Goal: Task Accomplishment & Management: Manage account settings

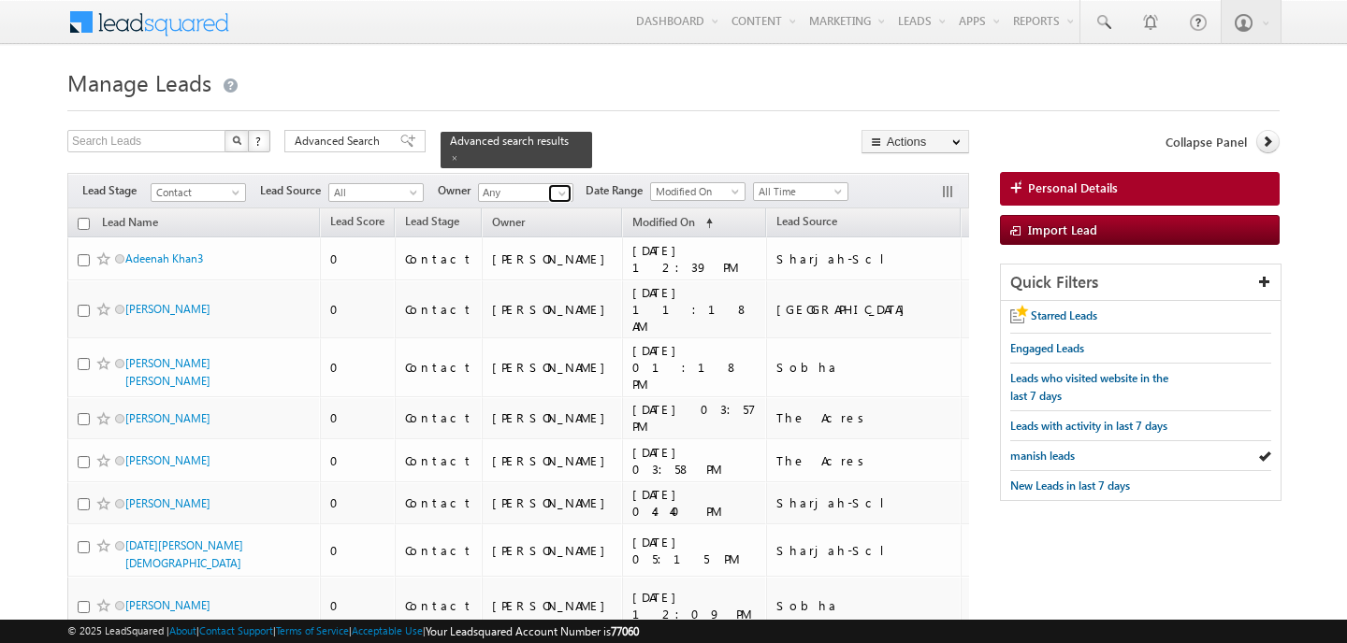
click at [556, 197] on span at bounding box center [562, 193] width 15 height 15
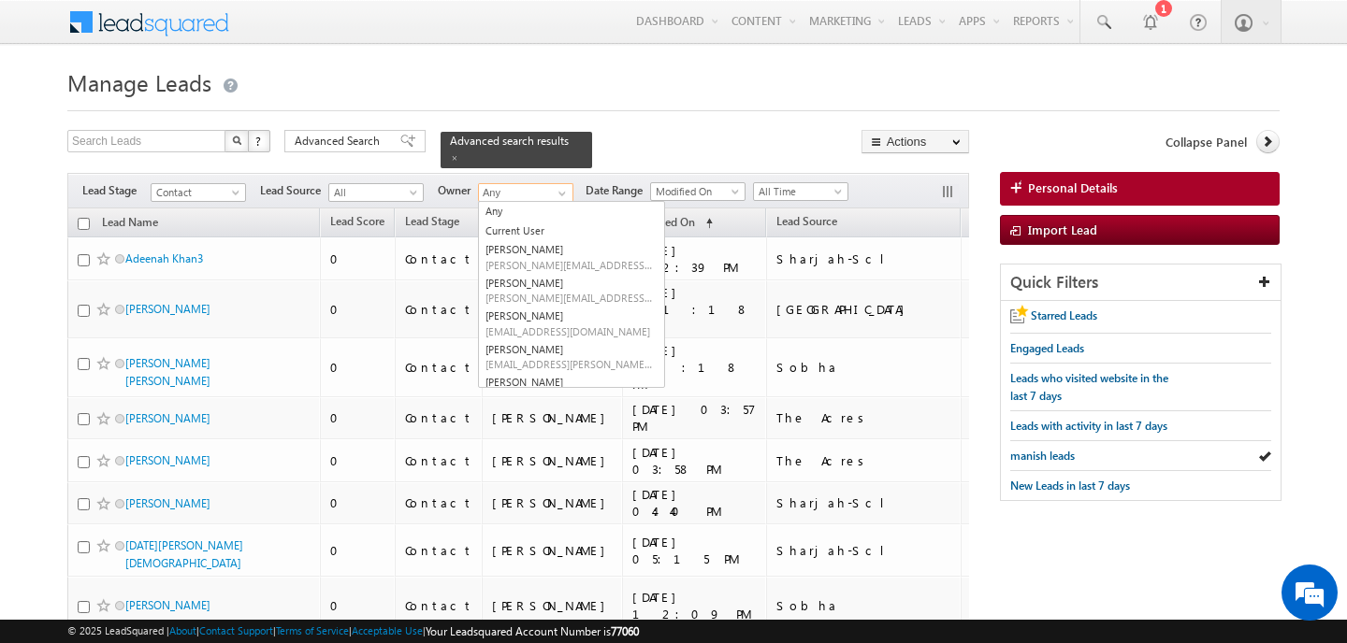
scroll to position [19, 0]
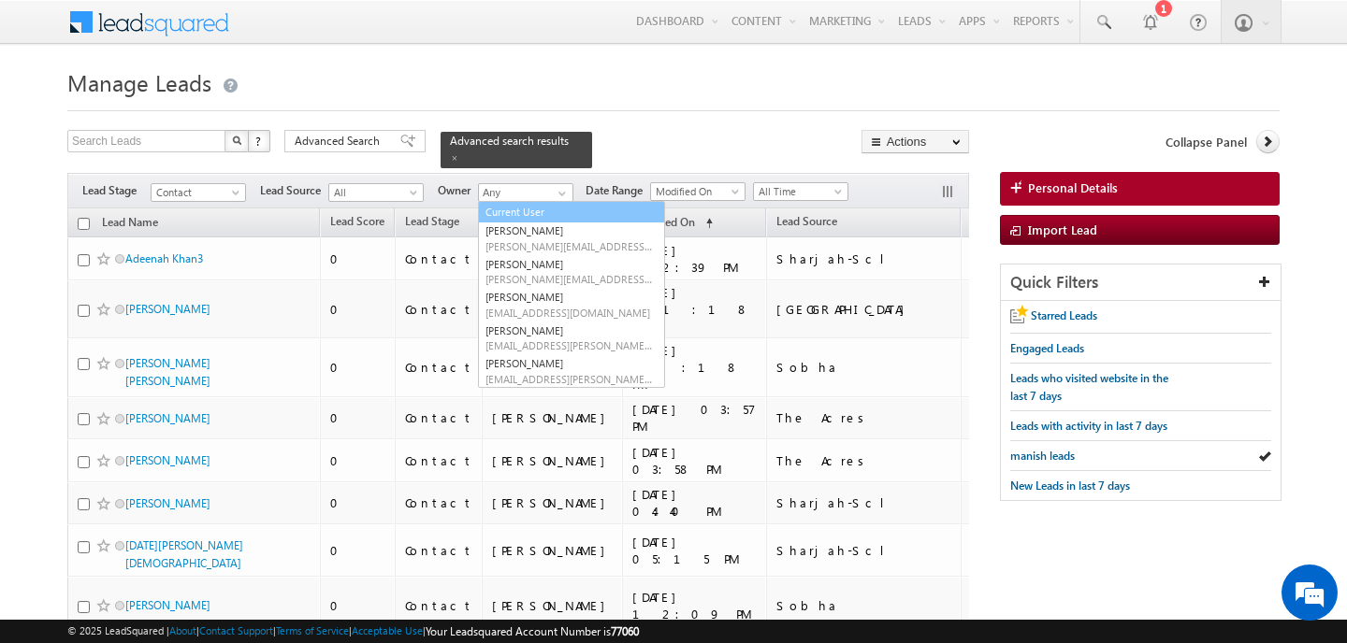
click at [659, 134] on div "Search Leads X ? 359 results found Advanced Search Advanced Search Advanced sea…" at bounding box center [518, 149] width 902 height 38
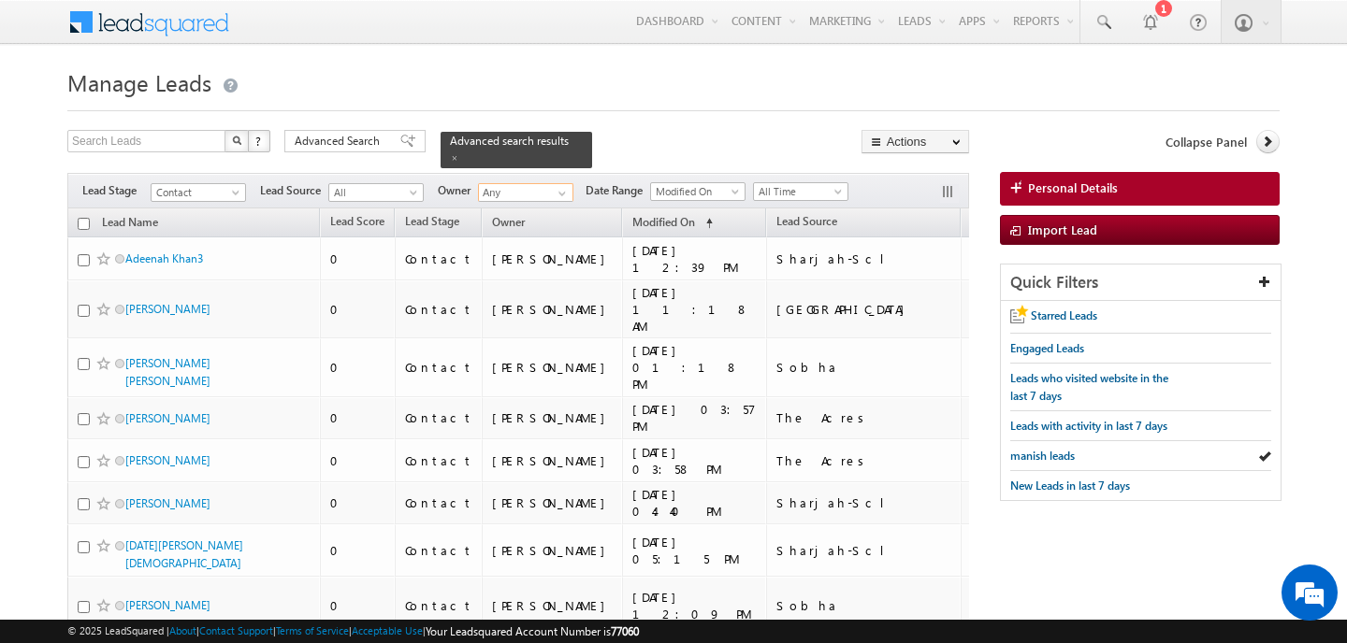
click at [541, 198] on input "Any" at bounding box center [525, 192] width 95 height 19
click at [557, 196] on span at bounding box center [562, 193] width 15 height 15
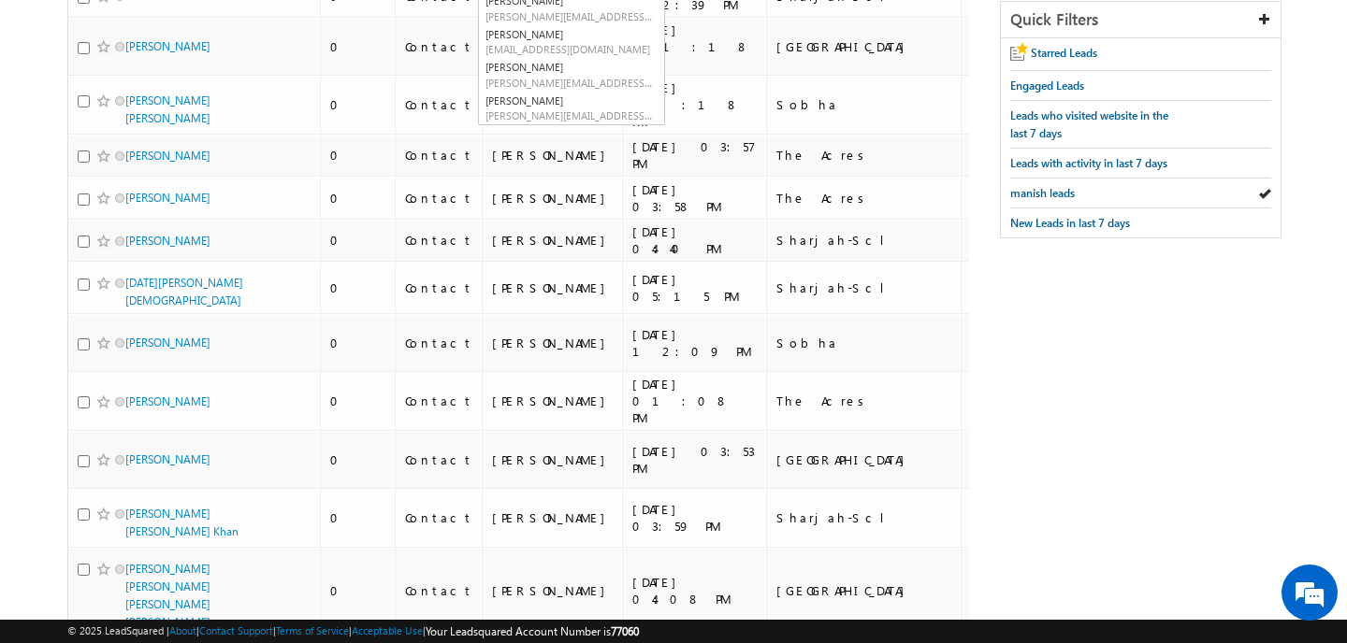
scroll to position [0, 0]
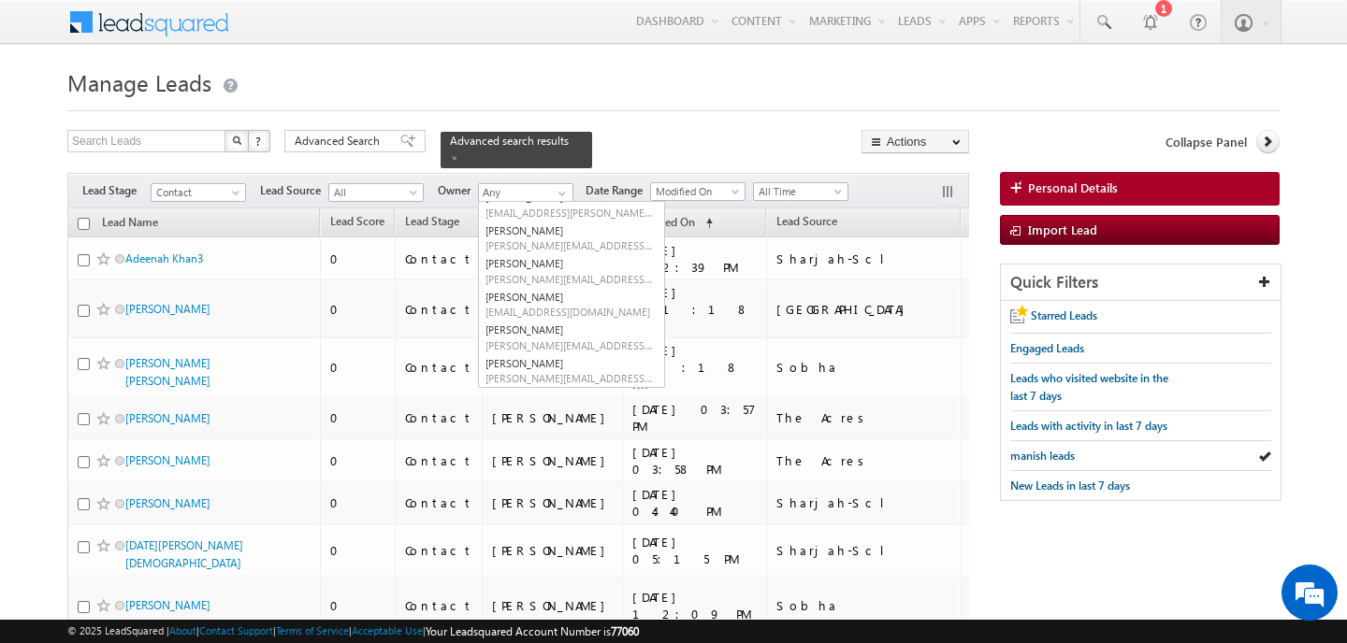
click at [692, 132] on div "Search Leads X ? 359 results found Advanced Search Advanced Search Advanced sea…" at bounding box center [518, 149] width 902 height 38
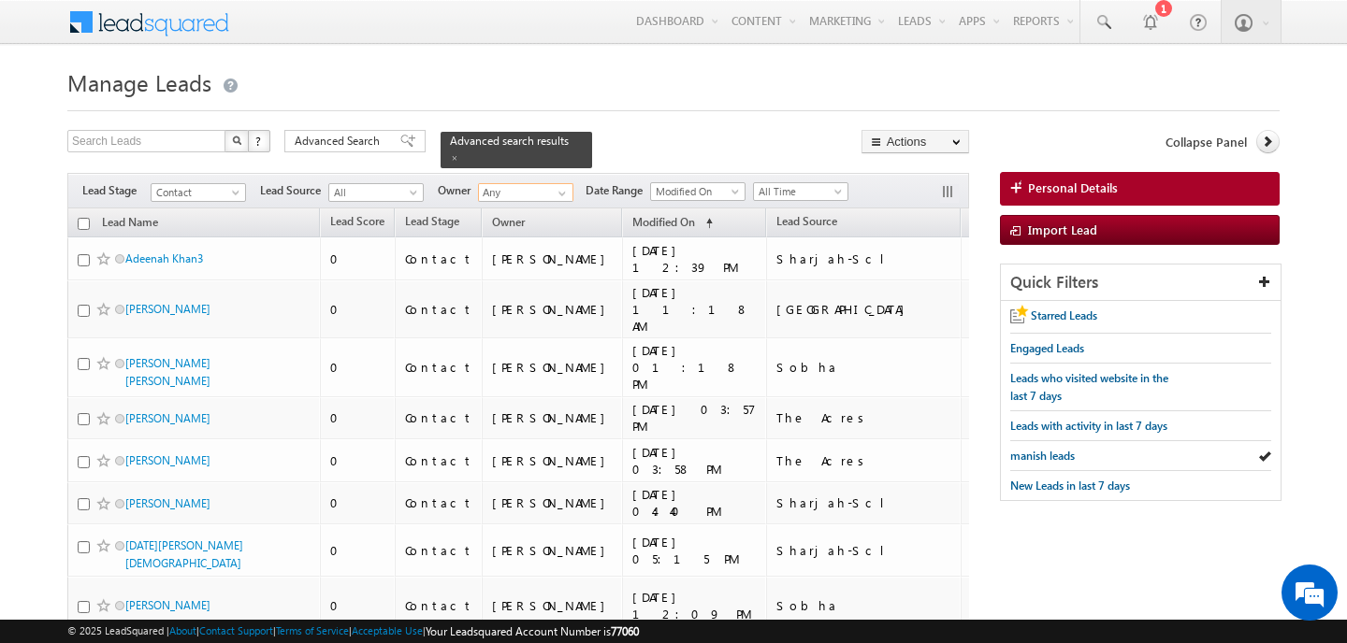
click at [498, 194] on input "Any" at bounding box center [525, 192] width 95 height 19
click at [496, 212] on link "Any" at bounding box center [571, 212] width 187 height 22
type input "Any"
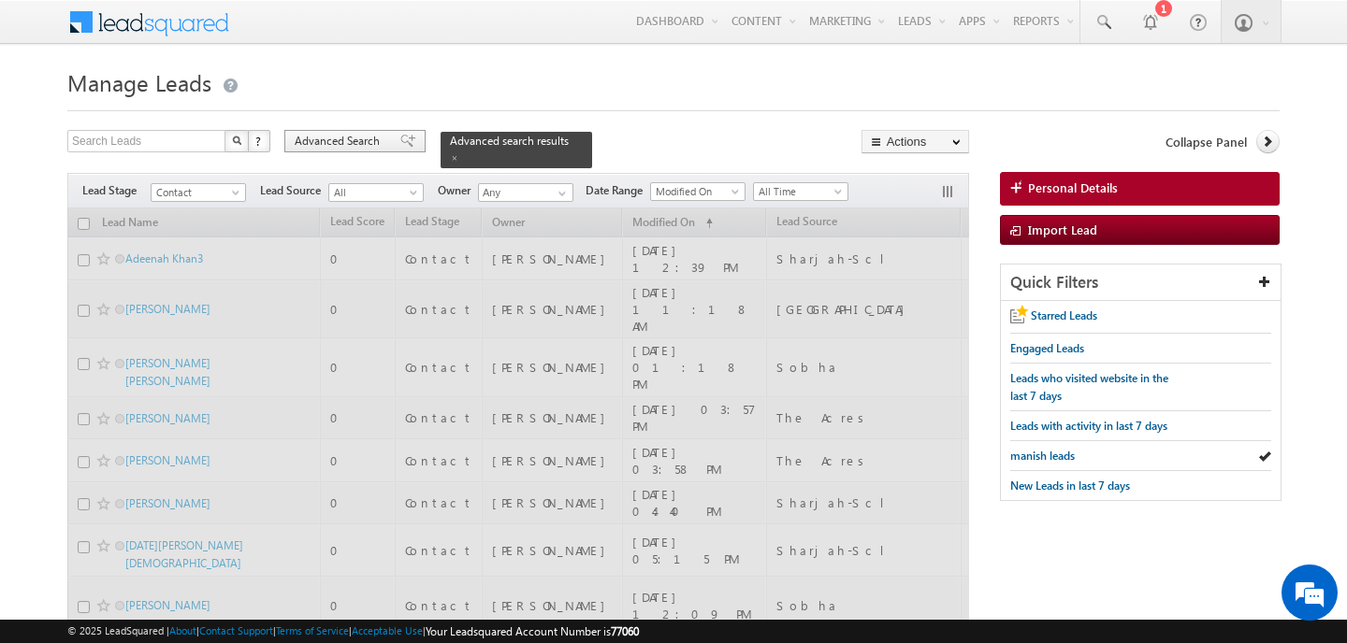
click at [336, 152] on div "Advanced Search" at bounding box center [354, 141] width 141 height 22
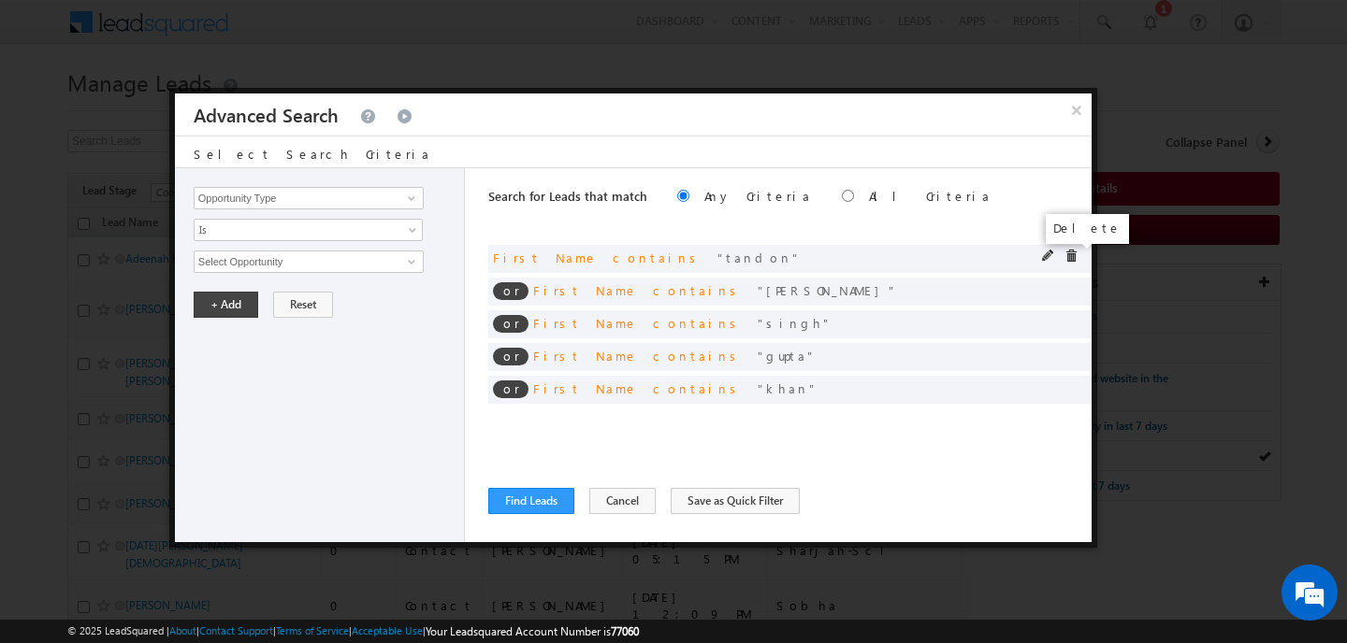
click at [1067, 253] on span at bounding box center [1070, 256] width 13 height 13
click at [0, 0] on span at bounding box center [0, 0] width 0 height 0
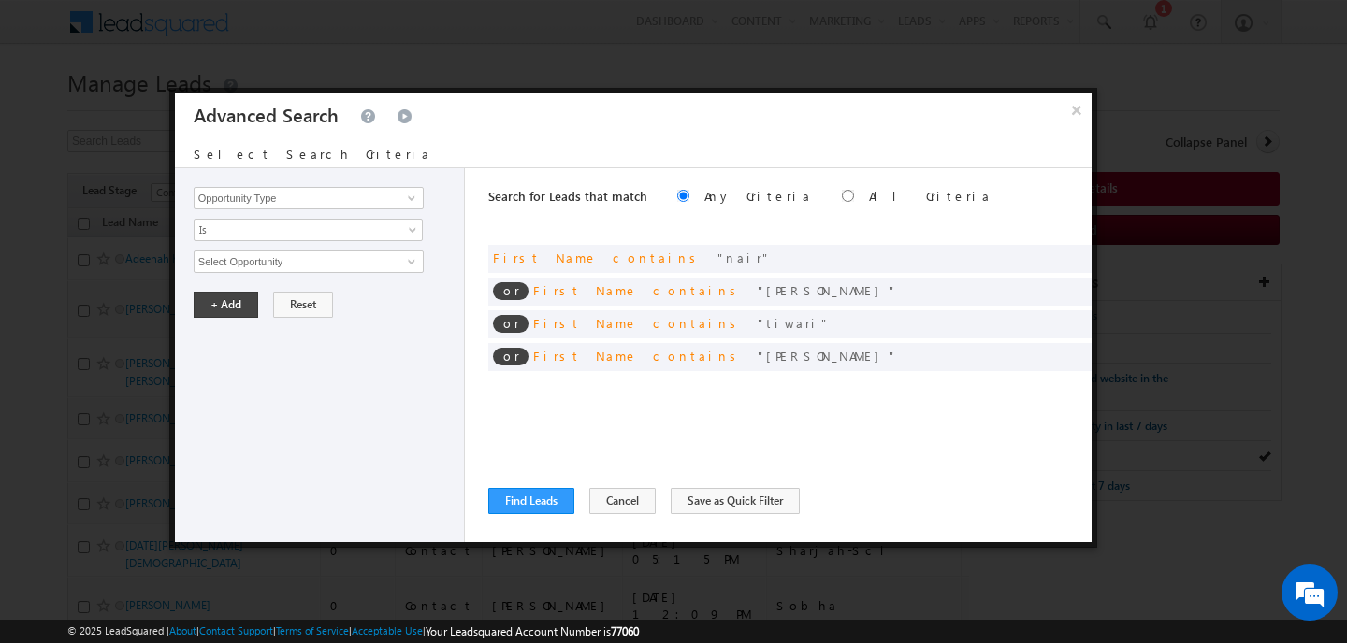
click at [0, 0] on span at bounding box center [0, 0] width 0 height 0
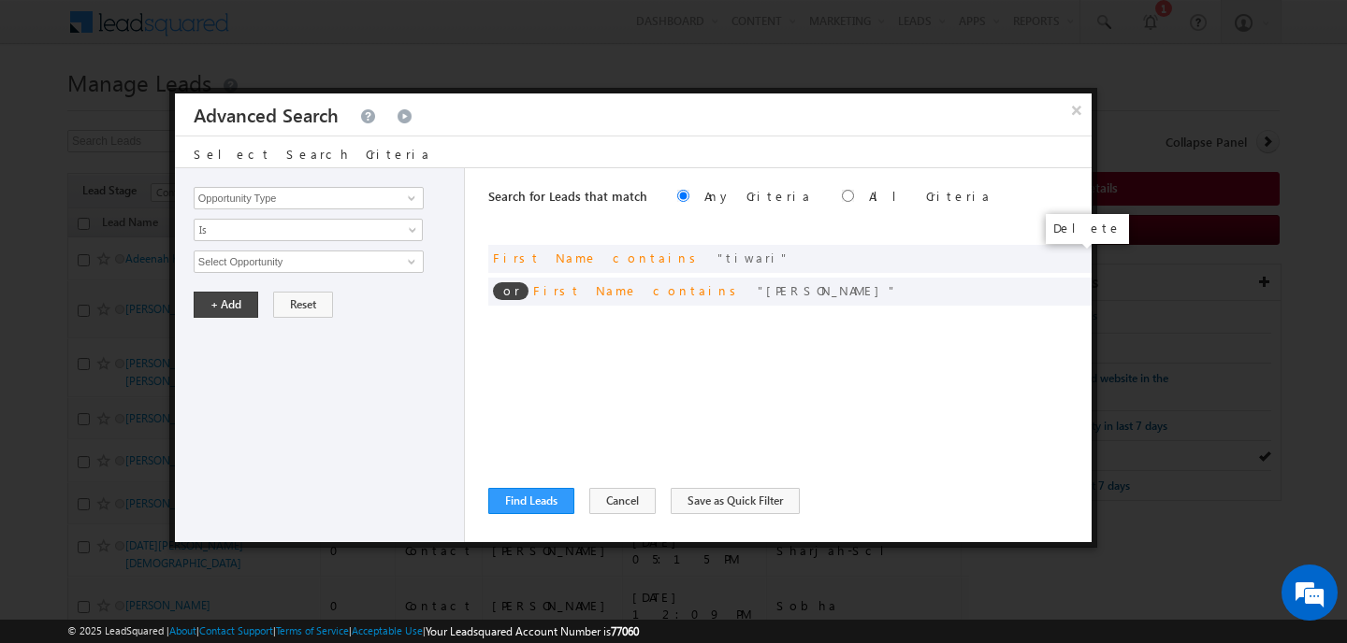
click at [0, 0] on span at bounding box center [0, 0] width 0 height 0
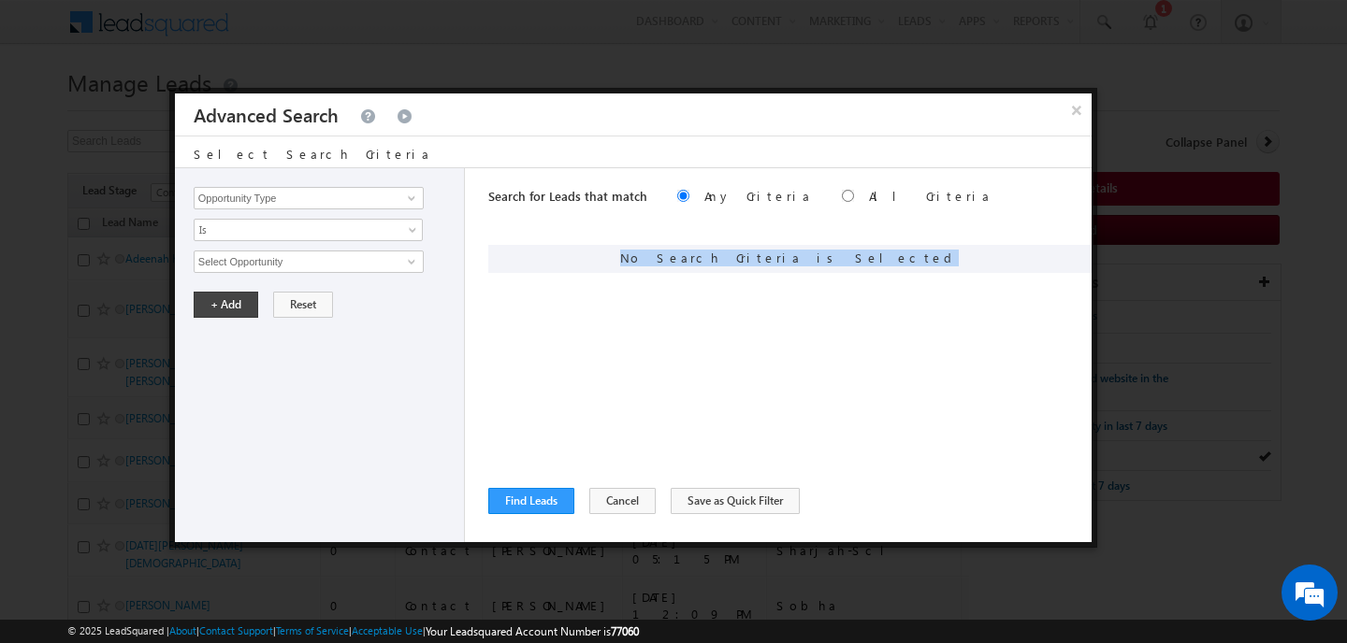
click at [1067, 253] on div "No Search Criteria is Selected" at bounding box center [789, 259] width 603 height 28
click at [300, 188] on input "Opportunity Type" at bounding box center [309, 198] width 230 height 22
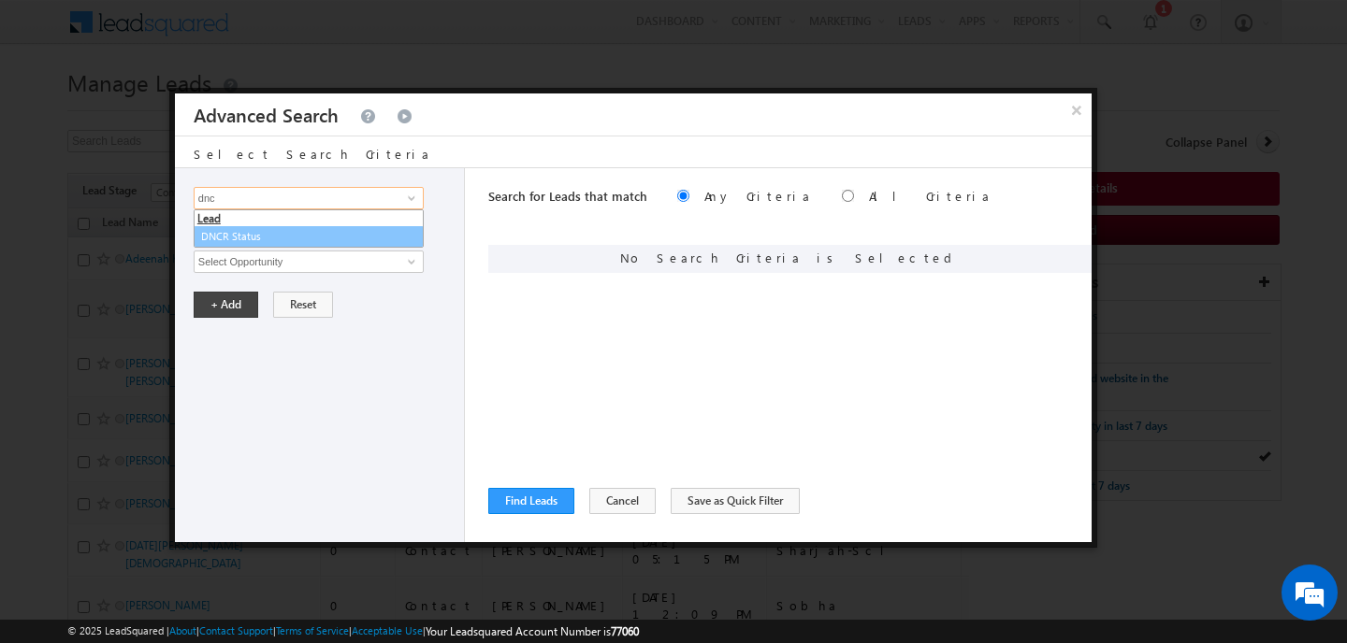
click at [267, 229] on link "DNCR Status" at bounding box center [309, 237] width 230 height 22
type input "DNCR Status"
click at [267, 229] on span "Is" at bounding box center [296, 230] width 203 height 17
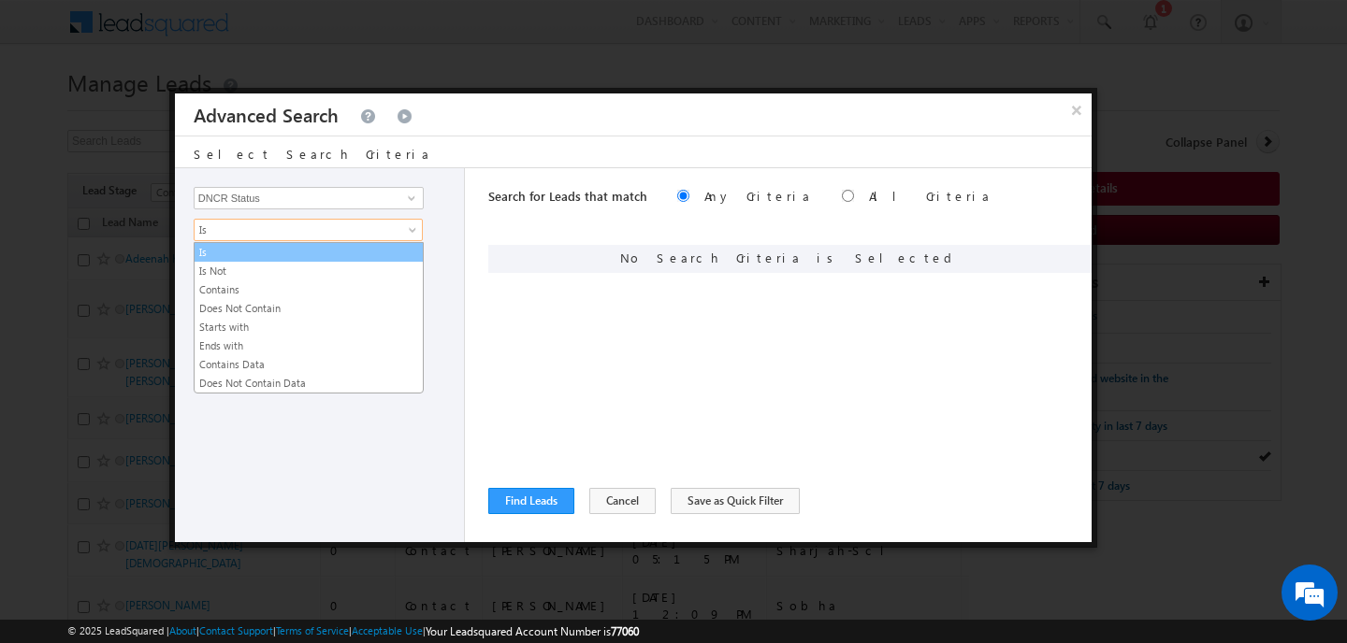
click at [266, 255] on link "Is" at bounding box center [309, 252] width 228 height 17
click at [266, 255] on input "text" at bounding box center [309, 262] width 230 height 22
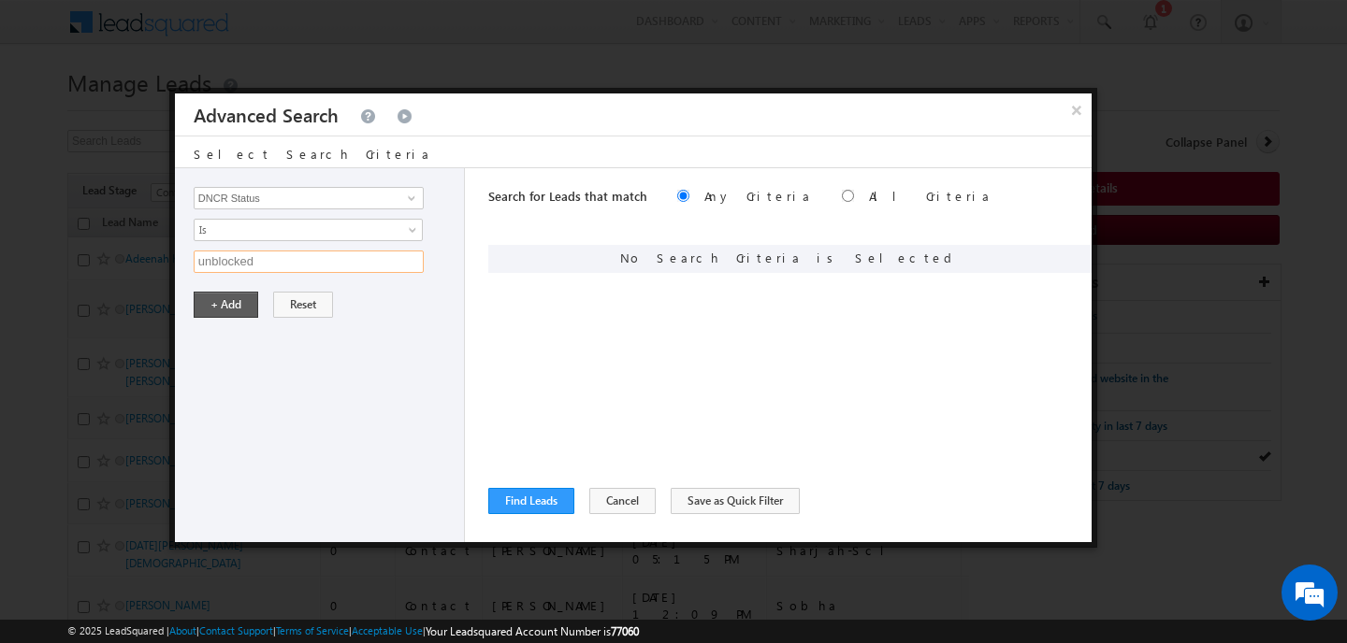
type input "unblocked"
click at [228, 296] on button "+ Add" at bounding box center [226, 305] width 65 height 26
click at [329, 205] on input "Opportunity Type" at bounding box center [309, 198] width 230 height 22
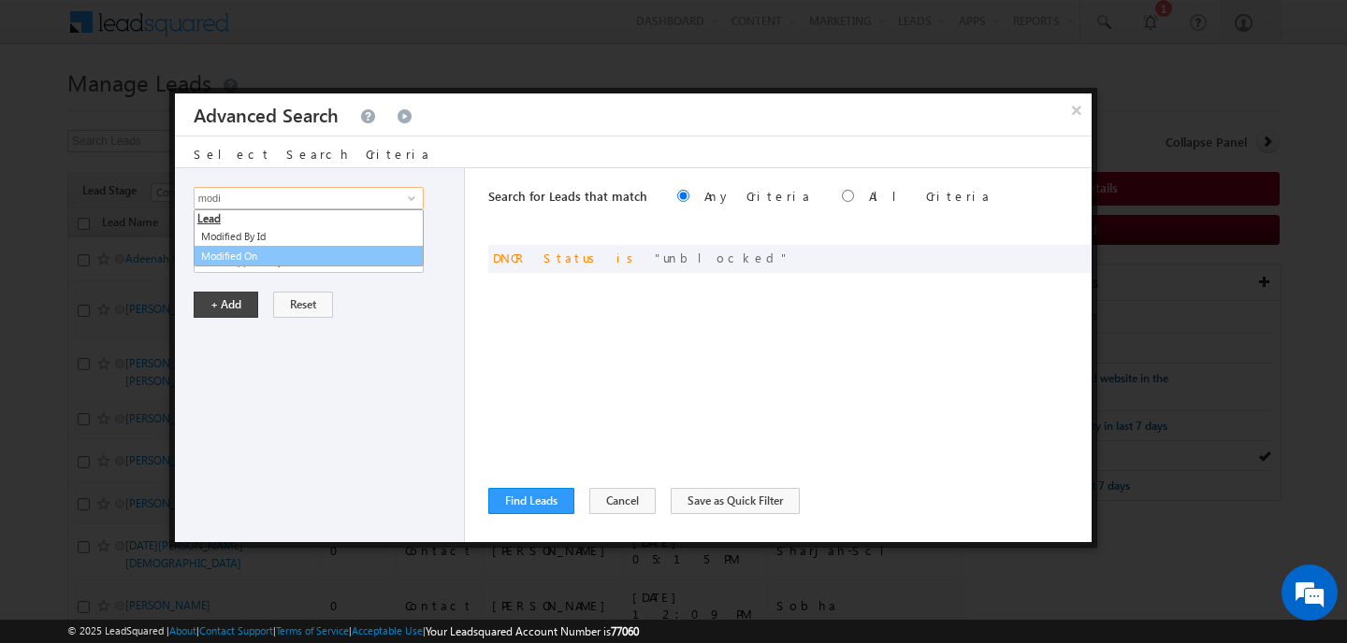
click at [252, 260] on link "Modified On" at bounding box center [309, 257] width 230 height 22
type input "Modified On"
click at [225, 226] on span "Is" at bounding box center [296, 230] width 203 height 17
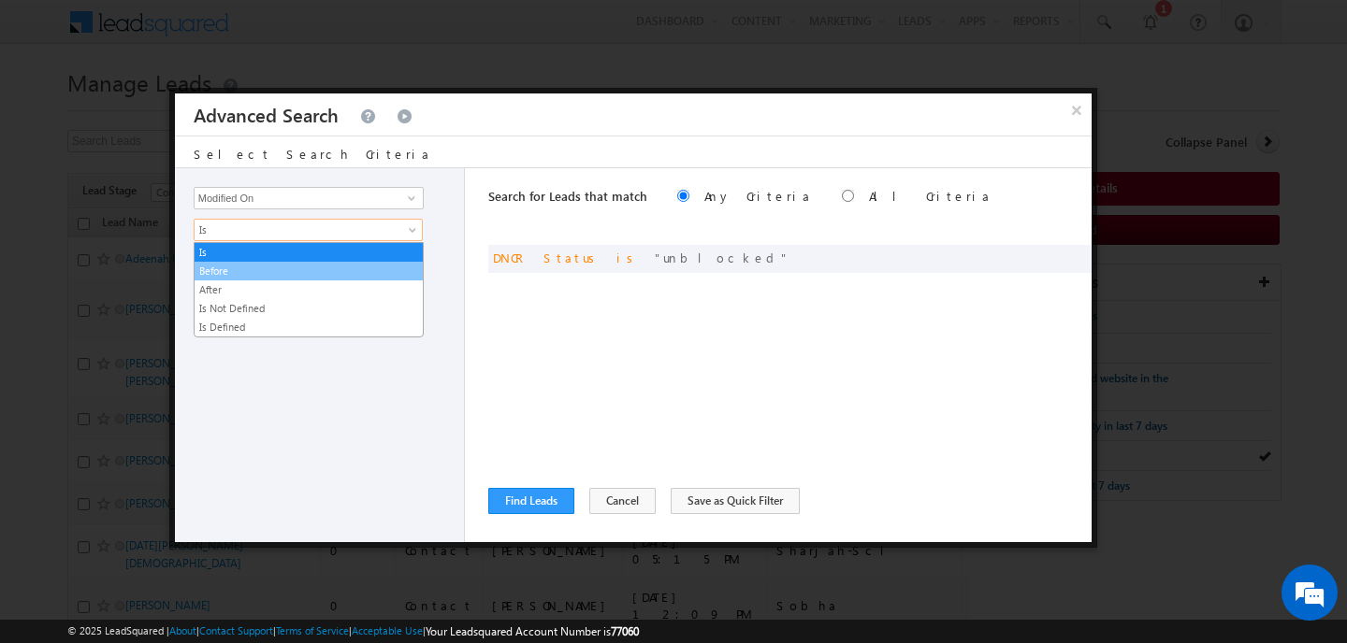
click at [228, 275] on link "Before" at bounding box center [309, 271] width 228 height 17
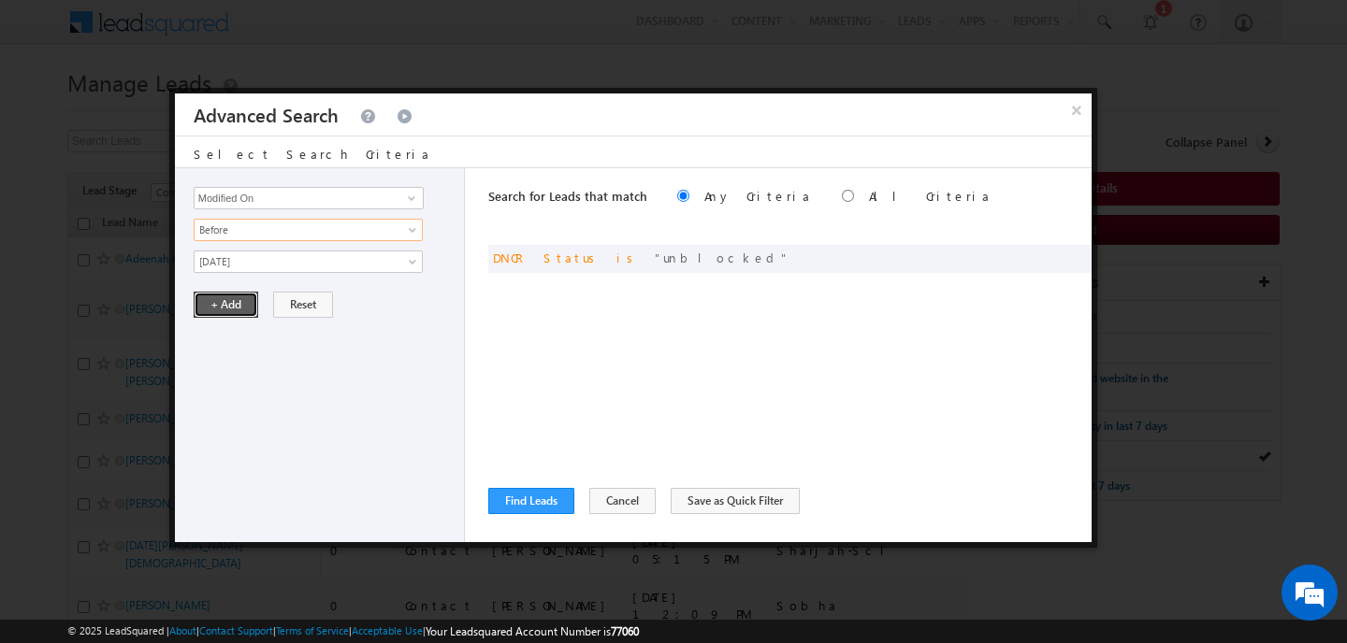
click at [226, 300] on button "+ Add" at bounding box center [226, 305] width 65 height 26
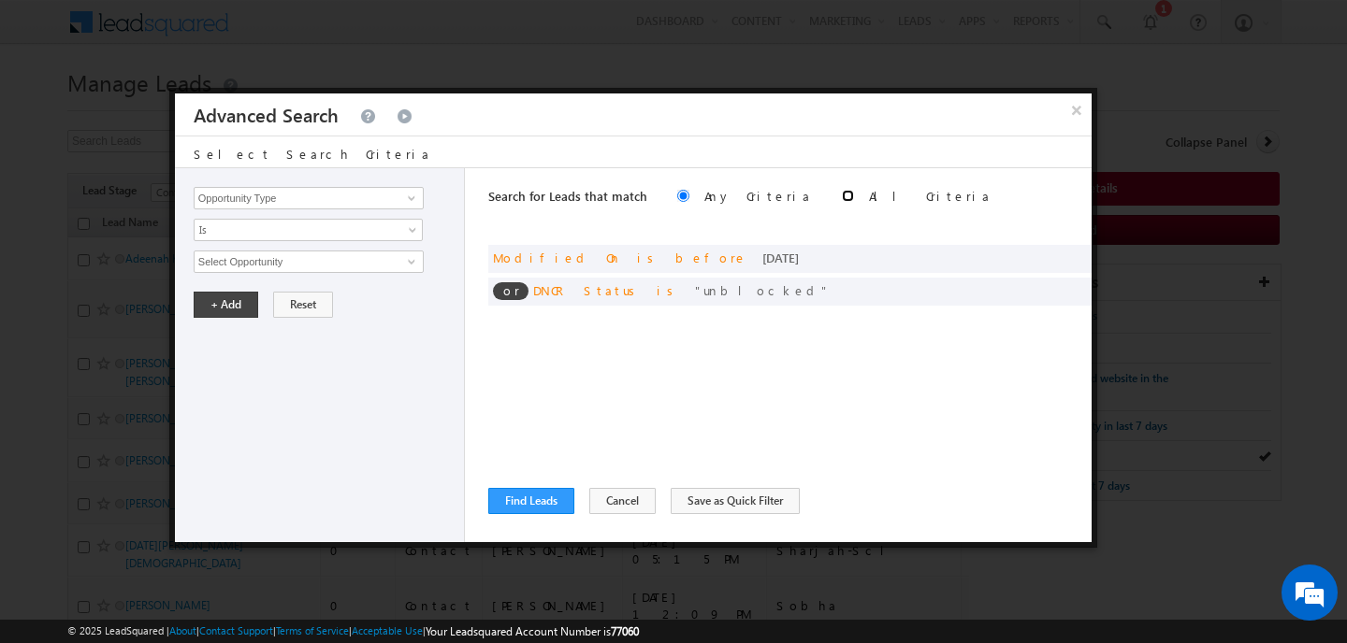
click at [842, 195] on input "radio" at bounding box center [848, 196] width 12 height 12
radio input "true"
click at [543, 496] on button "Find Leads" at bounding box center [531, 501] width 86 height 26
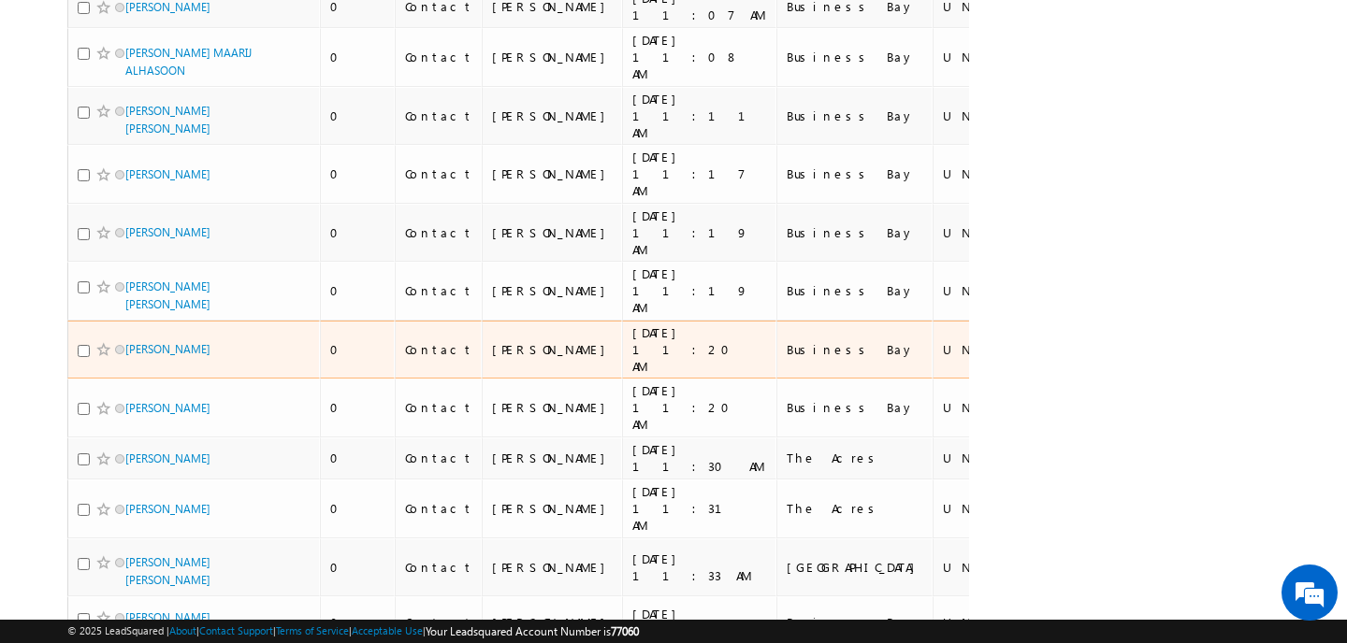
scroll to position [4486, 0]
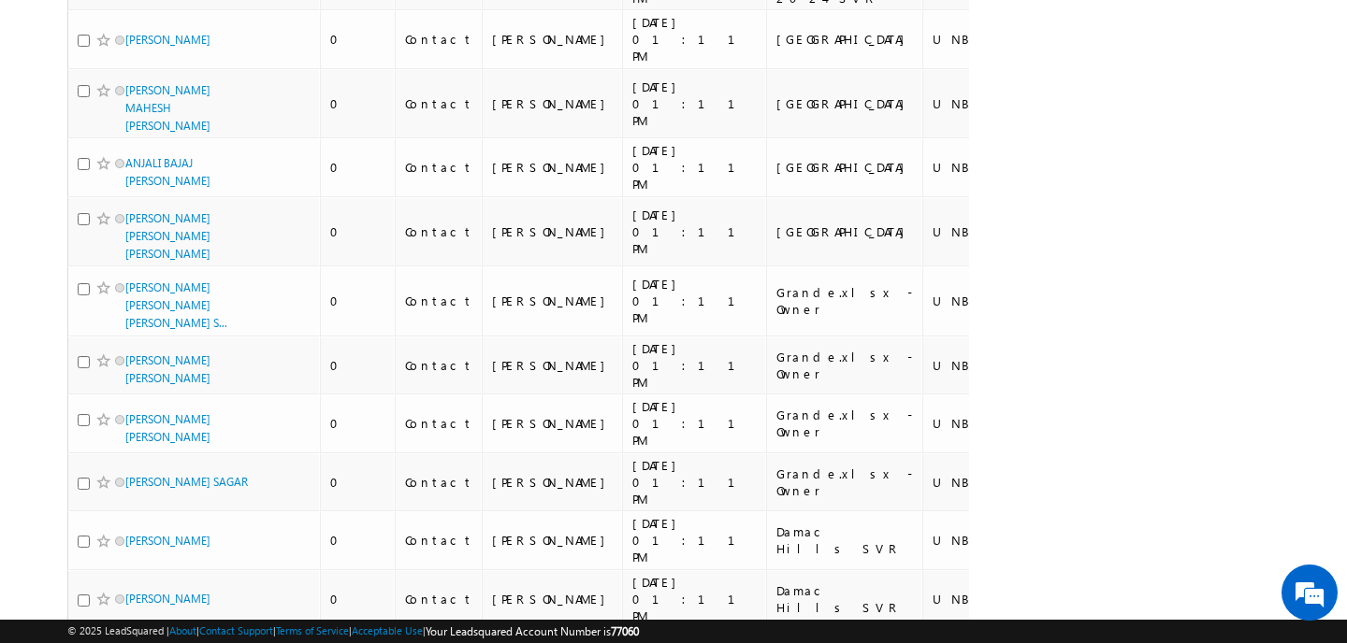
scroll to position [4935, 0]
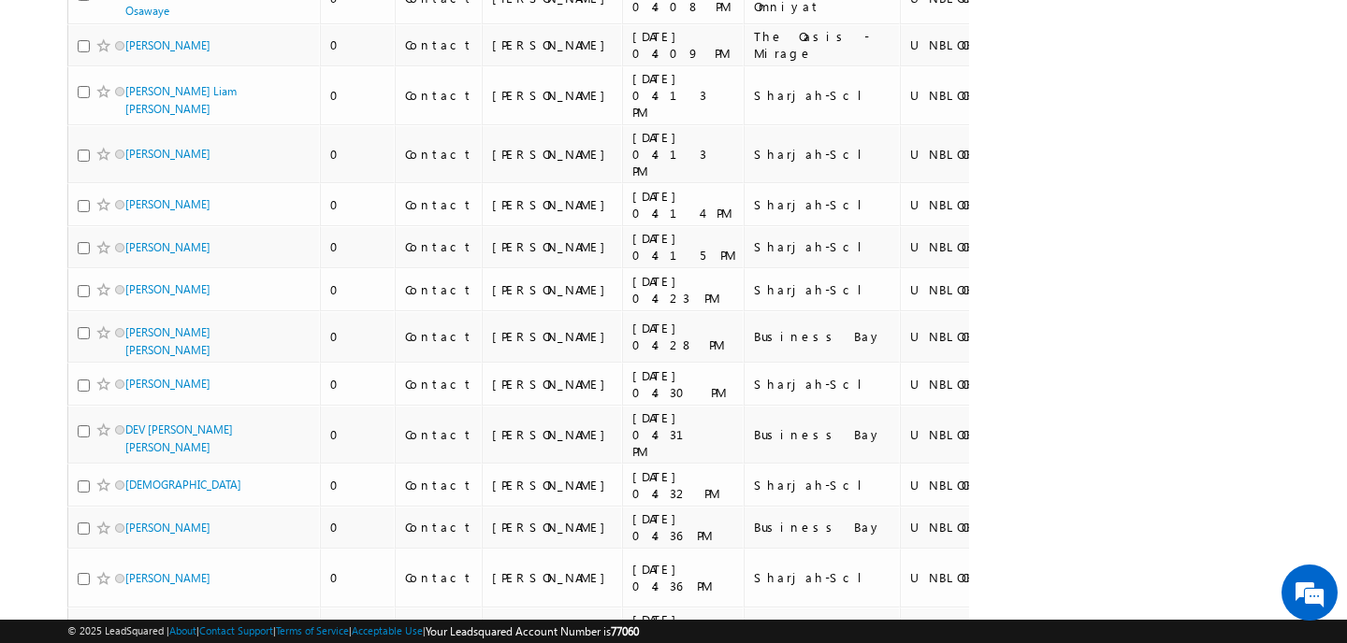
scroll to position [0, 0]
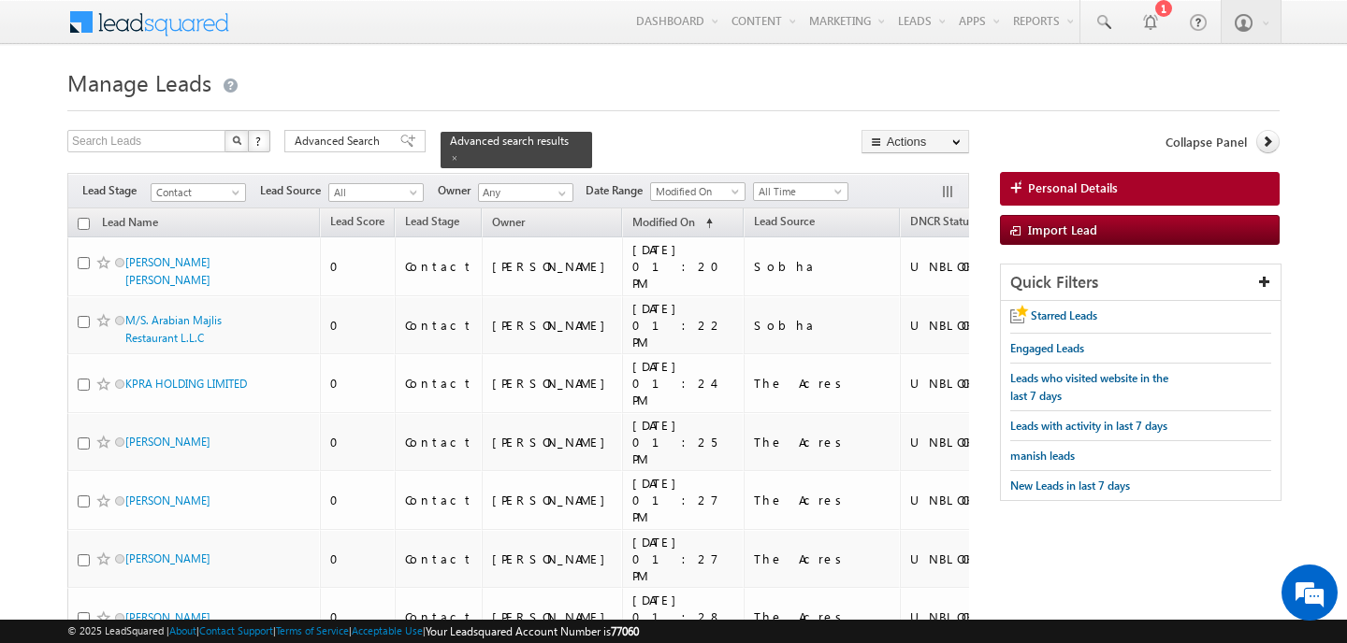
click at [89, 225] on input "checkbox" at bounding box center [84, 224] width 12 height 12
checkbox input "true"
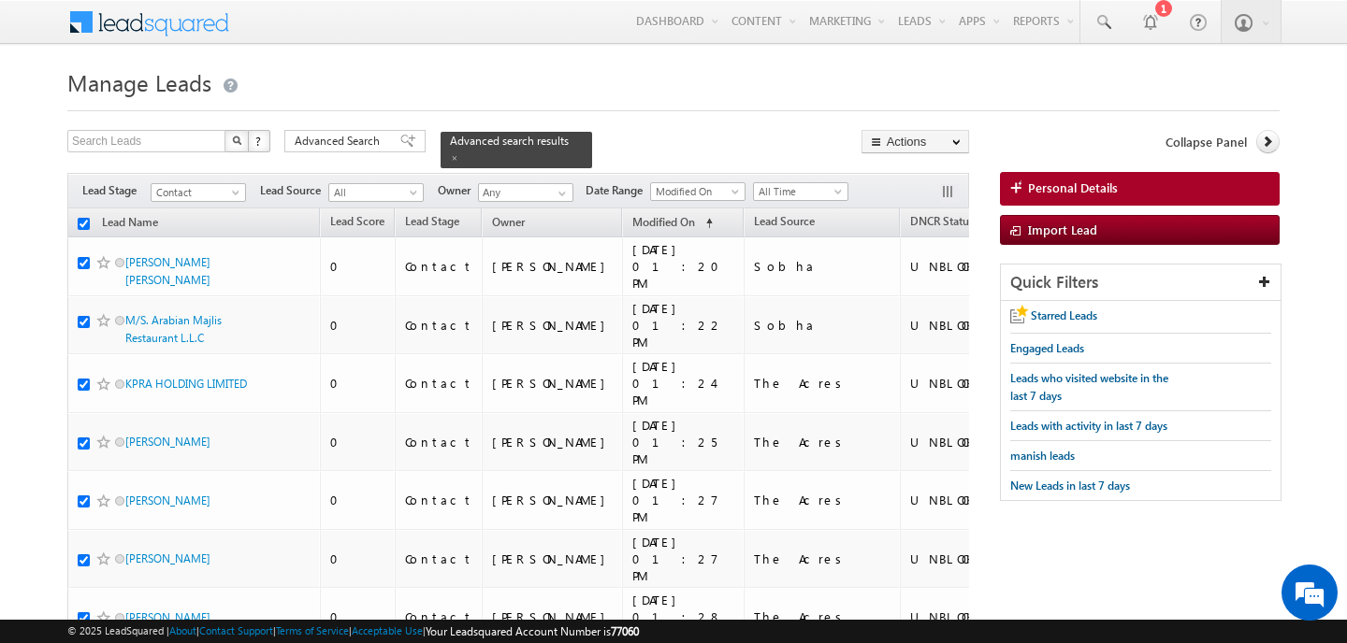
checkbox input "true"
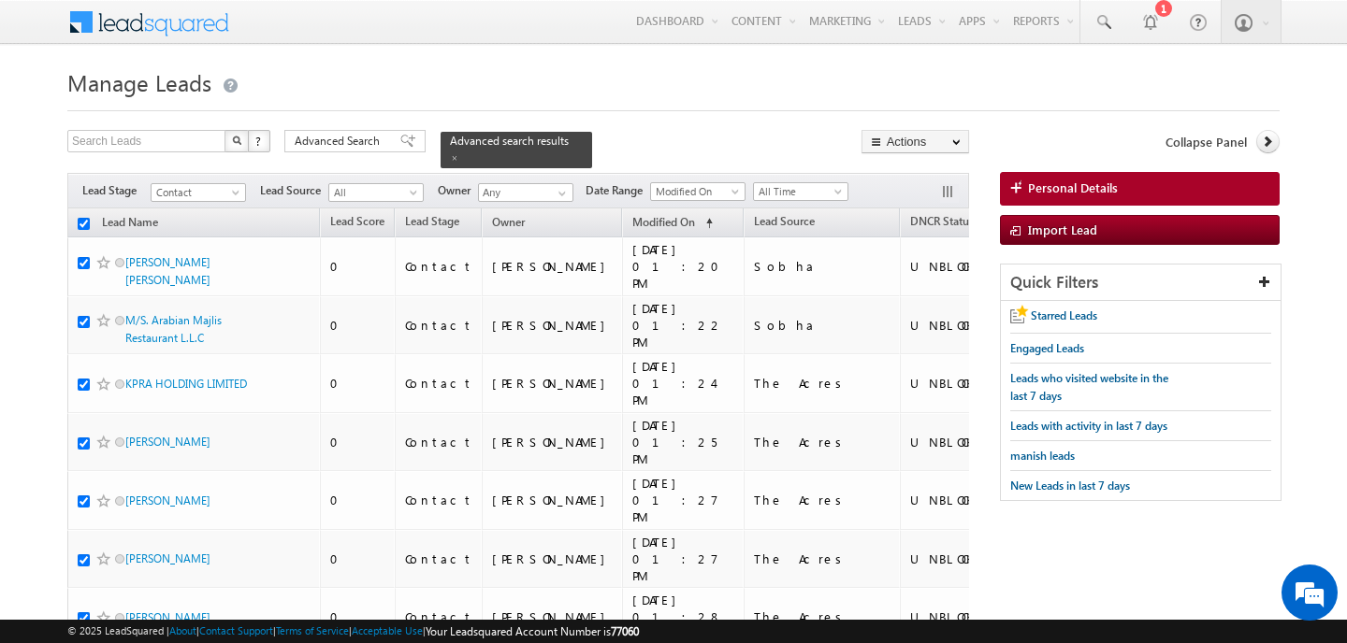
checkbox input "true"
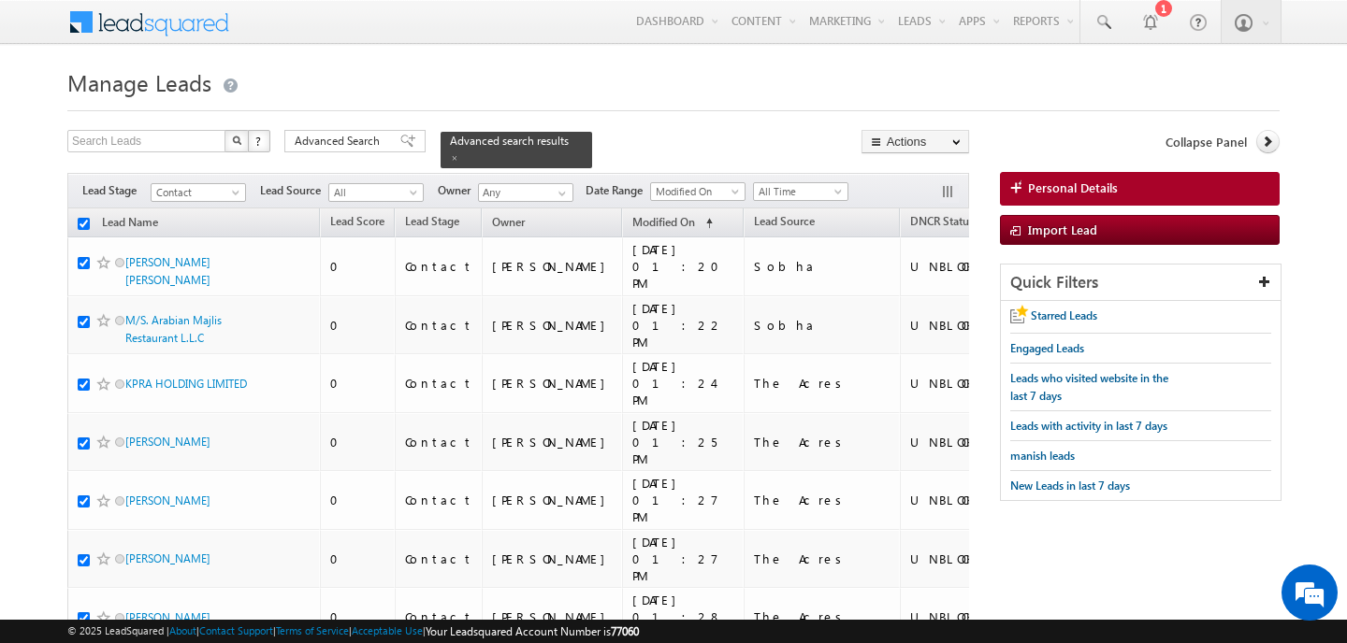
checkbox input "true"
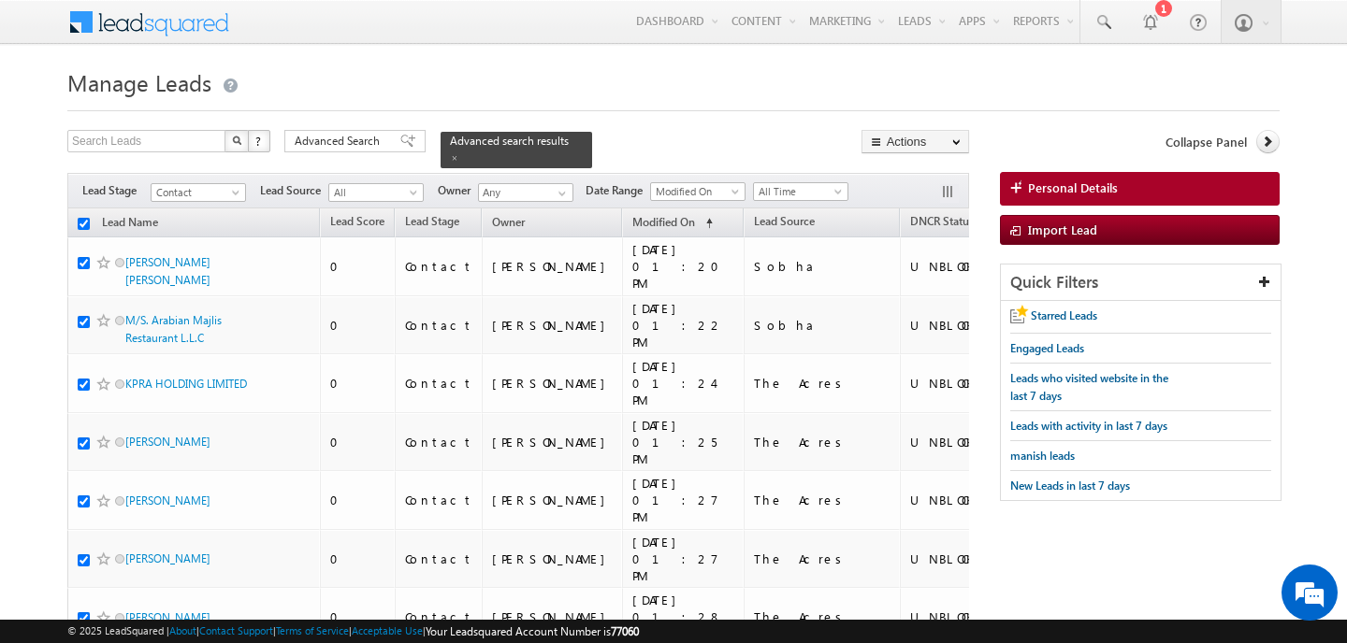
checkbox input "true"
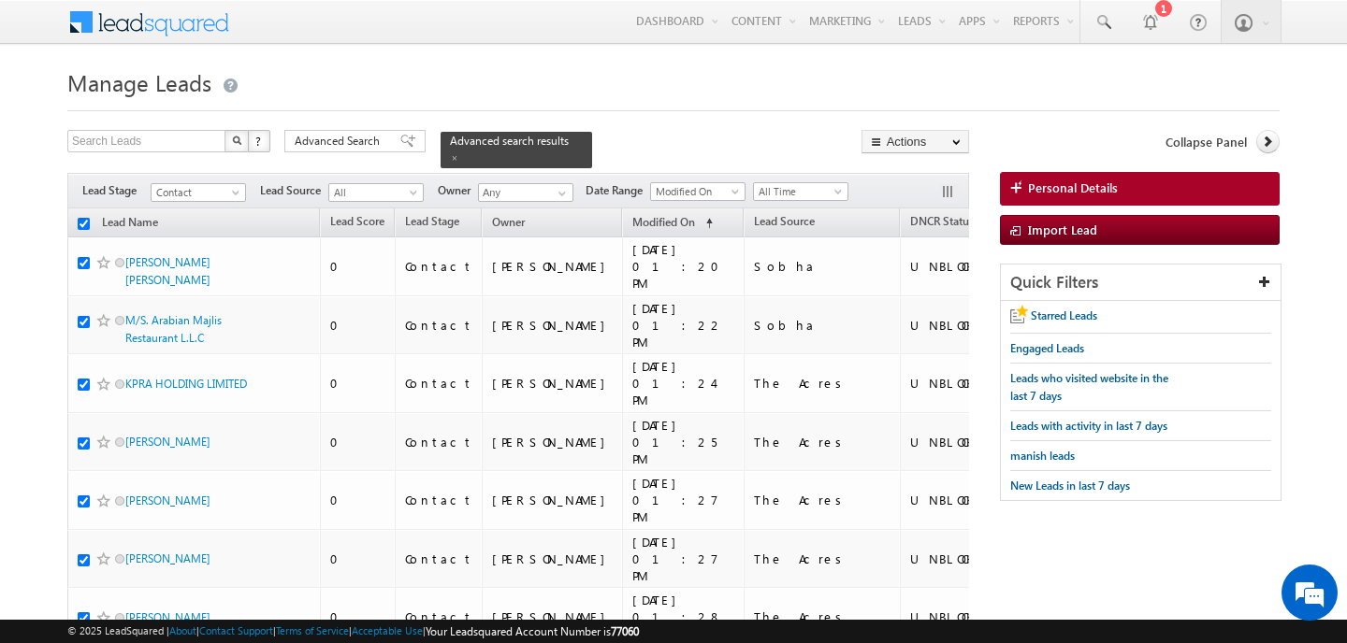
checkbox input "true"
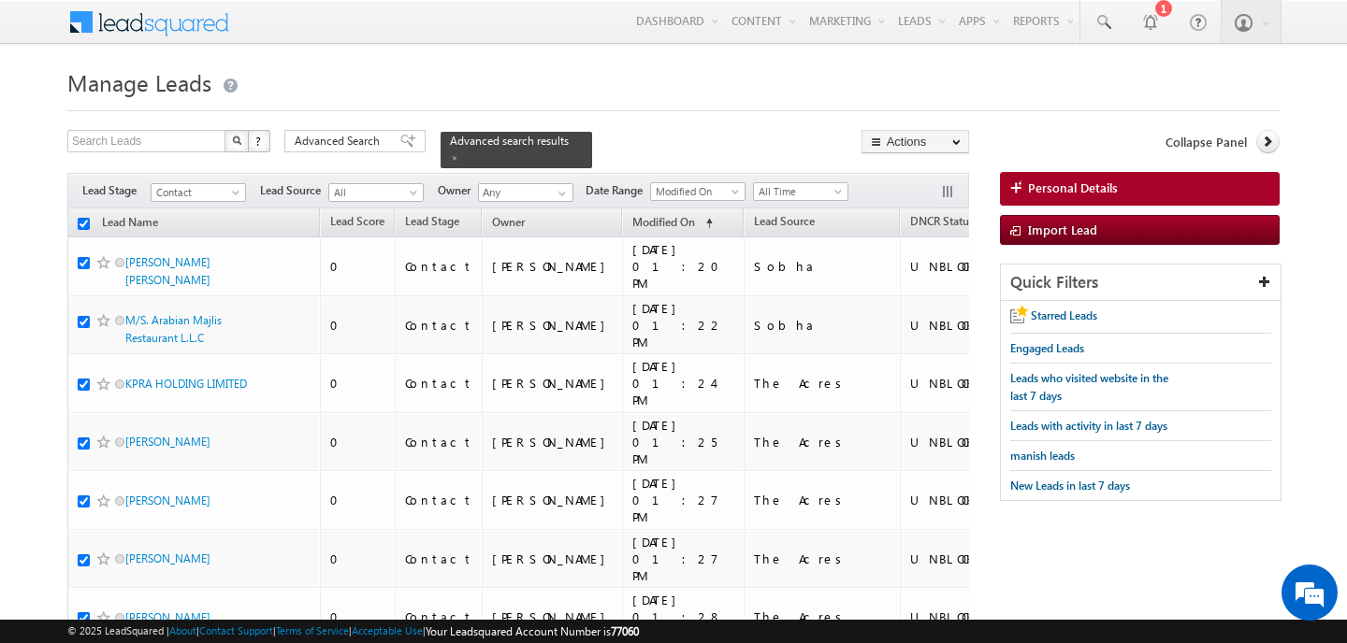
checkbox input "true"
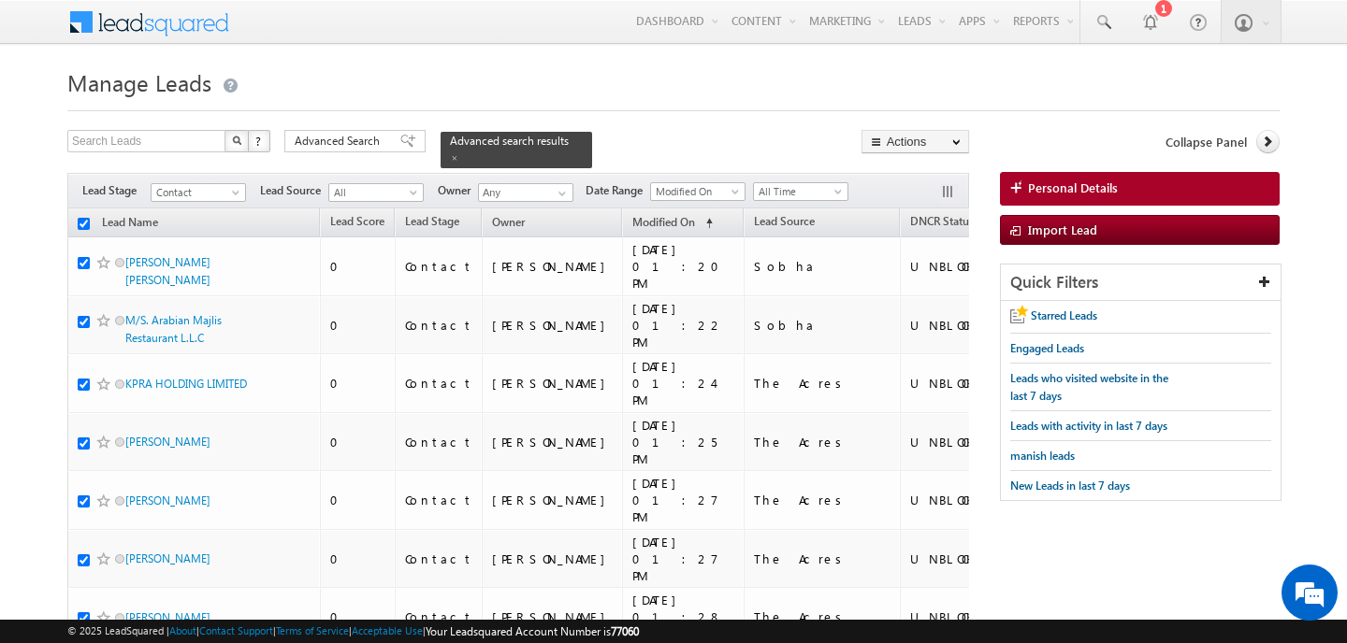
checkbox input "true"
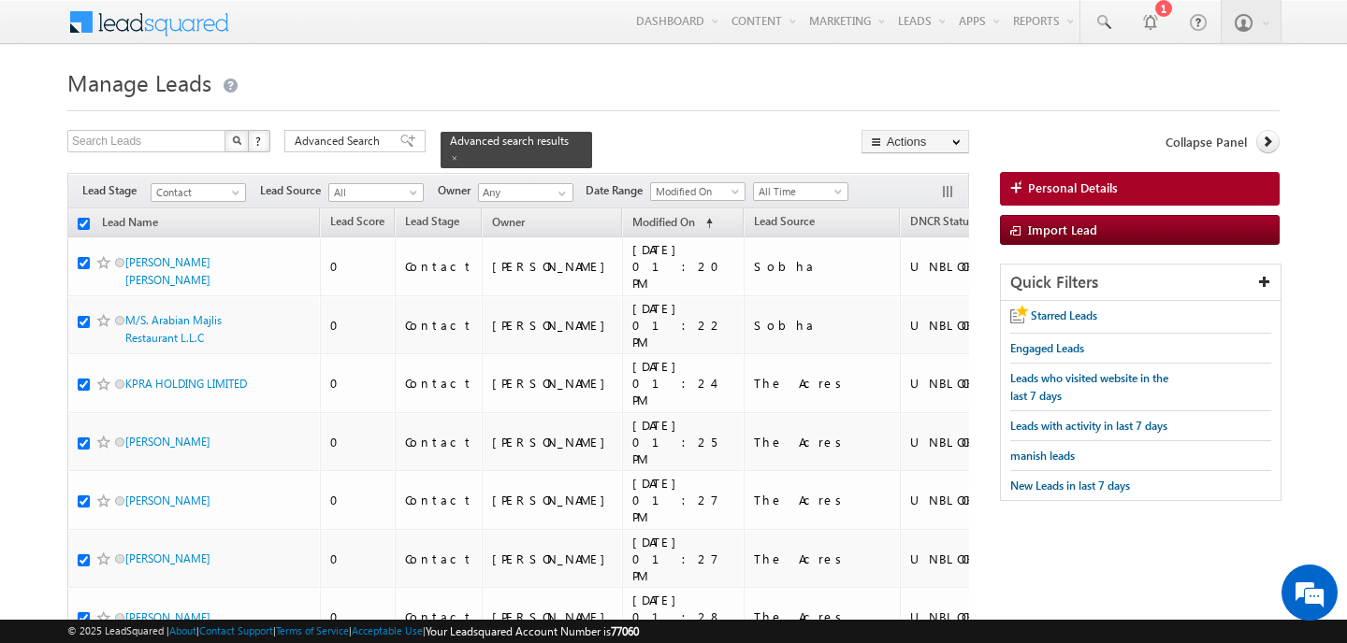
checkbox input "true"
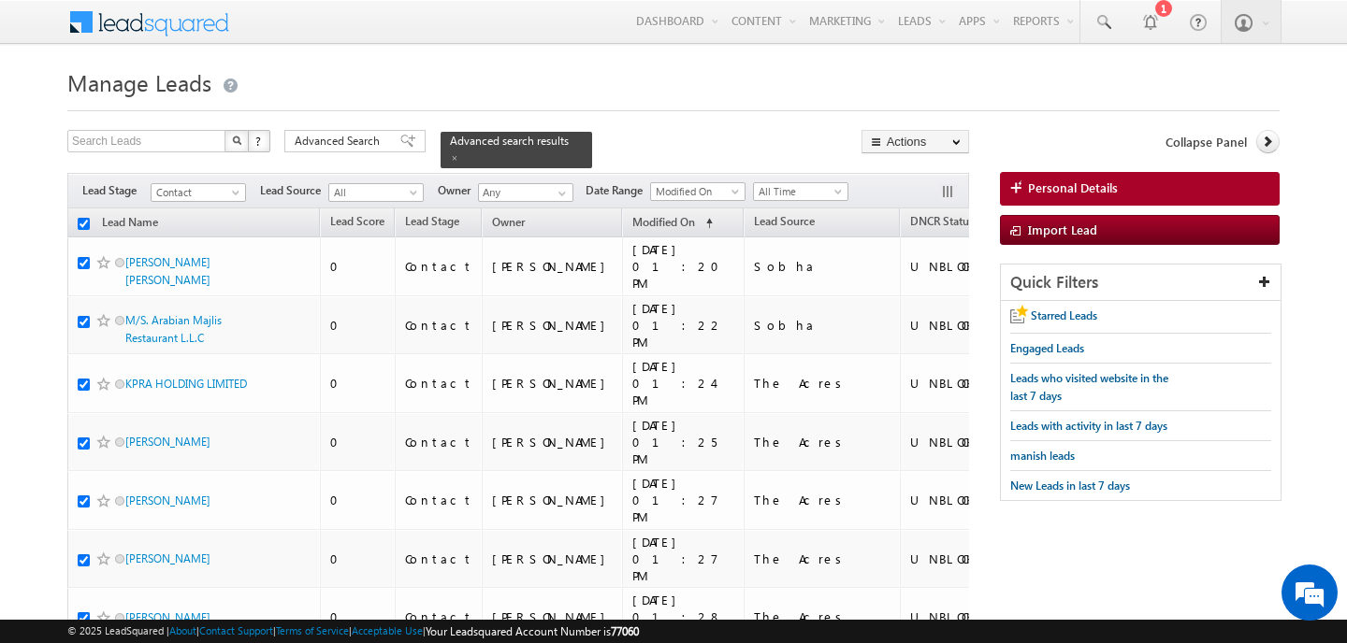
checkbox input "true"
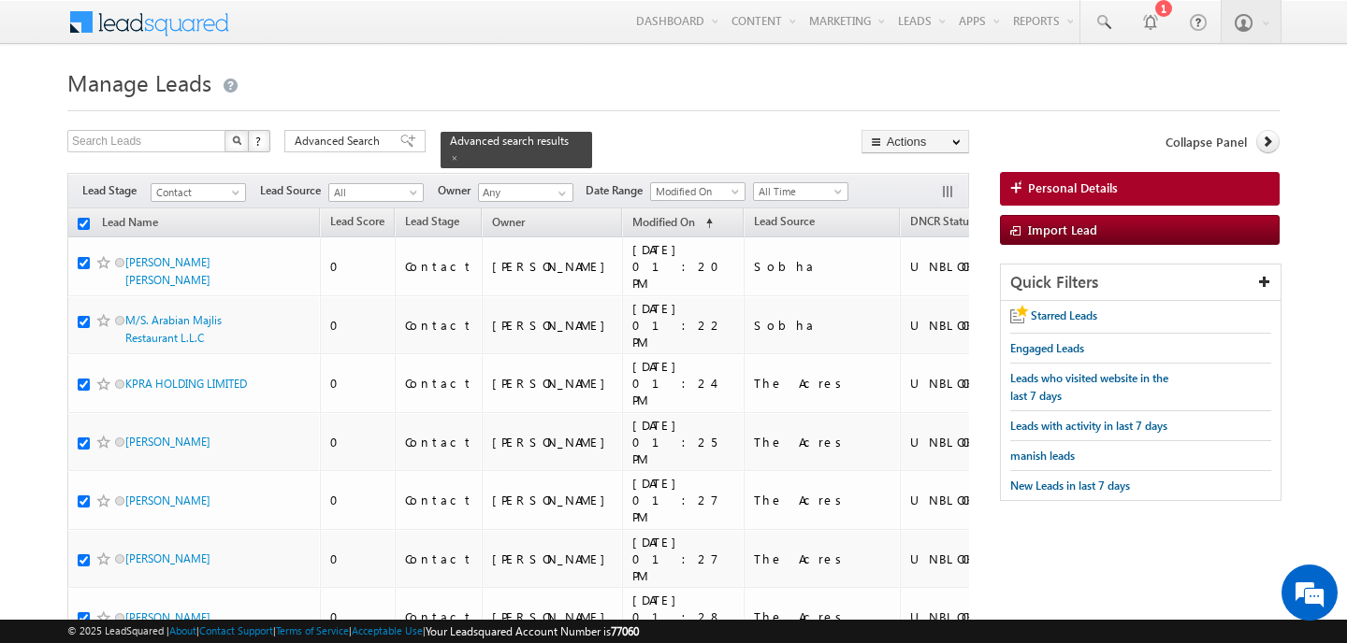
checkbox input "true"
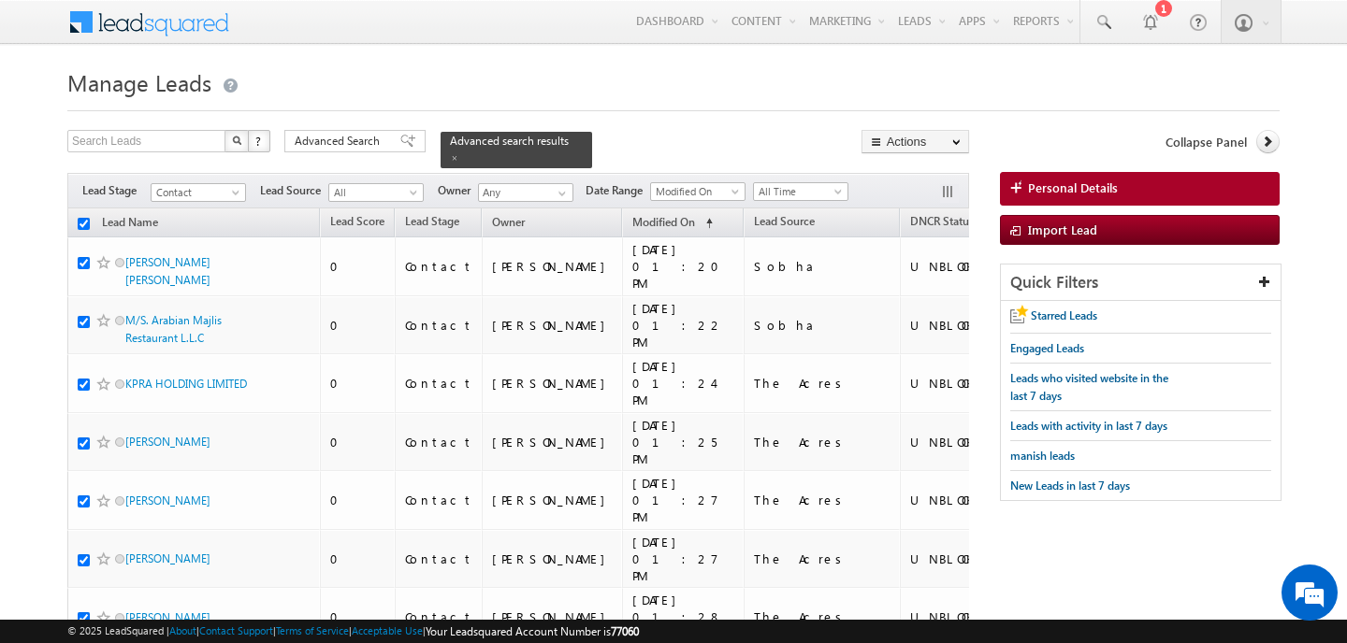
checkbox input "true"
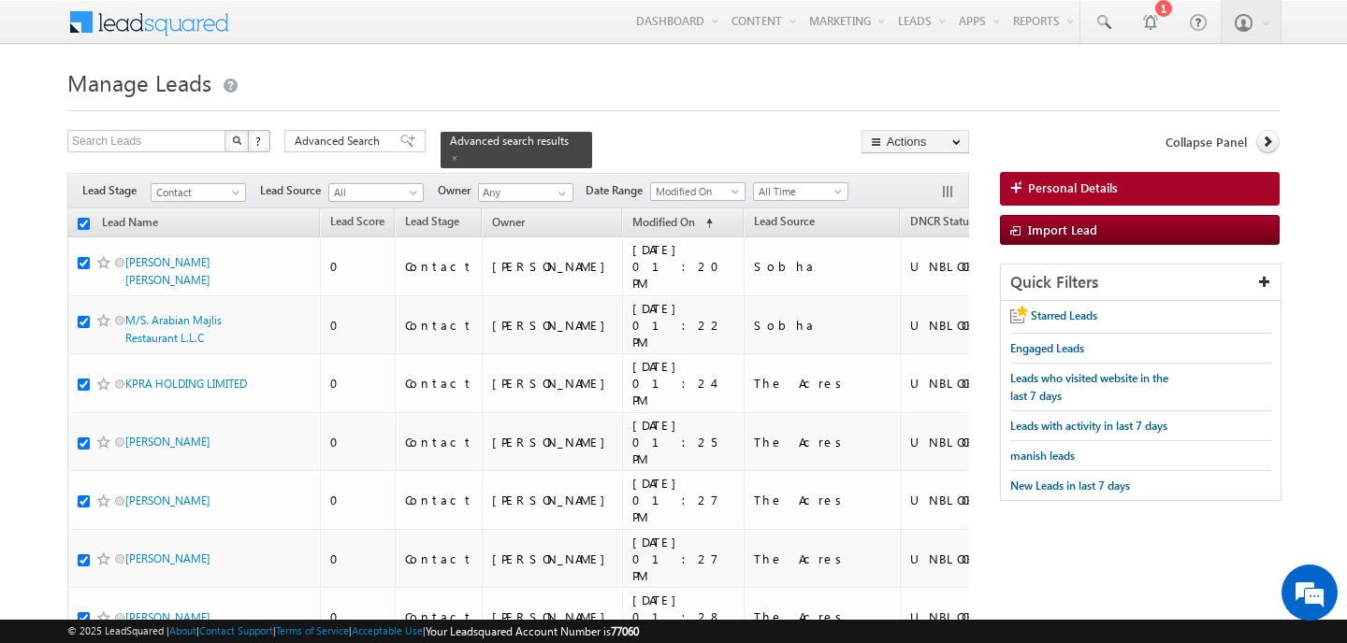
checkbox input "true"
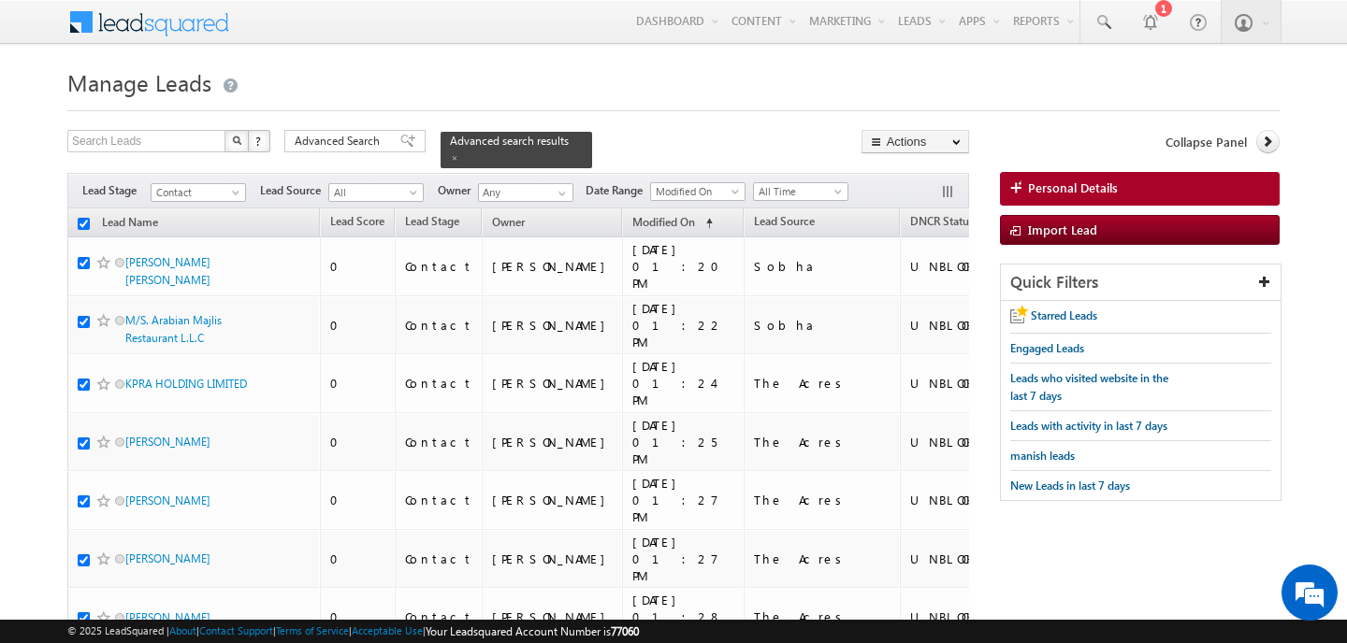
checkbox input "true"
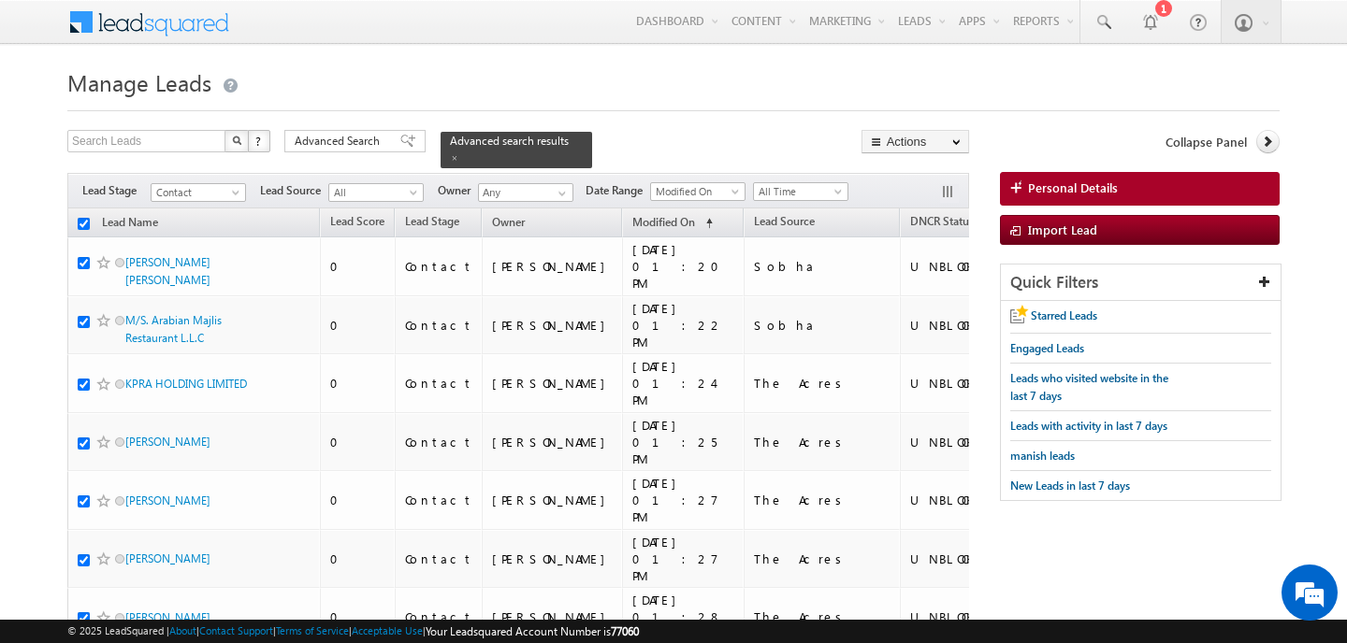
checkbox input "true"
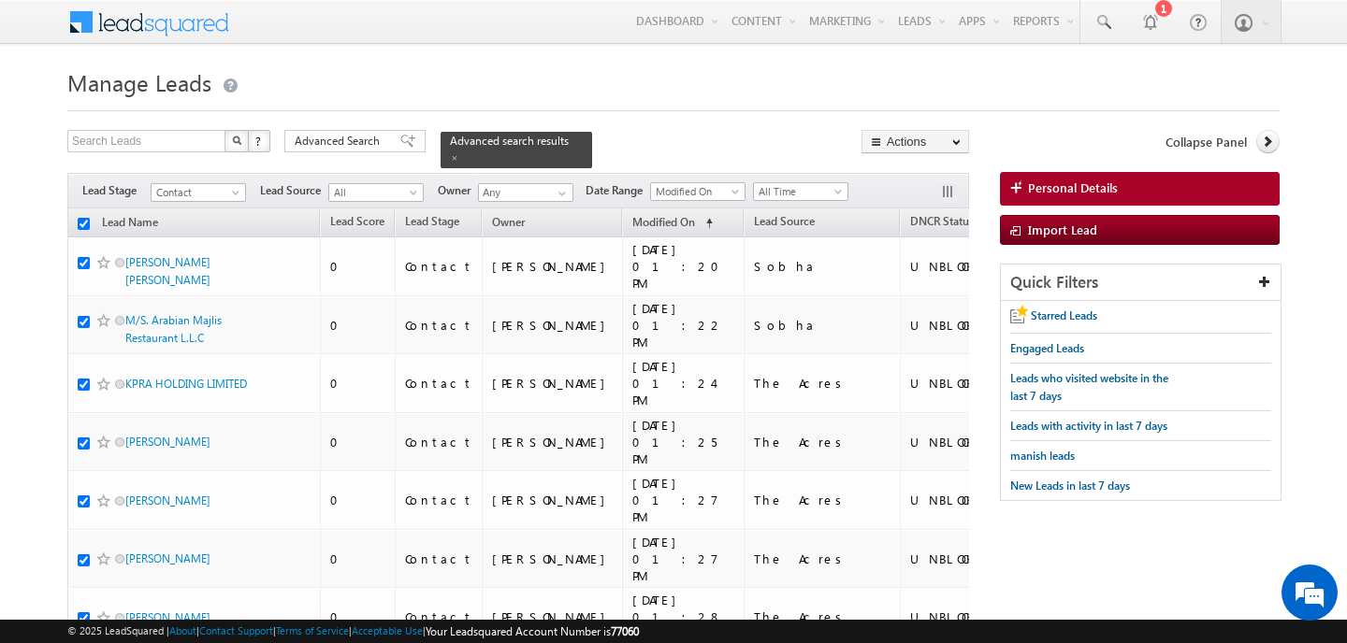
checkbox input "true"
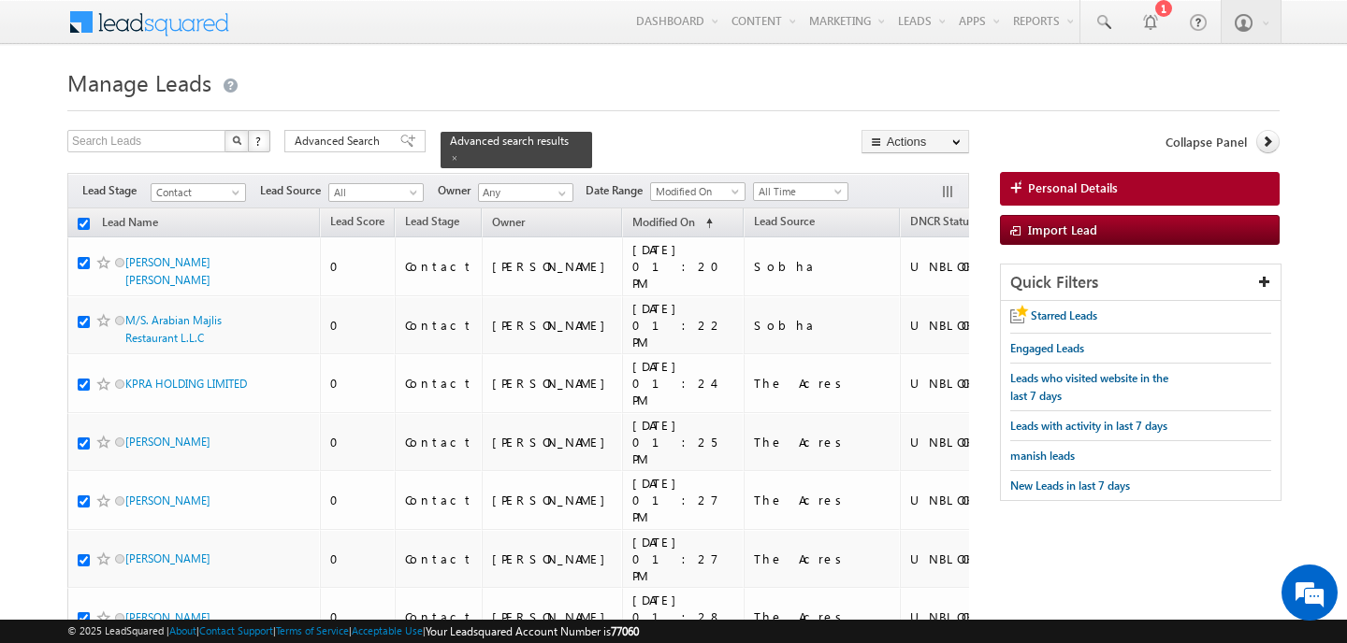
checkbox input "true"
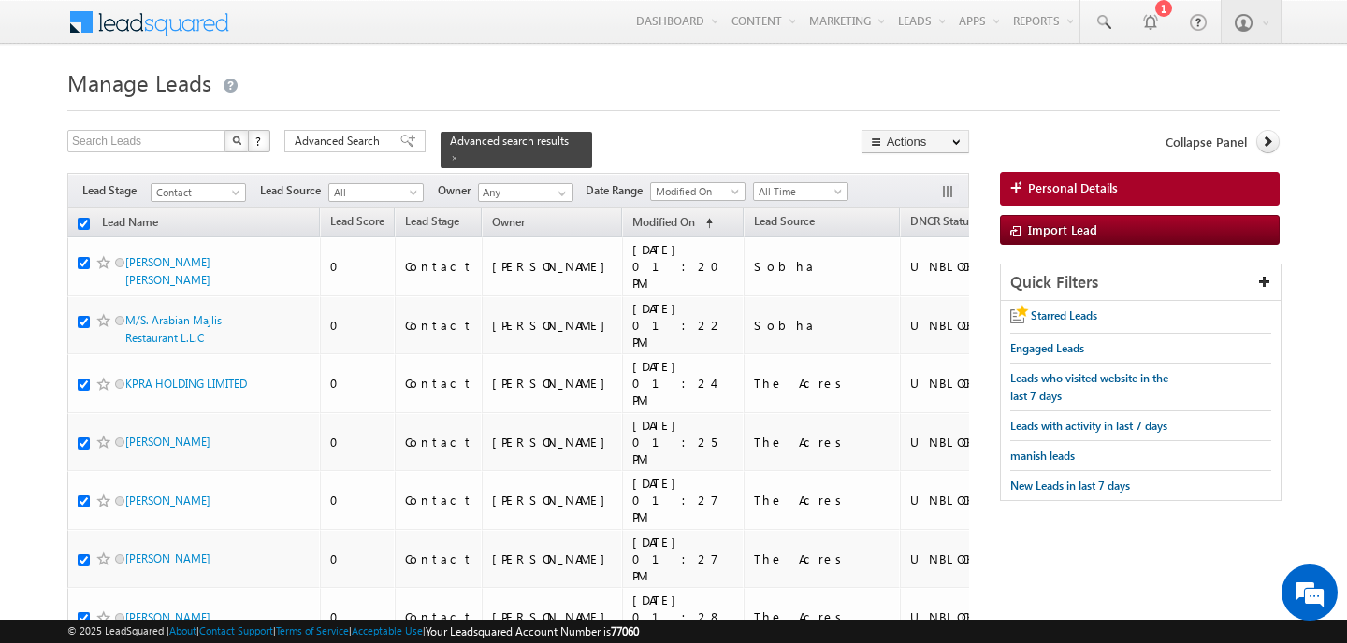
checkbox input "true"
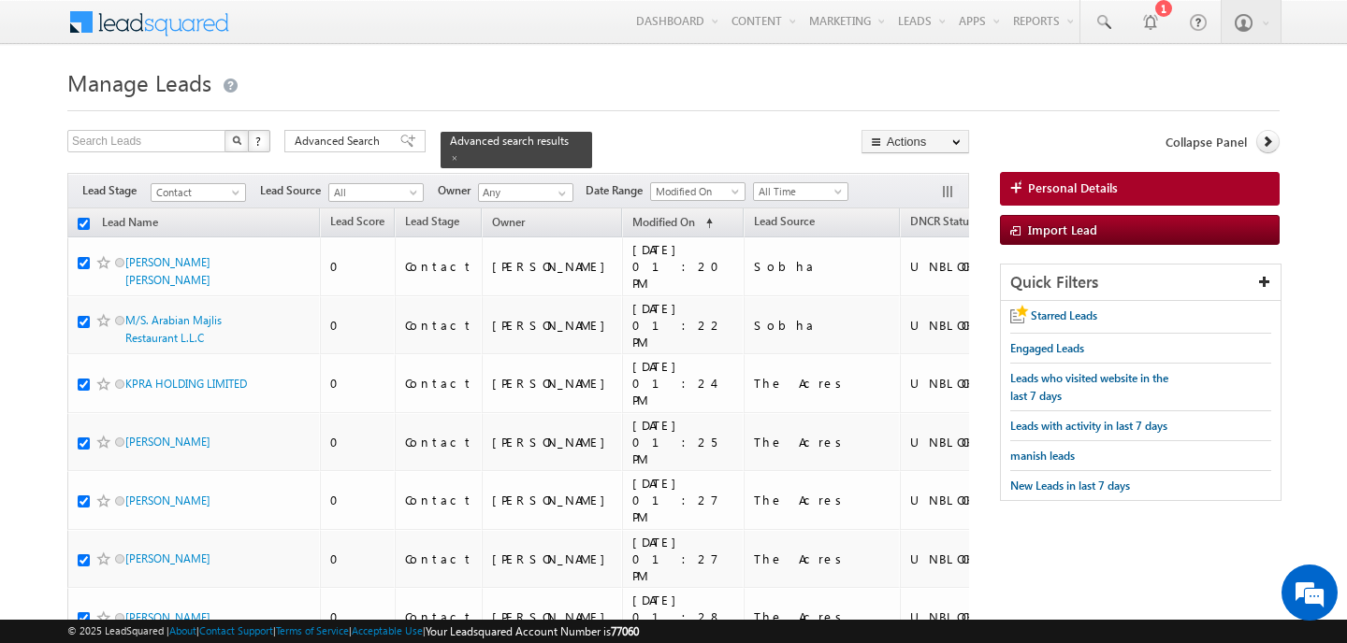
checkbox input "true"
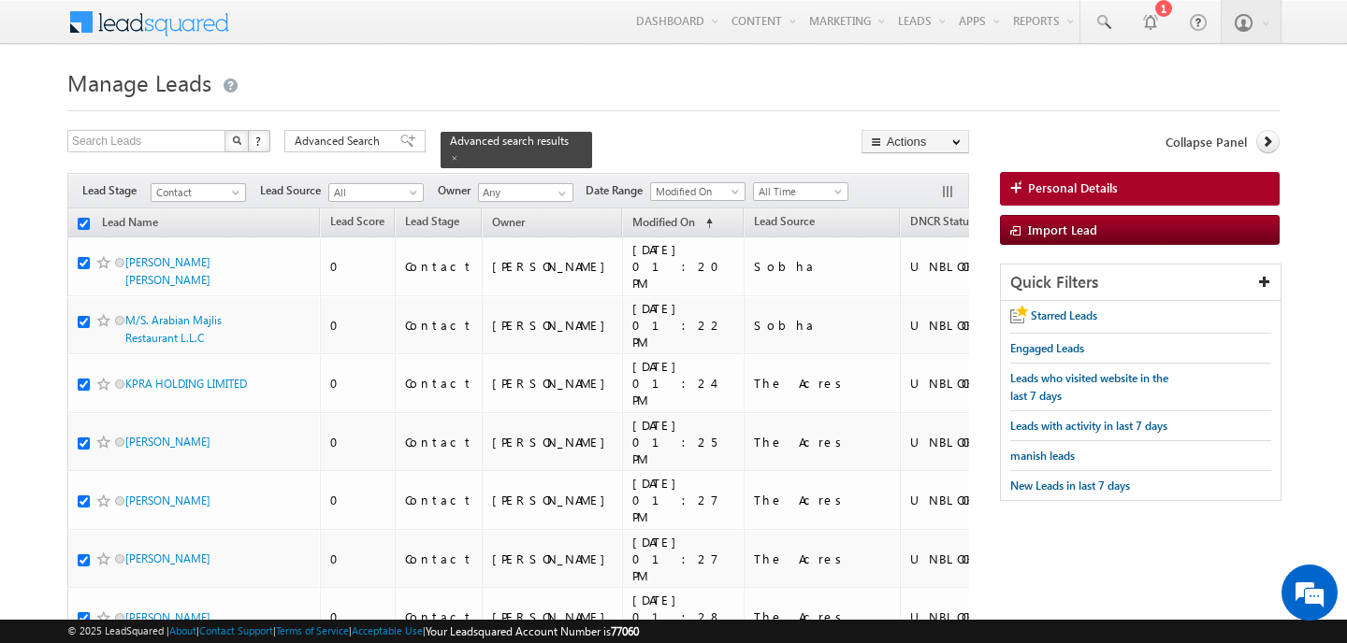
checkbox input "true"
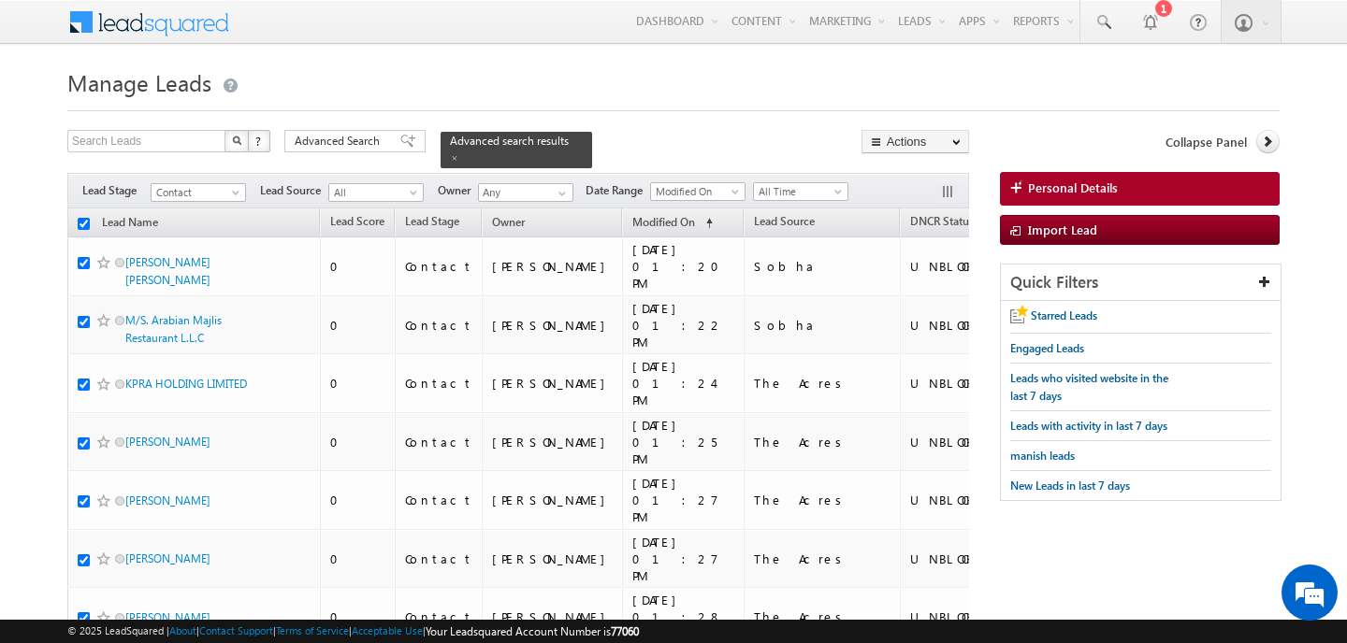
checkbox input "true"
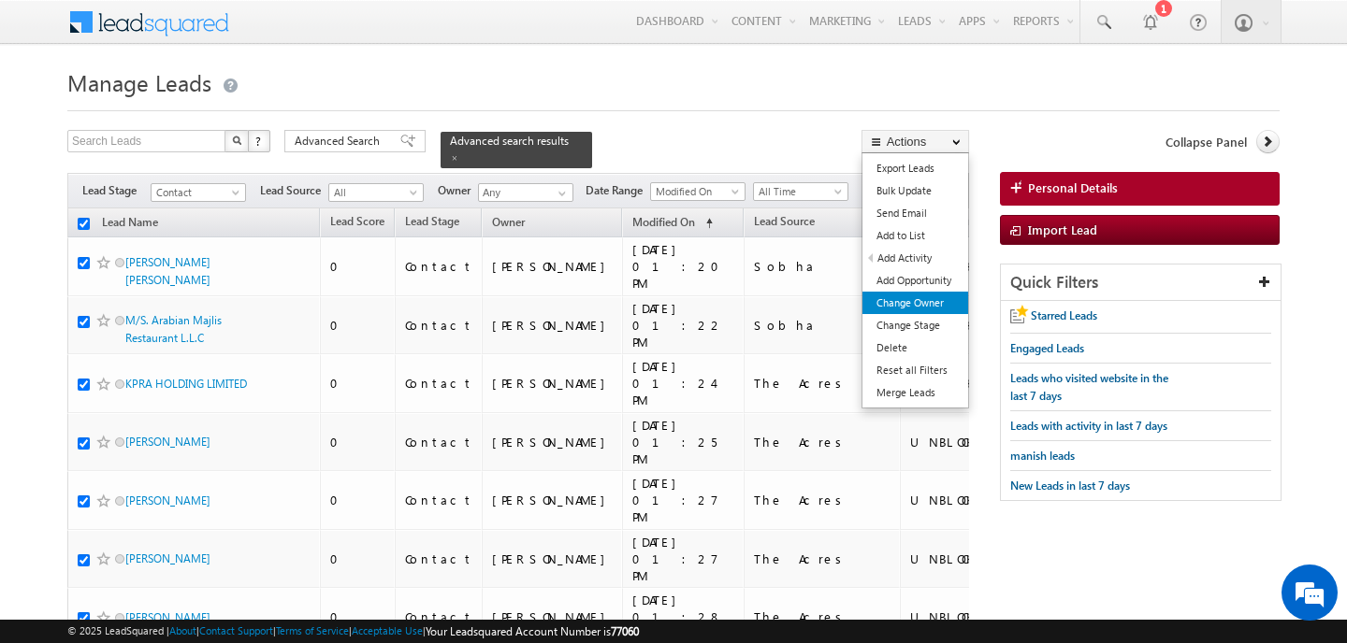
click link "Change Owner"
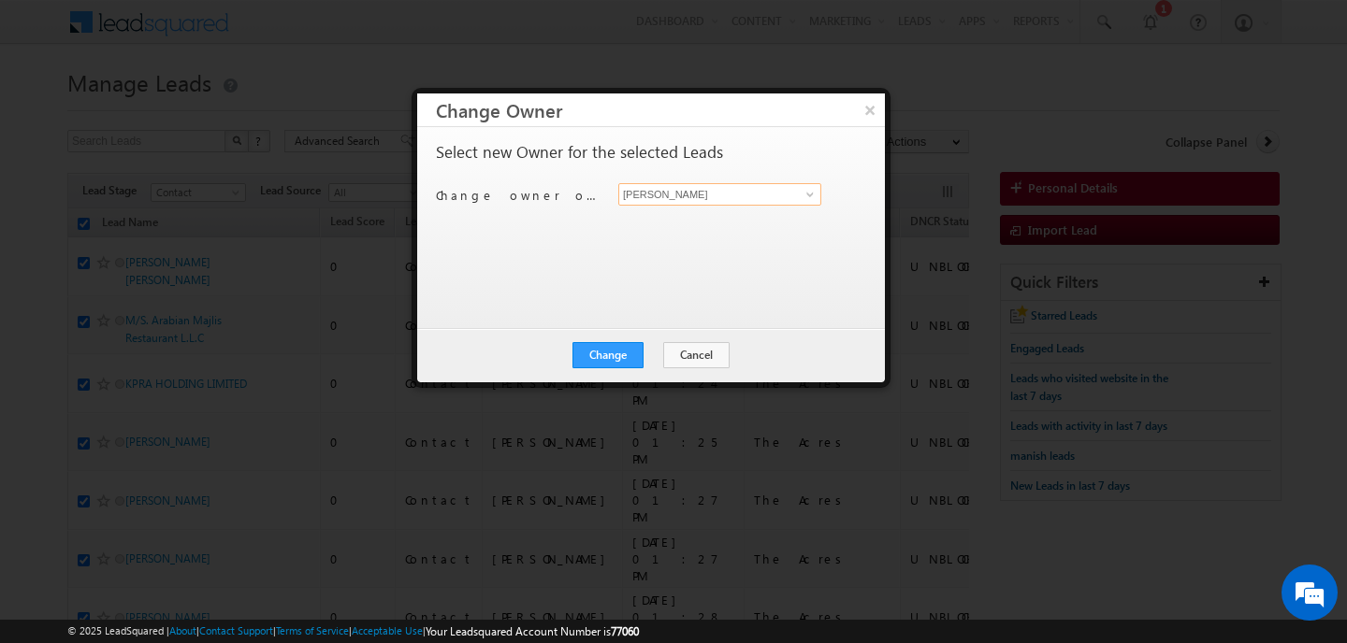
click input "[PERSON_NAME]"
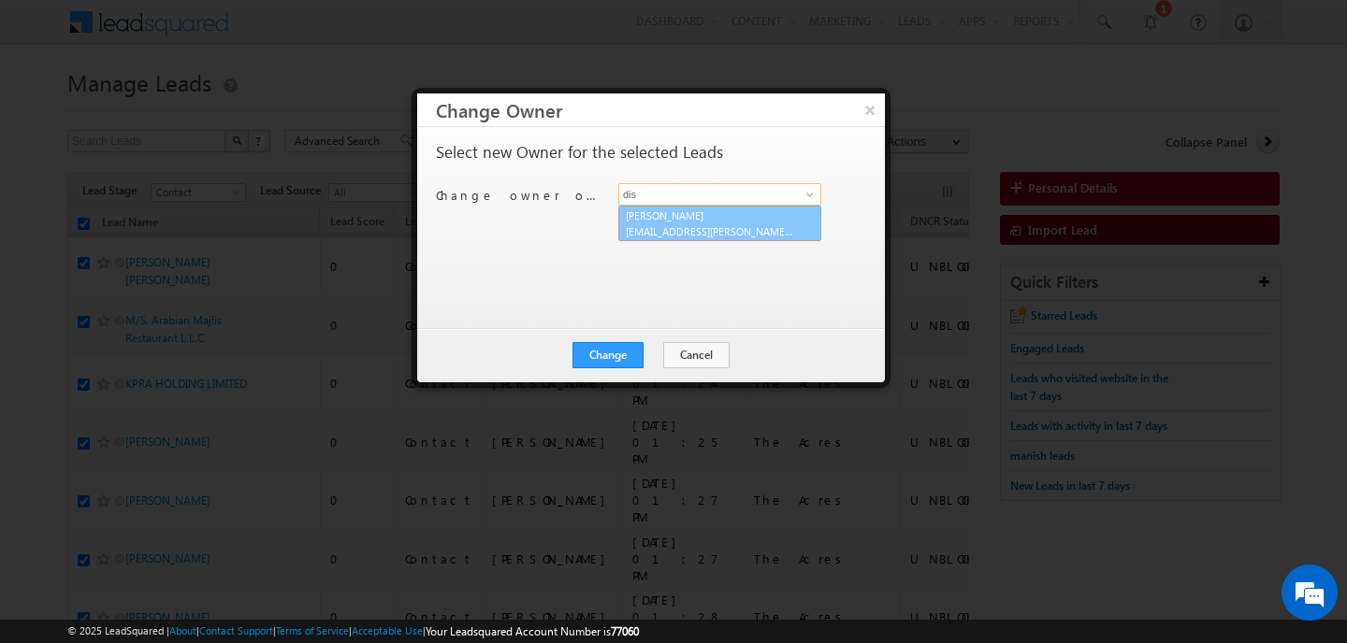
click span "disha.chouhan@indglobal.ae"
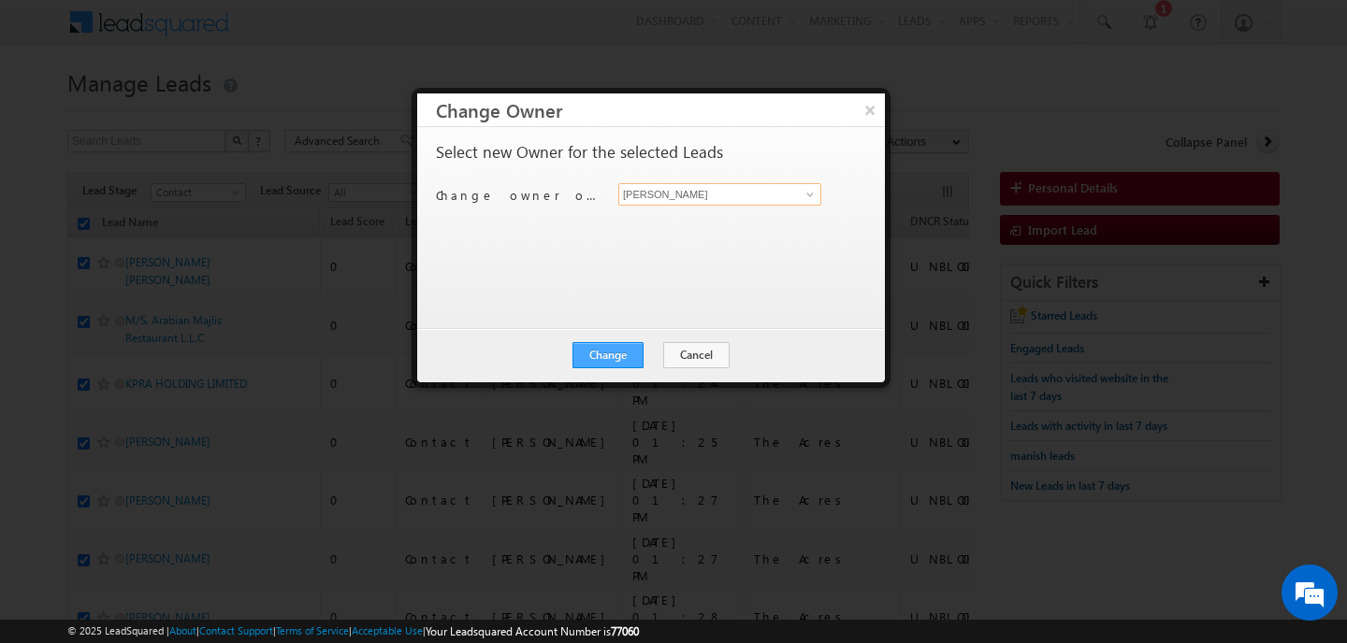
type input "[PERSON_NAME]"
click button "Change"
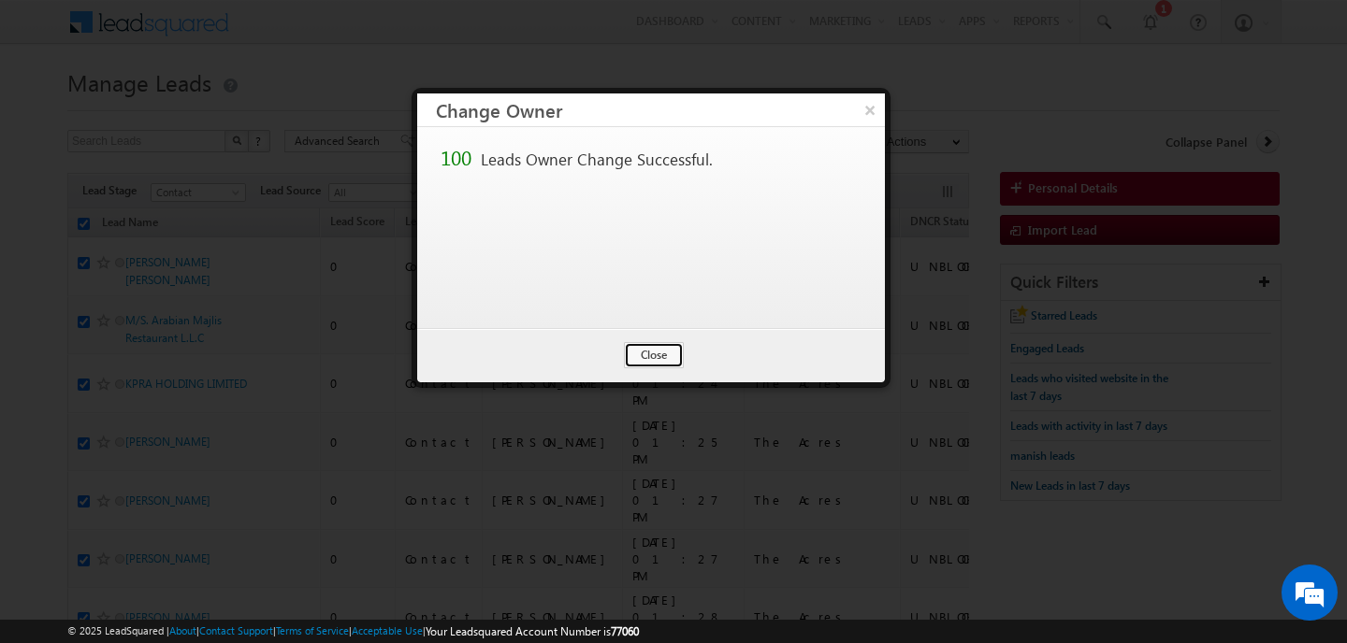
click button "Close"
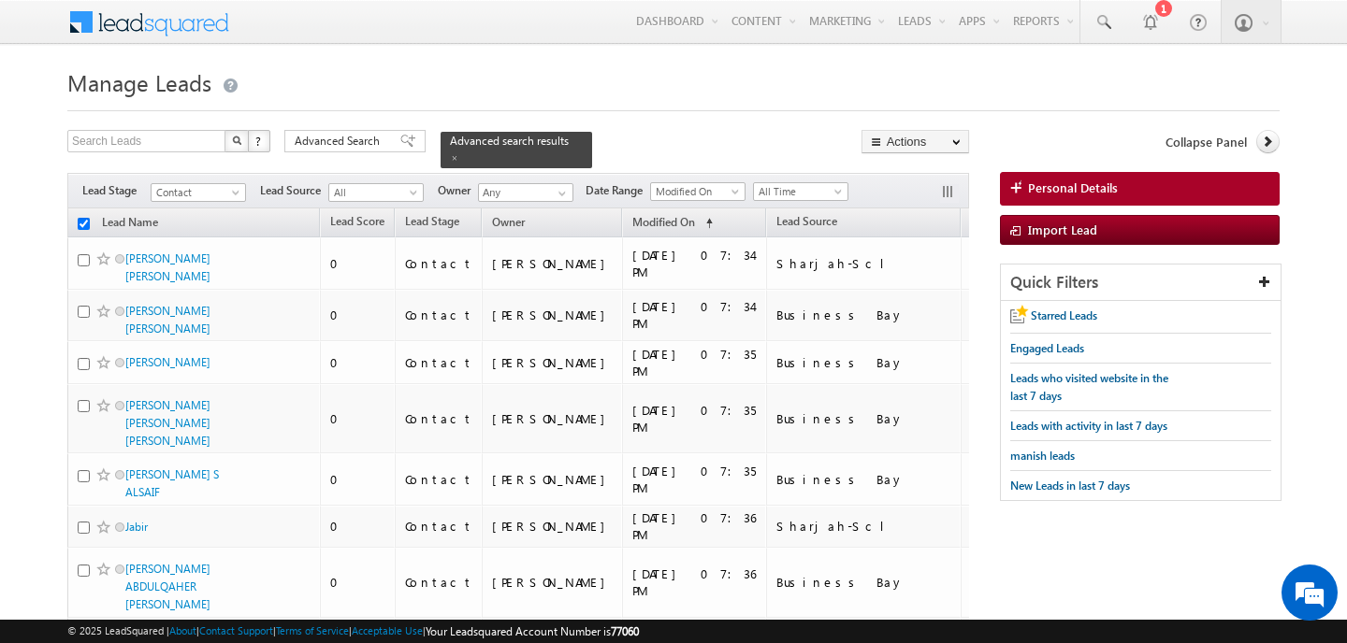
checkbox input "false"
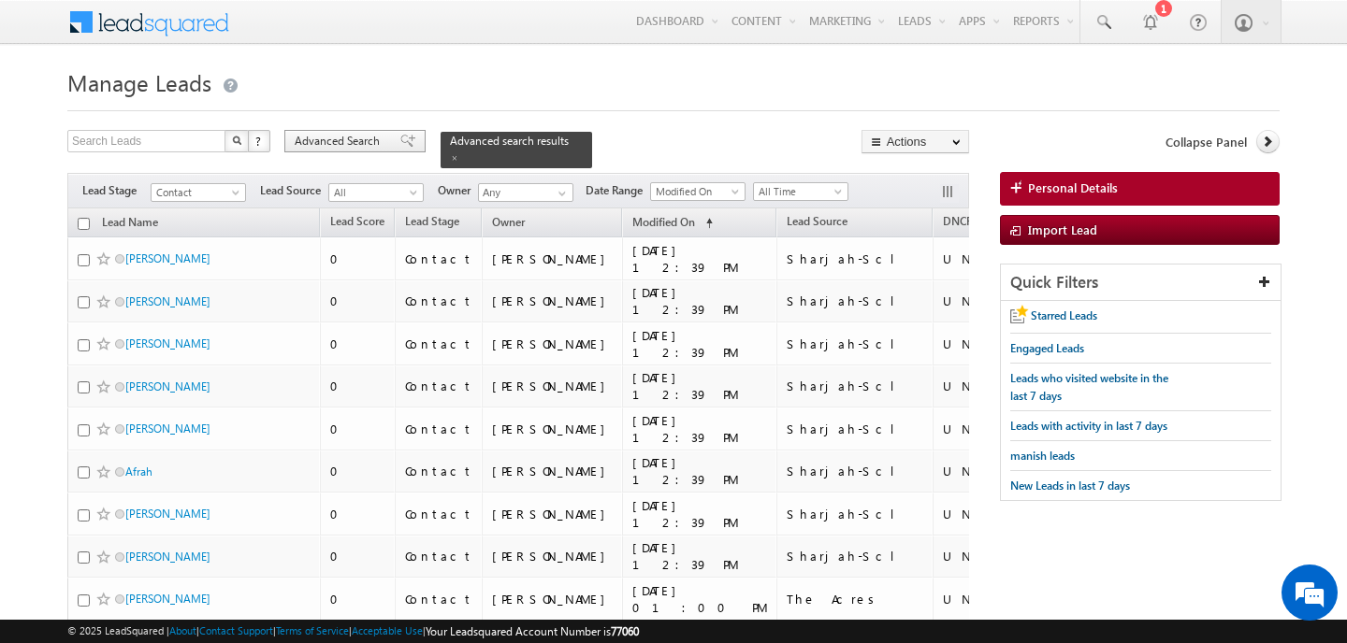
click at [337, 137] on span "Advanced Search" at bounding box center [340, 141] width 91 height 17
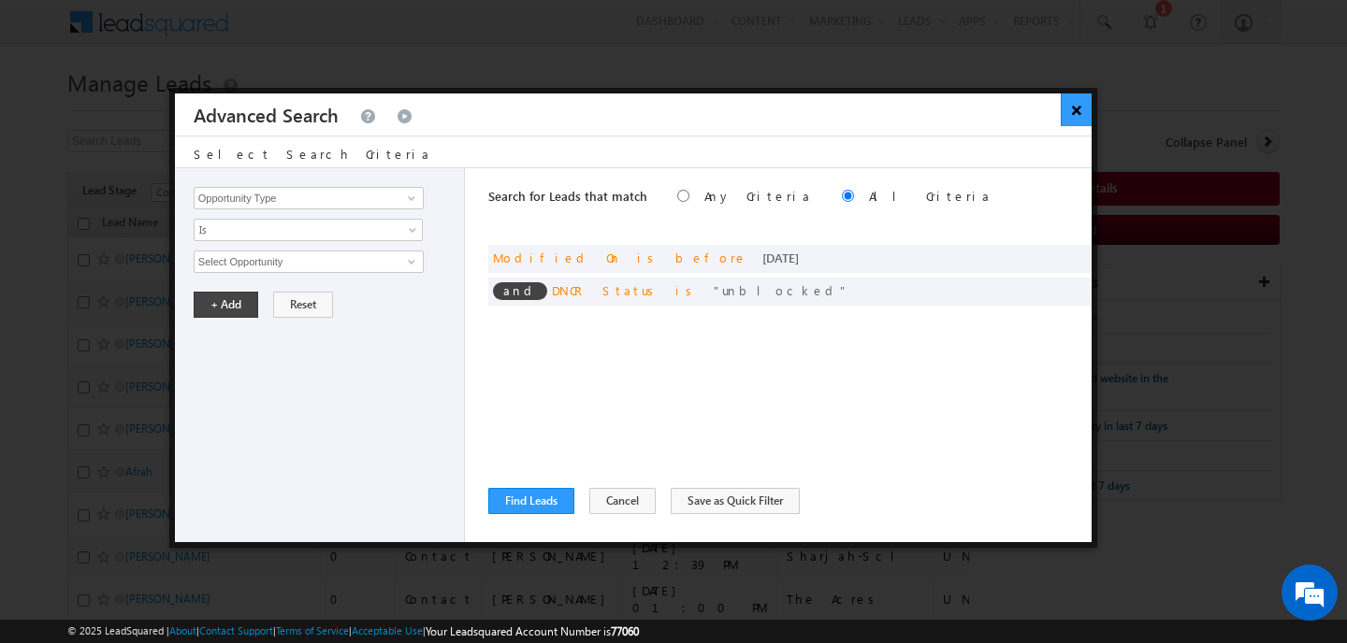
click at [1077, 107] on button "×" at bounding box center [1076, 110] width 31 height 33
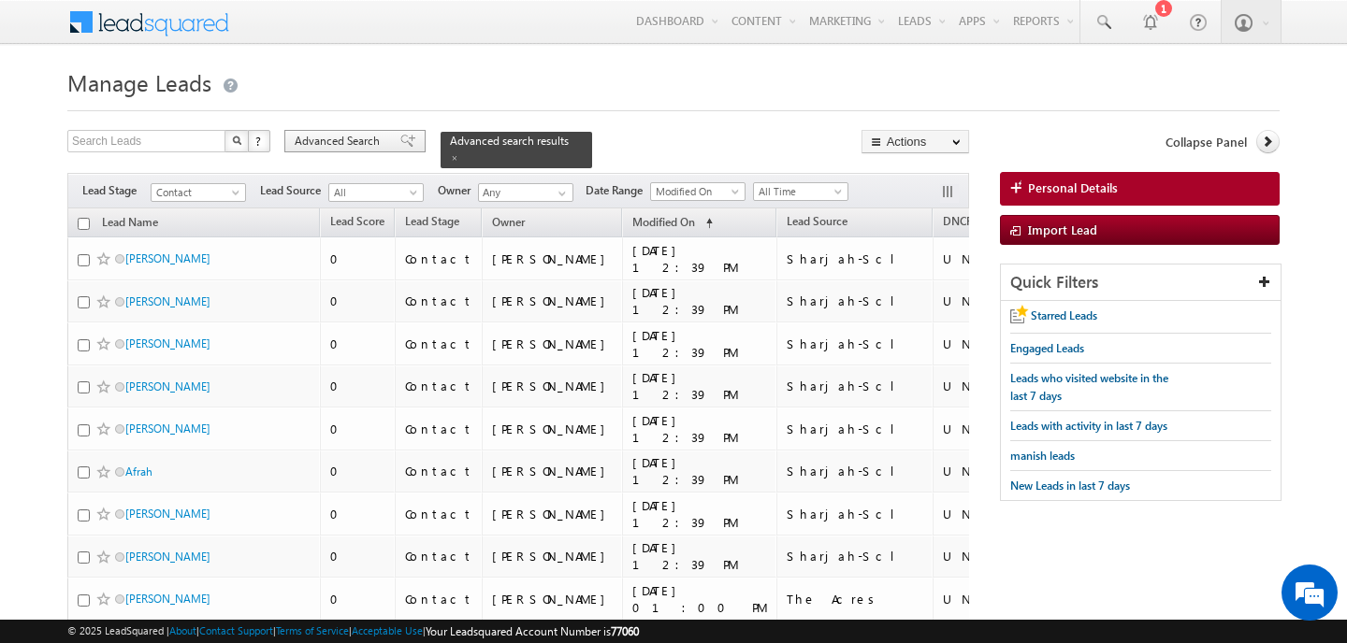
click at [373, 132] on div "Advanced Search" at bounding box center [354, 141] width 141 height 22
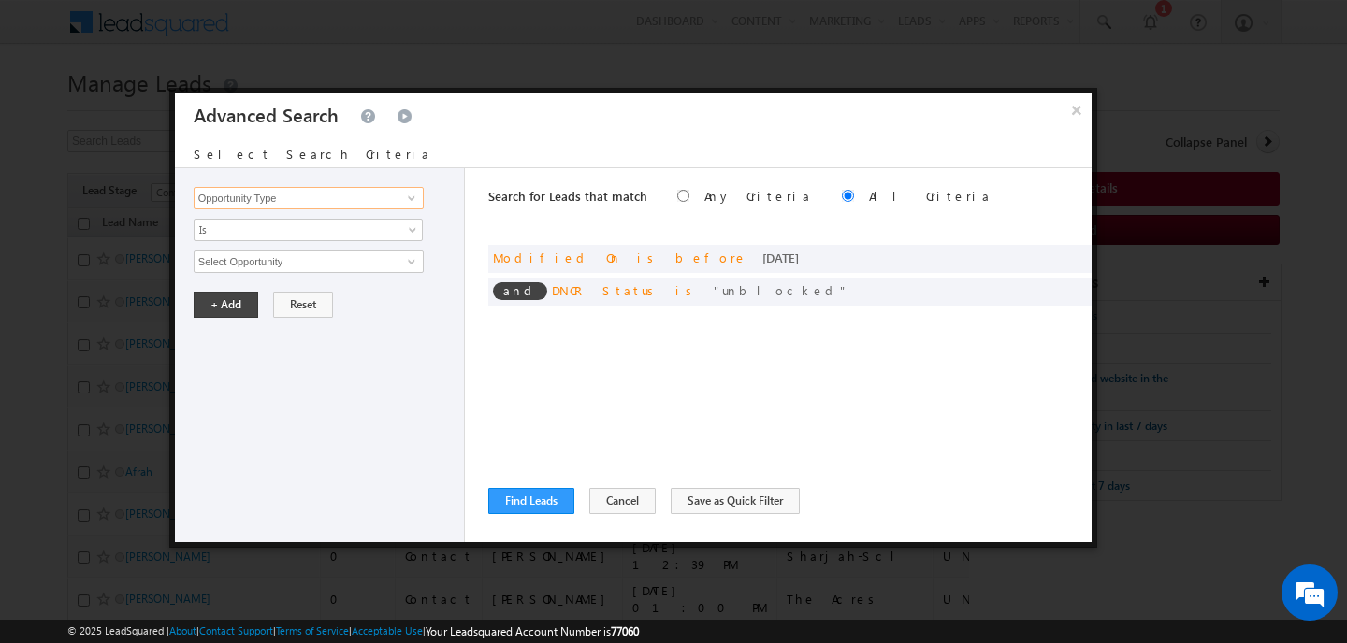
click at [363, 200] on input "Opportunity Type" at bounding box center [309, 198] width 230 height 22
click at [344, 229] on link "Lead Source" at bounding box center [309, 237] width 230 height 22
type input "Lead Source"
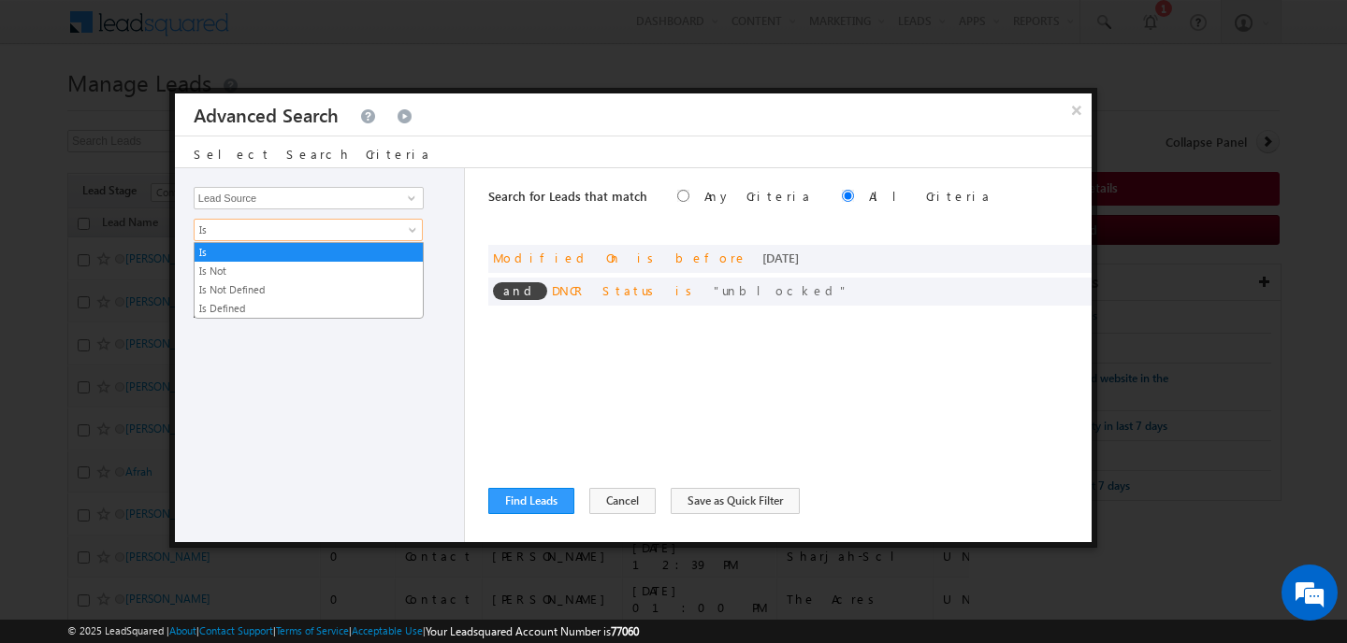
click at [344, 229] on span "Is" at bounding box center [296, 230] width 203 height 17
click at [271, 252] on link "Is" at bounding box center [309, 252] width 228 height 17
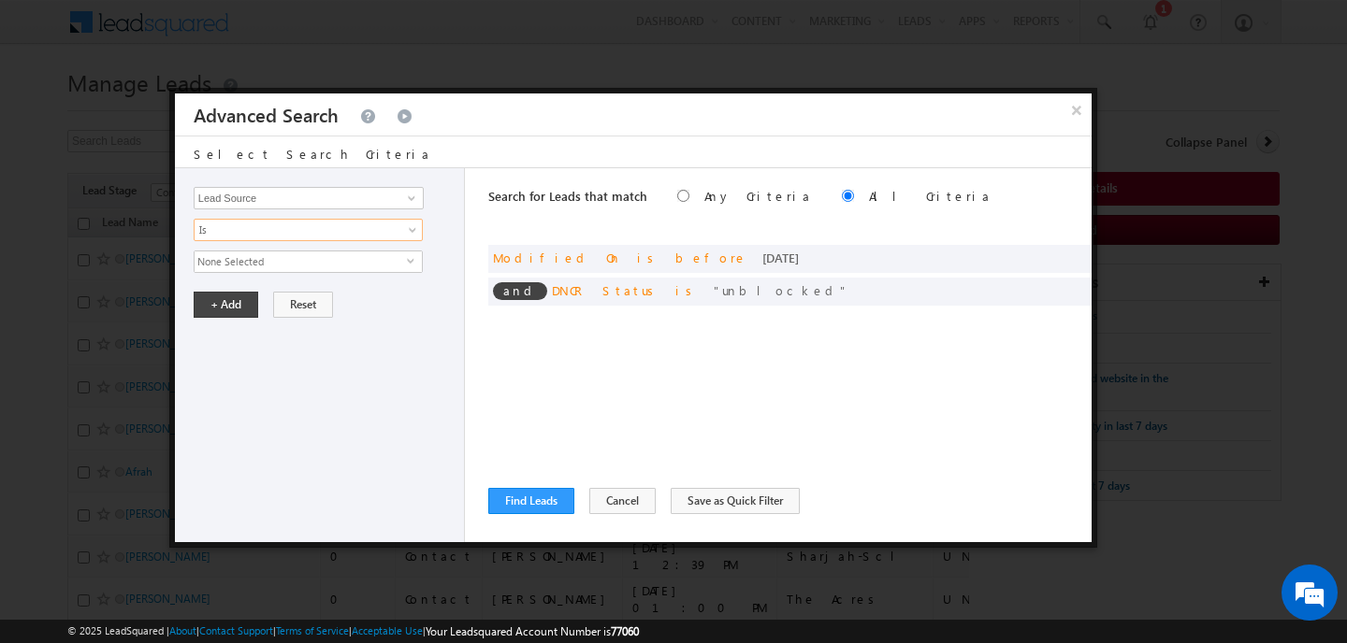
click at [271, 263] on span "None Selected" at bounding box center [301, 262] width 212 height 21
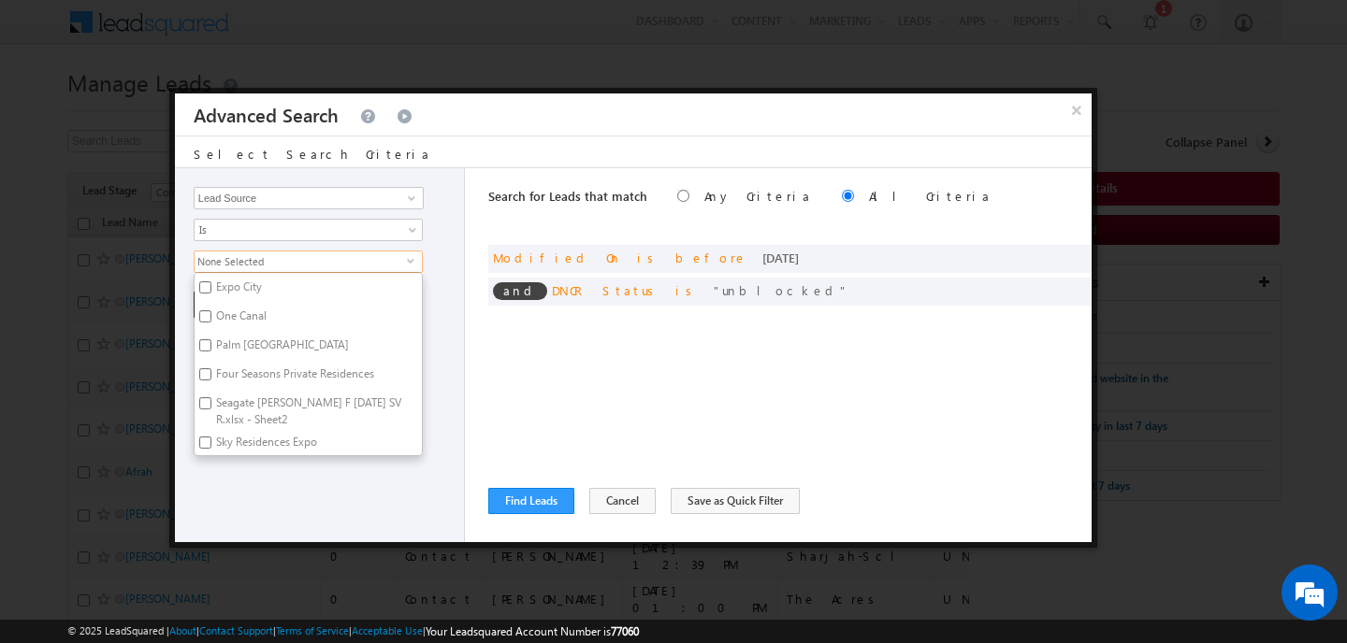
scroll to position [2351, 0]
click at [208, 454] on input "Haven By Aldar" at bounding box center [205, 460] width 12 height 12
checkbox input "true"
click at [206, 440] on input "Expo [GEOGRAPHIC_DATA]" at bounding box center [205, 446] width 12 height 12
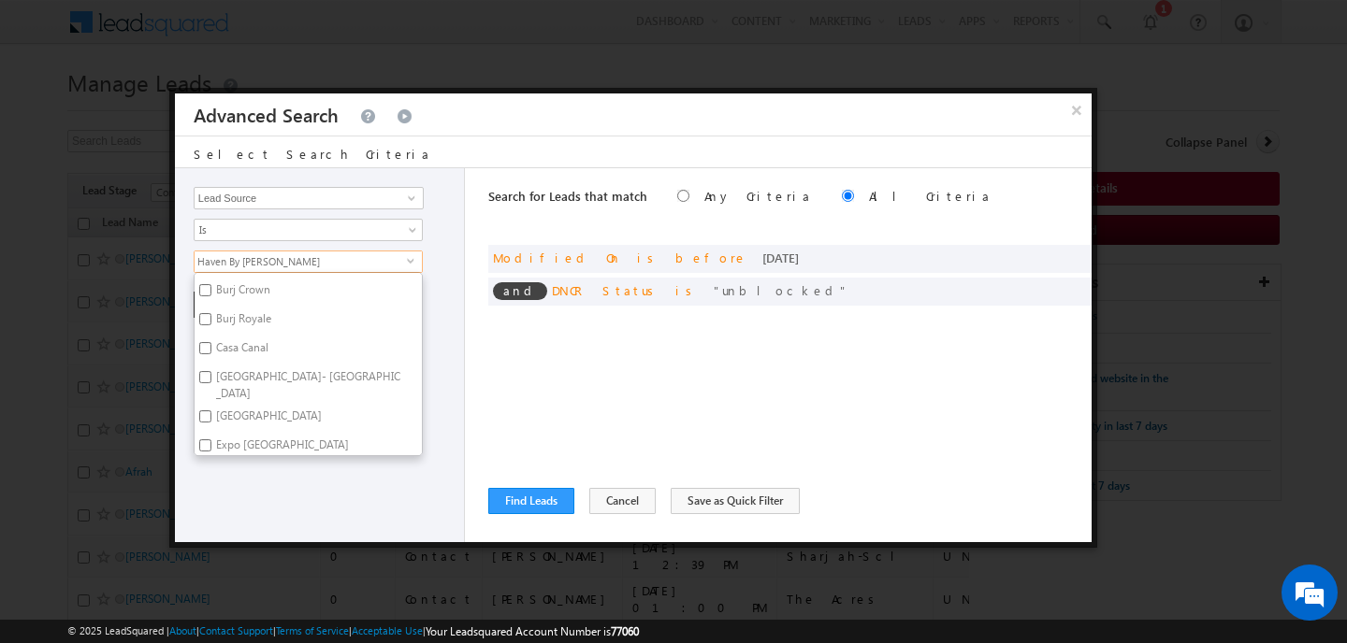
checkbox input "true"
click at [206, 428] on input "Deira Island- Bay Villas" at bounding box center [205, 434] width 12 height 12
checkbox input "false"
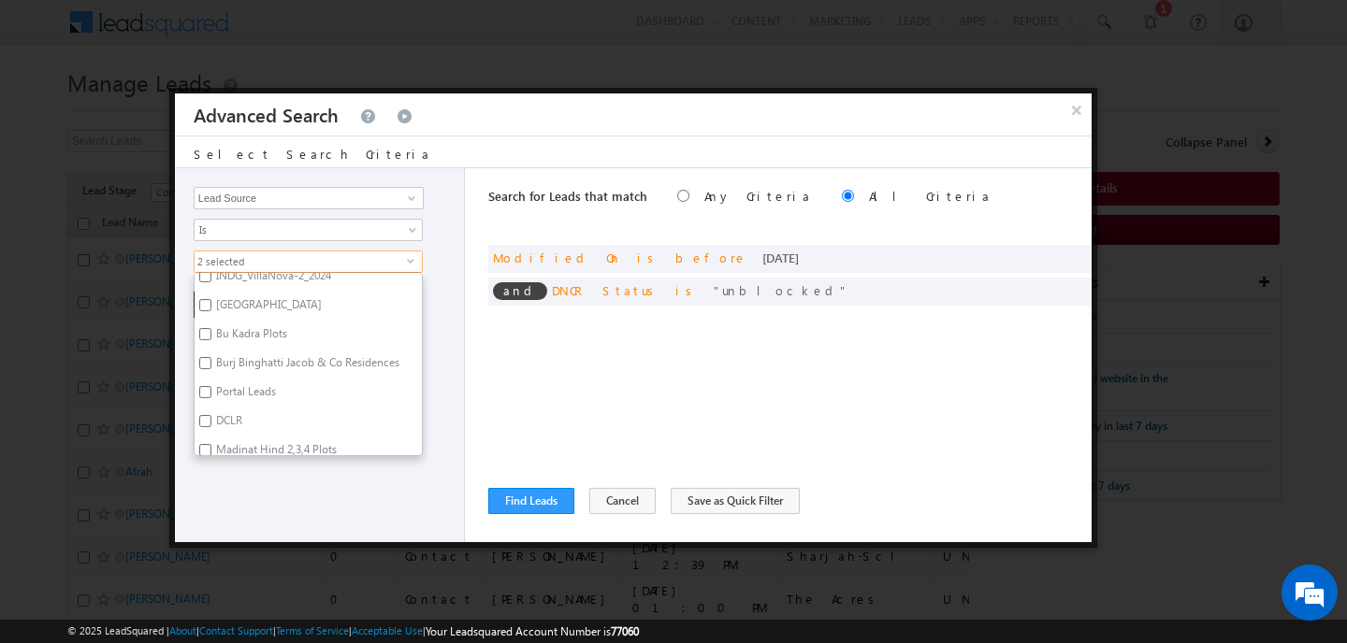
scroll to position [1884, 0]
click at [206, 429] on input "Madinat Hind 2,3,4 Plots" at bounding box center [205, 435] width 12 height 12
checkbox input "true"
click at [203, 430] on input "INDG_VillaNova-2_2024" at bounding box center [205, 436] width 12 height 12
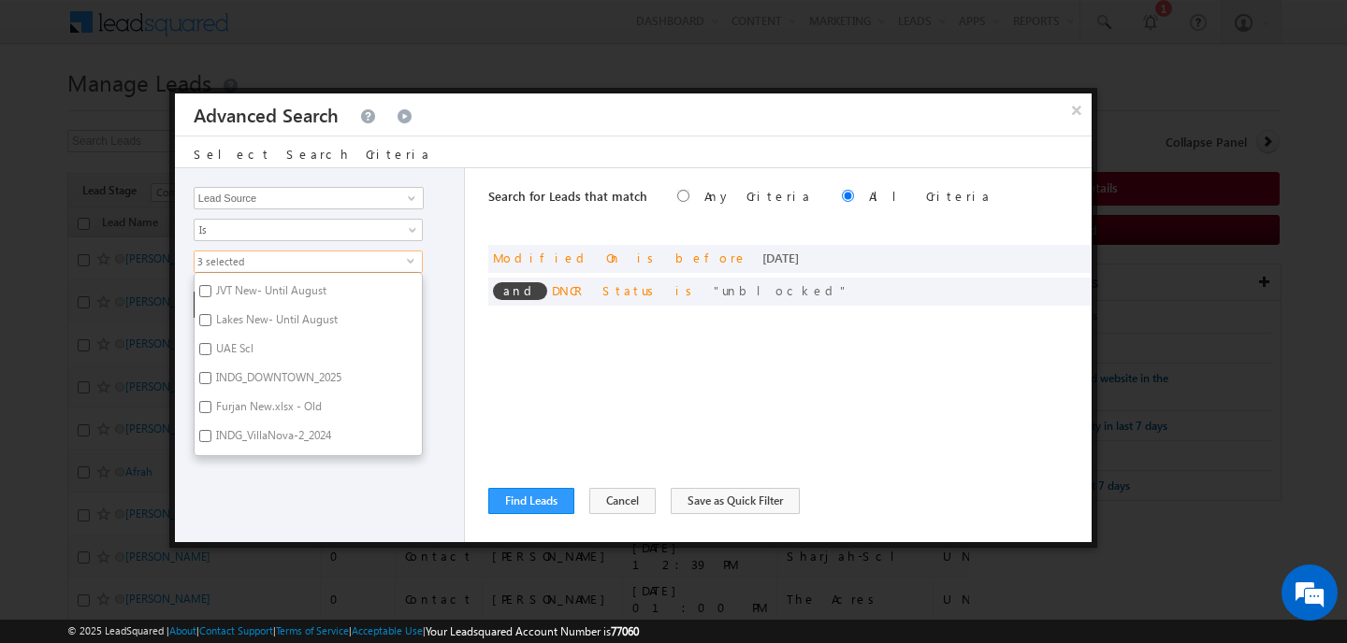
checkbox input "true"
click at [207, 431] on input "Furjan New.xlsx - Old" at bounding box center [205, 437] width 12 height 12
checkbox input "true"
click at [205, 452] on input "INDG_DOWNTOWN_2025" at bounding box center [205, 458] width 12 height 12
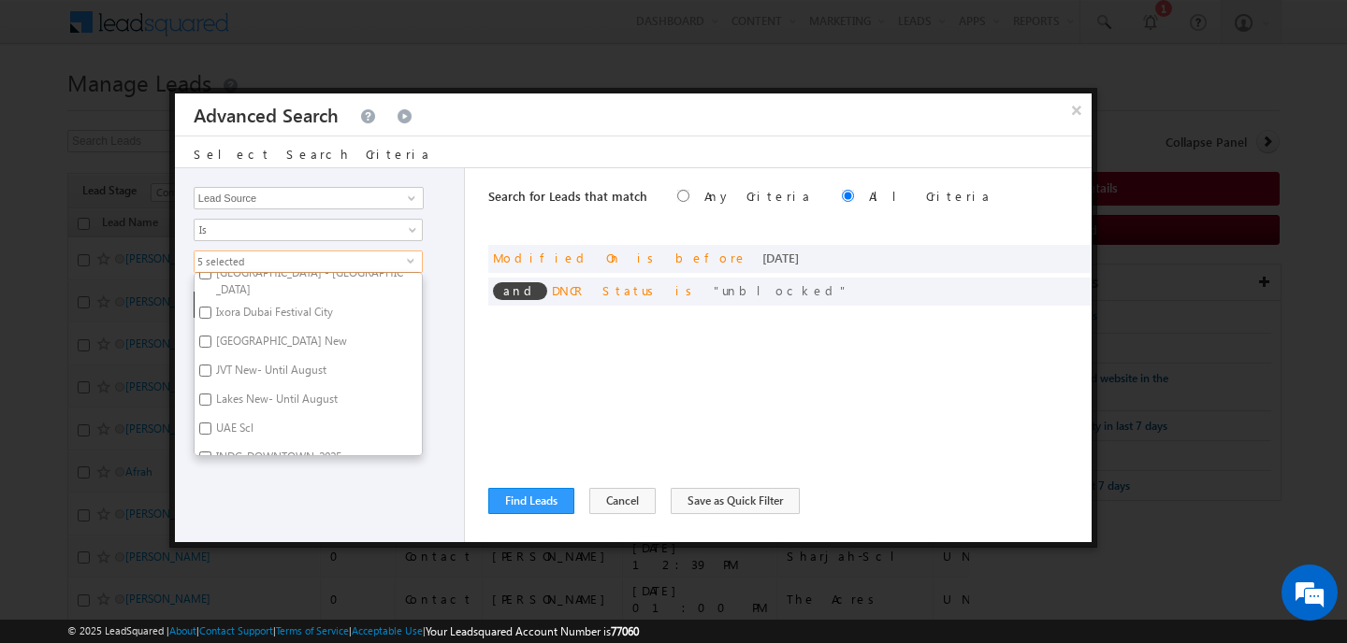
checkbox input "true"
click at [208, 444] on input "Victory Heights New" at bounding box center [205, 450] width 12 height 12
checkbox input "true"
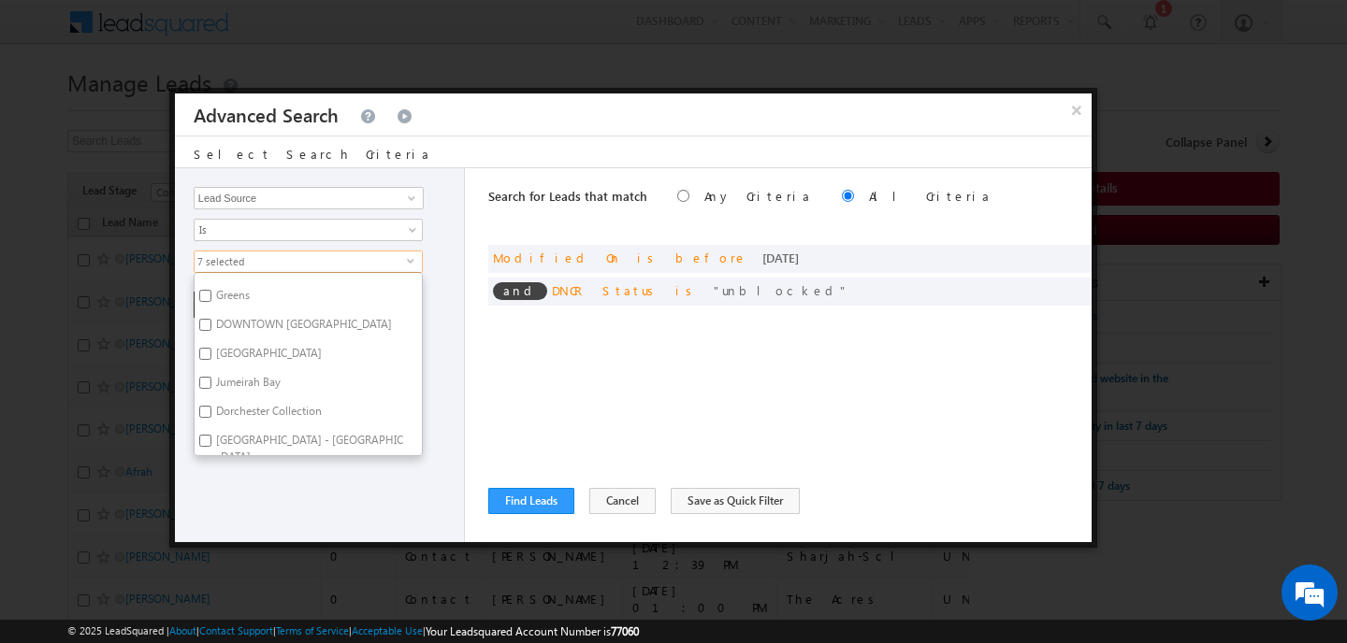
scroll to position [1454, 0]
click at [210, 442] on input "Fairway Villas - Dubai South" at bounding box center [205, 448] width 12 height 12
checkbox input "true"
click at [208, 440] on input "Dorchester Collection" at bounding box center [205, 446] width 12 height 12
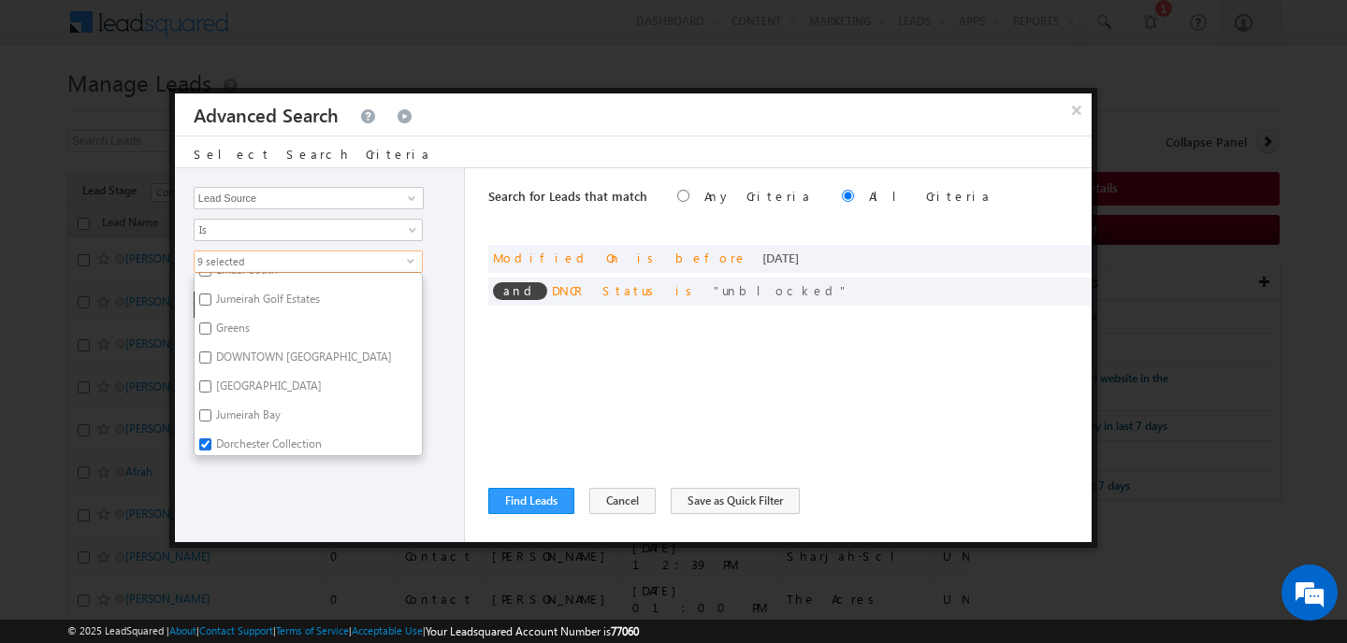
click at [207, 439] on input "Dorchester Collection" at bounding box center [205, 445] width 12 height 12
checkbox input "false"
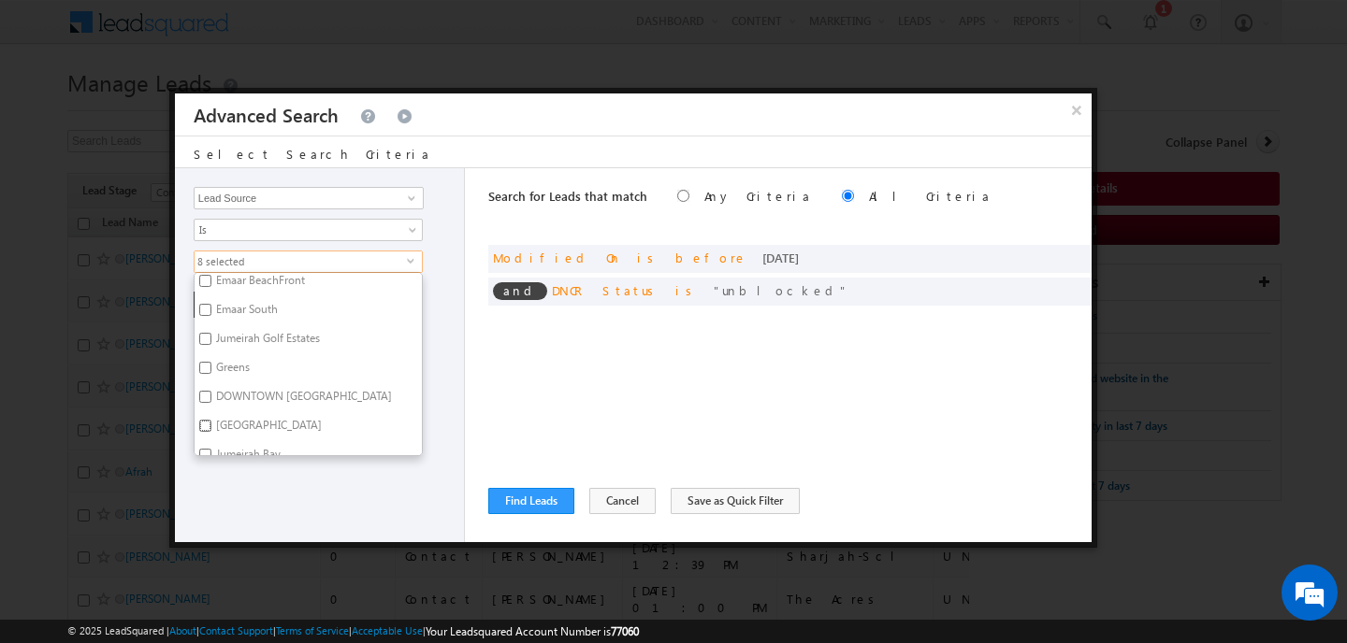
click at [204, 420] on input "Damac Lagoon" at bounding box center [205, 426] width 12 height 12
checkbox input "true"
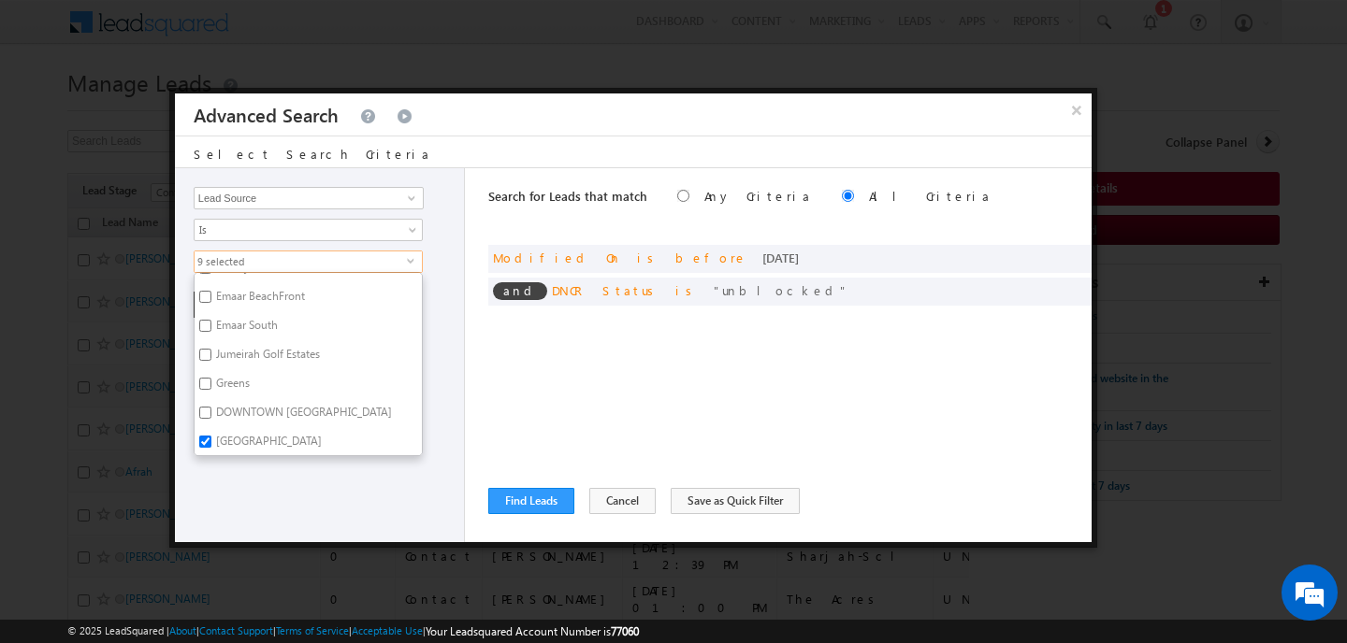
scroll to position [1372, 0]
click at [207, 409] on input "DOWNTOWN DUBAI" at bounding box center [205, 415] width 12 height 12
checkbox input "true"
click at [209, 380] on input "Greens" at bounding box center [205, 386] width 12 height 12
checkbox input "true"
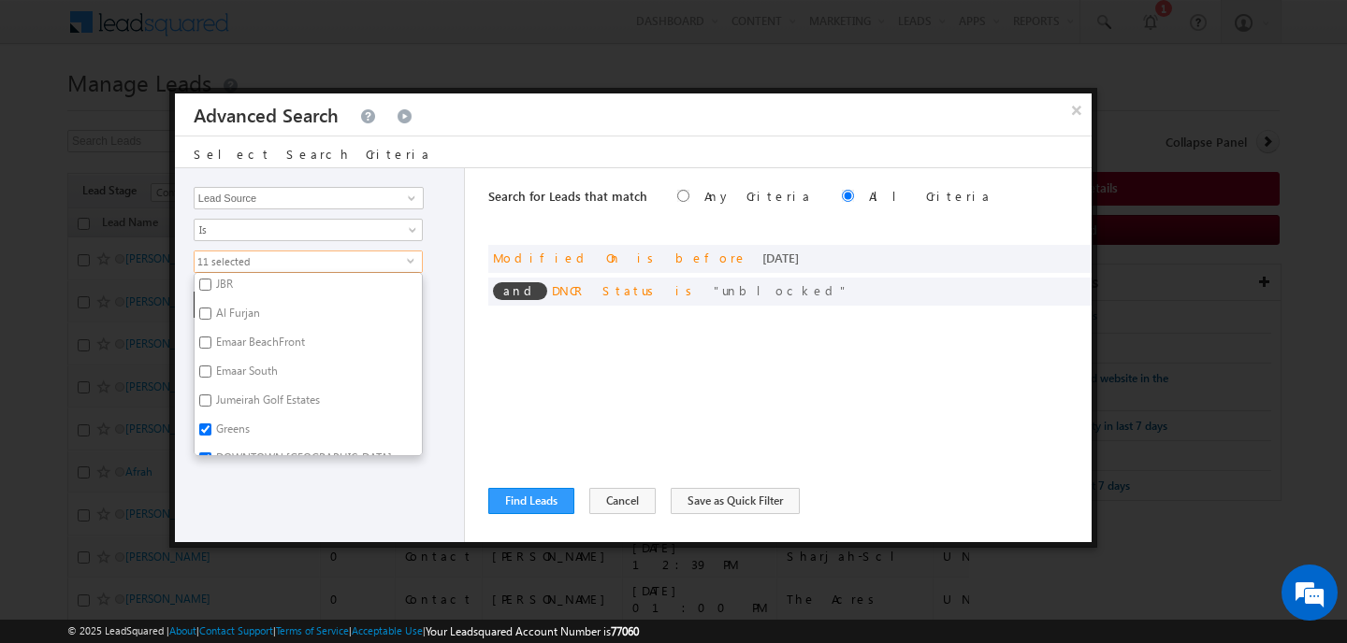
scroll to position [1326, 0]
click at [209, 397] on input "Jumeirah Golf Estates" at bounding box center [205, 403] width 12 height 12
checkbox input "true"
click at [206, 372] on input "Emaar South" at bounding box center [205, 376] width 12 height 12
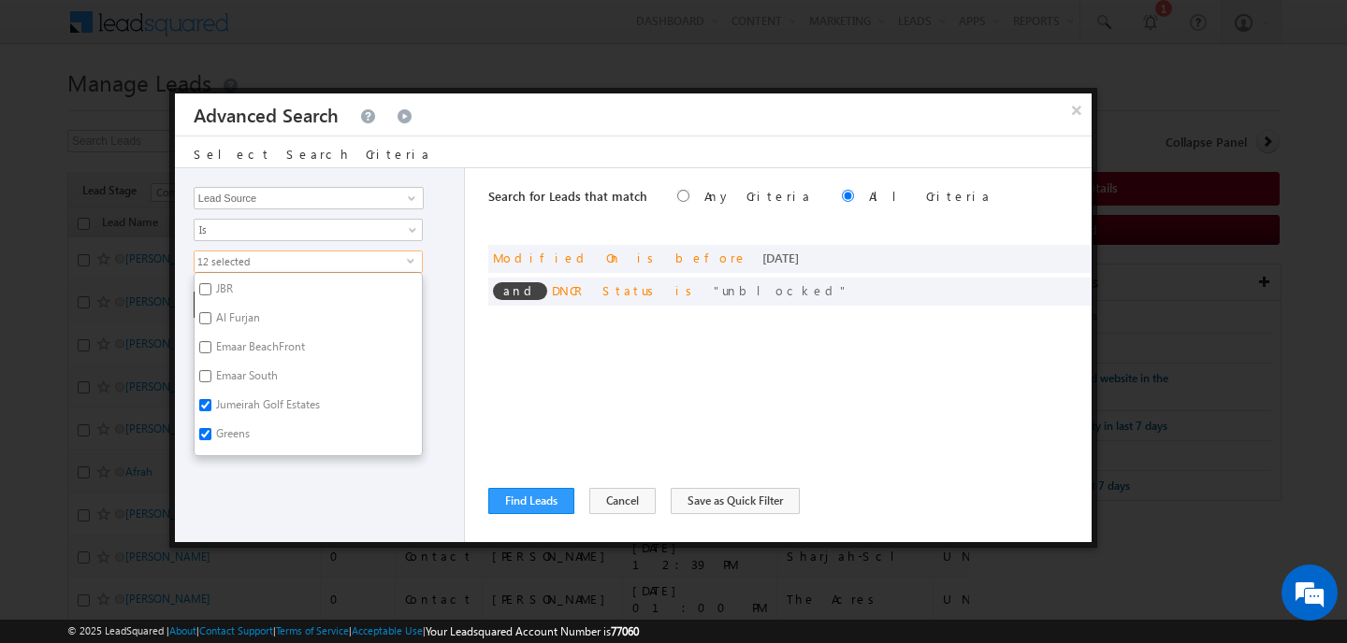
checkbox input "true"
click at [209, 403] on input "Emaar BeachFront" at bounding box center [205, 409] width 12 height 12
checkbox input "false"
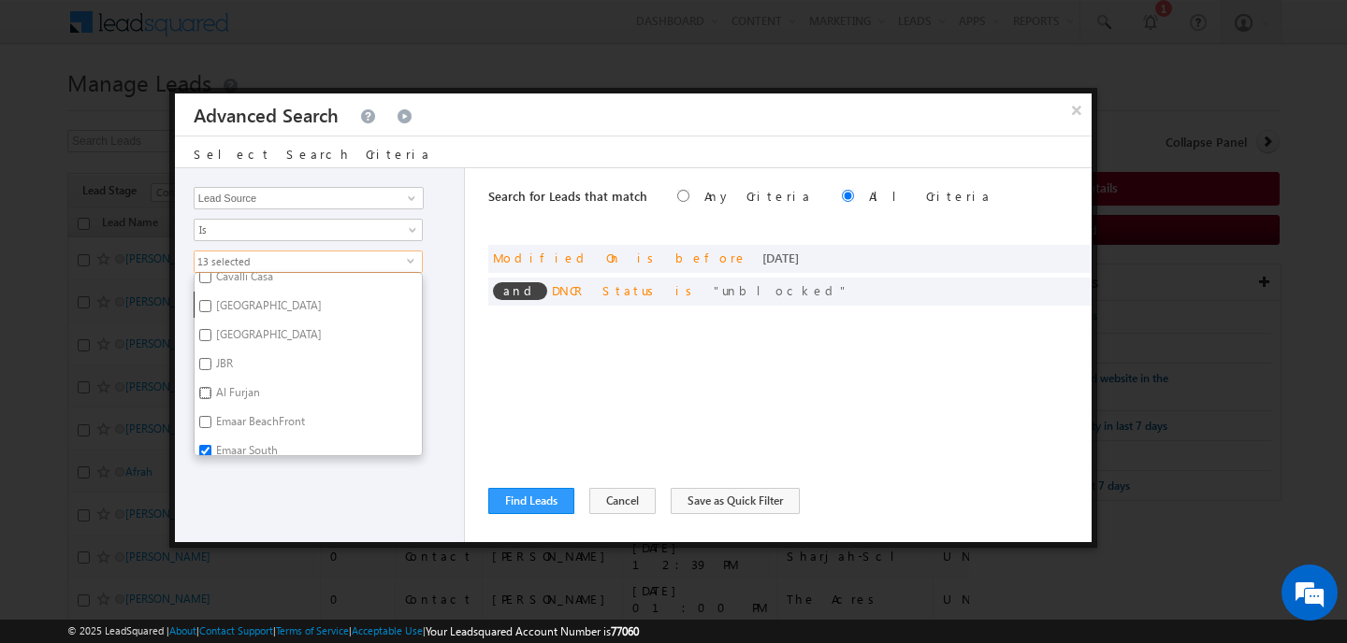
click at [208, 387] on input "Al Furjan" at bounding box center [205, 393] width 12 height 12
checkbox input "true"
click at [206, 381] on input "Athlon by AlDar" at bounding box center [205, 387] width 12 height 12
checkbox input "true"
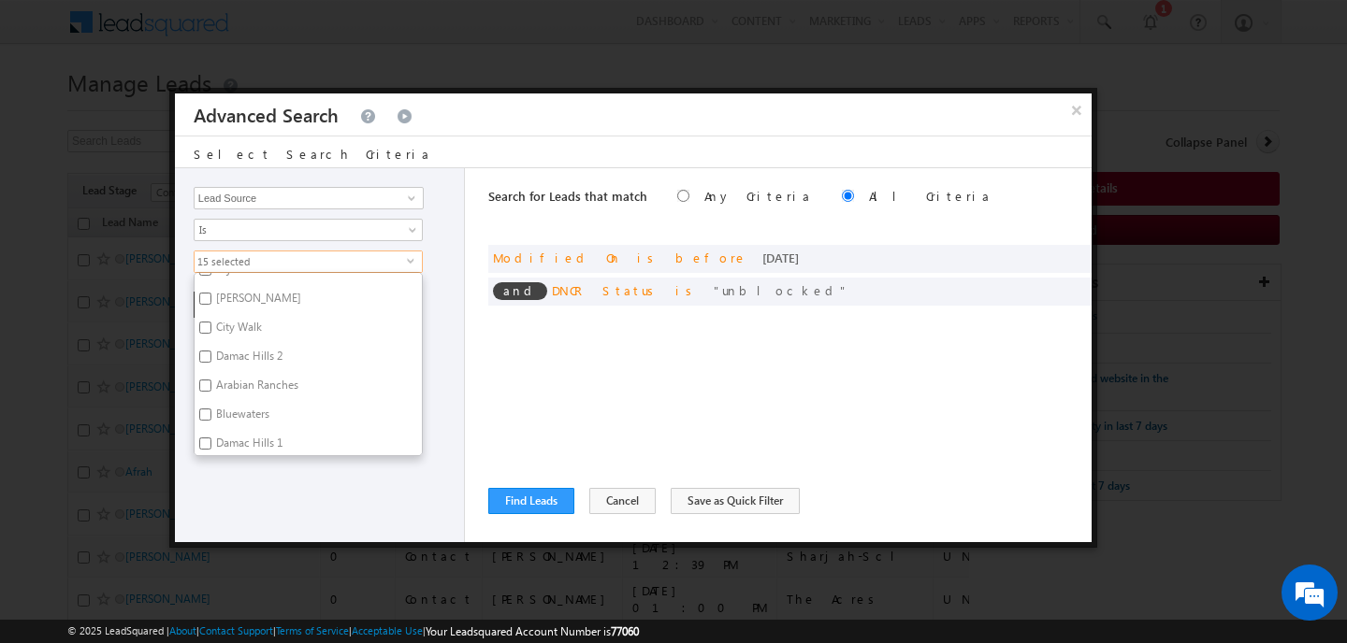
scroll to position [902, 0]
click at [202, 386] on input "Arabian Ranches" at bounding box center [205, 392] width 12 height 12
checkbox input "true"
click at [205, 397] on input "Victory Heights" at bounding box center [205, 403] width 12 height 12
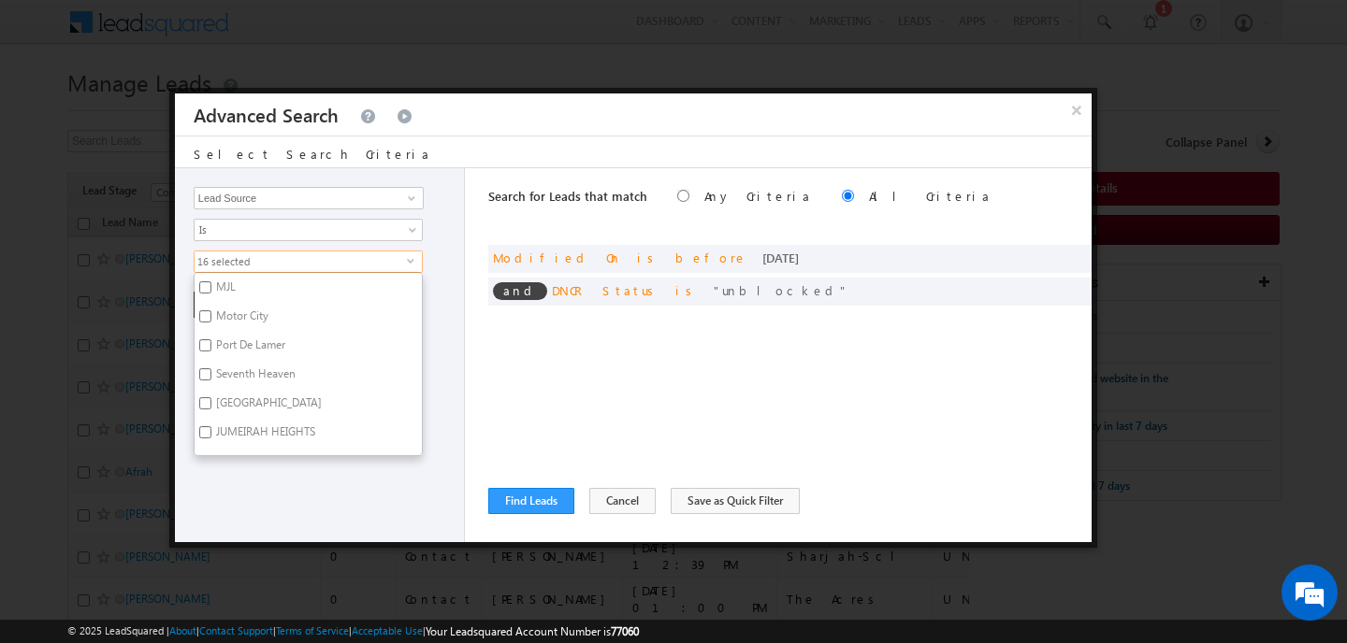
checkbox input "true"
click at [206, 361] on input "Meadows , Lakes , Springs" at bounding box center [205, 357] width 12 height 12
checkbox input "true"
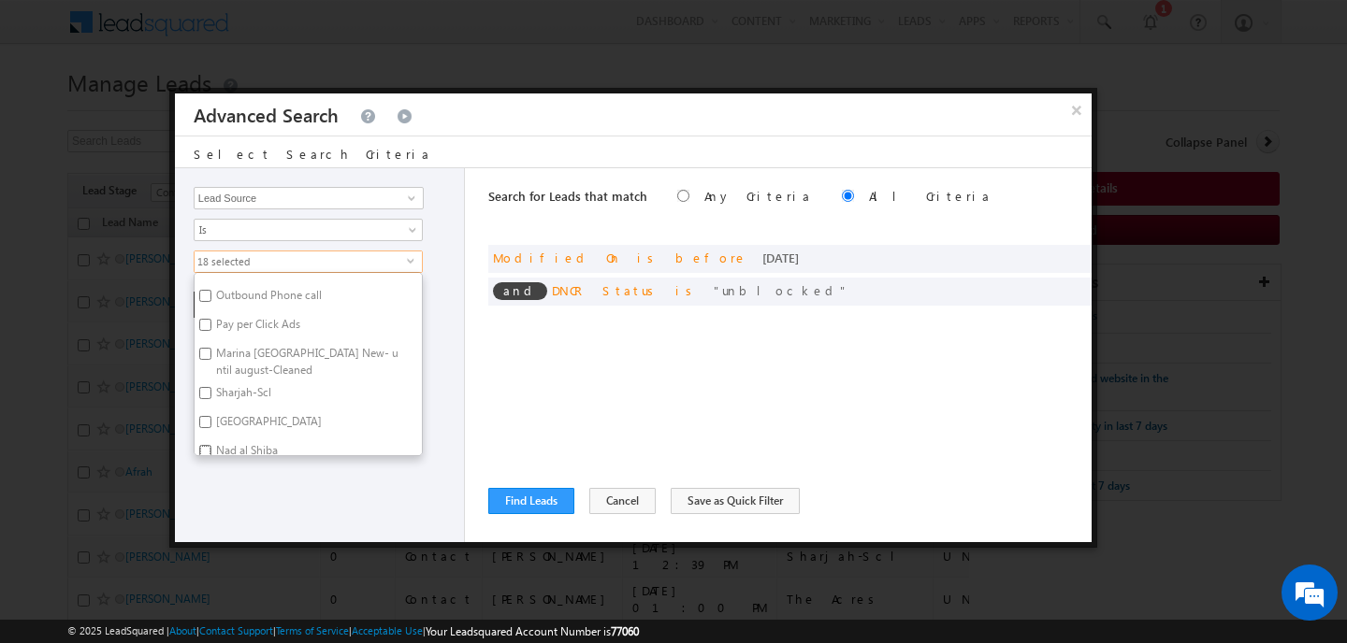
click at [204, 450] on input "Nad al Shiba" at bounding box center [205, 451] width 12 height 12
checkbox input "true"
click at [238, 499] on div "Opportunity Type Lead Activity Task Sales Group Prospect Id Address 1 Address 2…" at bounding box center [320, 355] width 290 height 374
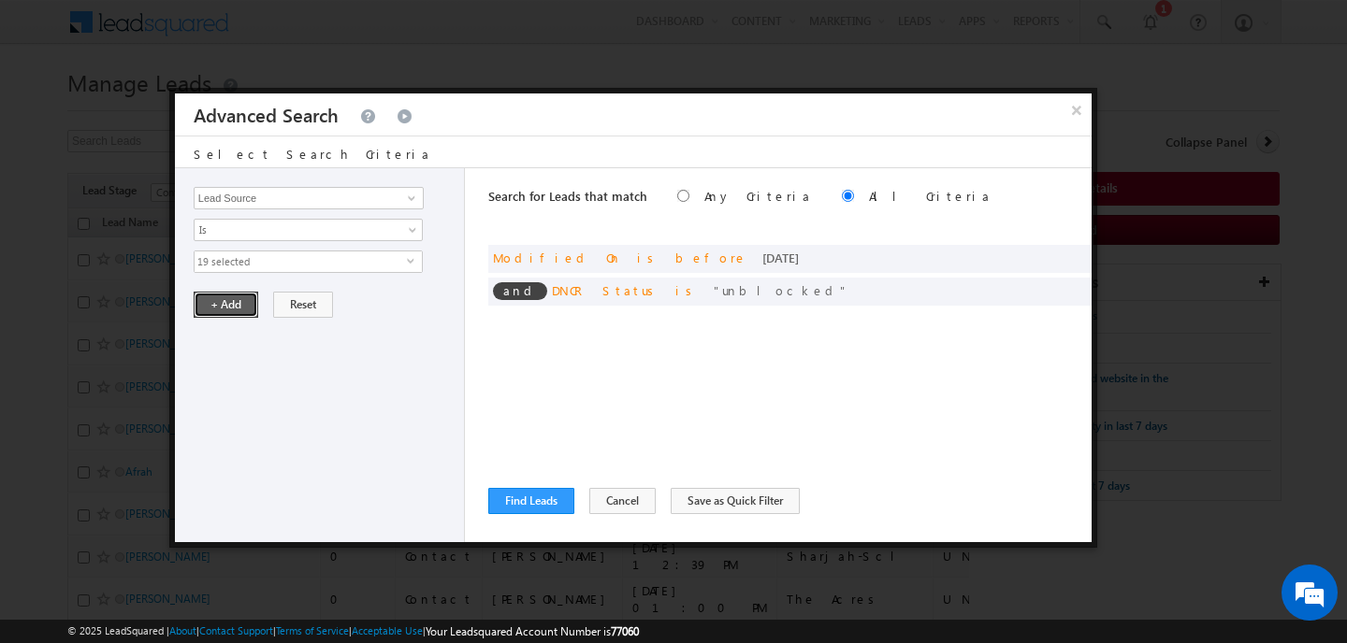
click at [224, 305] on button "+ Add" at bounding box center [226, 305] width 65 height 26
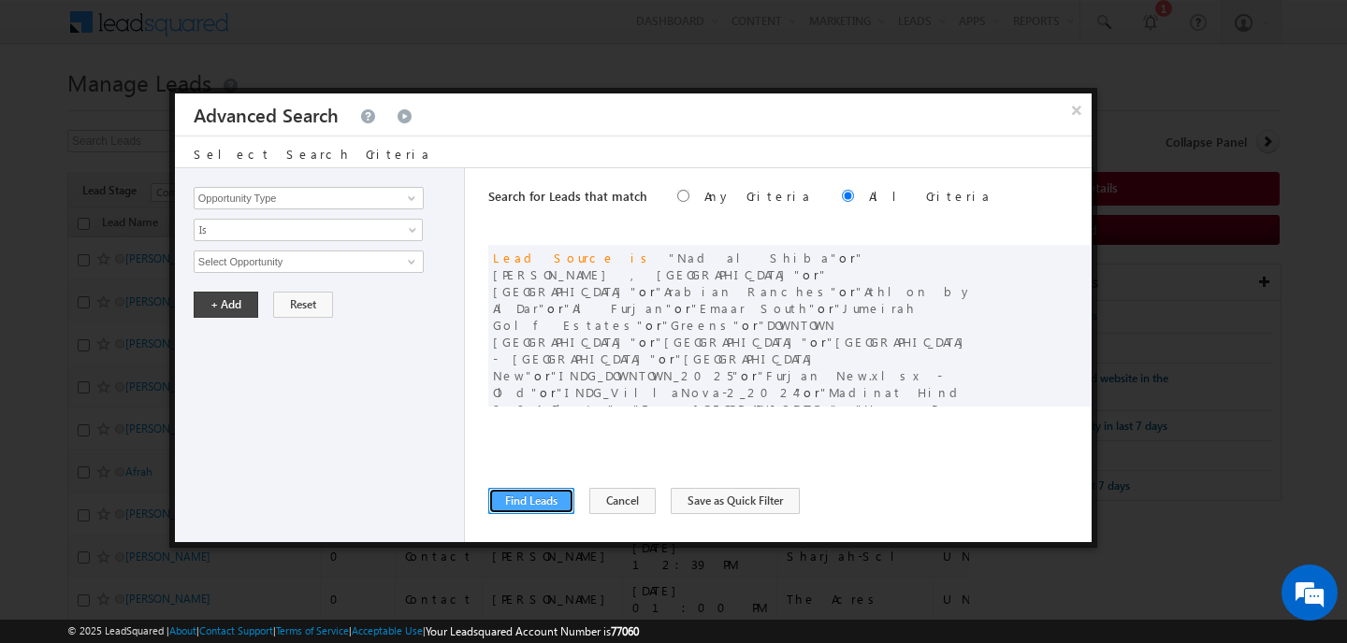
click at [534, 502] on button "Find Leads" at bounding box center [531, 501] width 86 height 26
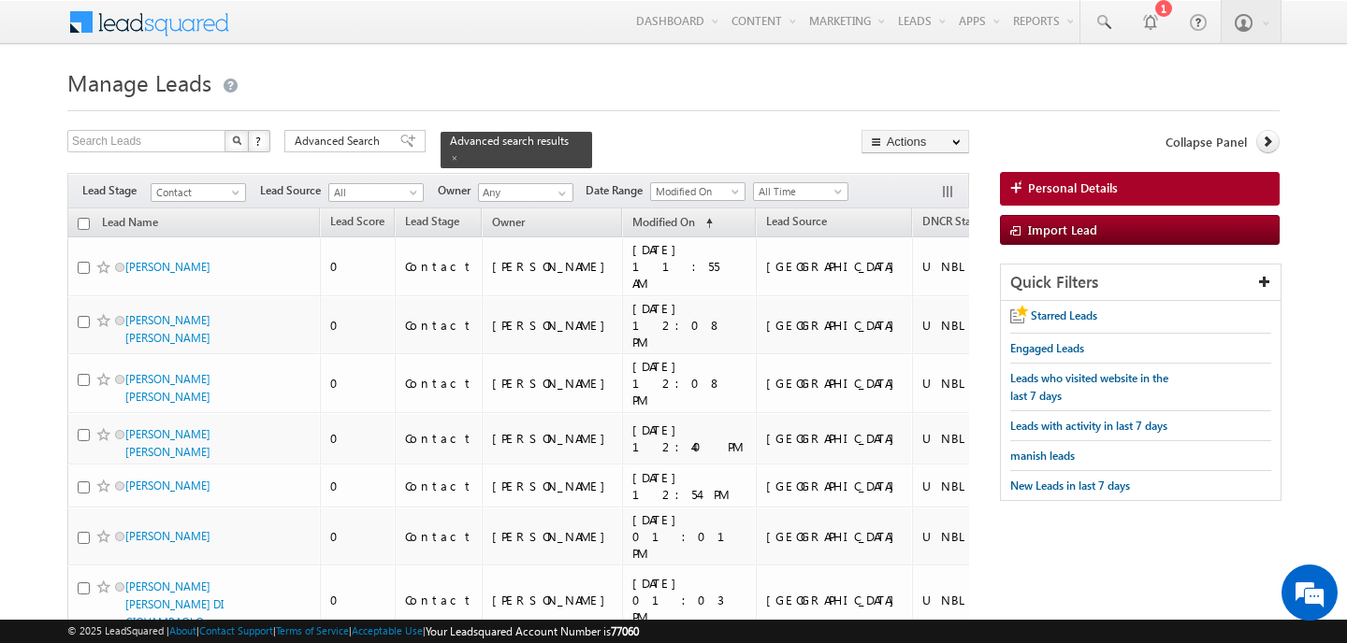
click at [85, 221] on input "checkbox" at bounding box center [84, 224] width 12 height 12
checkbox input "true"
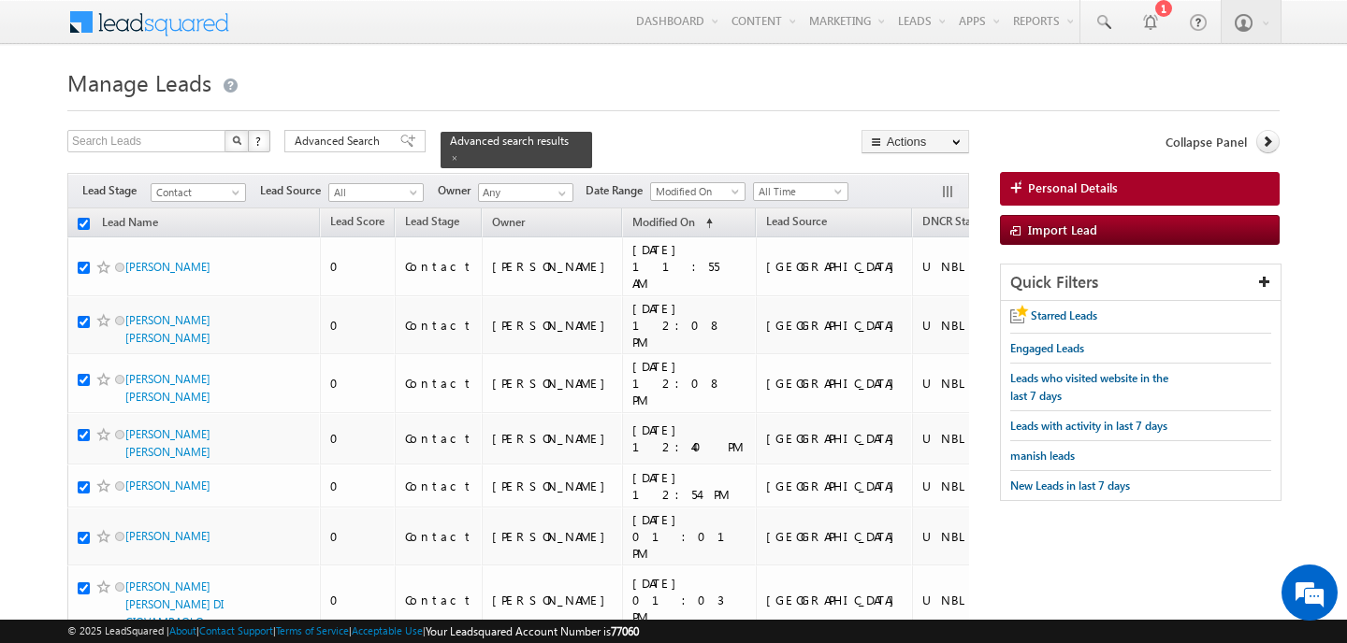
checkbox input "true"
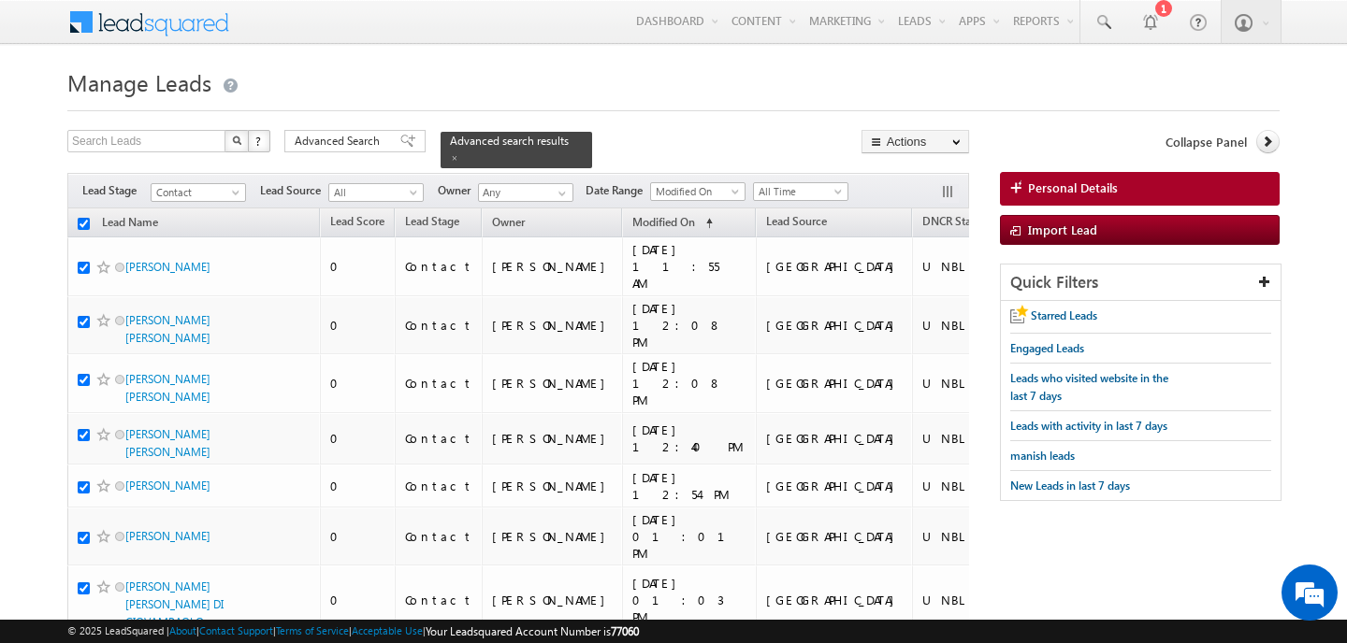
checkbox input "true"
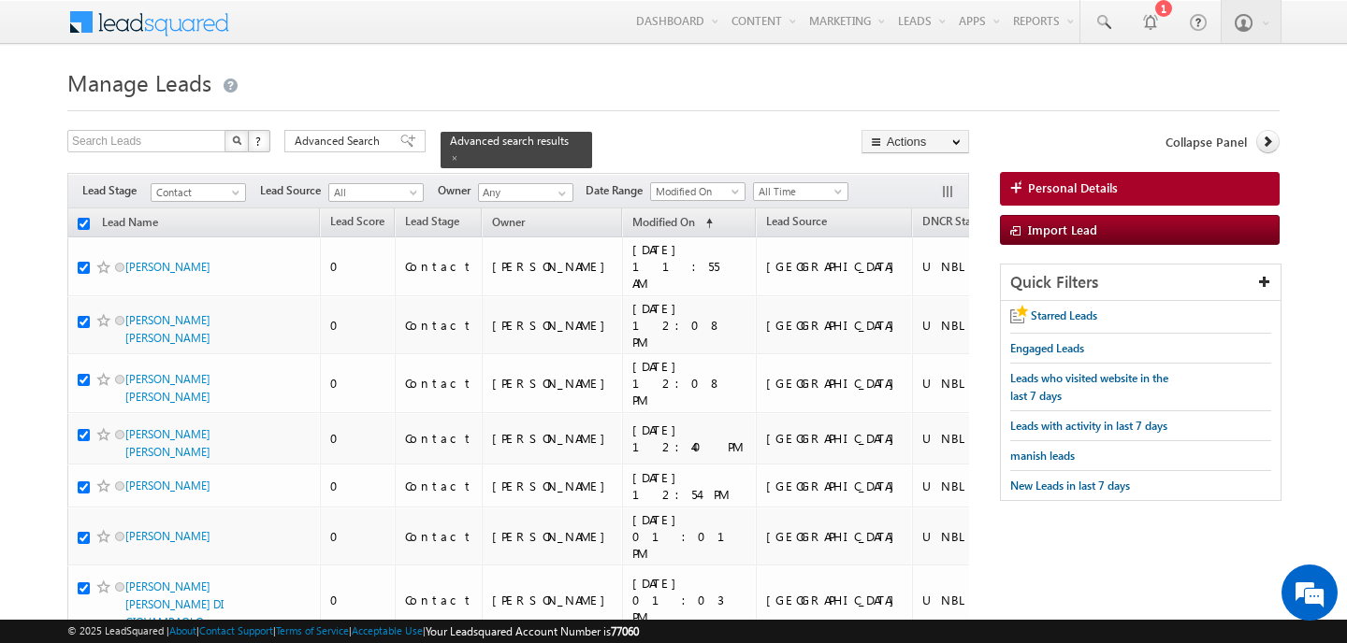
checkbox input "true"
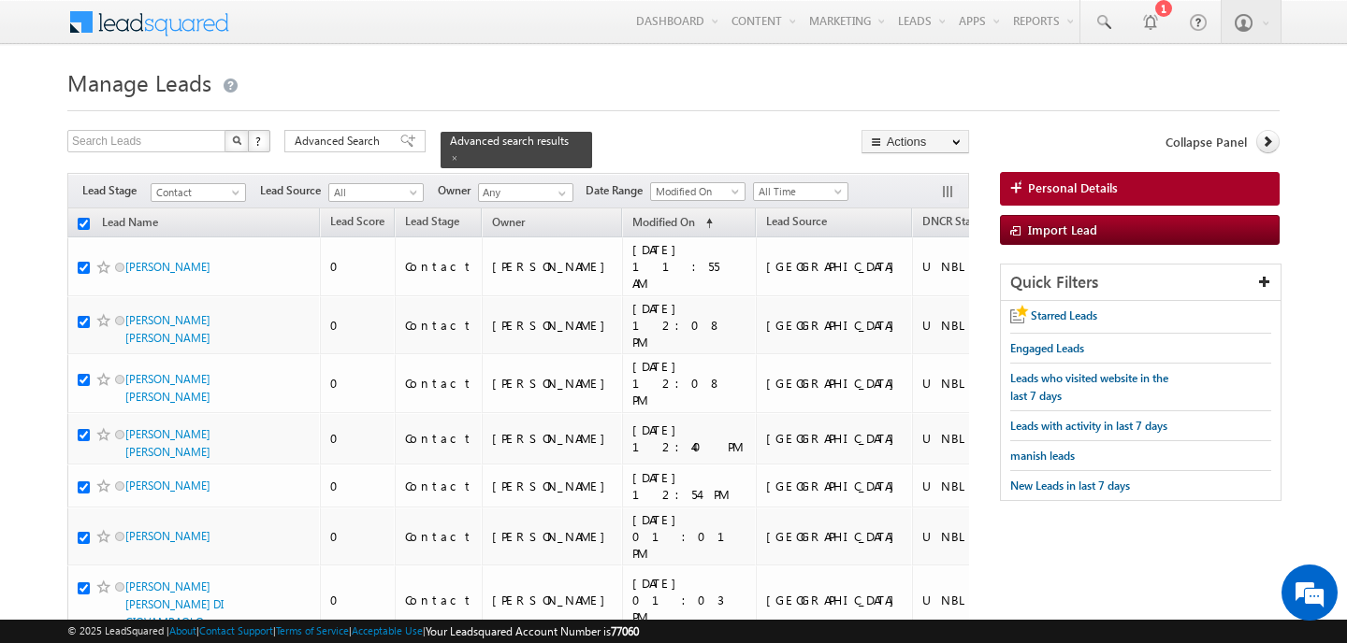
checkbox input "true"
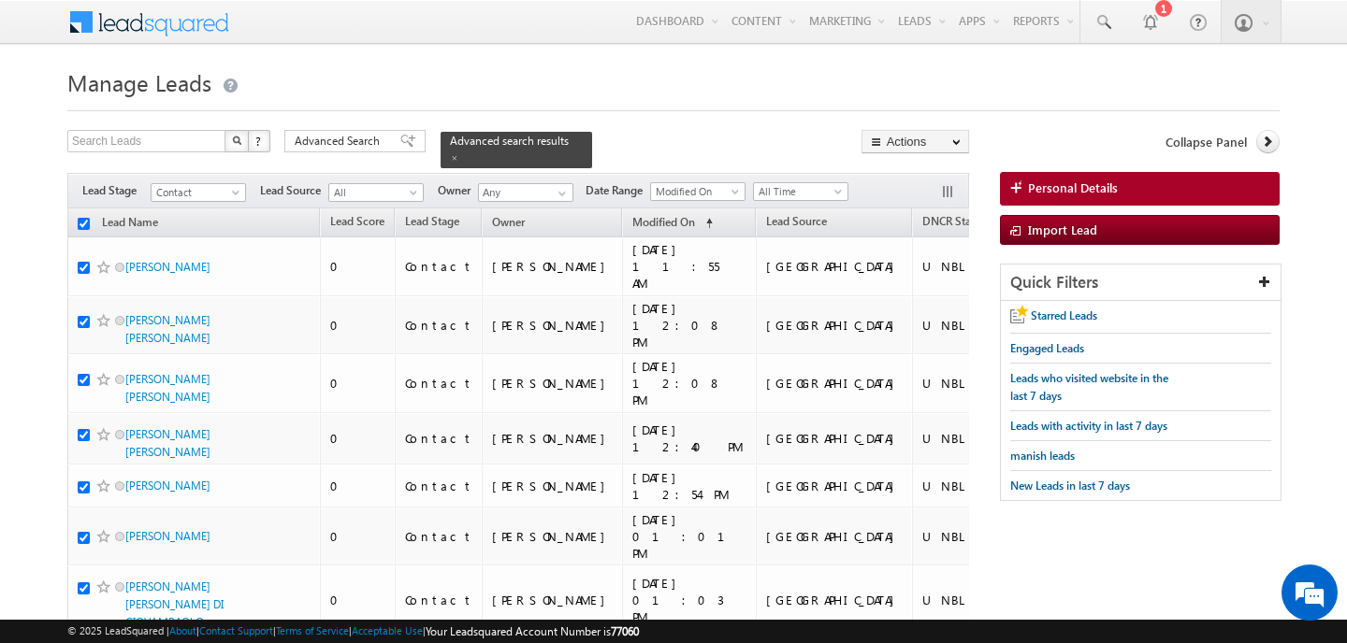
checkbox input "true"
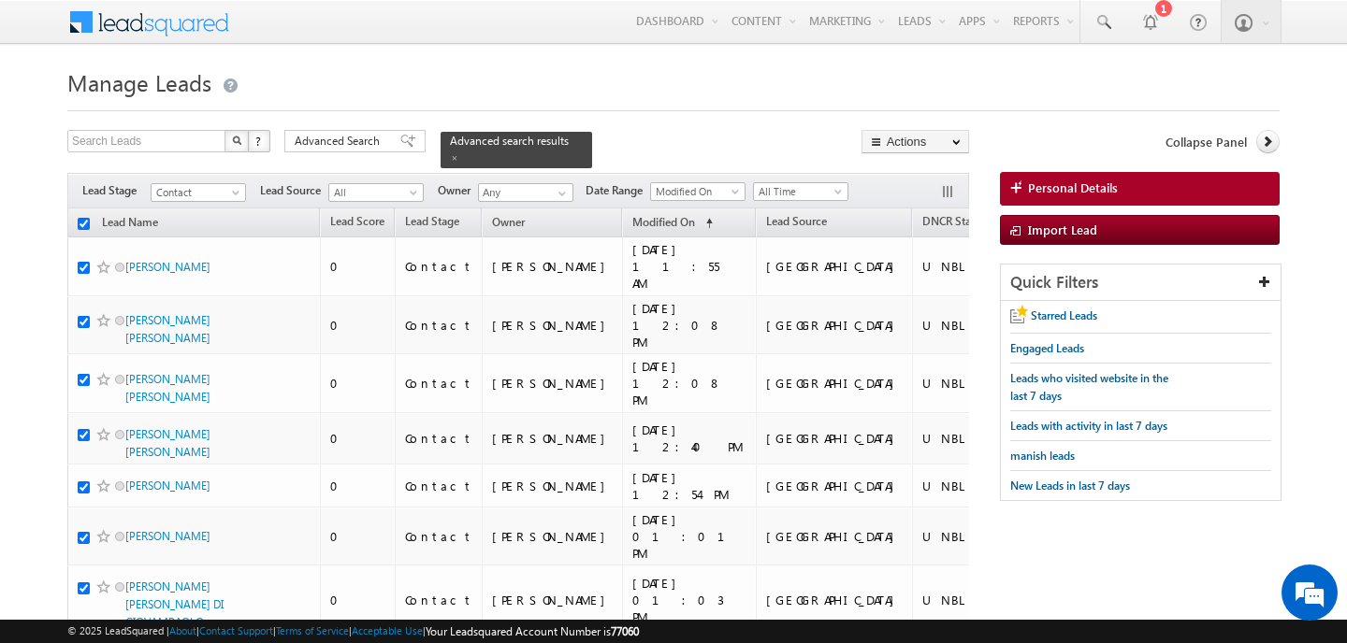
checkbox input "true"
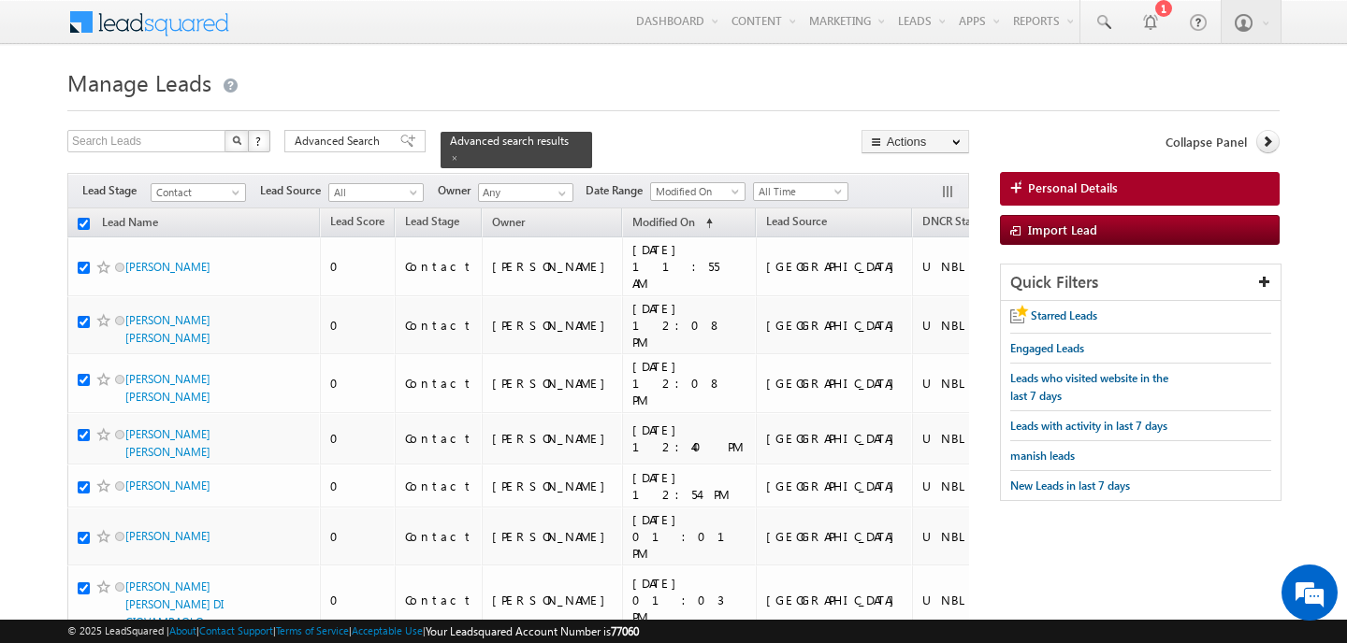
checkbox input "true"
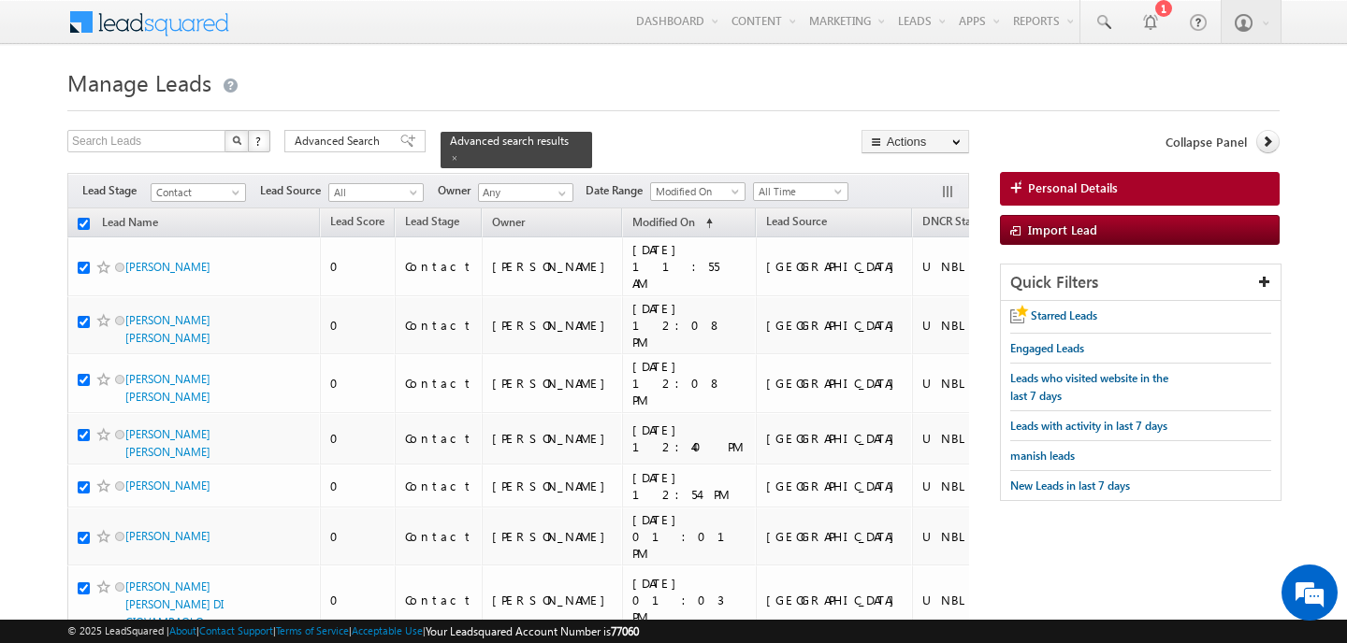
checkbox input "true"
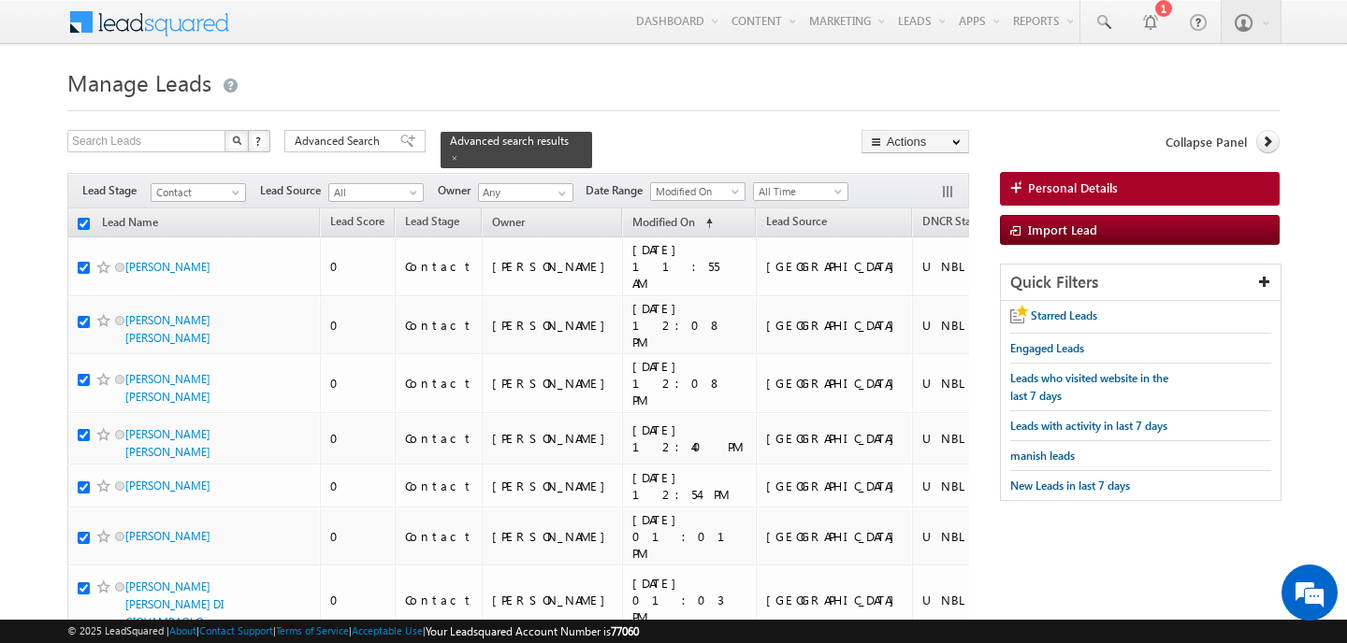
checkbox input "true"
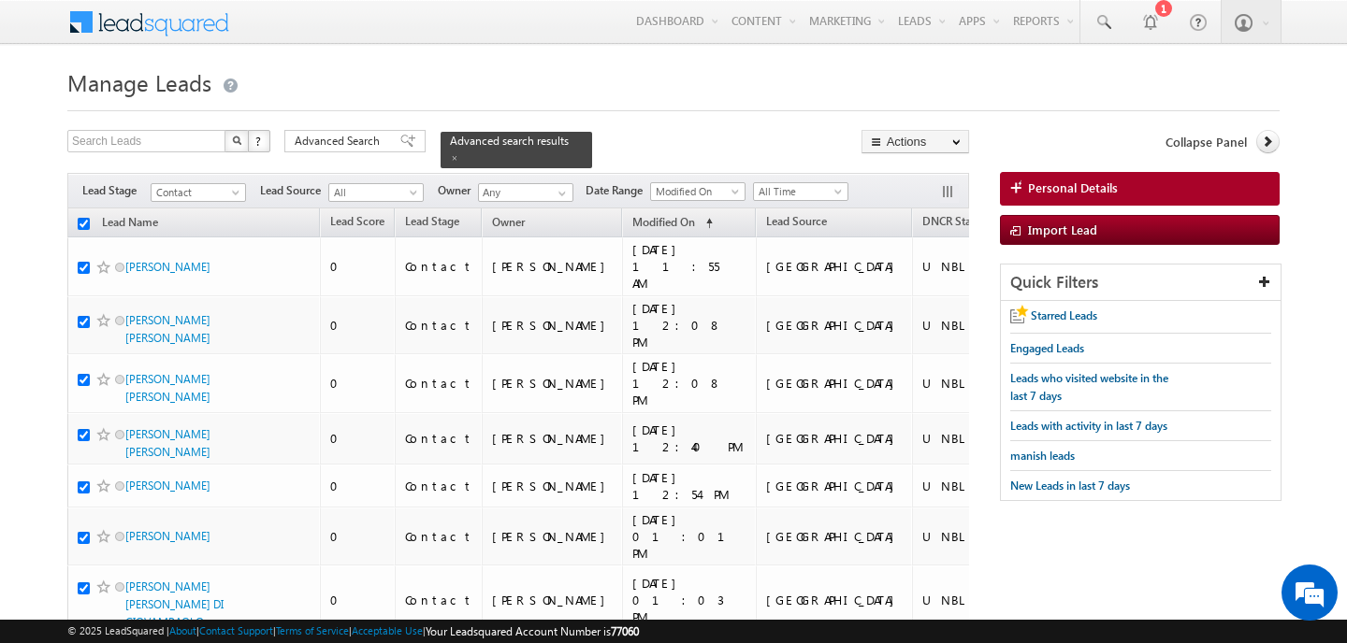
checkbox input "true"
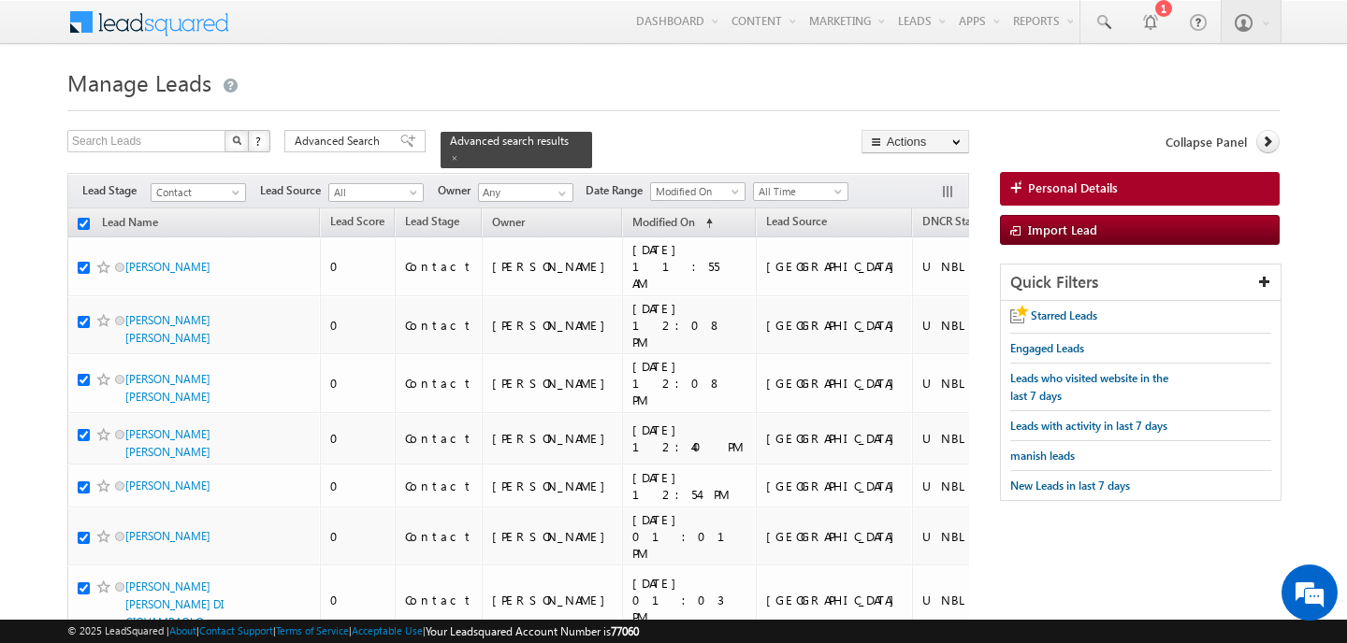
checkbox input "true"
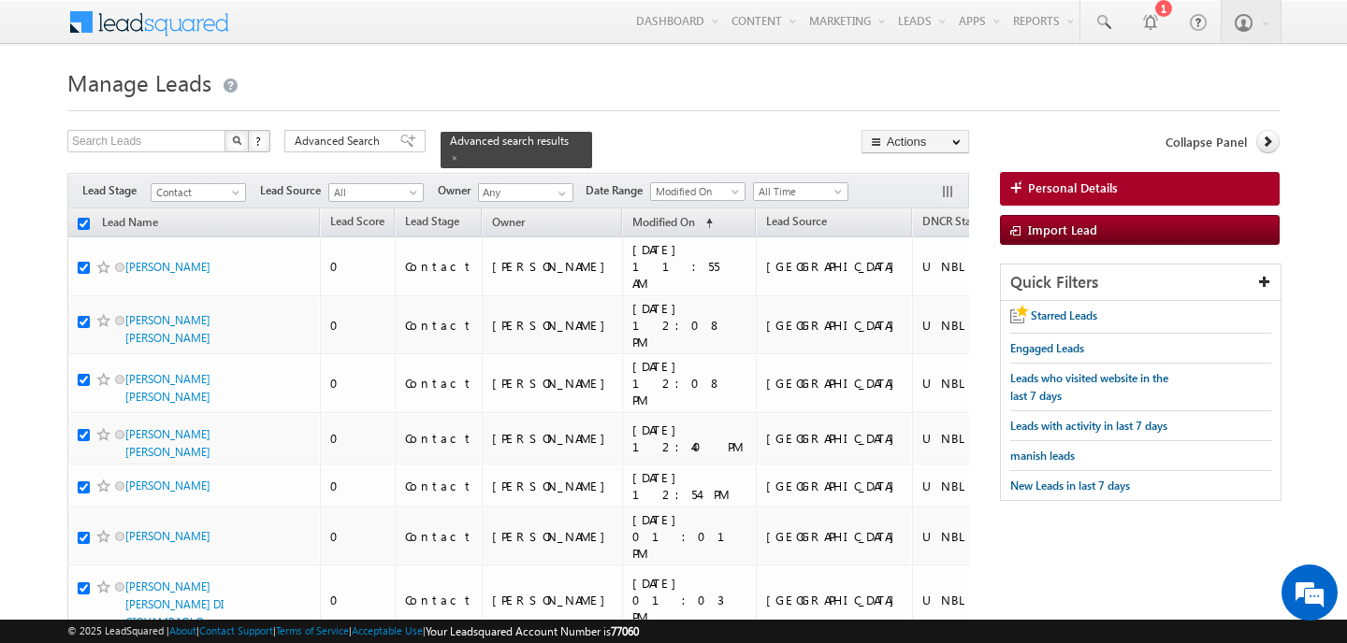
checkbox input "true"
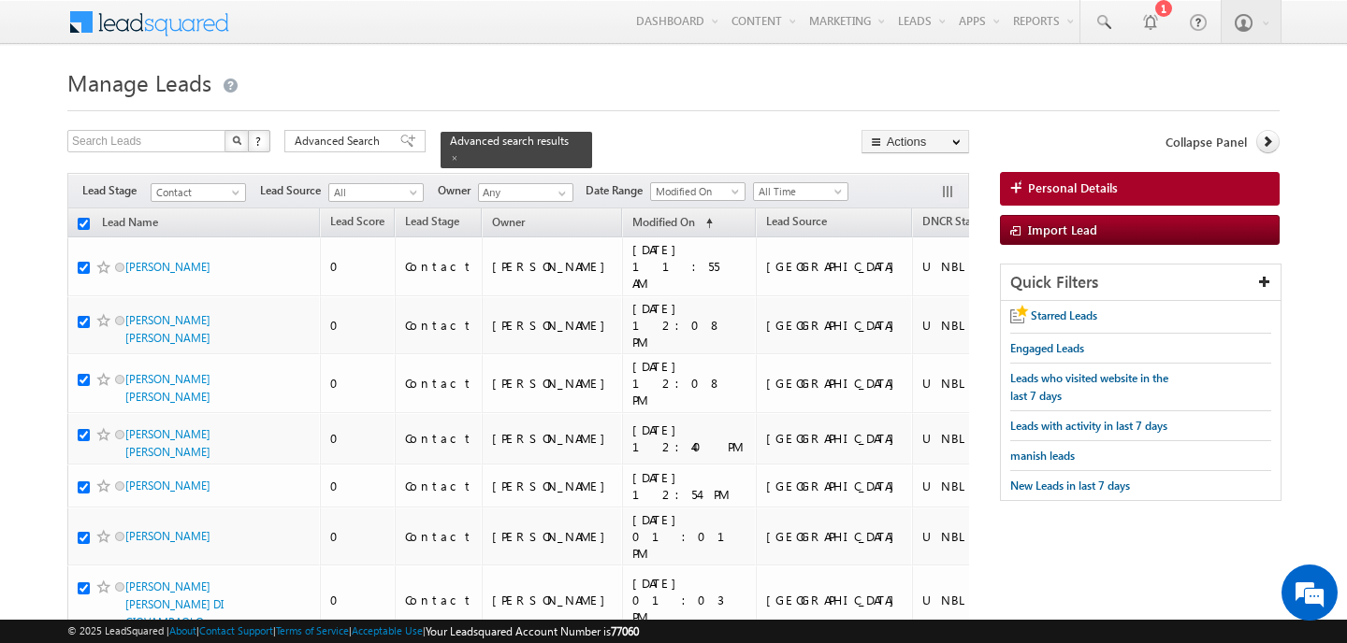
checkbox input "true"
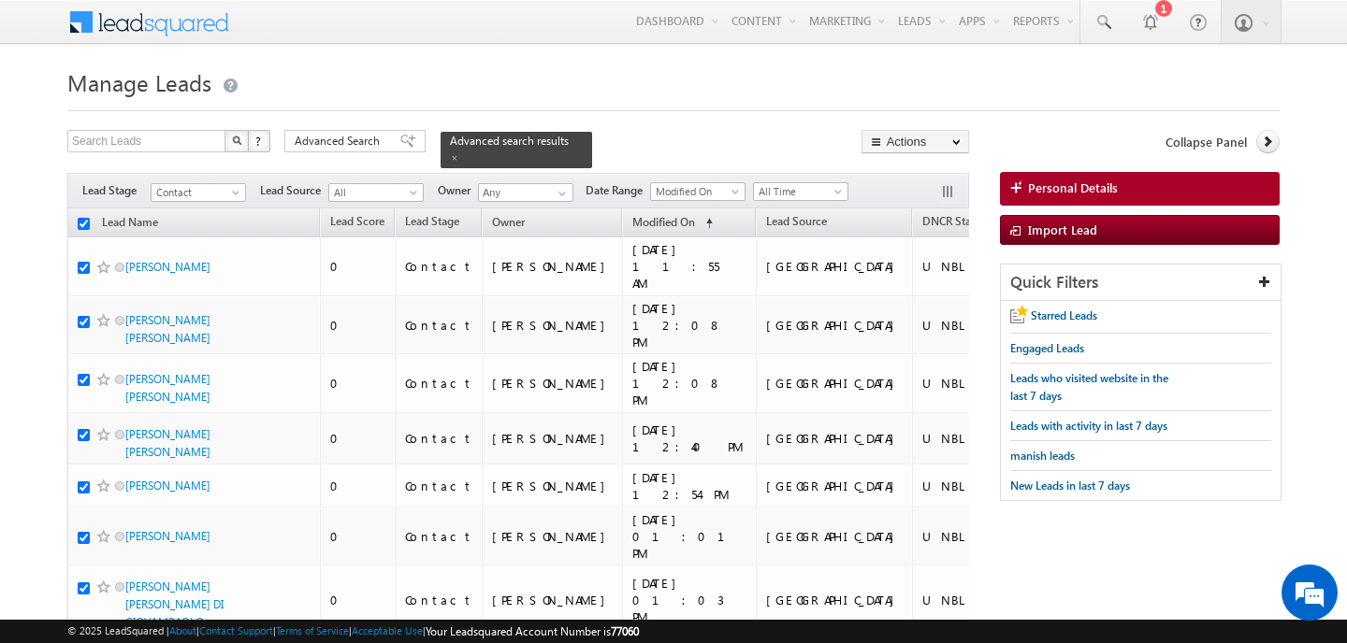
checkbox input "true"
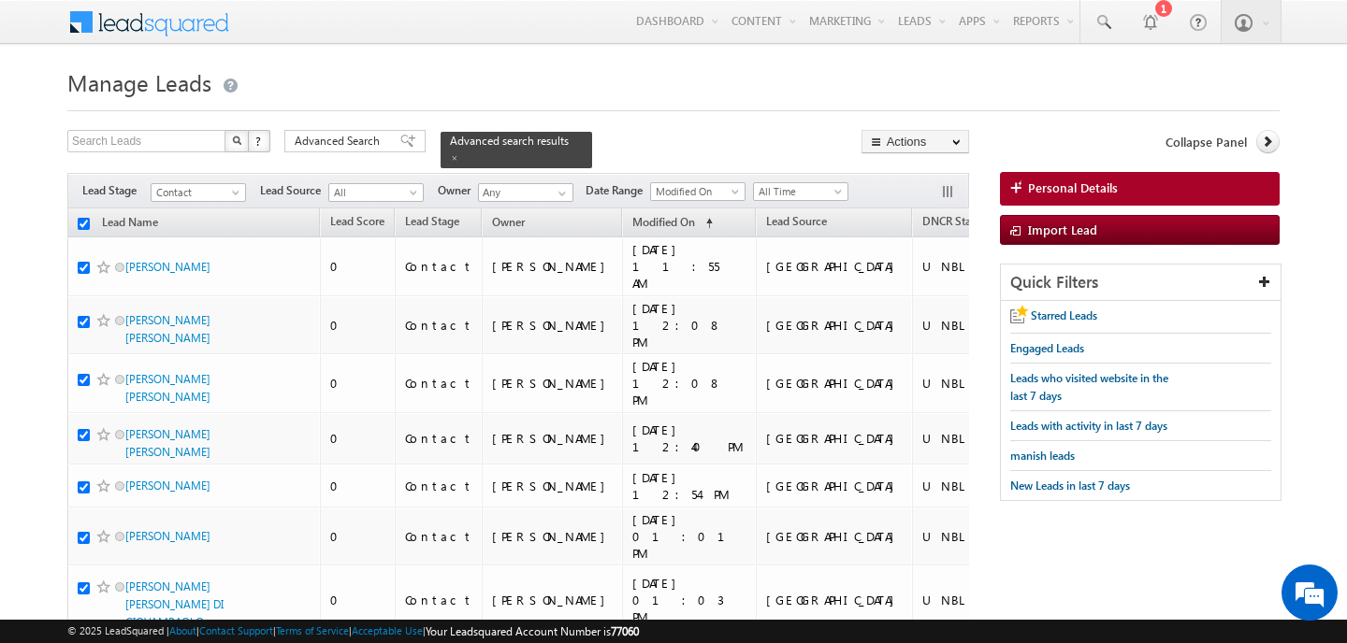
checkbox input "true"
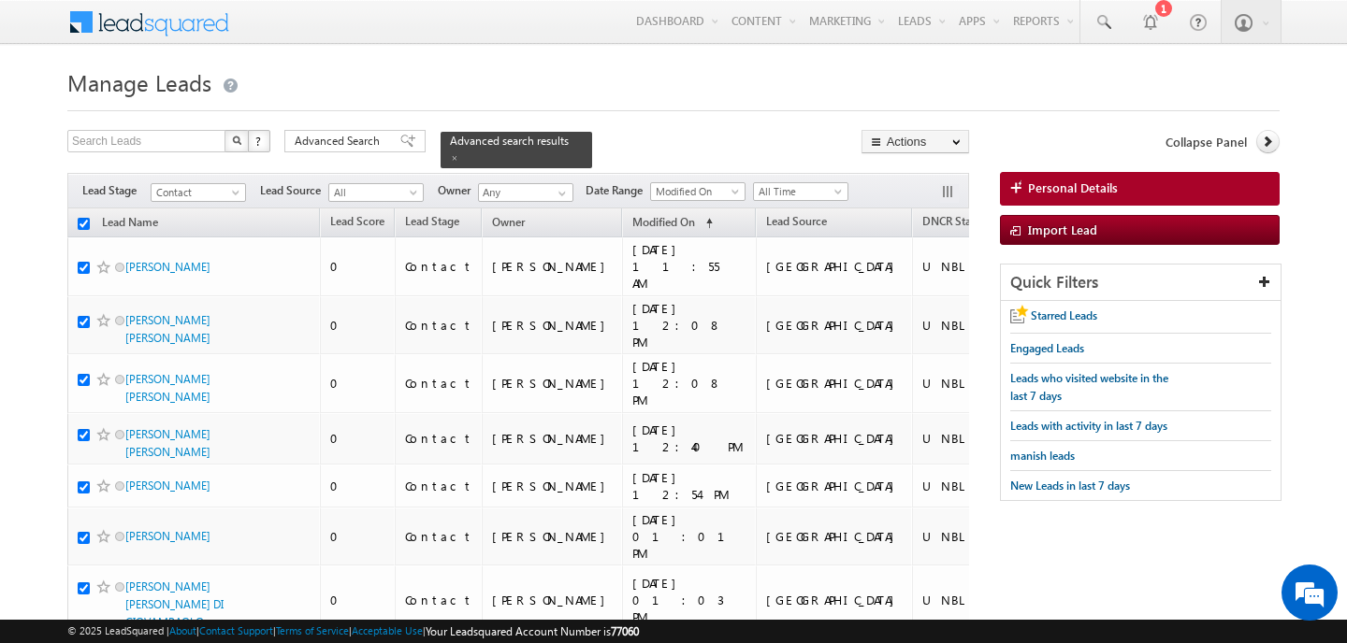
checkbox input "true"
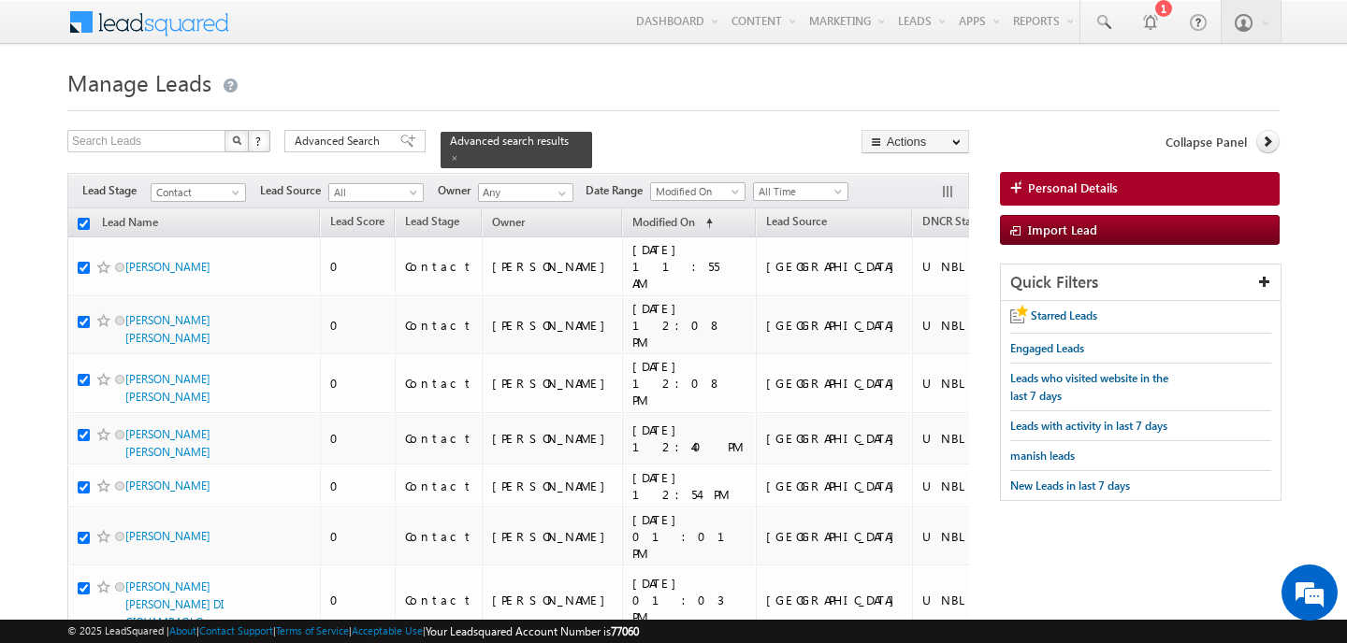
checkbox input "true"
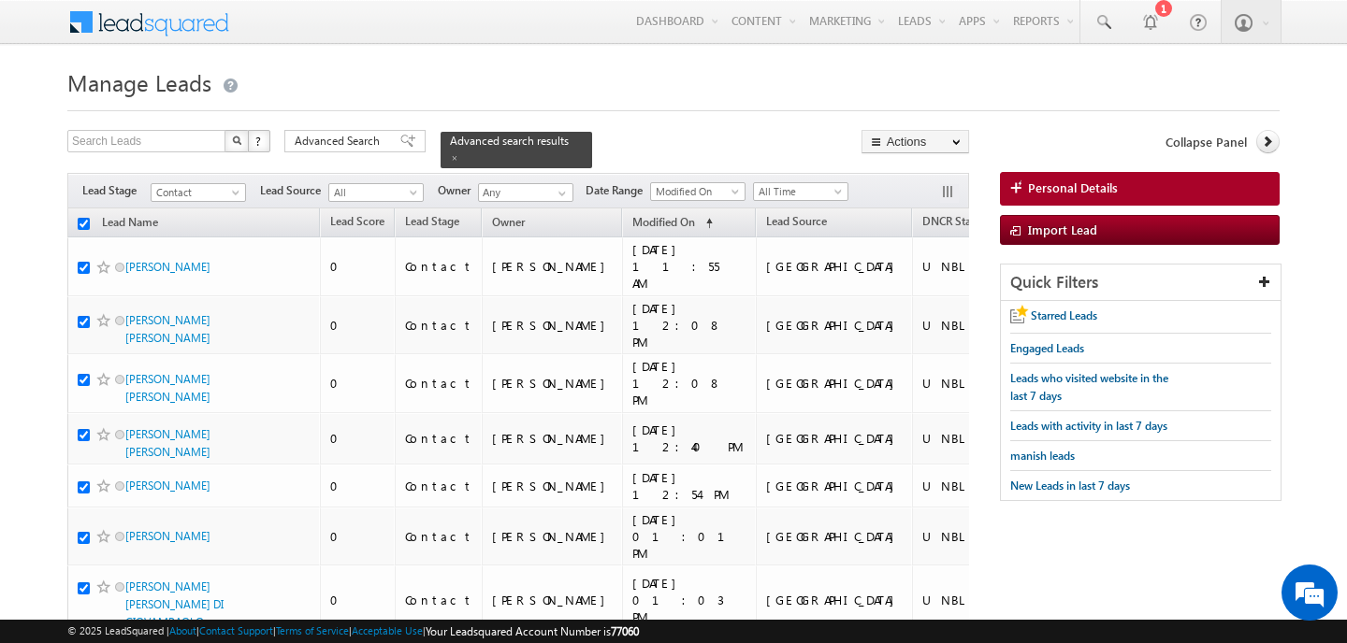
checkbox input "true"
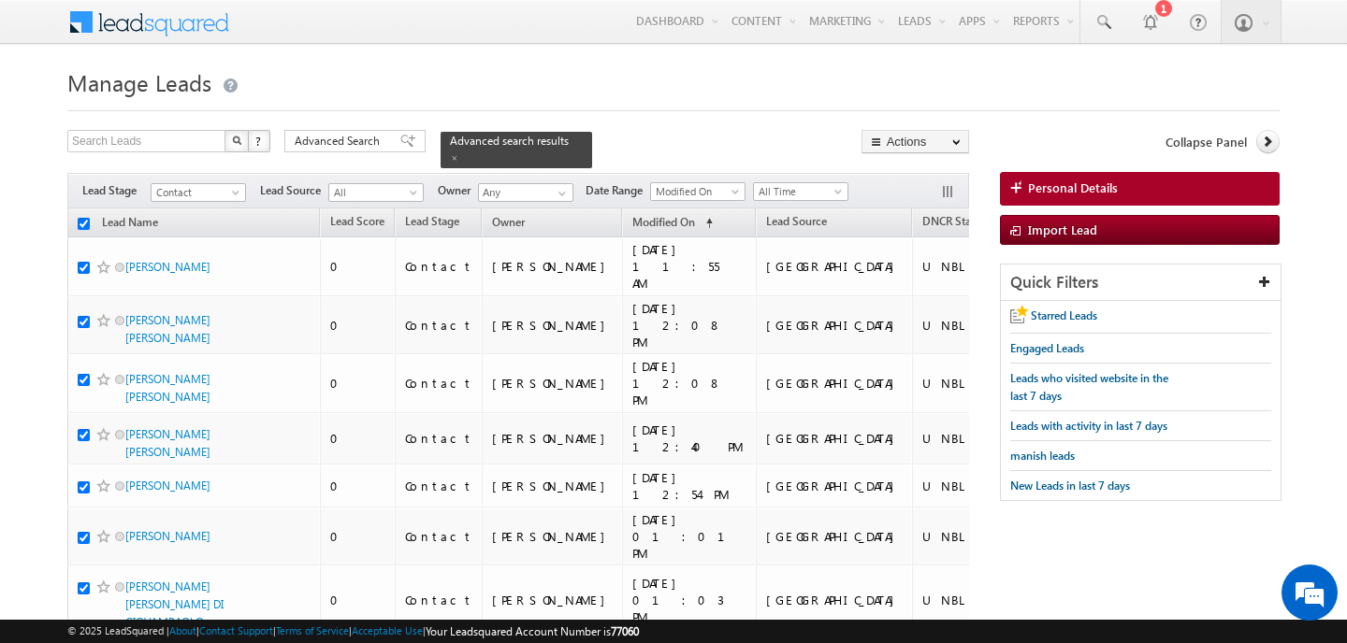
checkbox input "true"
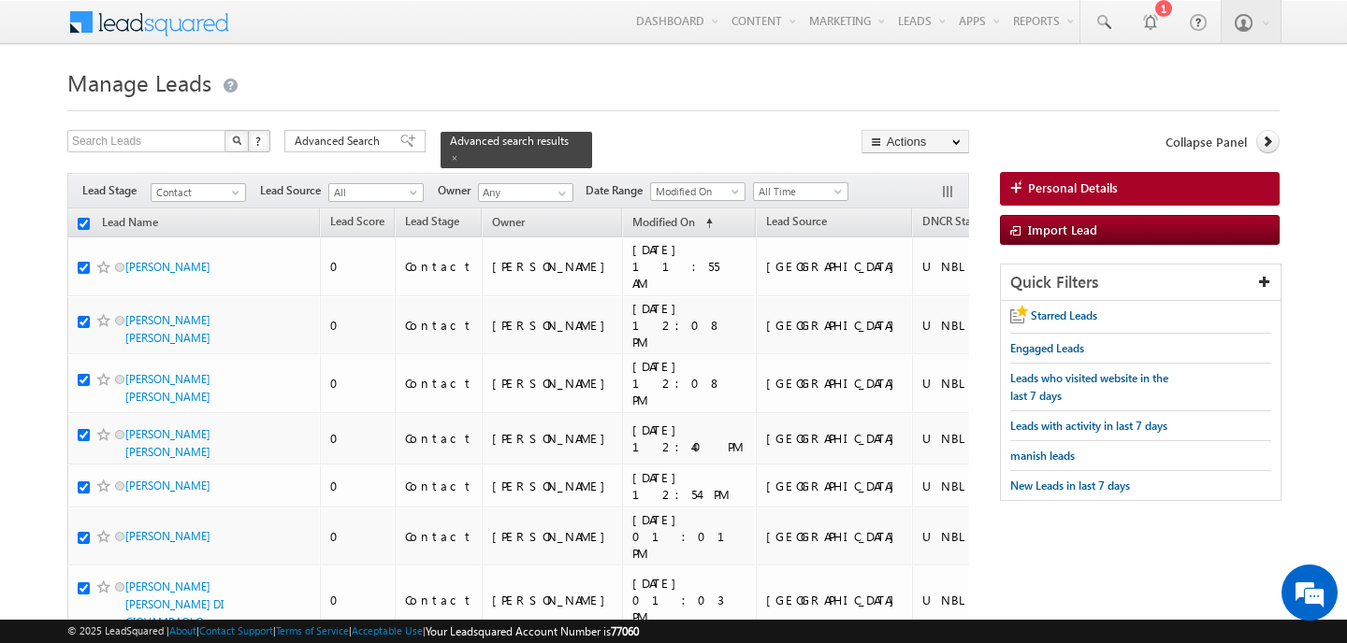
checkbox input "true"
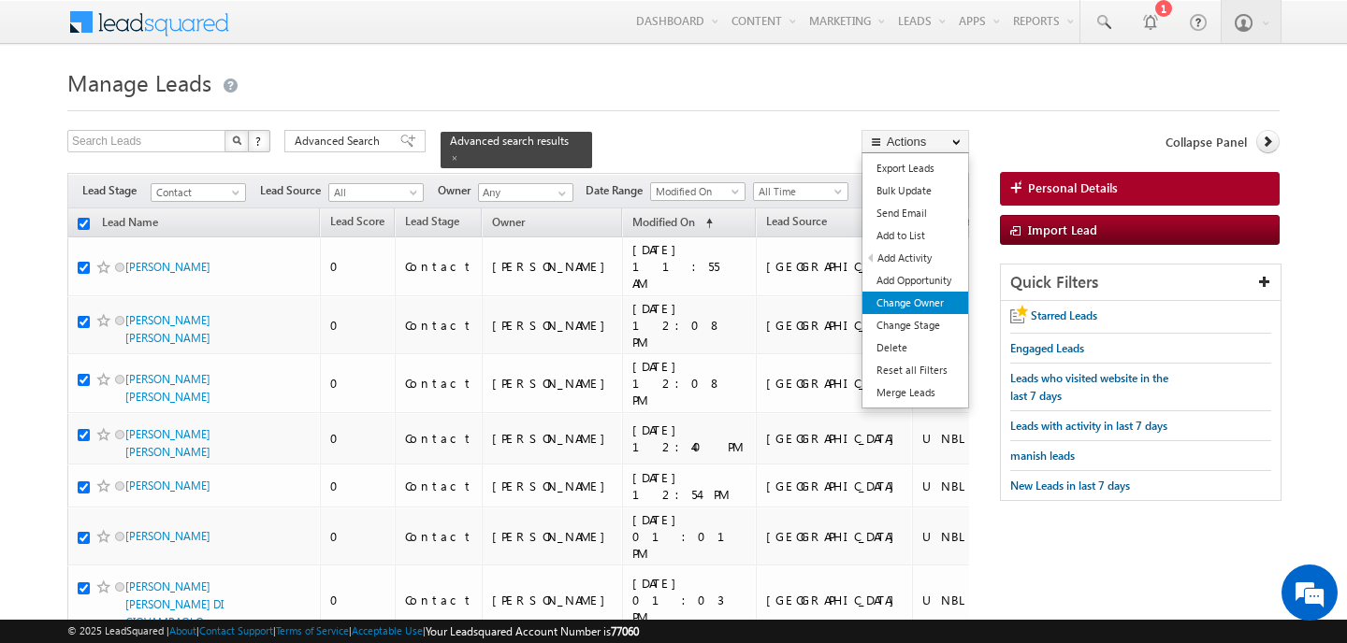
click at [915, 296] on link "Change Owner" at bounding box center [915, 303] width 106 height 22
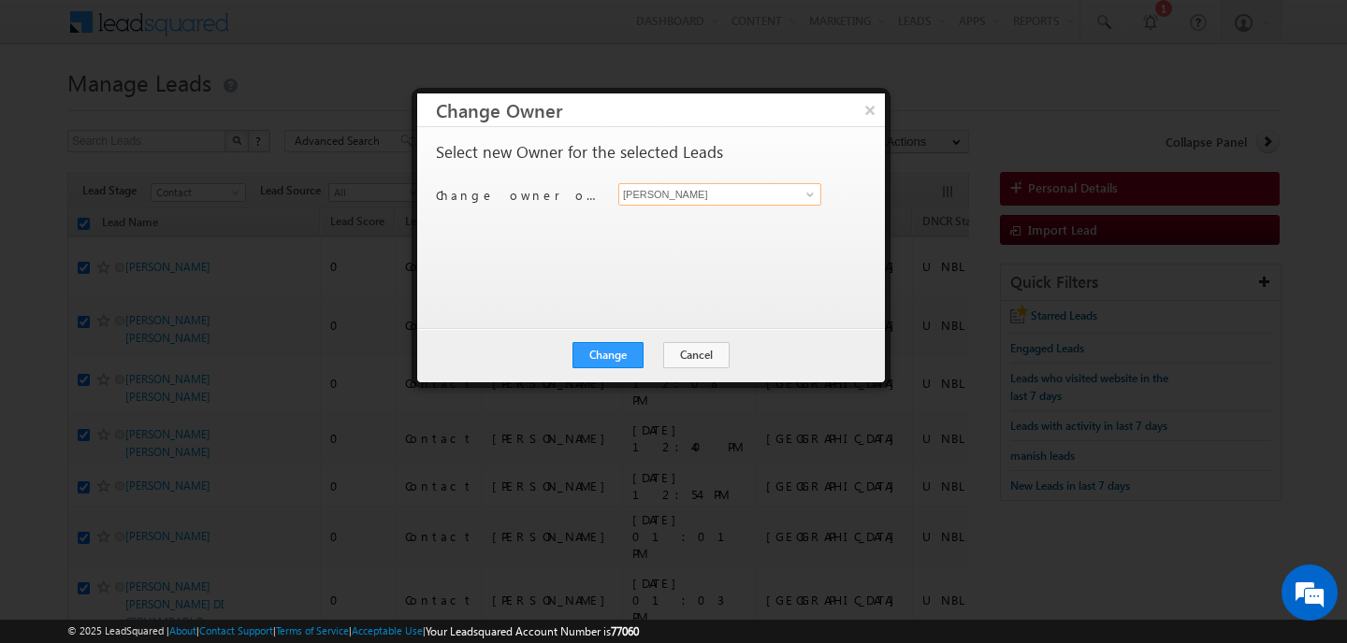
click at [677, 197] on input "[PERSON_NAME]" at bounding box center [719, 194] width 203 height 22
click at [668, 215] on link "Anand Pandey anand.pandey@indglobal.ae" at bounding box center [719, 224] width 203 height 36
type input "[PERSON_NAME]"
click at [629, 359] on button "Change" at bounding box center [607, 355] width 71 height 26
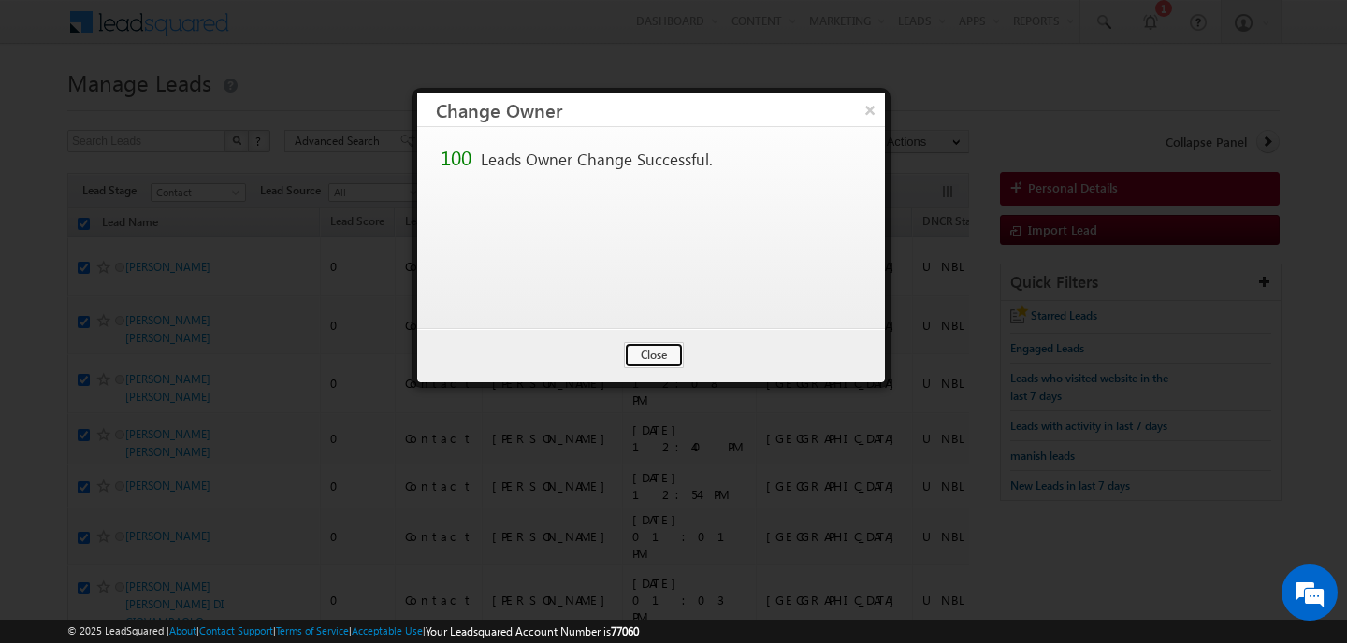
click at [644, 358] on button "Close" at bounding box center [654, 355] width 60 height 26
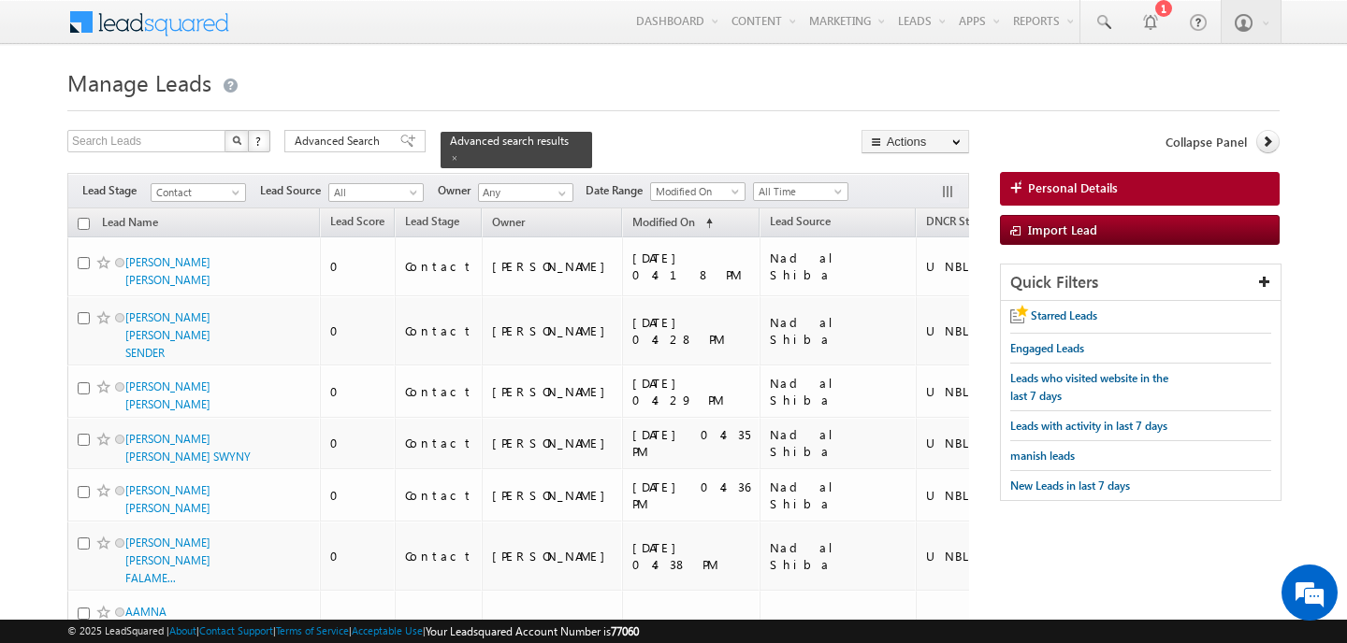
click at [84, 224] on input "checkbox" at bounding box center [84, 224] width 12 height 12
checkbox input "true"
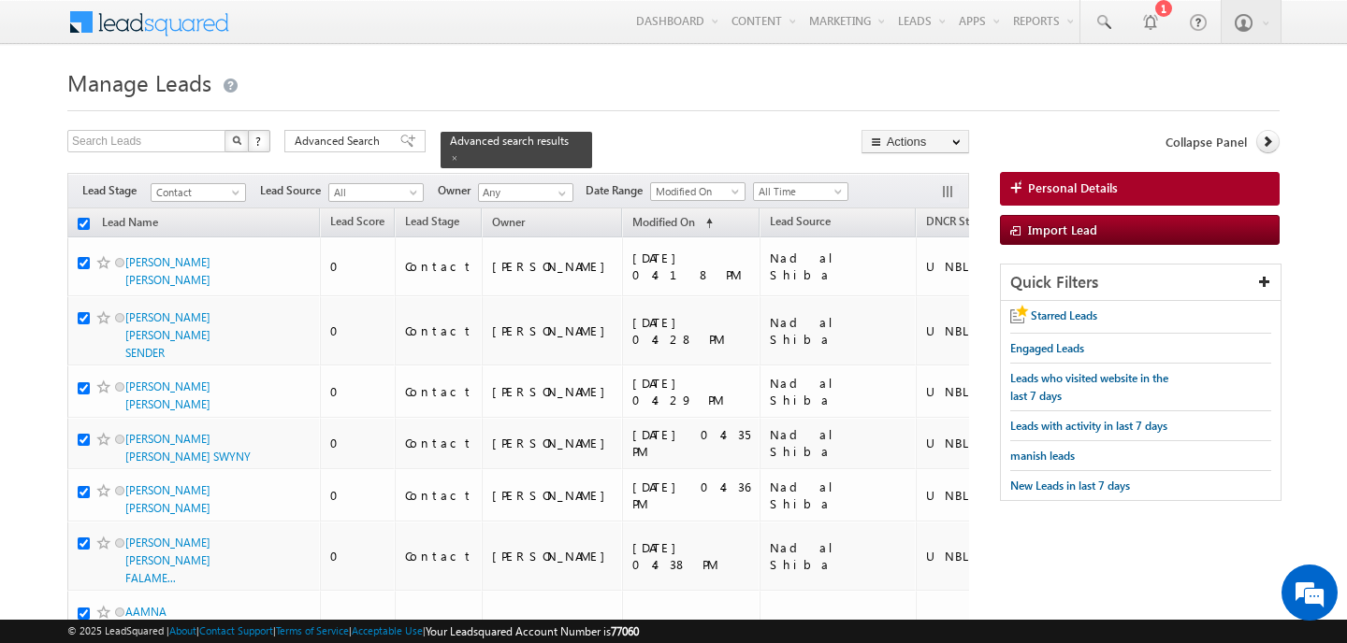
checkbox input "true"
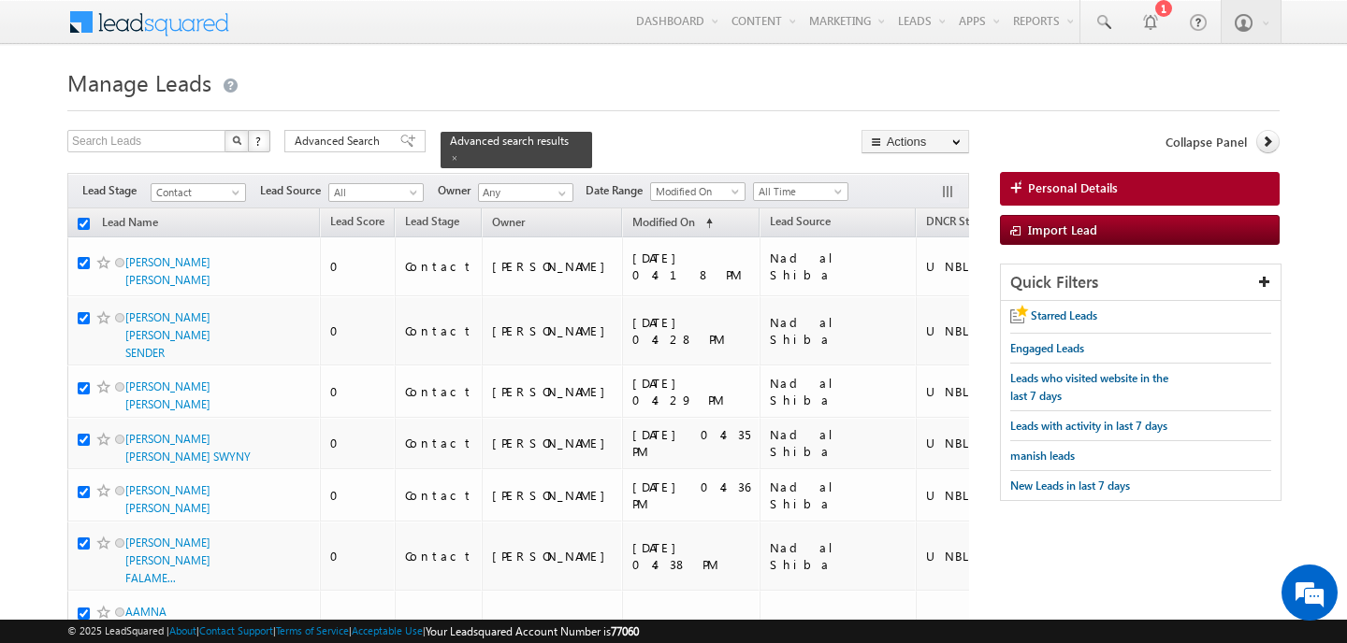
checkbox input "true"
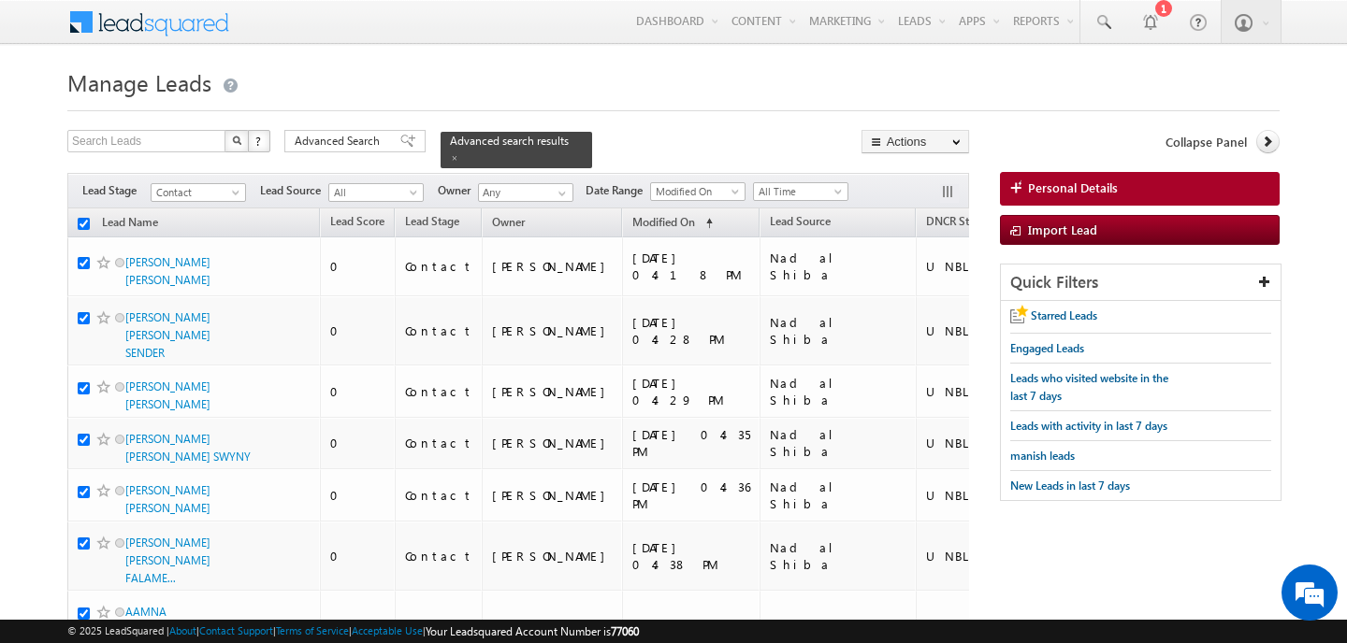
checkbox input "true"
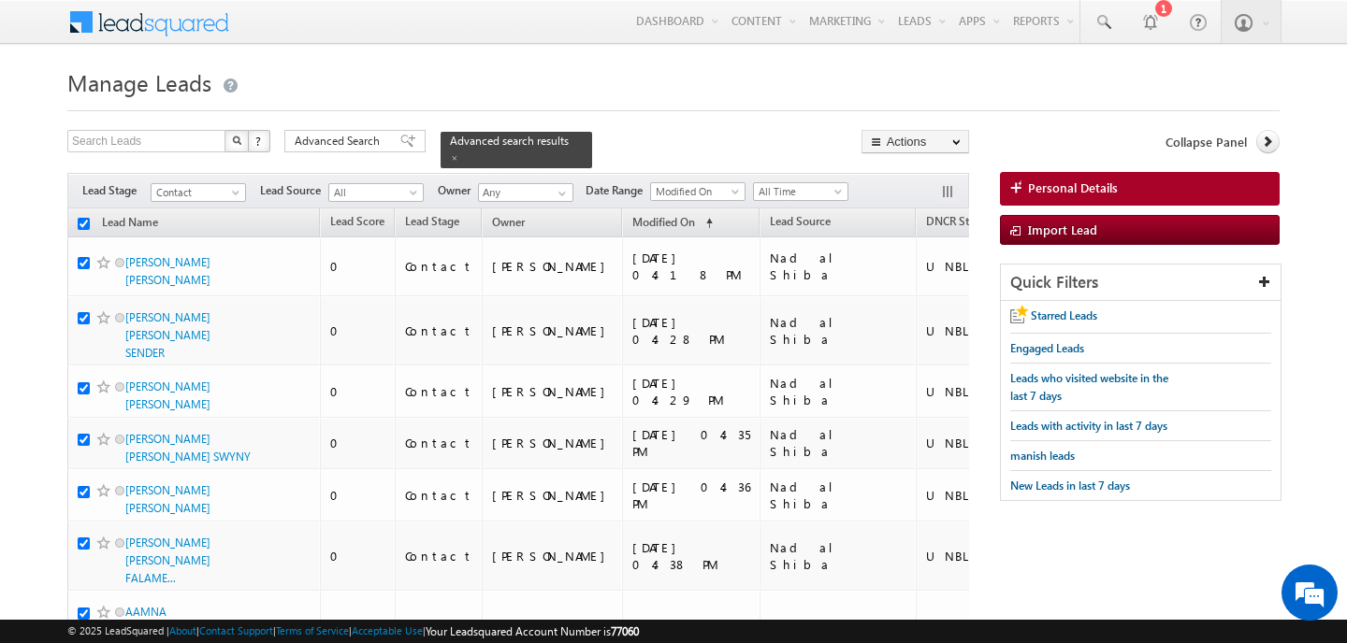
checkbox input "true"
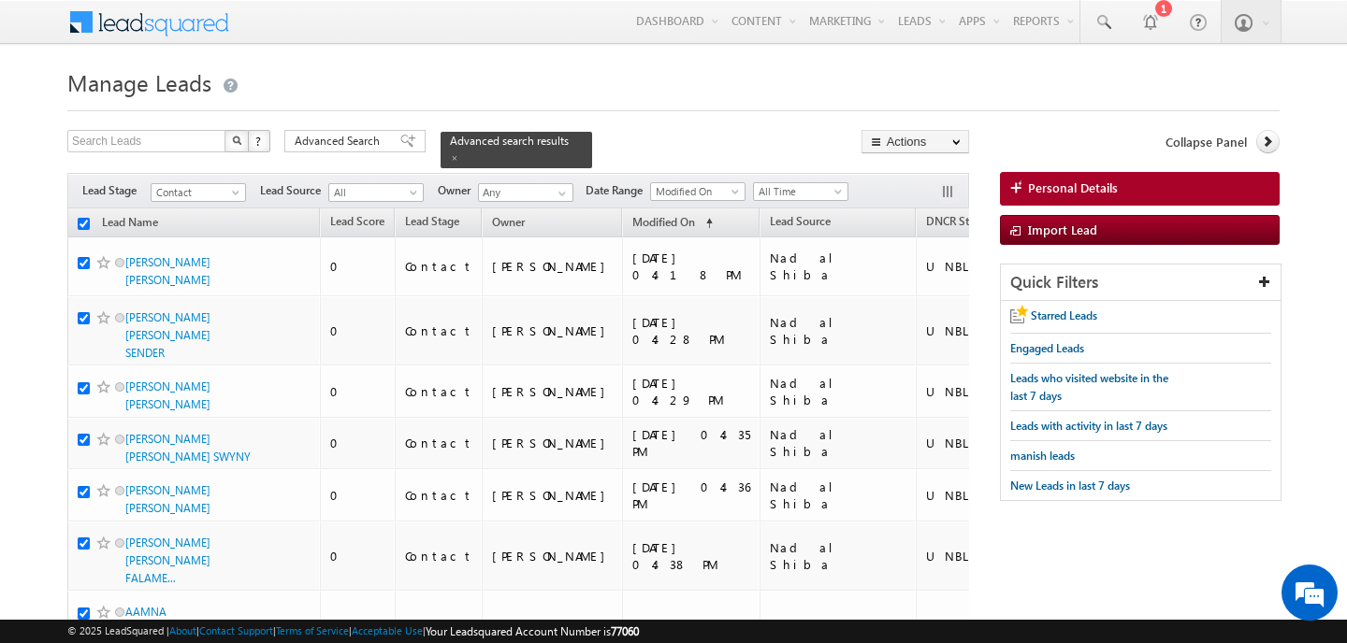
checkbox input "true"
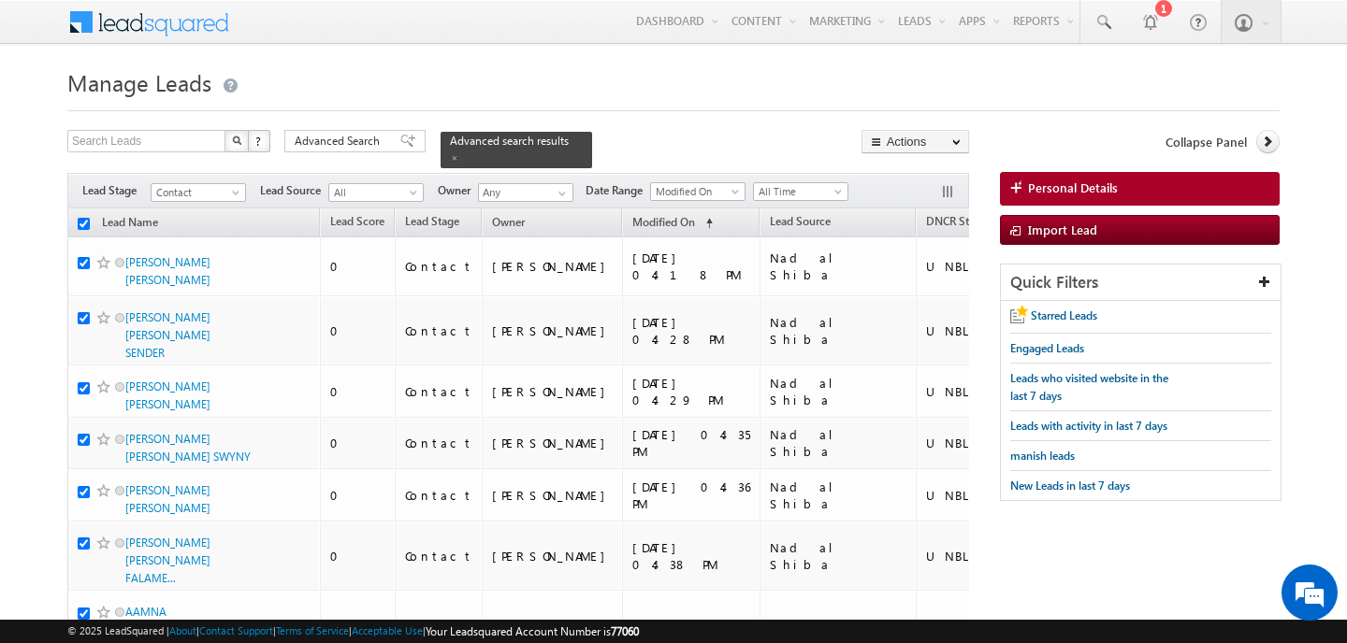
checkbox input "true"
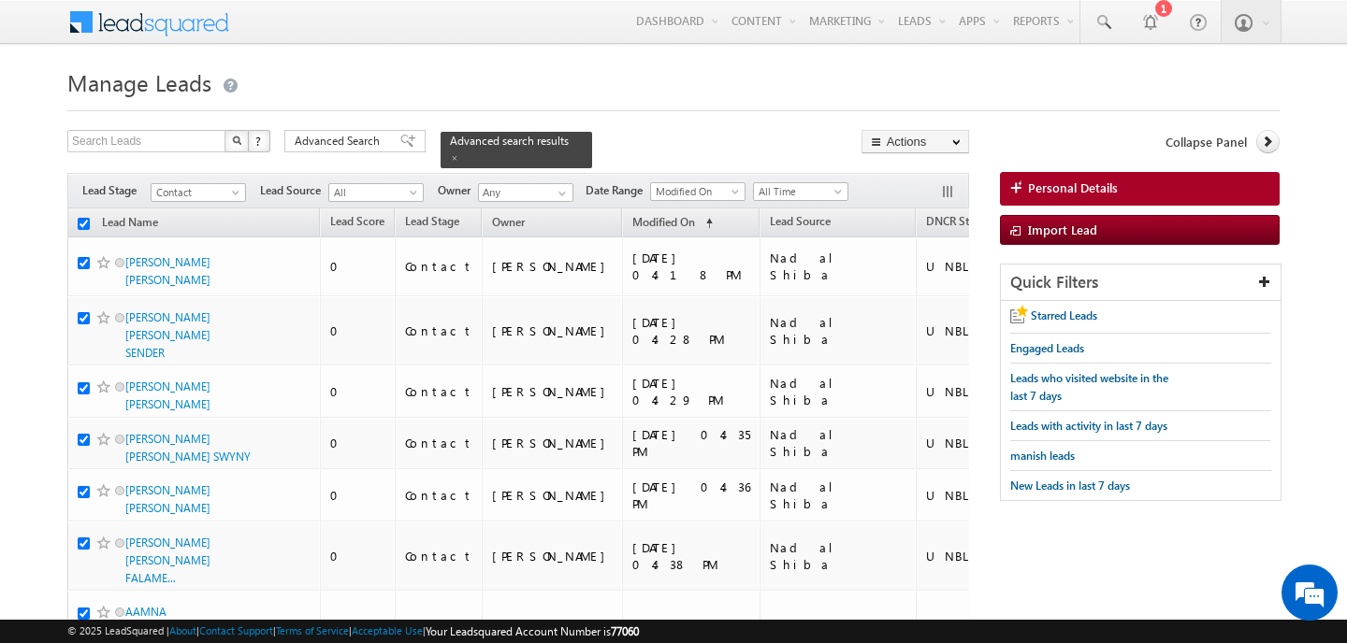
checkbox input "true"
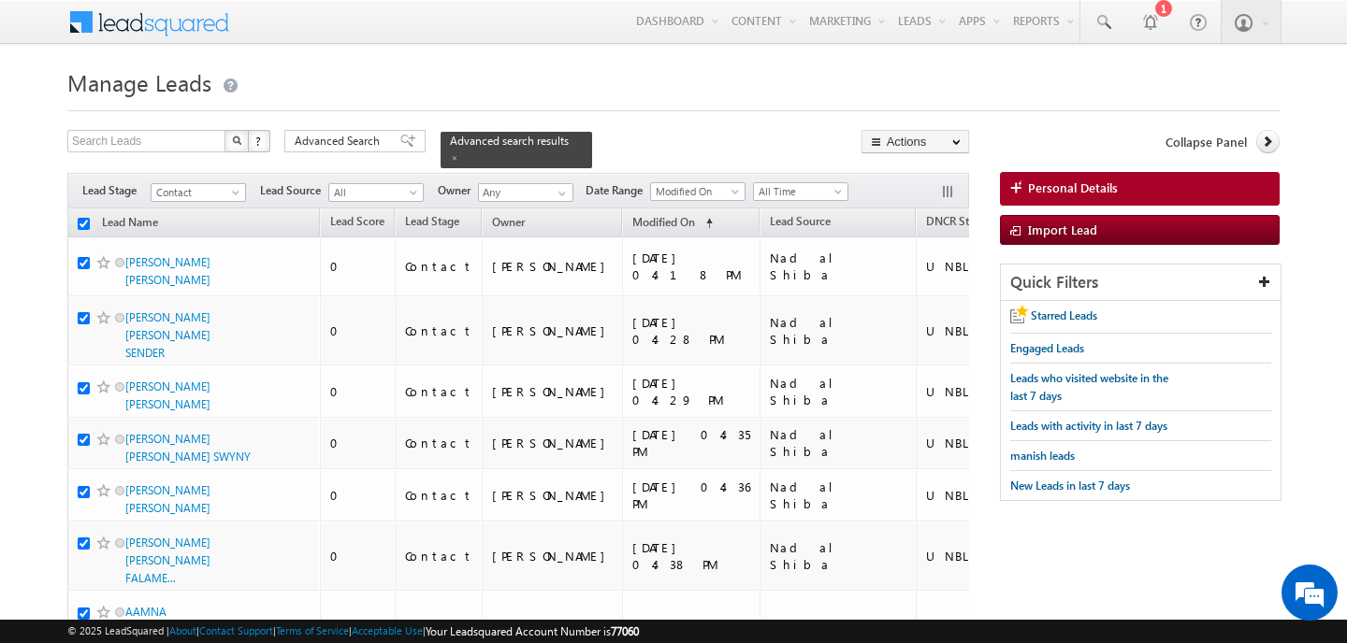
checkbox input "true"
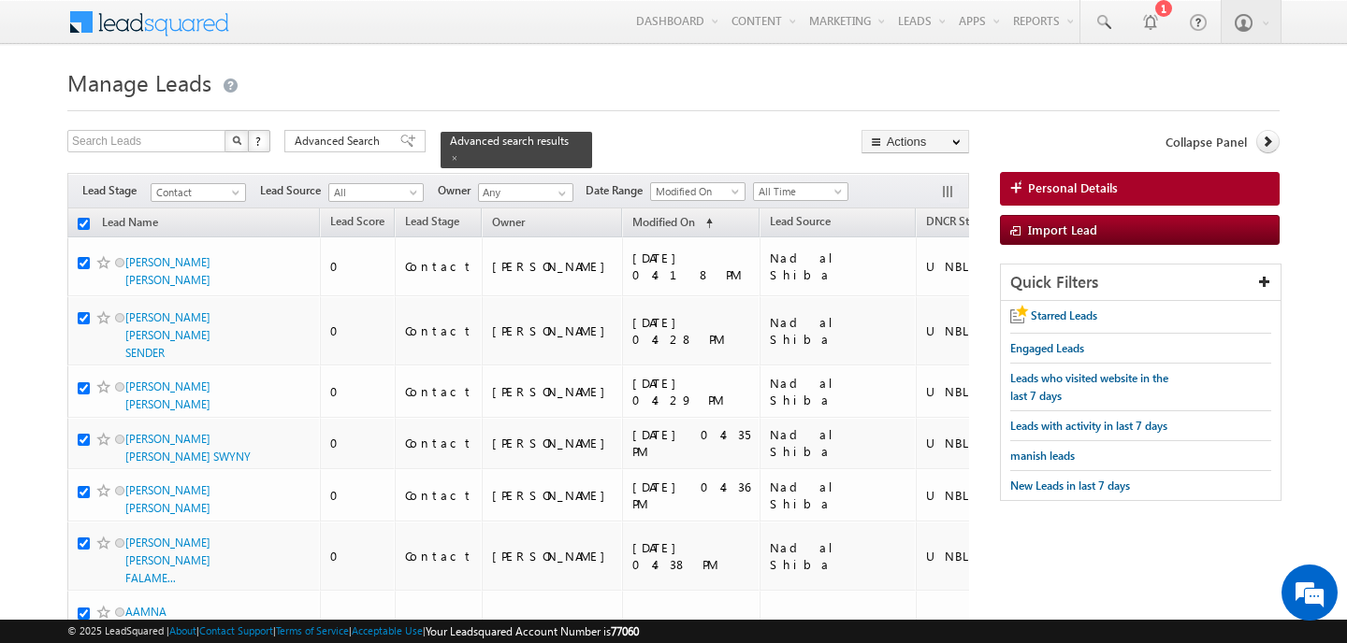
checkbox input "true"
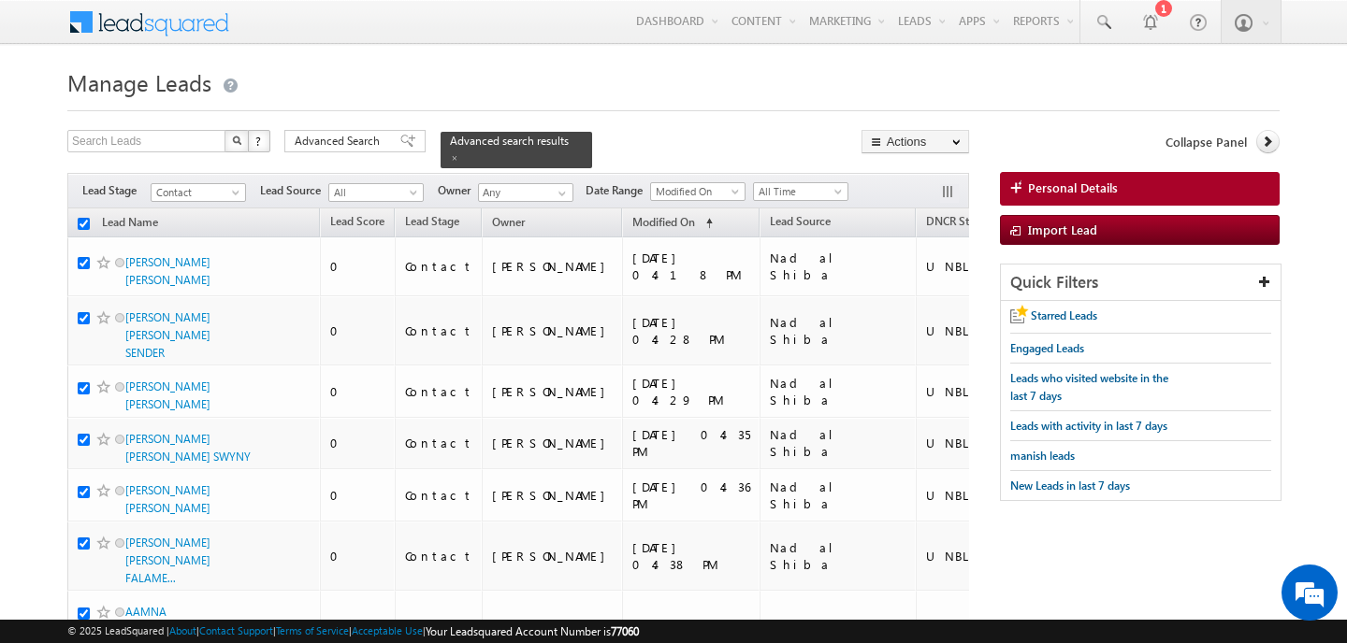
checkbox input "true"
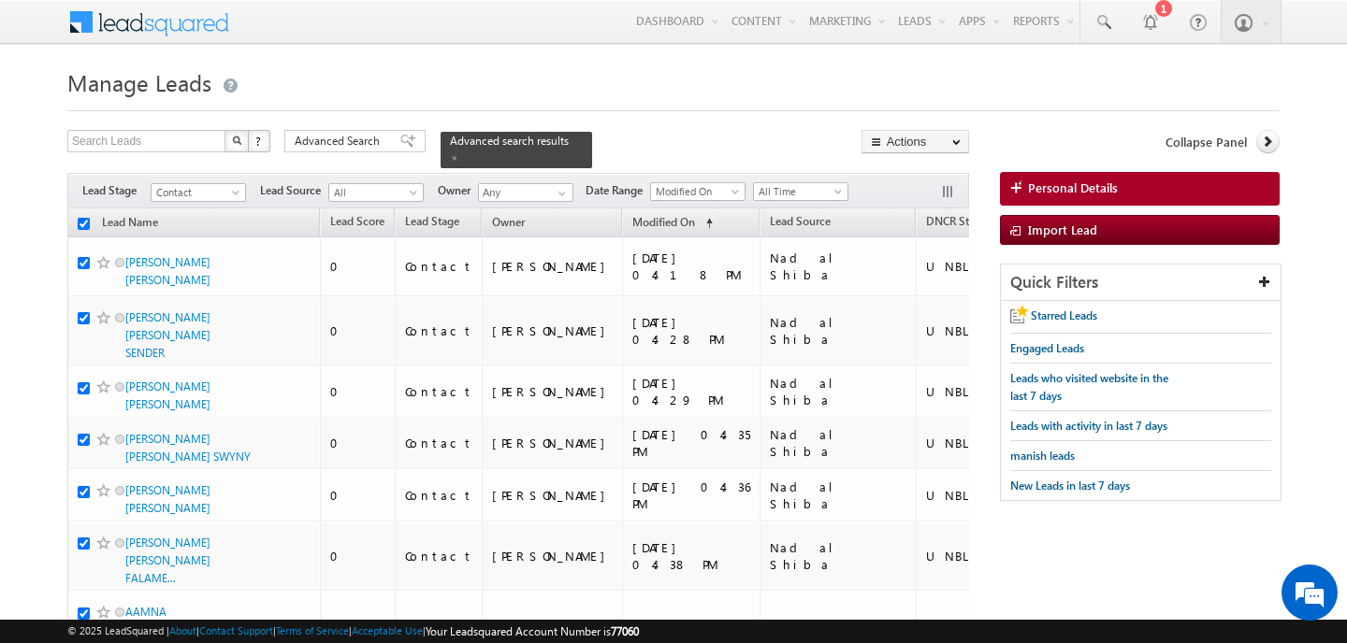
checkbox input "true"
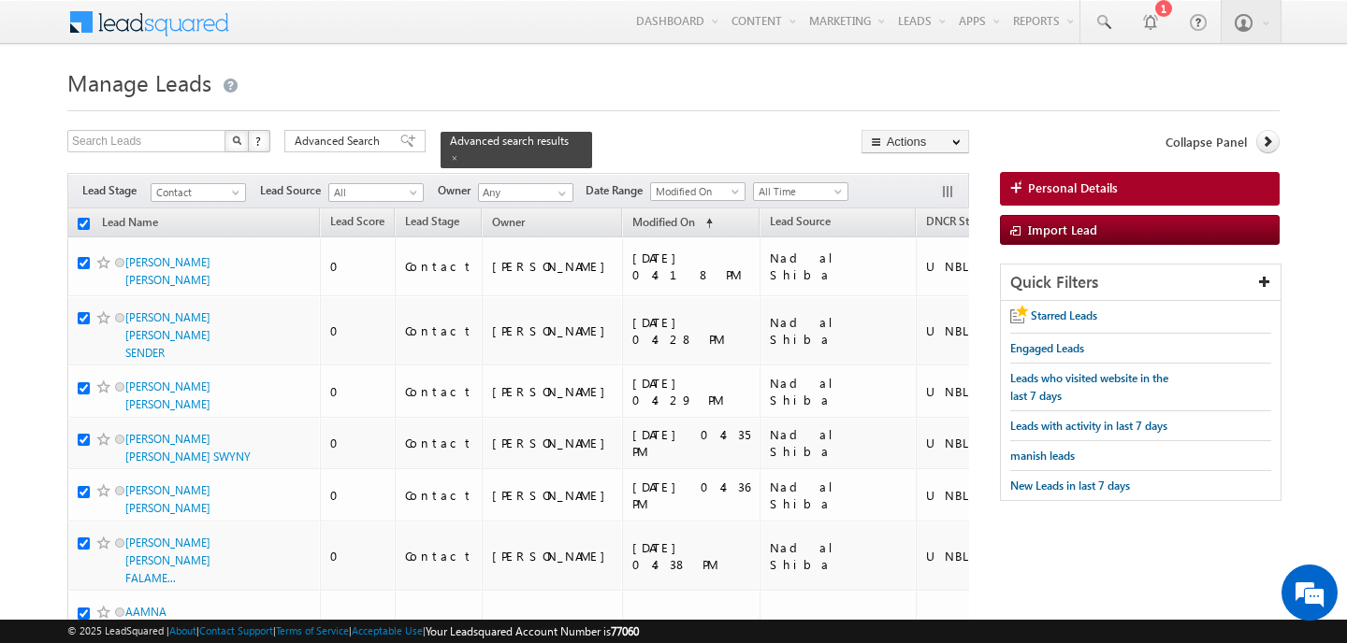
checkbox input "true"
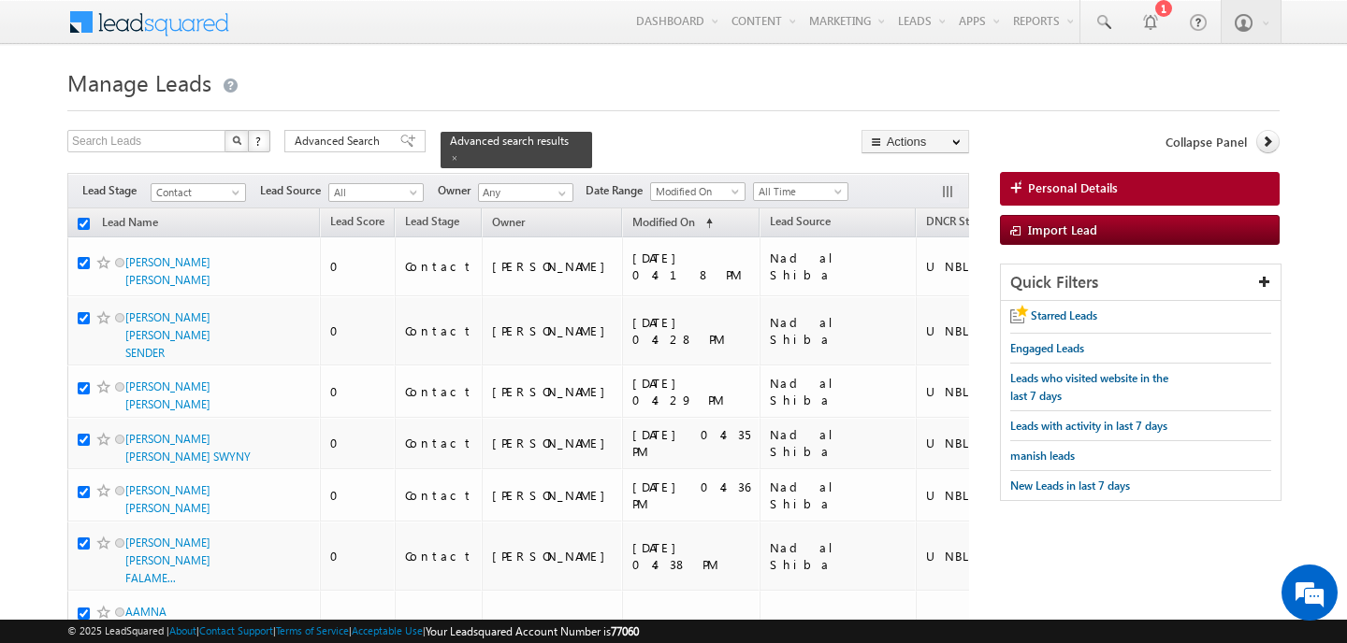
checkbox input "true"
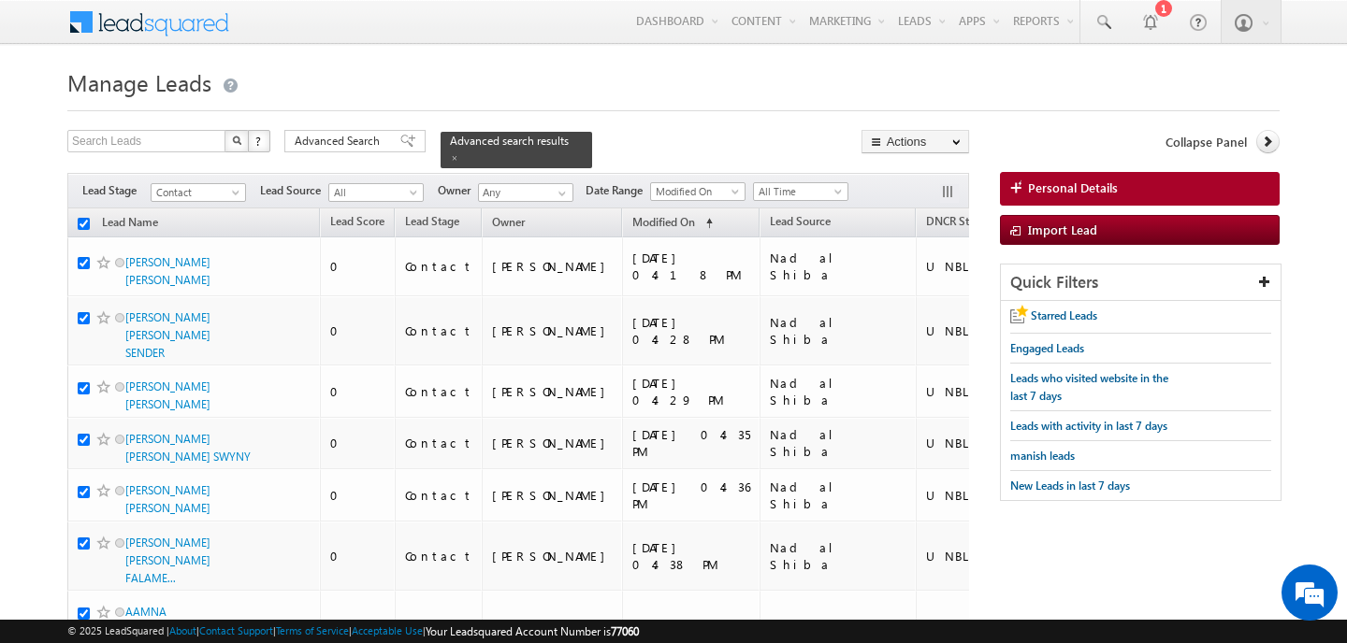
checkbox input "true"
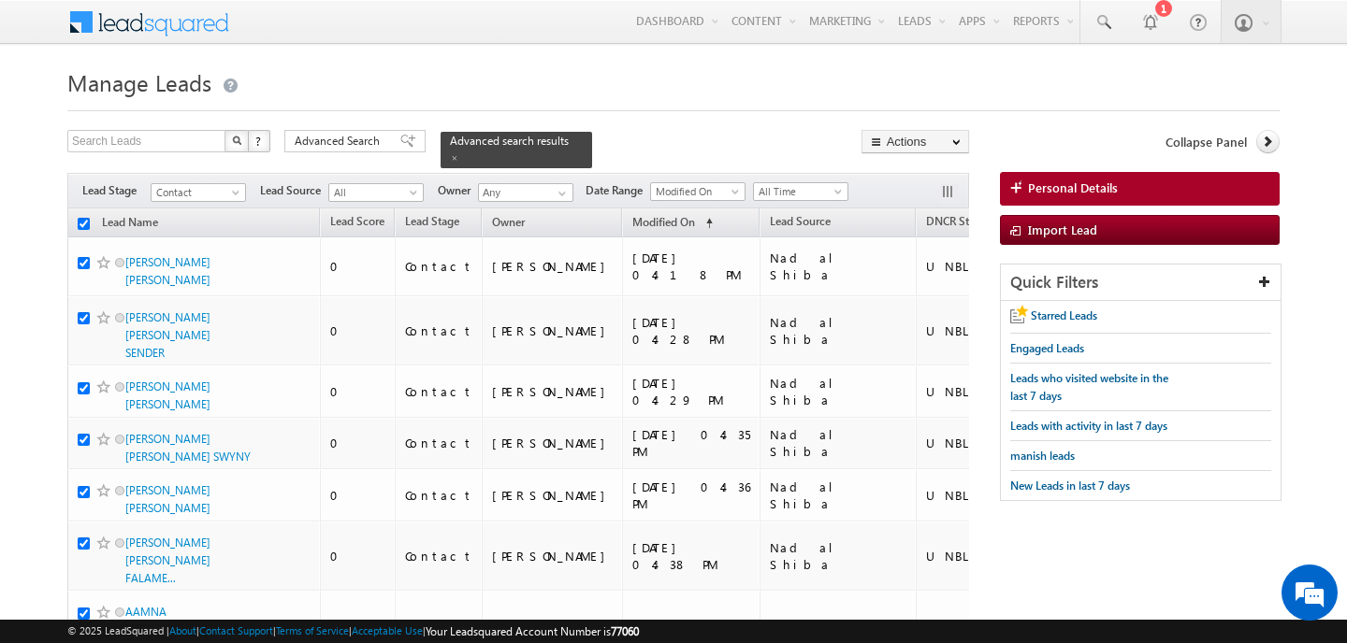
checkbox input "true"
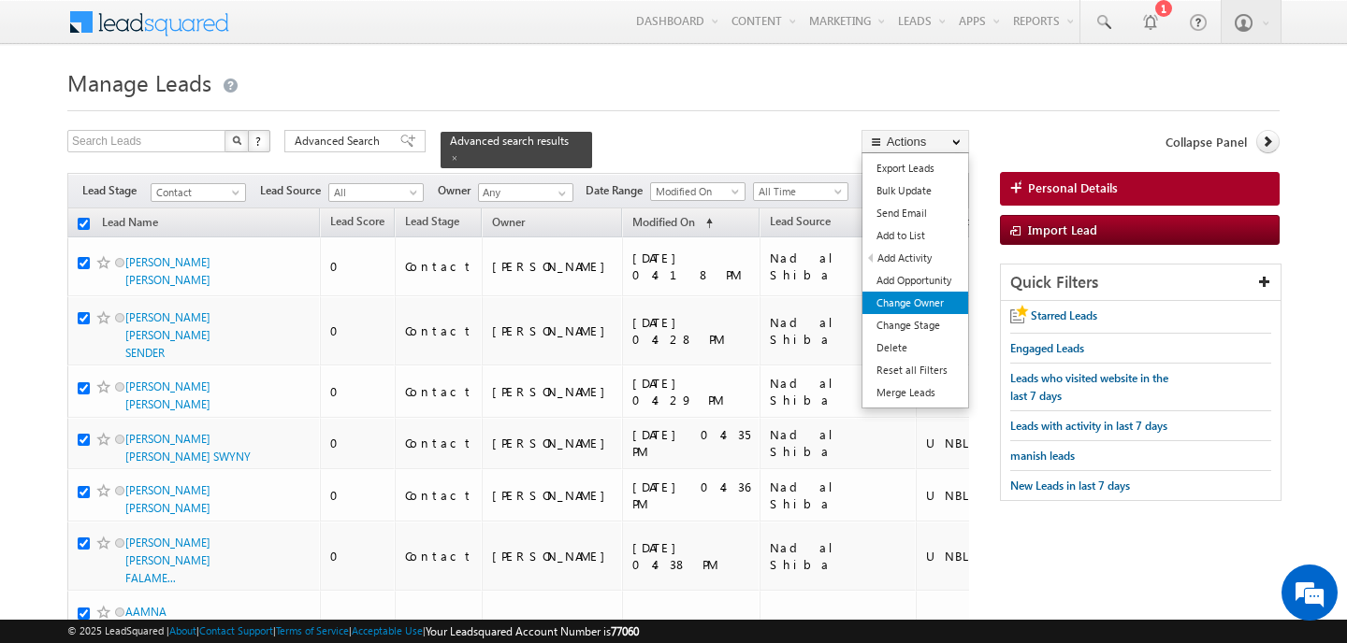
click at [931, 300] on link "Change Owner" at bounding box center [915, 303] width 106 height 22
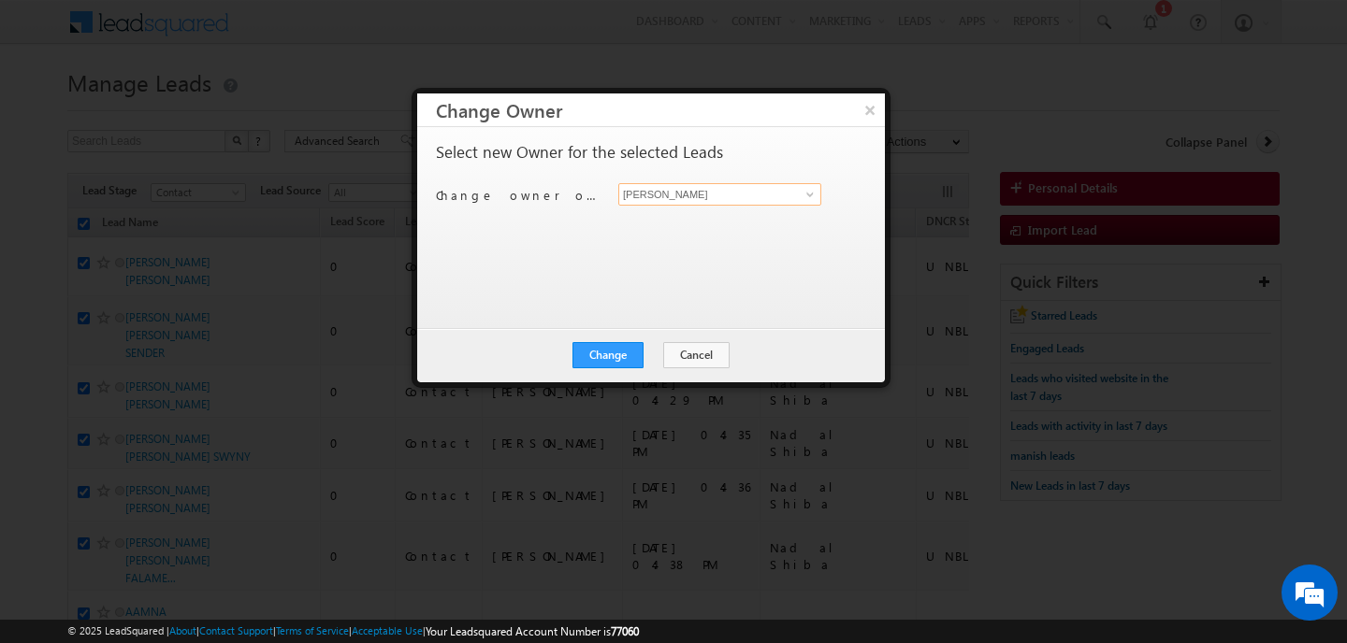
click at [695, 200] on input "[PERSON_NAME]" at bounding box center [719, 194] width 203 height 22
click at [660, 212] on link "MEHFOOZA MEMON mehfooza.memon@indglobal.ae" at bounding box center [719, 224] width 203 height 36
click at [637, 359] on button "Change" at bounding box center [607, 355] width 71 height 26
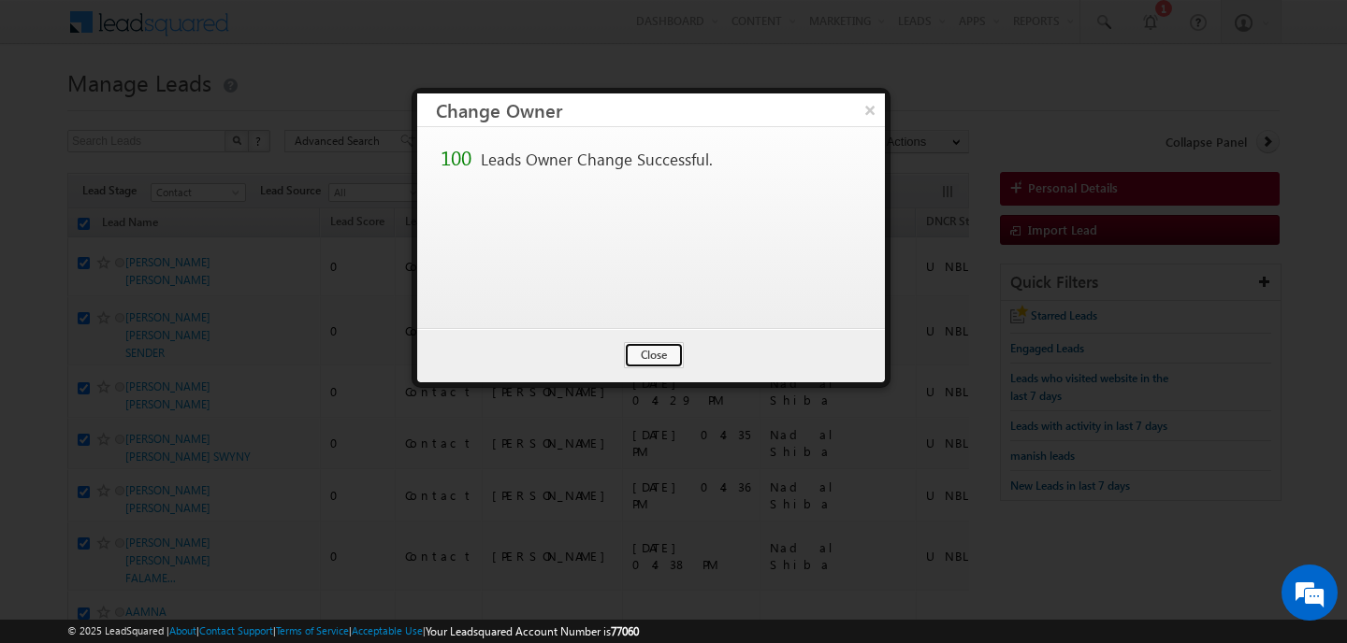
click at [637, 359] on button "Close" at bounding box center [654, 355] width 60 height 26
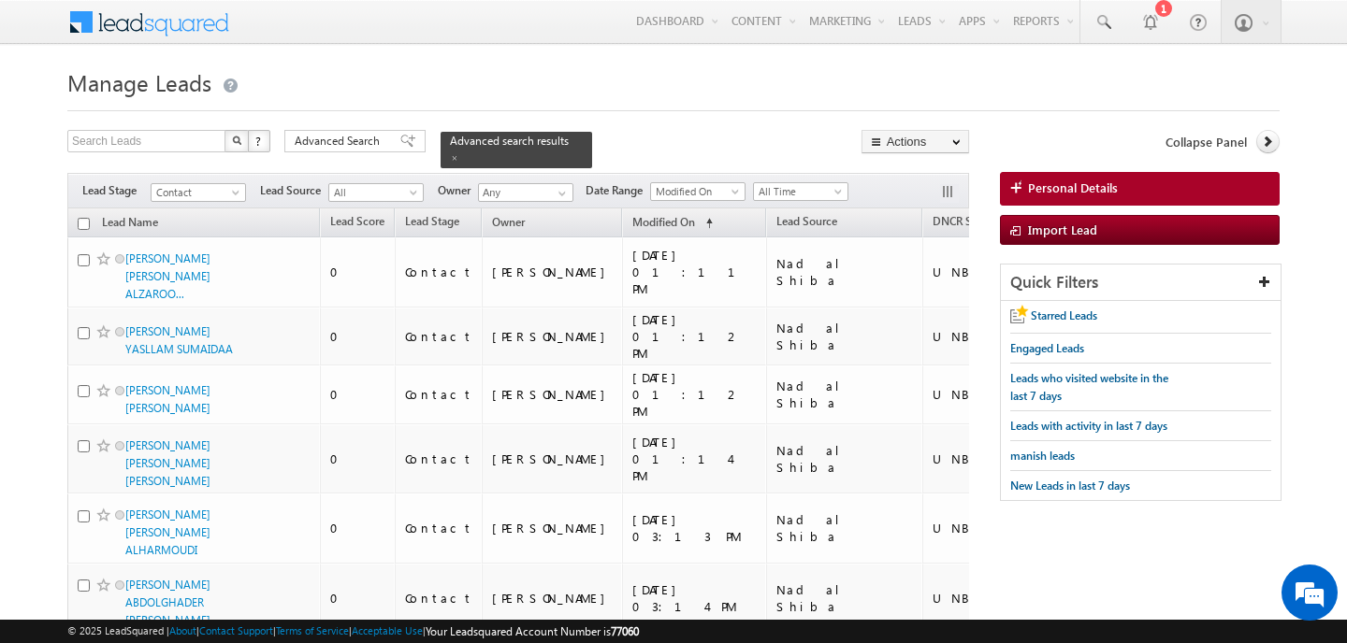
click at [83, 224] on input "checkbox" at bounding box center [84, 224] width 12 height 12
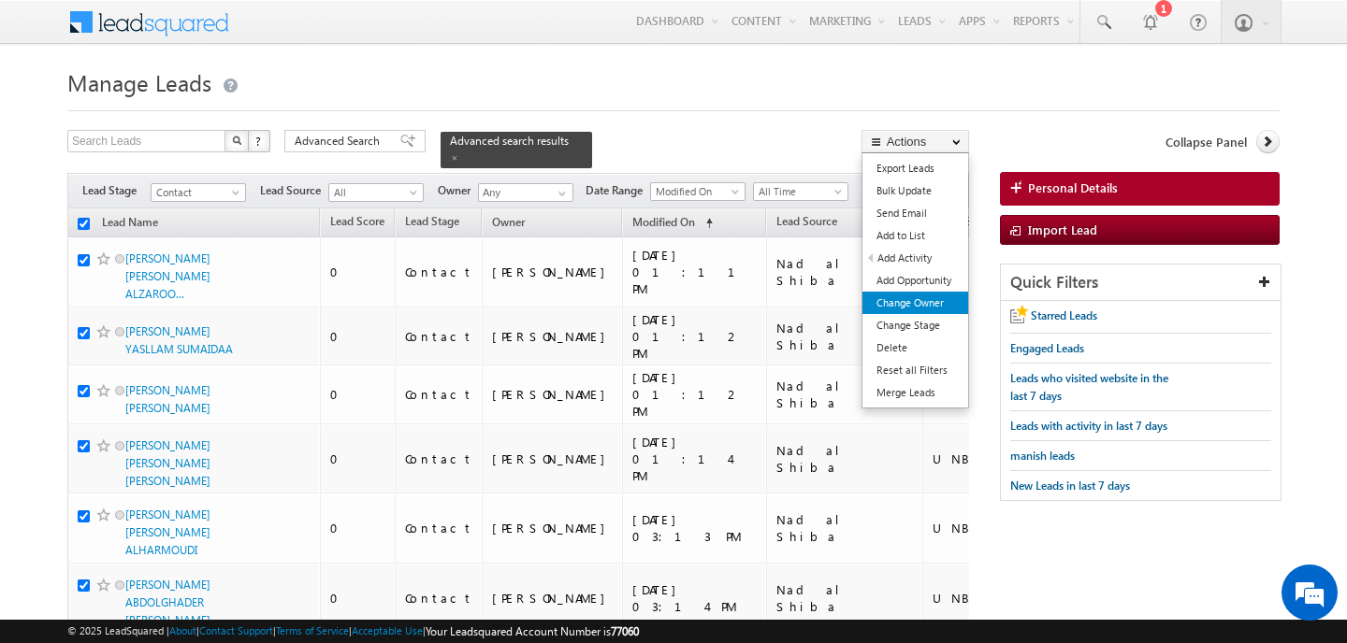
click at [934, 296] on link "Change Owner" at bounding box center [915, 303] width 106 height 22
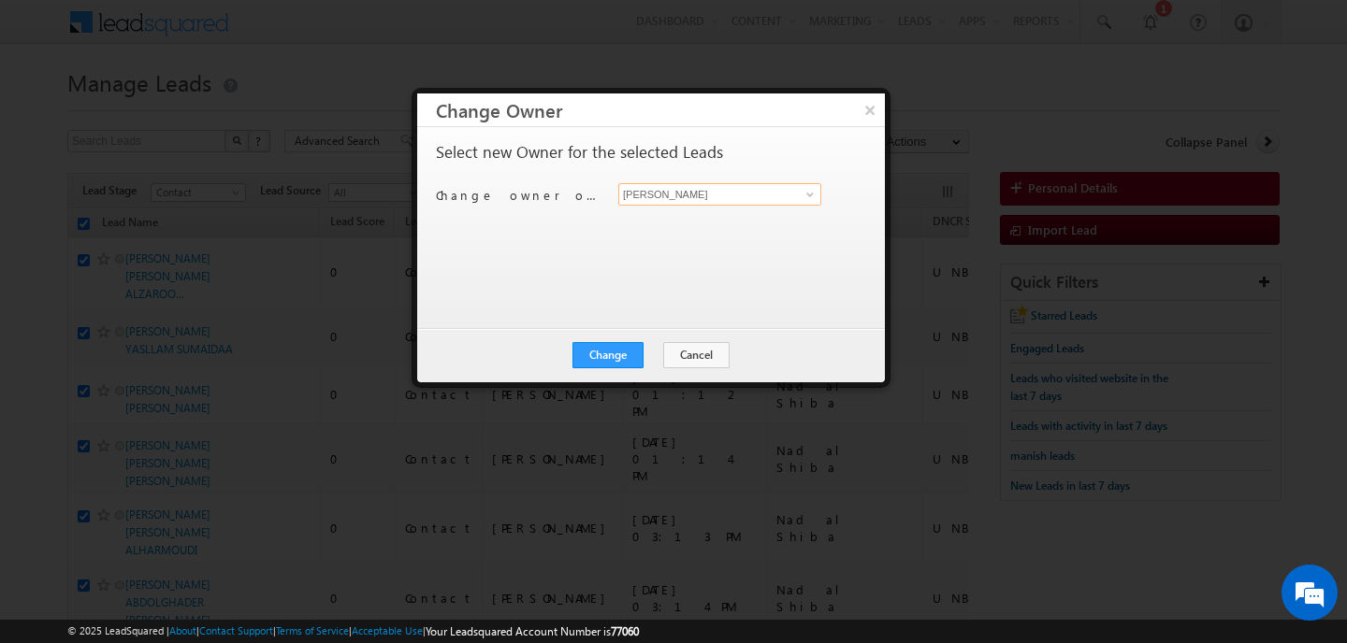
click at [679, 198] on input "[PERSON_NAME]" at bounding box center [719, 194] width 203 height 22
click at [650, 228] on span "pratyush.kuanr@indglobal.ae" at bounding box center [710, 231] width 168 height 14
click at [631, 357] on button "Change" at bounding box center [607, 355] width 71 height 26
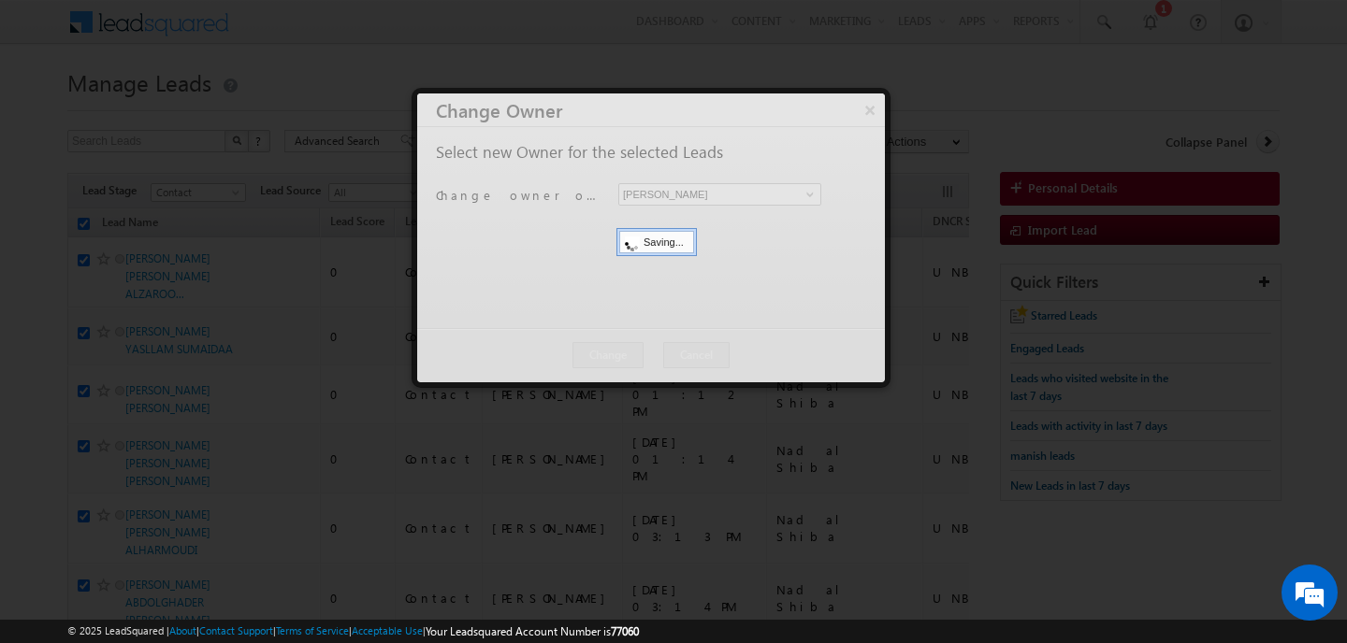
click at [644, 357] on div at bounding box center [651, 238] width 468 height 289
click at [0, 0] on button "Close" at bounding box center [0, 0] width 0 height 0
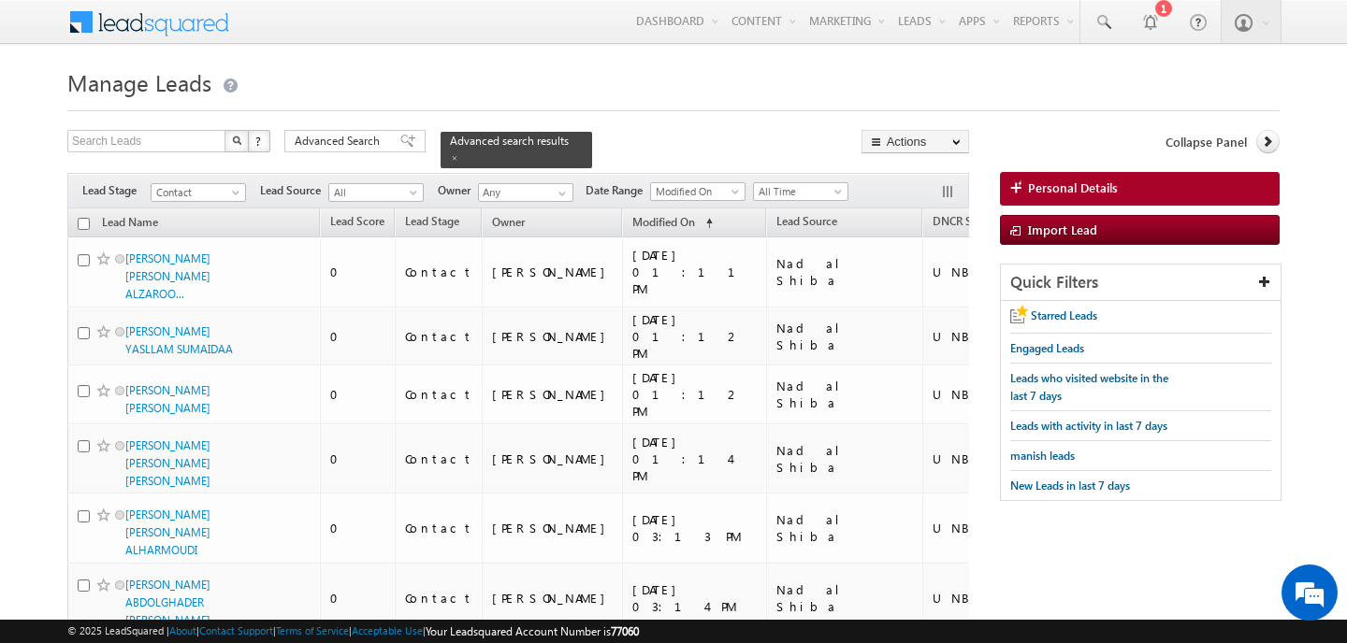
click at [88, 224] on input "checkbox" at bounding box center [84, 224] width 12 height 12
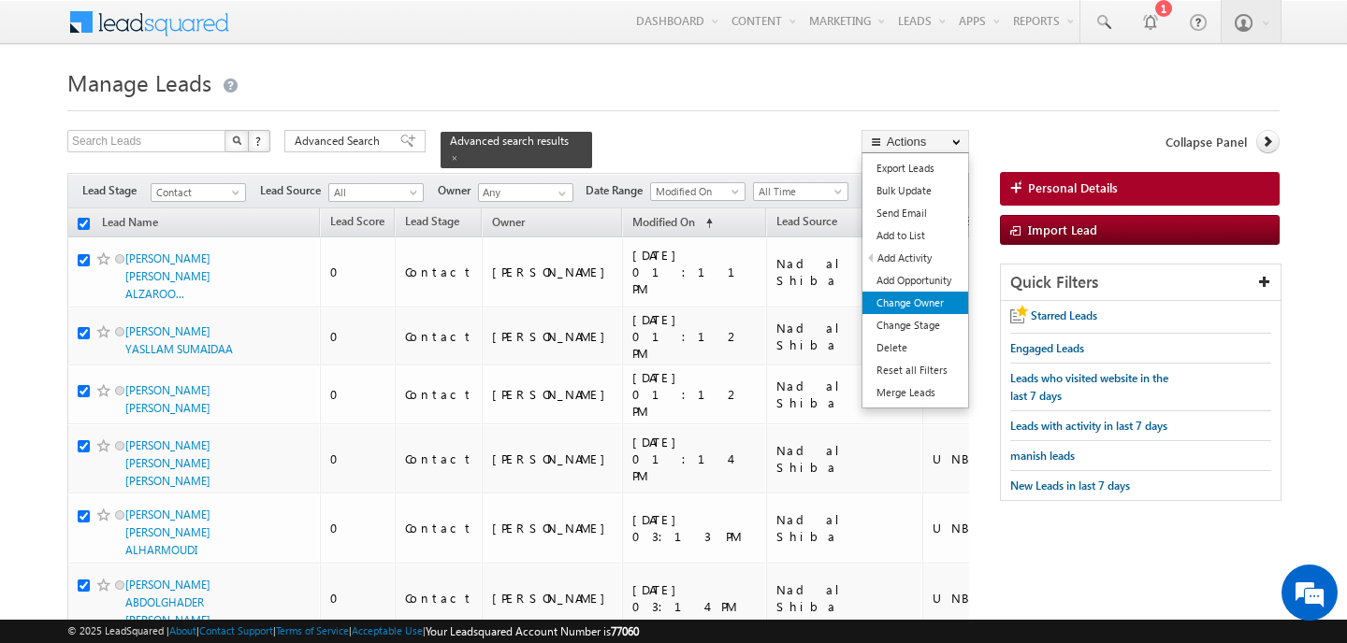
click at [921, 296] on link "Change Owner" at bounding box center [915, 303] width 106 height 22
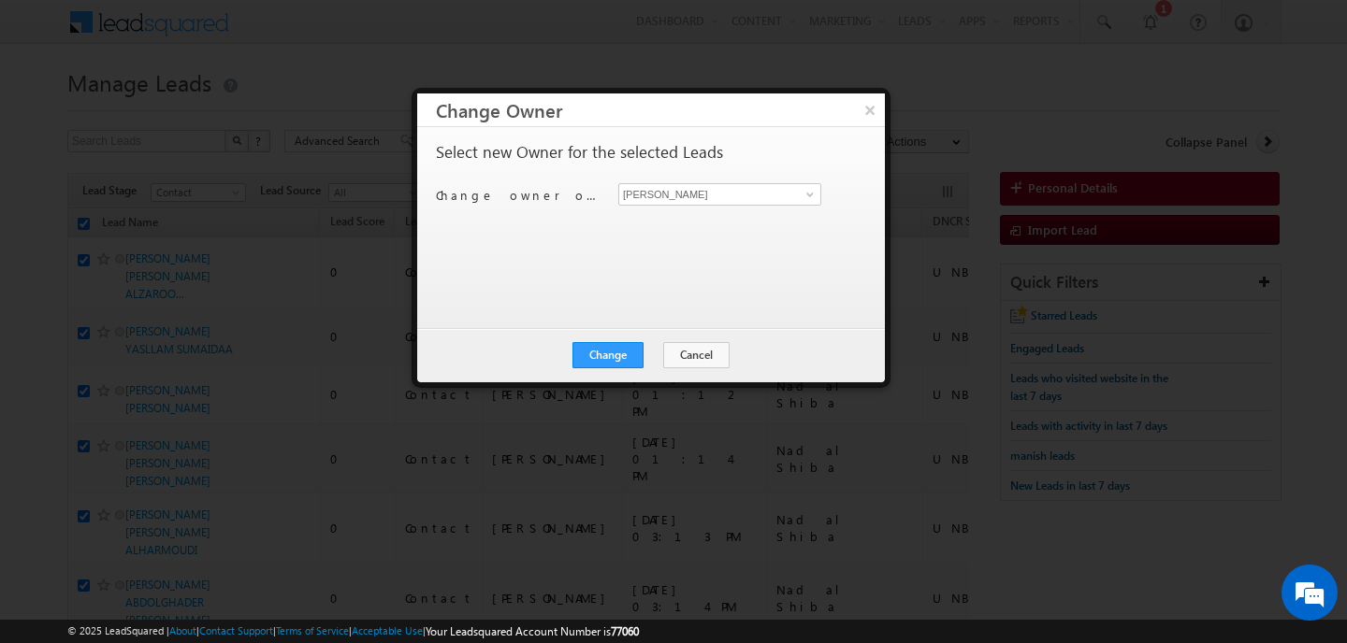
click at [590, 194] on p "Change owner of 100 leads to" at bounding box center [520, 195] width 168 height 17
click at [666, 195] on input "[PERSON_NAME]" at bounding box center [719, 194] width 203 height 22
click at [682, 221] on link "Subham Modak subham.modak@indglobal.ae" at bounding box center [719, 224] width 203 height 36
click at [643, 356] on button "Change" at bounding box center [607, 355] width 71 height 26
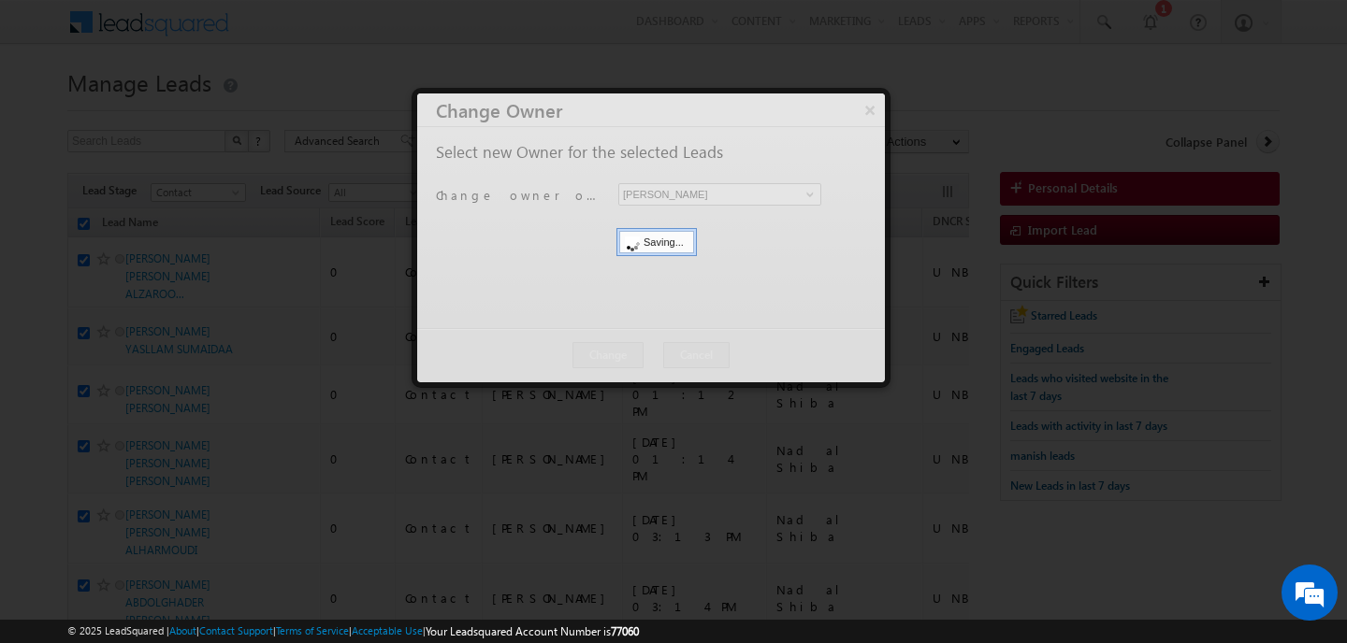
click at [645, 356] on div at bounding box center [651, 238] width 468 height 289
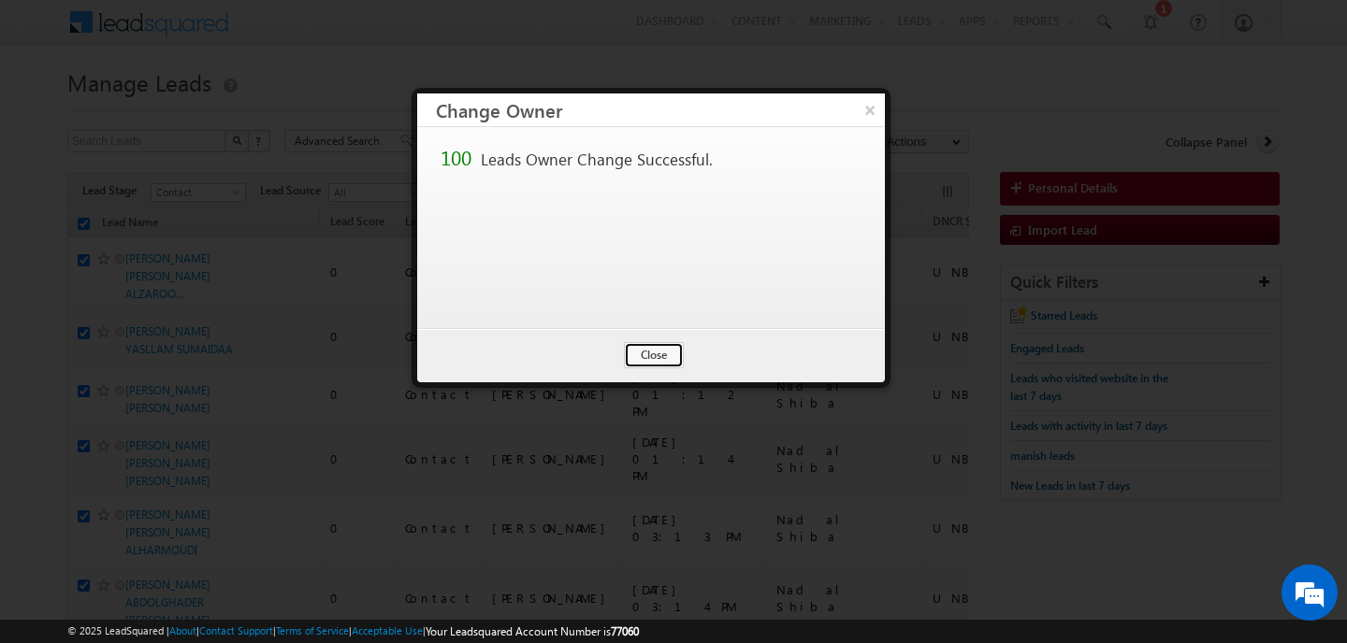
click at [645, 356] on button "Close" at bounding box center [654, 355] width 60 height 26
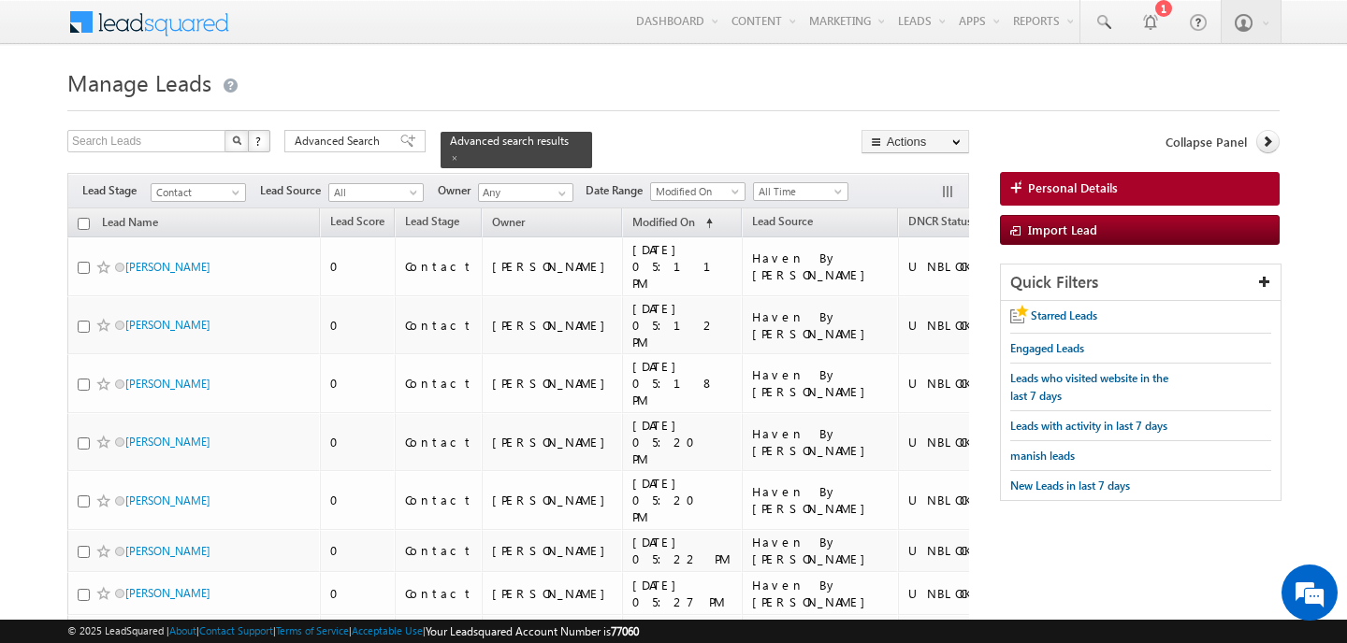
click at [84, 220] on input "checkbox" at bounding box center [84, 224] width 12 height 12
checkbox input "true"
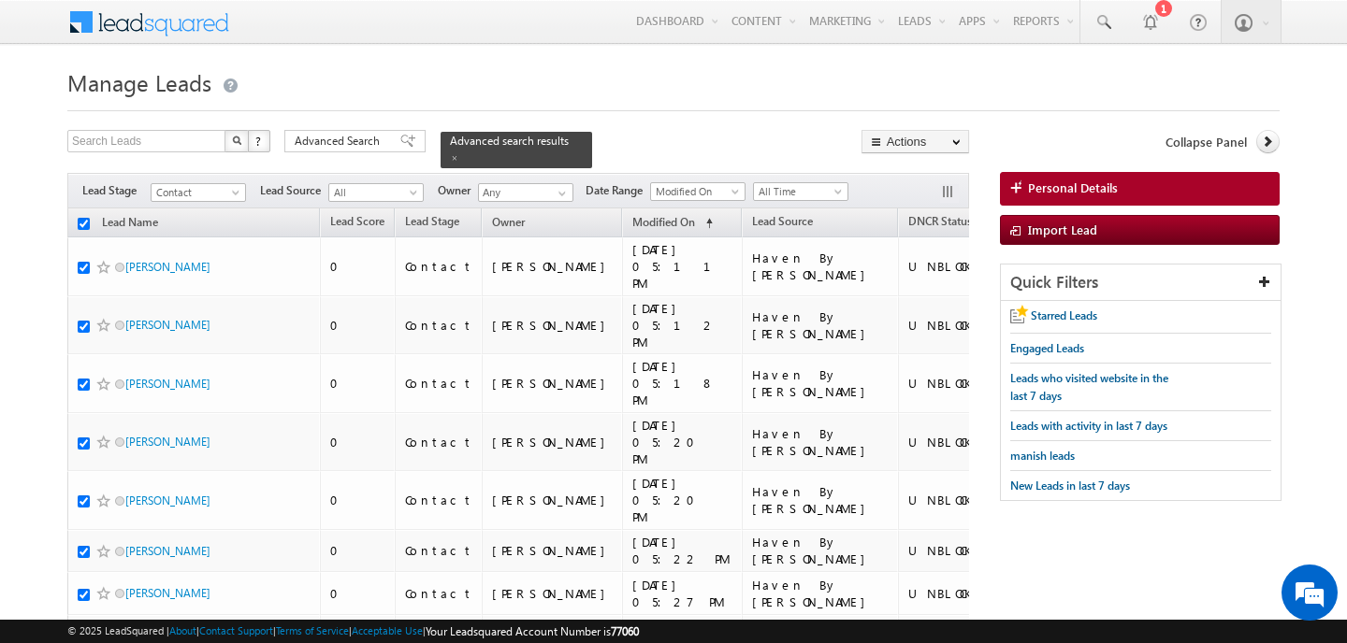
checkbox input "true"
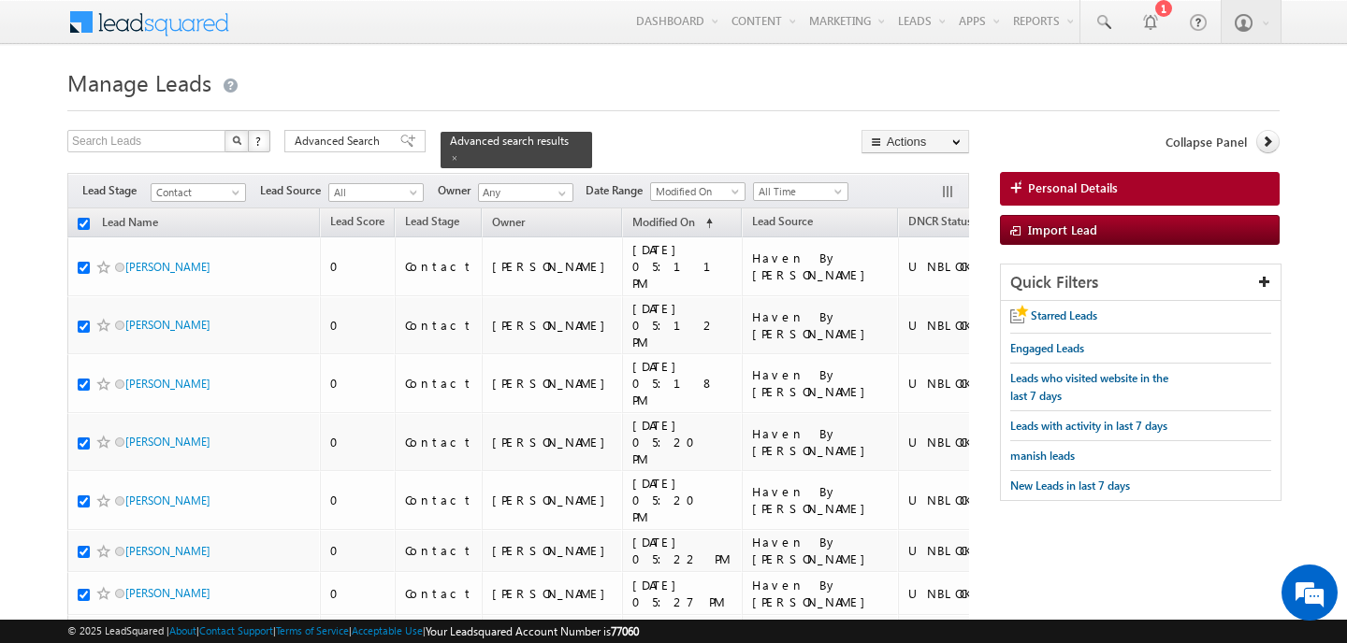
checkbox input "true"
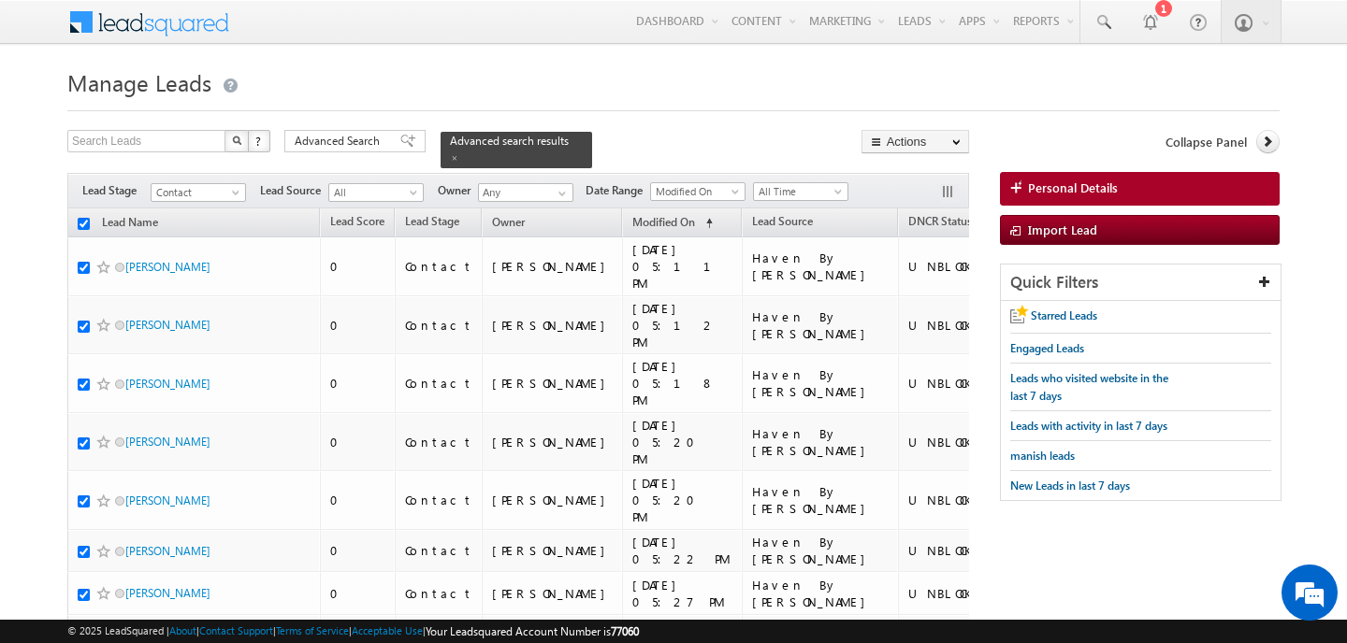
checkbox input "true"
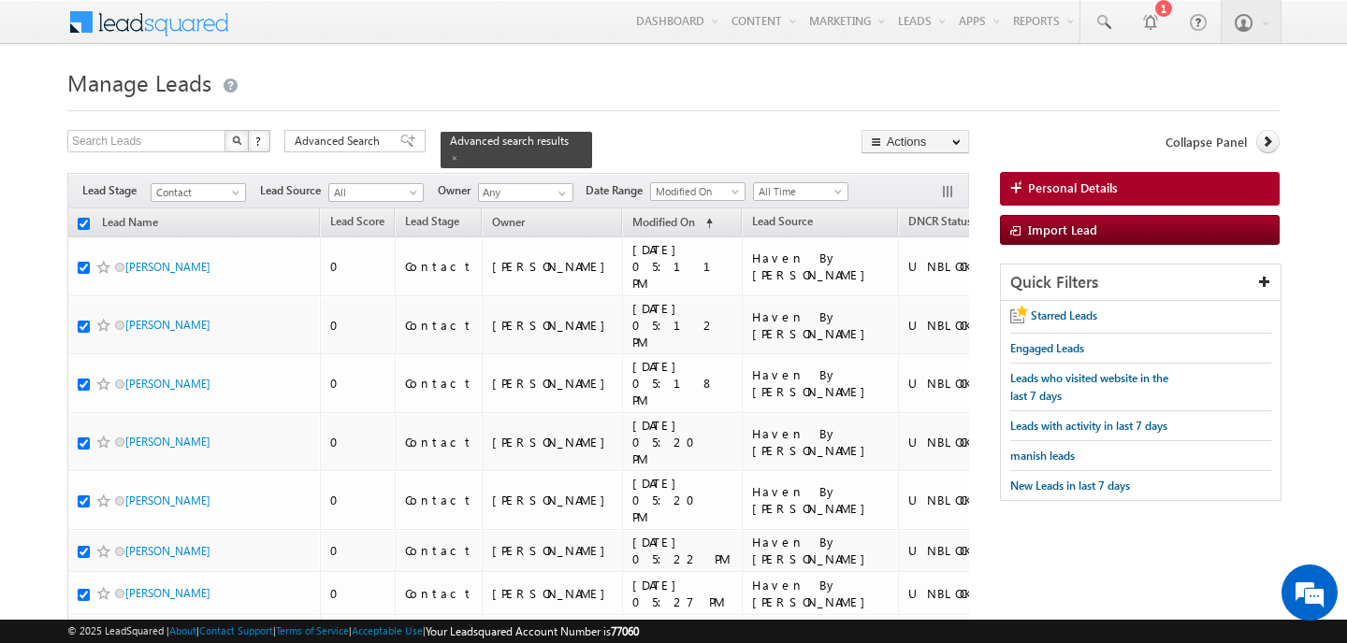
checkbox input "true"
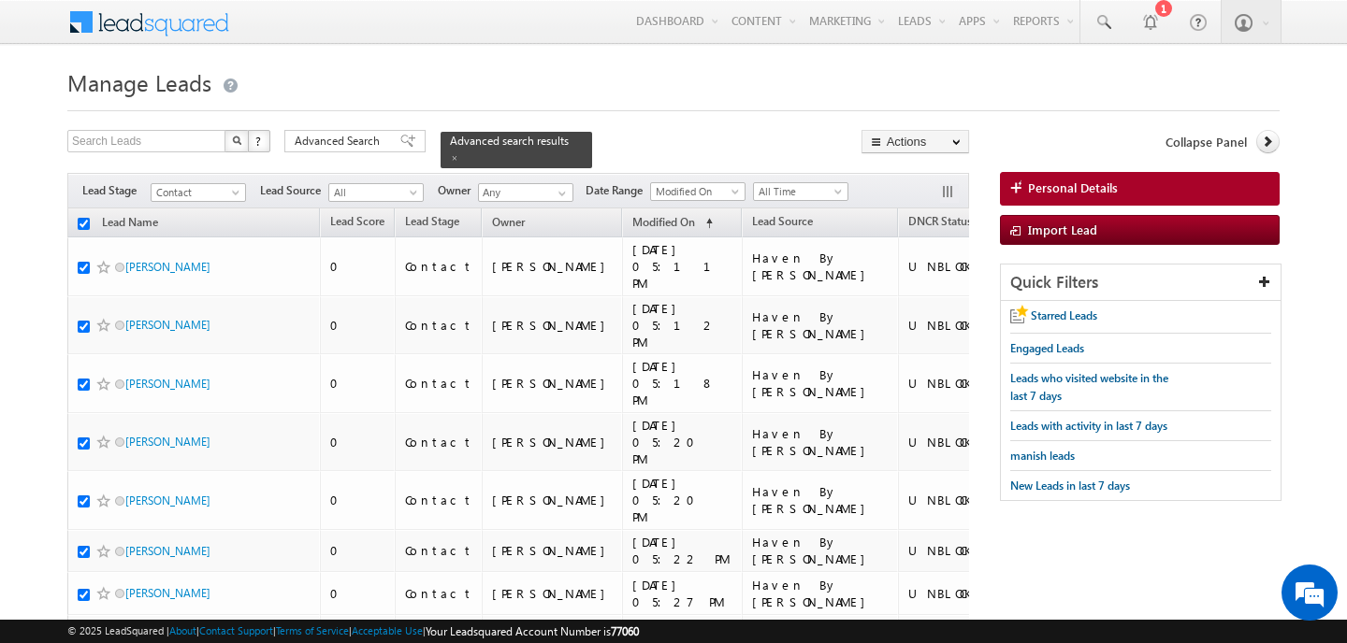
checkbox input "true"
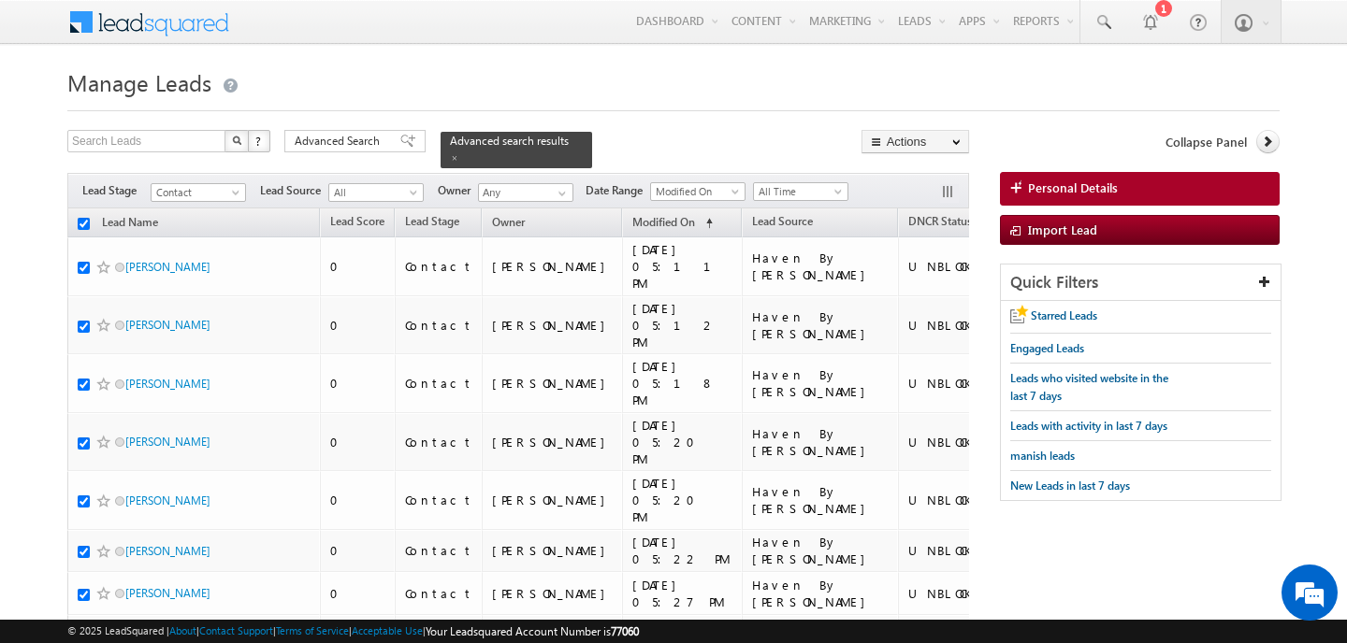
checkbox input "true"
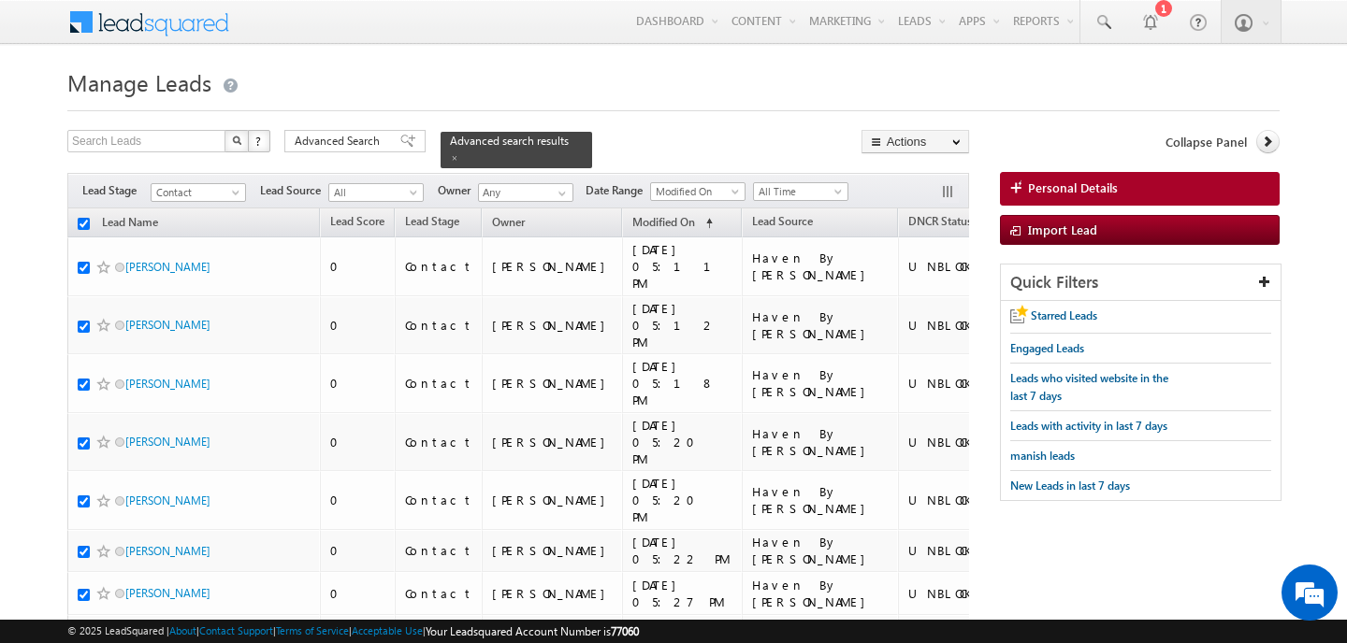
checkbox input "true"
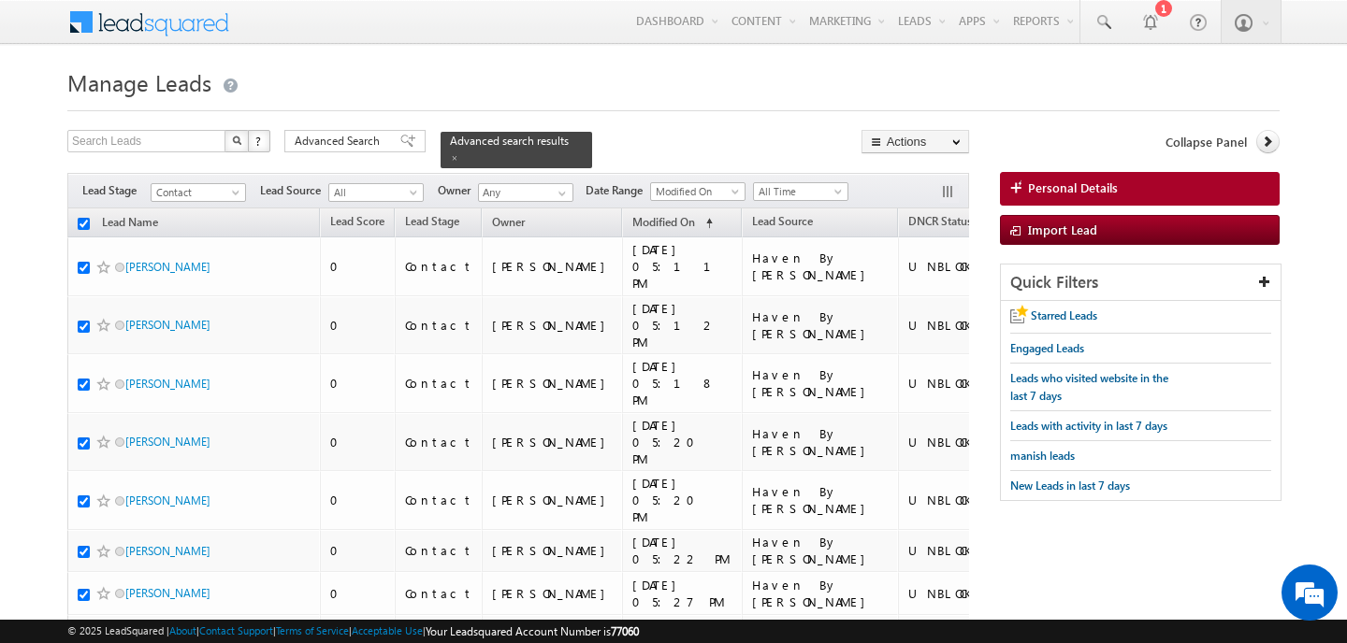
checkbox input "true"
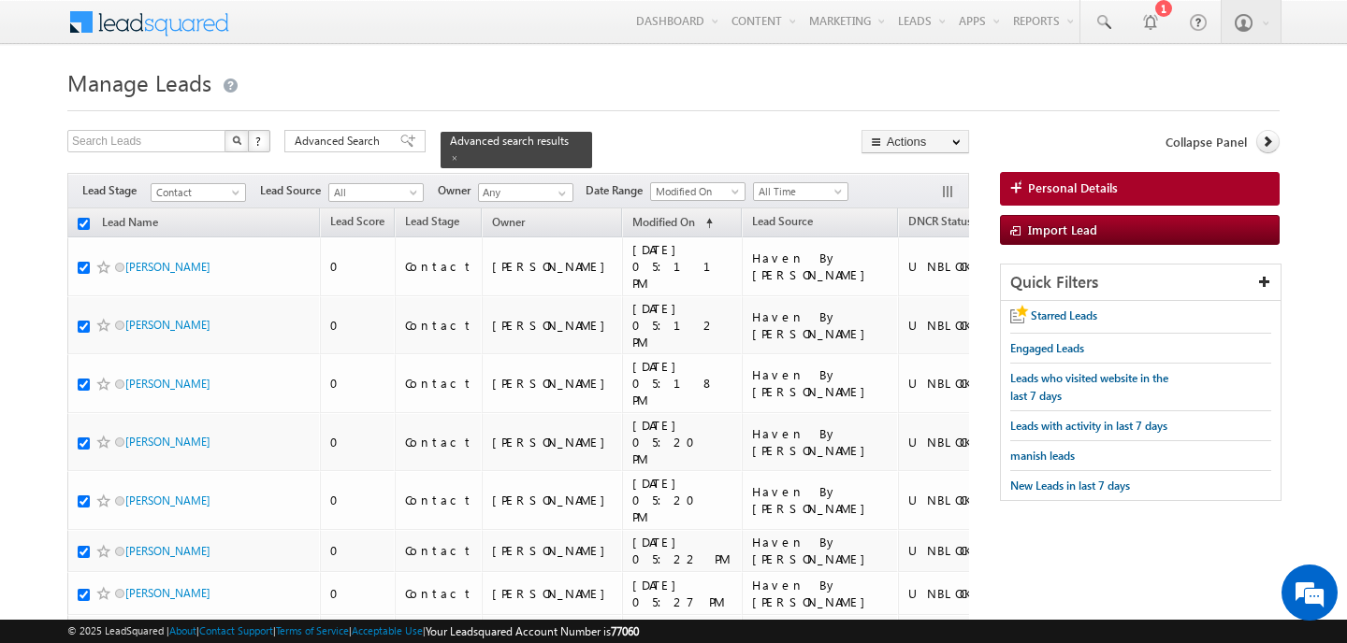
checkbox input "true"
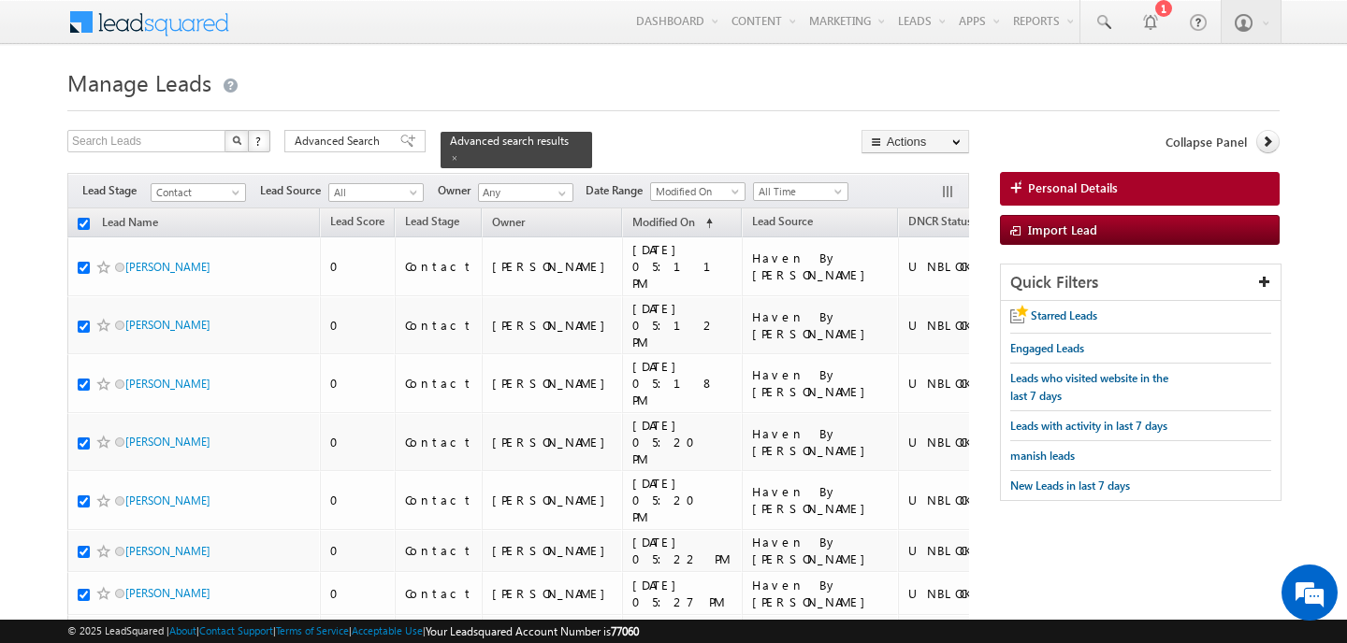
checkbox input "true"
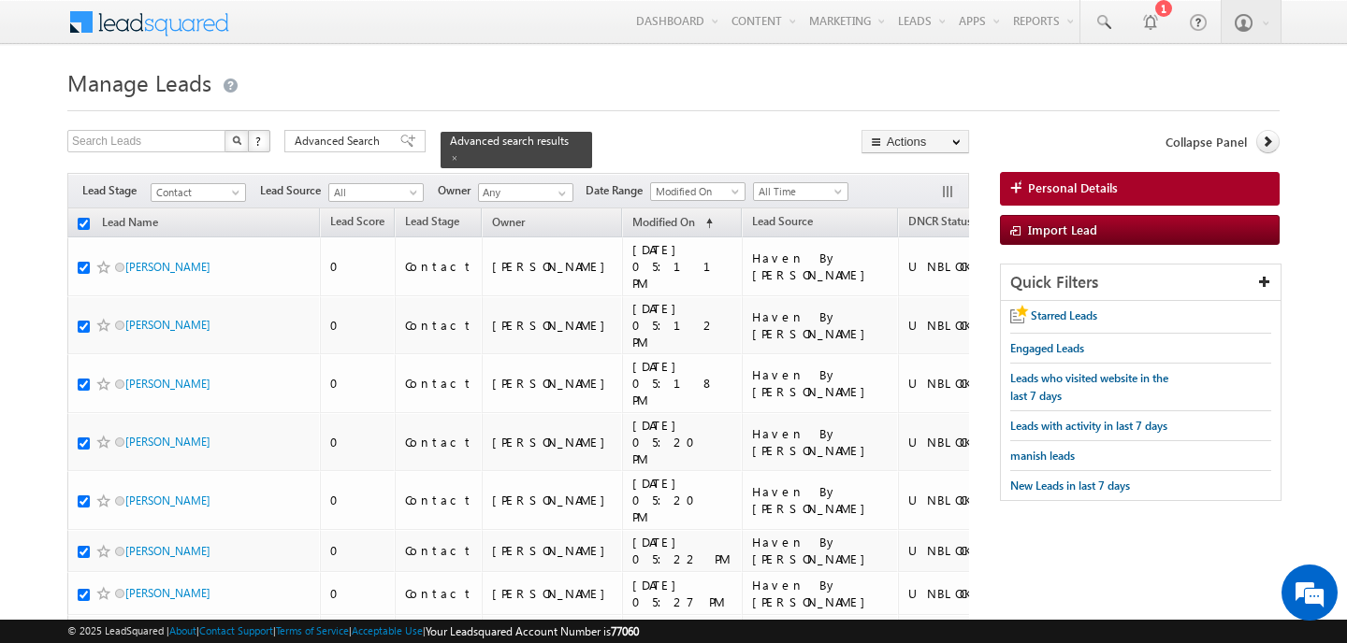
checkbox input "true"
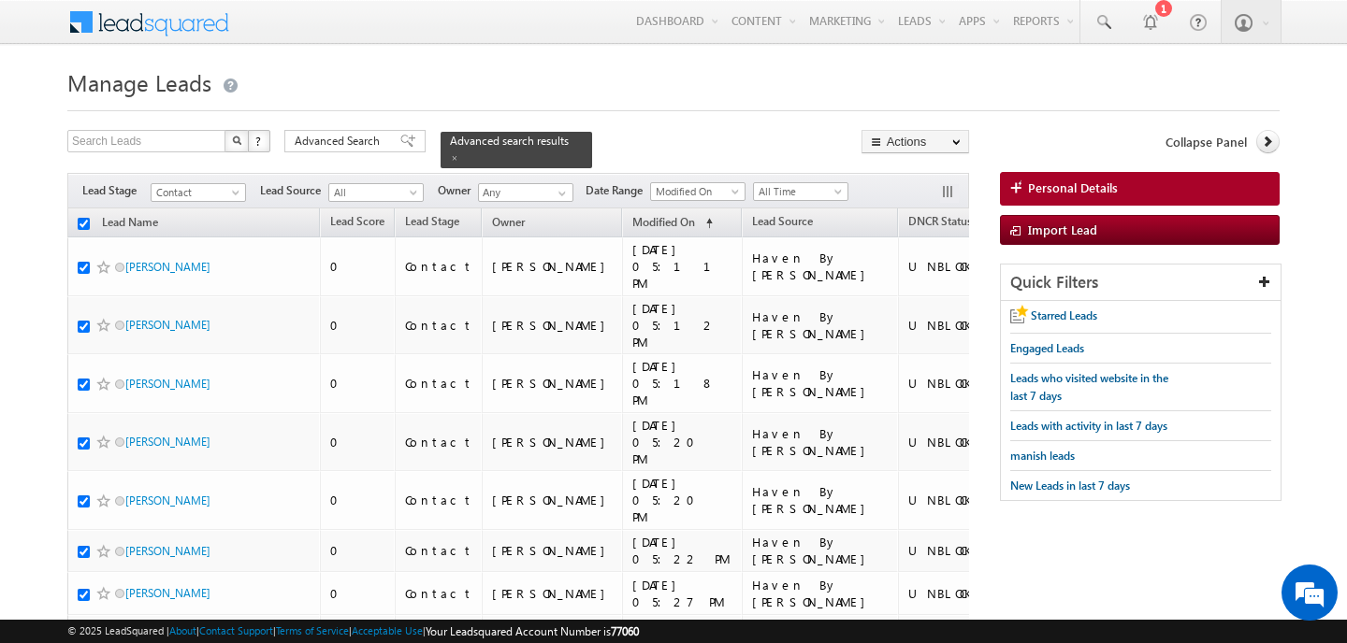
checkbox input "true"
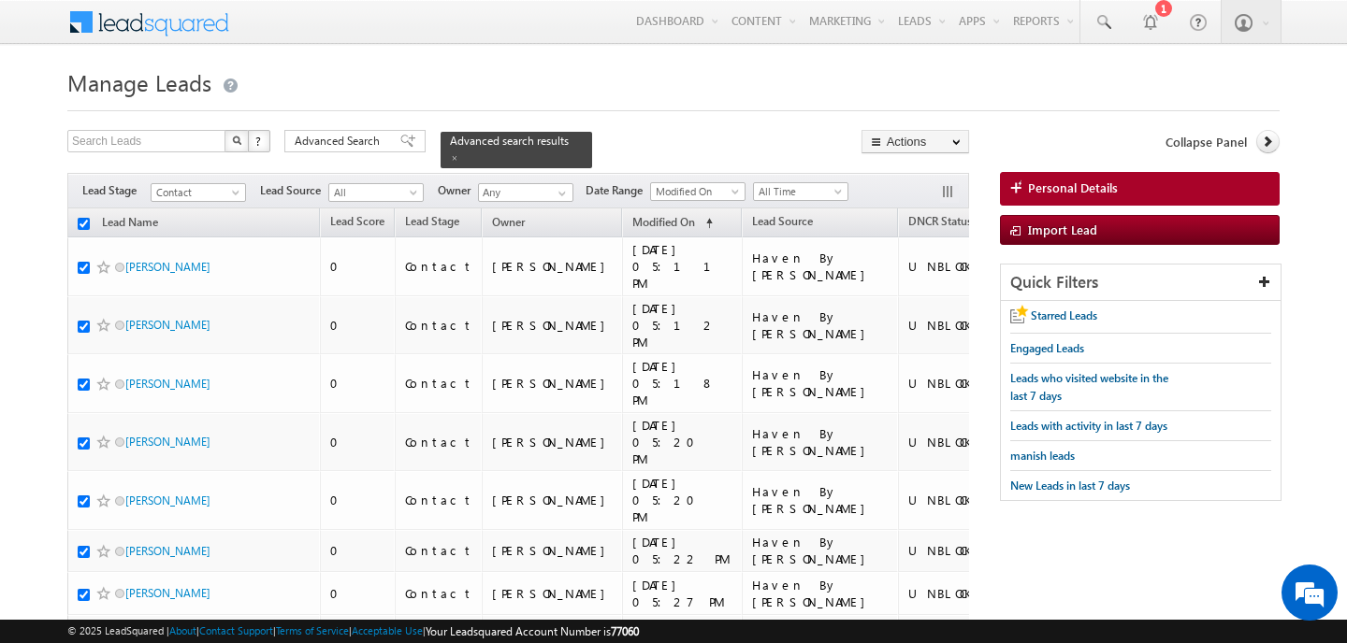
checkbox input "true"
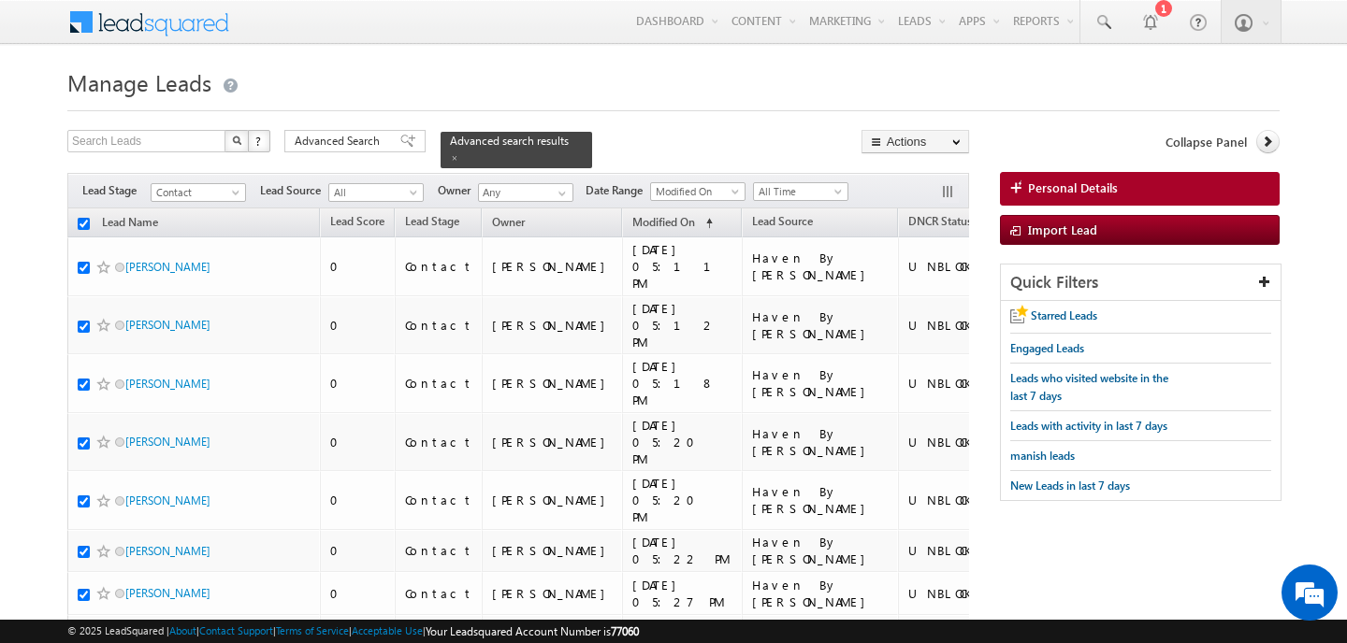
checkbox input "true"
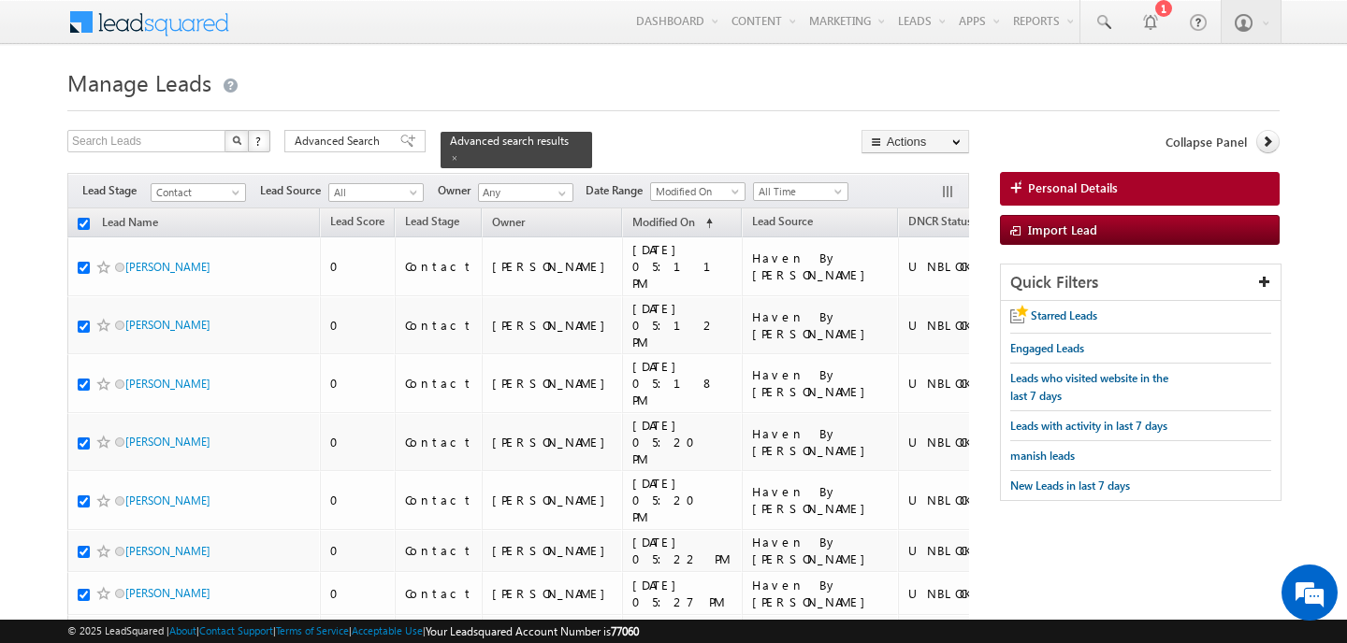
checkbox input "true"
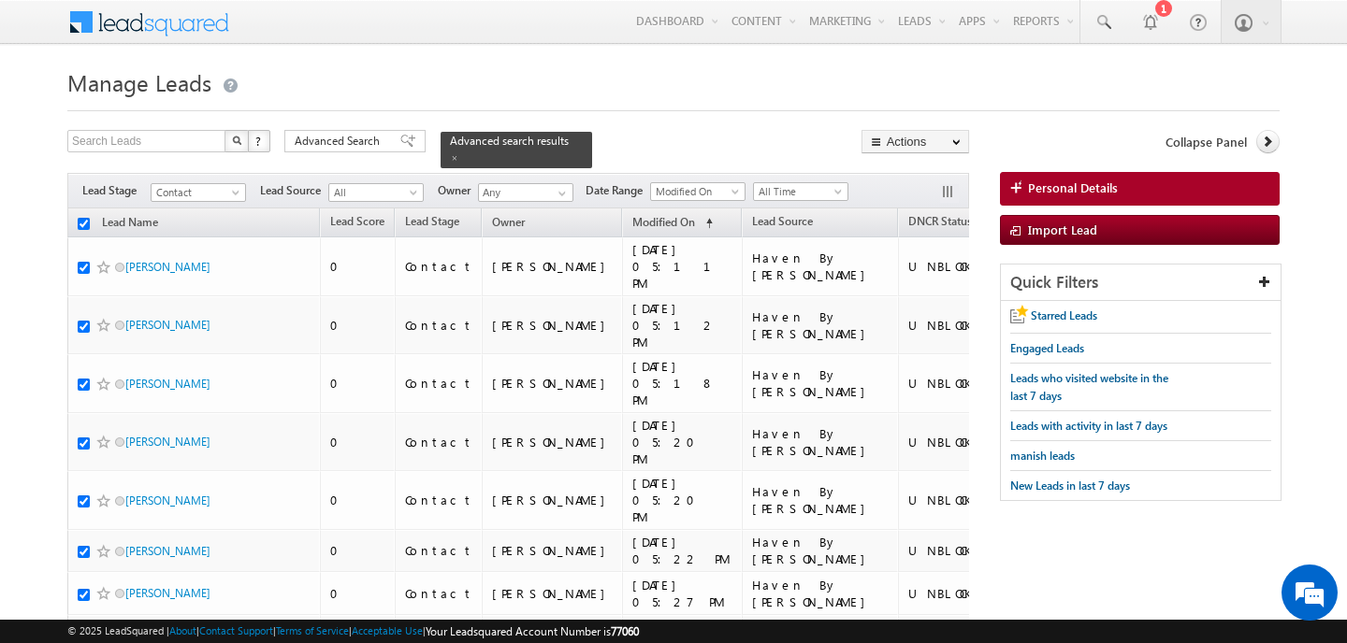
checkbox input "true"
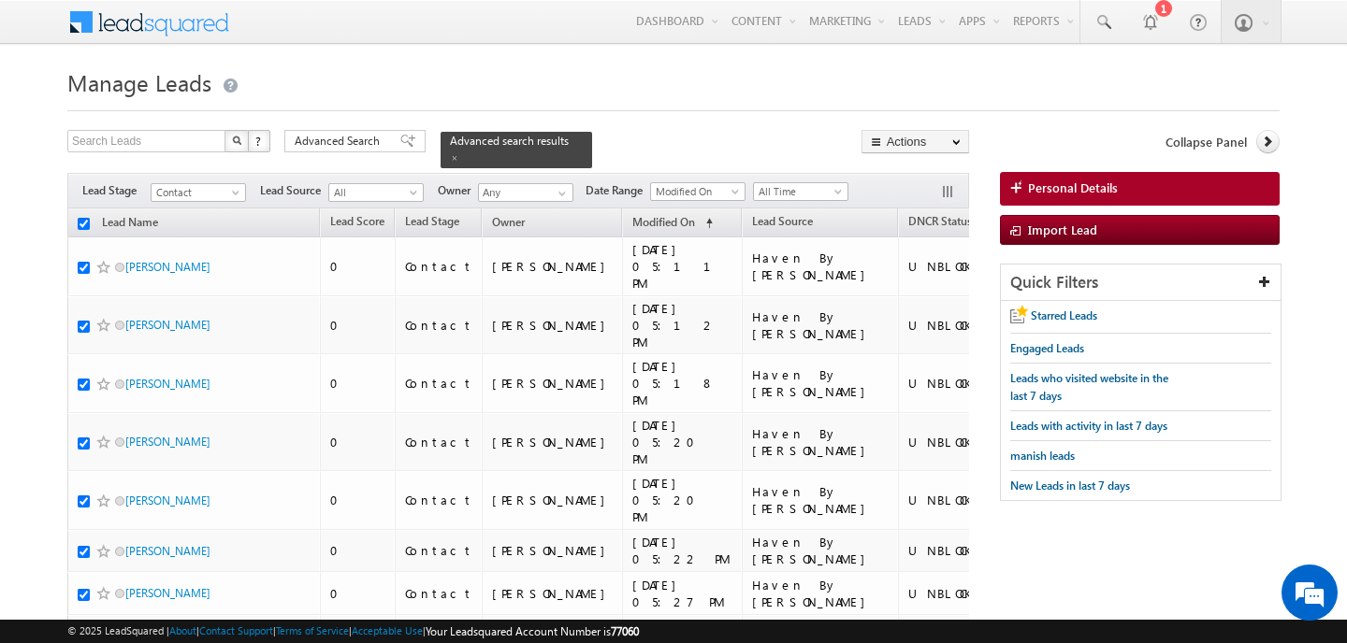
checkbox input "true"
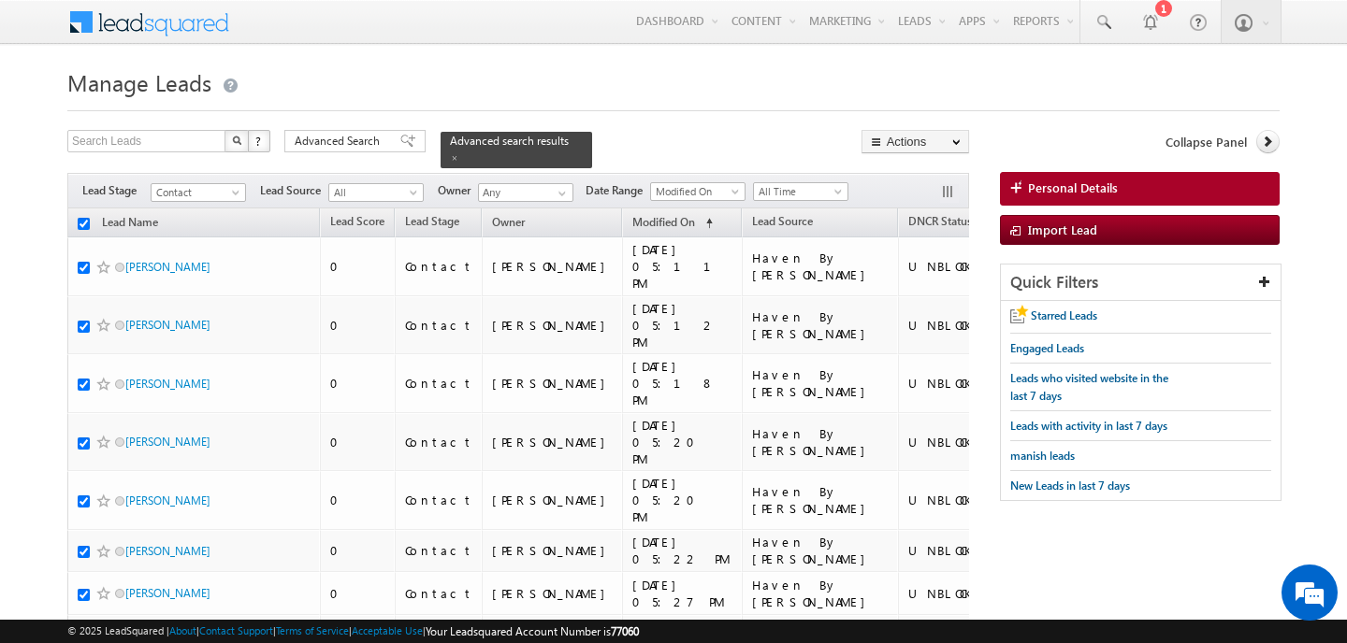
checkbox input "true"
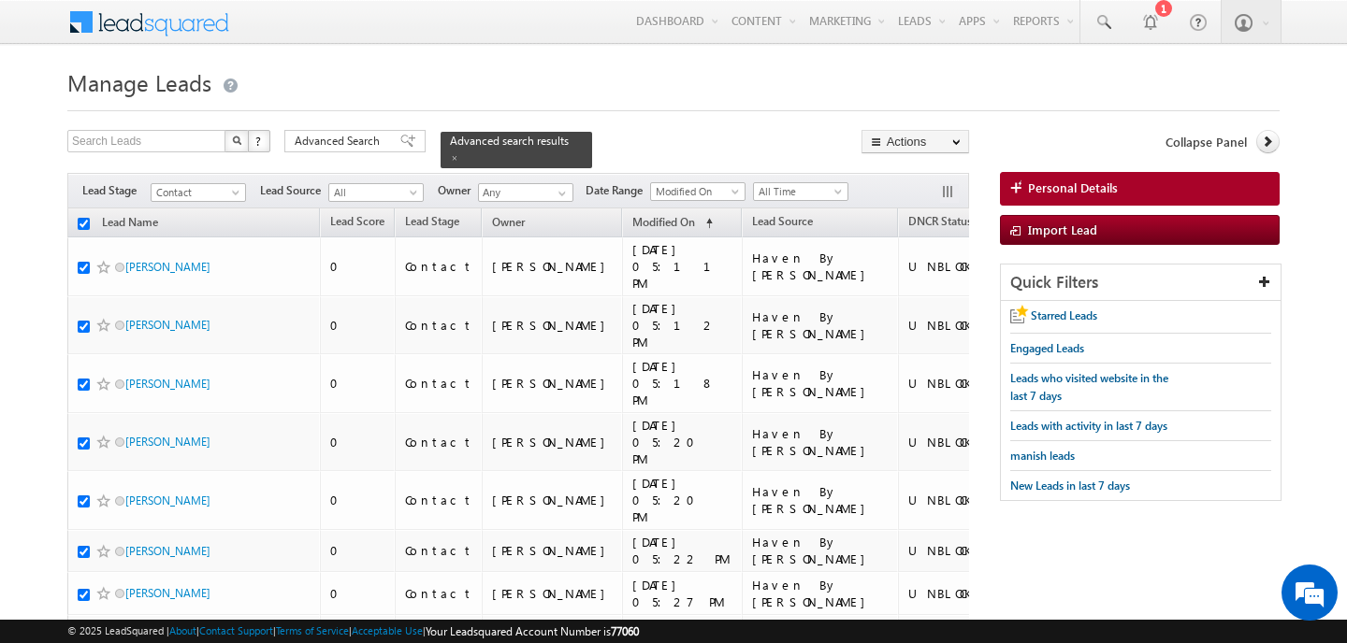
checkbox input "true"
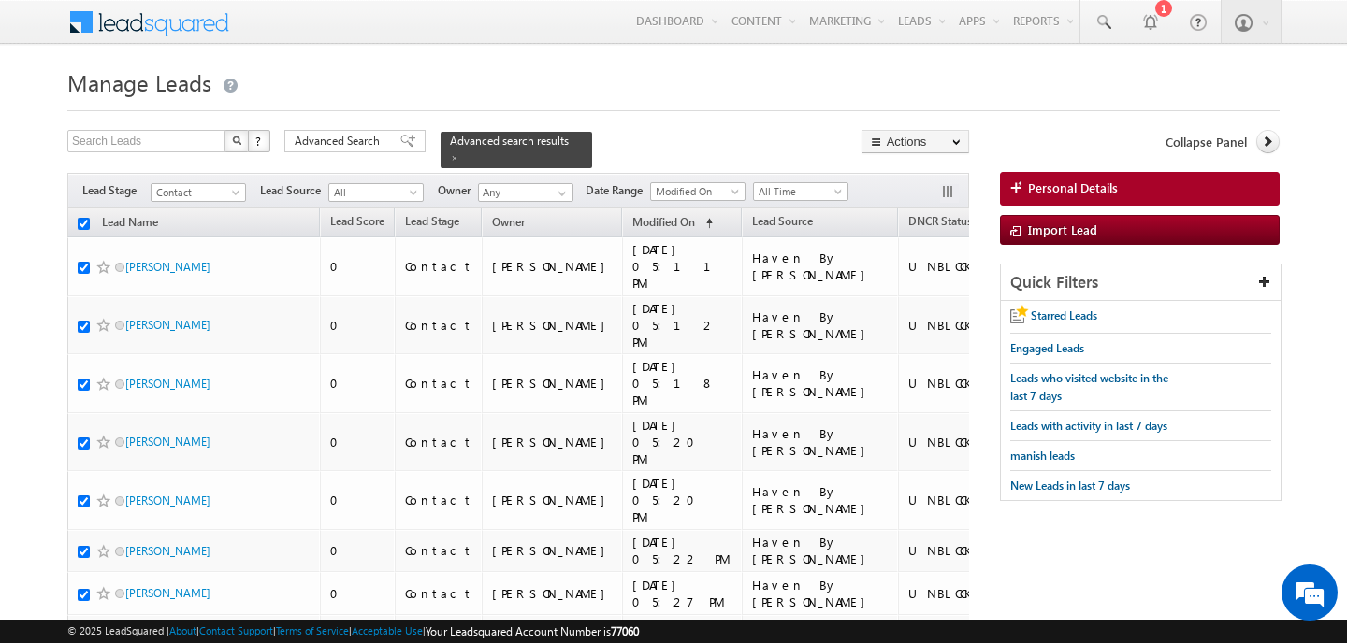
checkbox input "true"
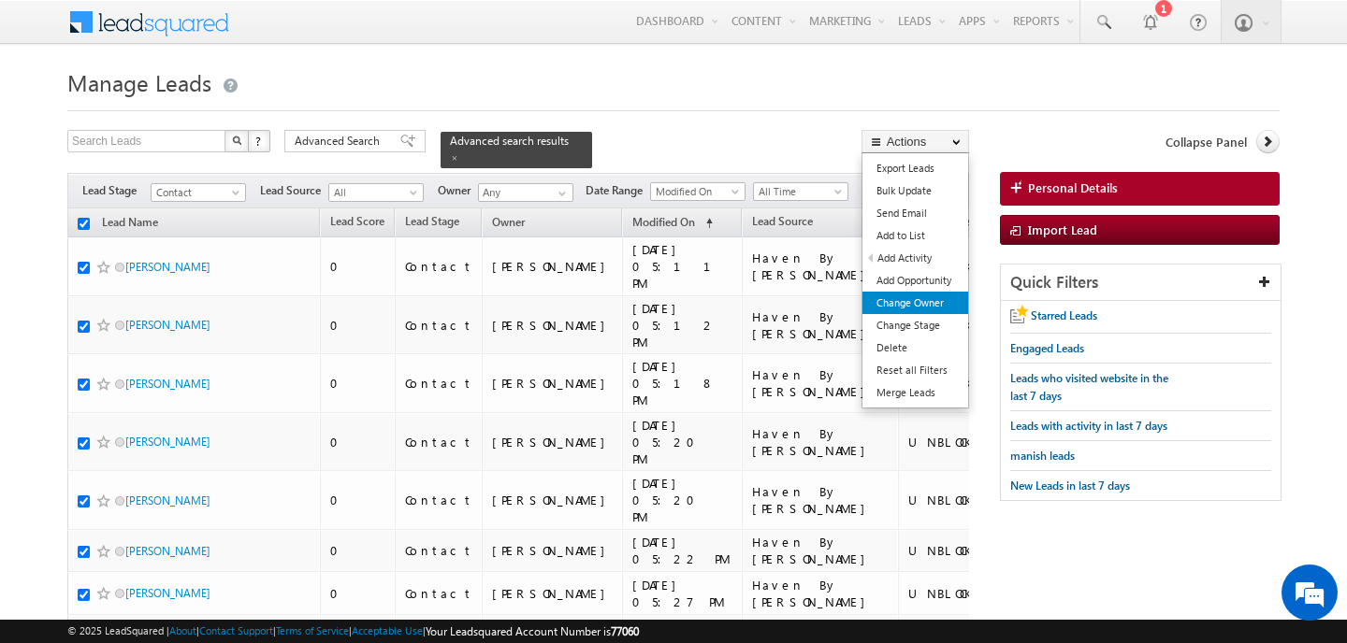
click at [905, 309] on link "Change Owner" at bounding box center [915, 303] width 106 height 22
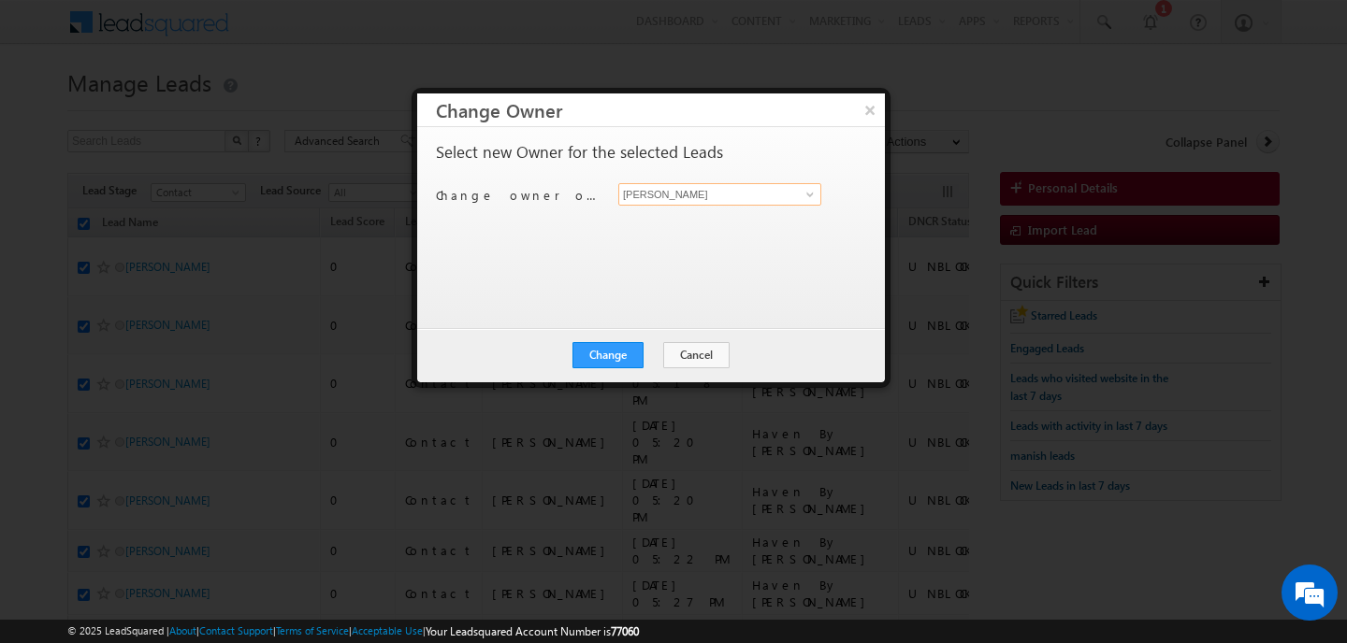
click at [771, 197] on input "[PERSON_NAME]" at bounding box center [719, 194] width 203 height 22
click at [750, 227] on span "swarup.chandradas@indglobal.ae" at bounding box center [710, 231] width 168 height 14
type input "[PERSON_NAME]"
click at [626, 367] on button "Change" at bounding box center [607, 355] width 71 height 26
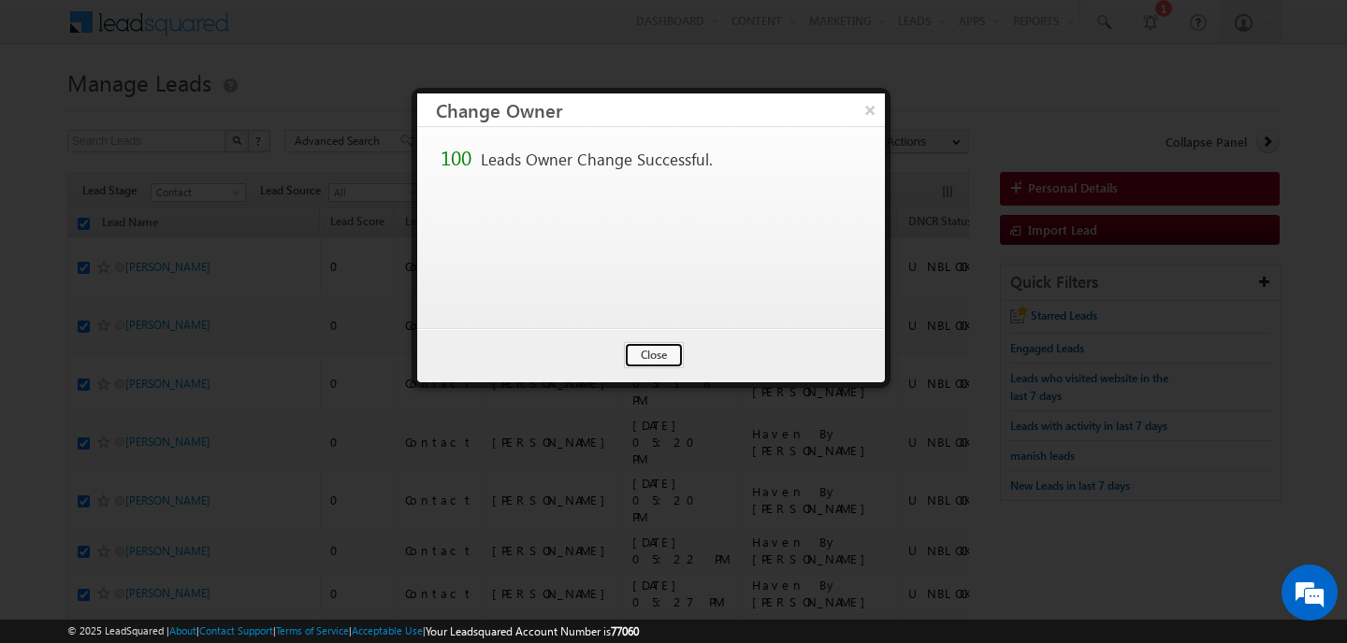
click at [643, 350] on button "Close" at bounding box center [654, 355] width 60 height 26
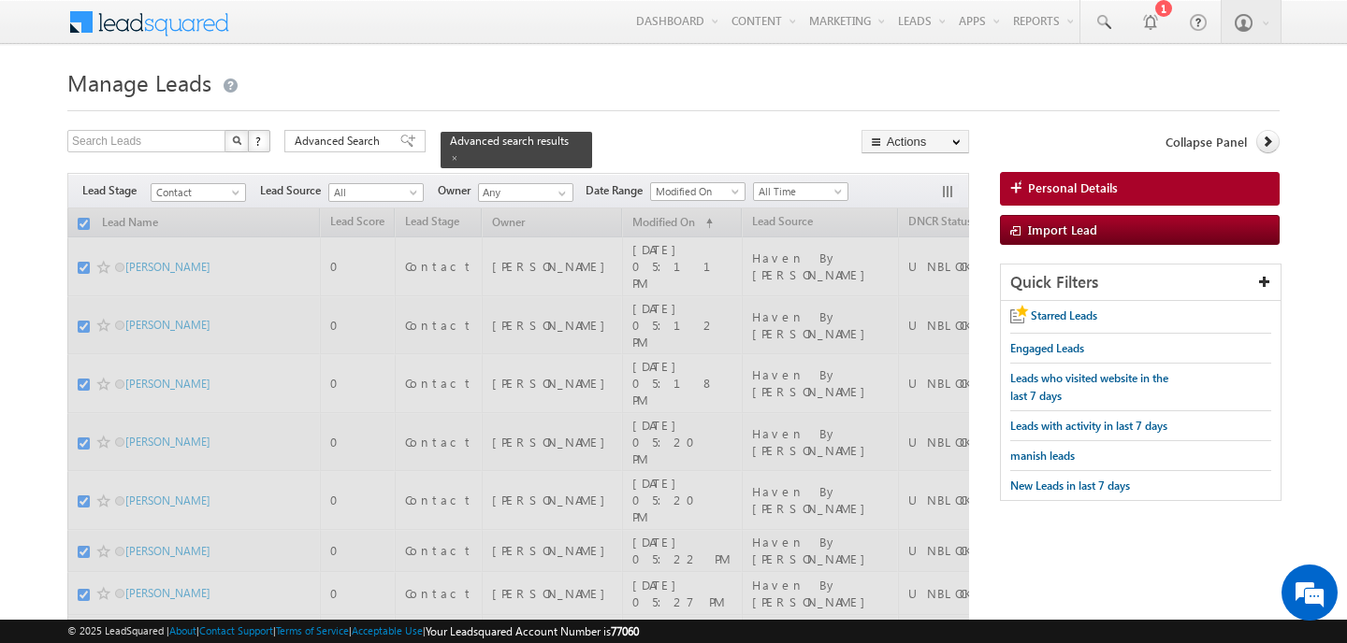
checkbox input "false"
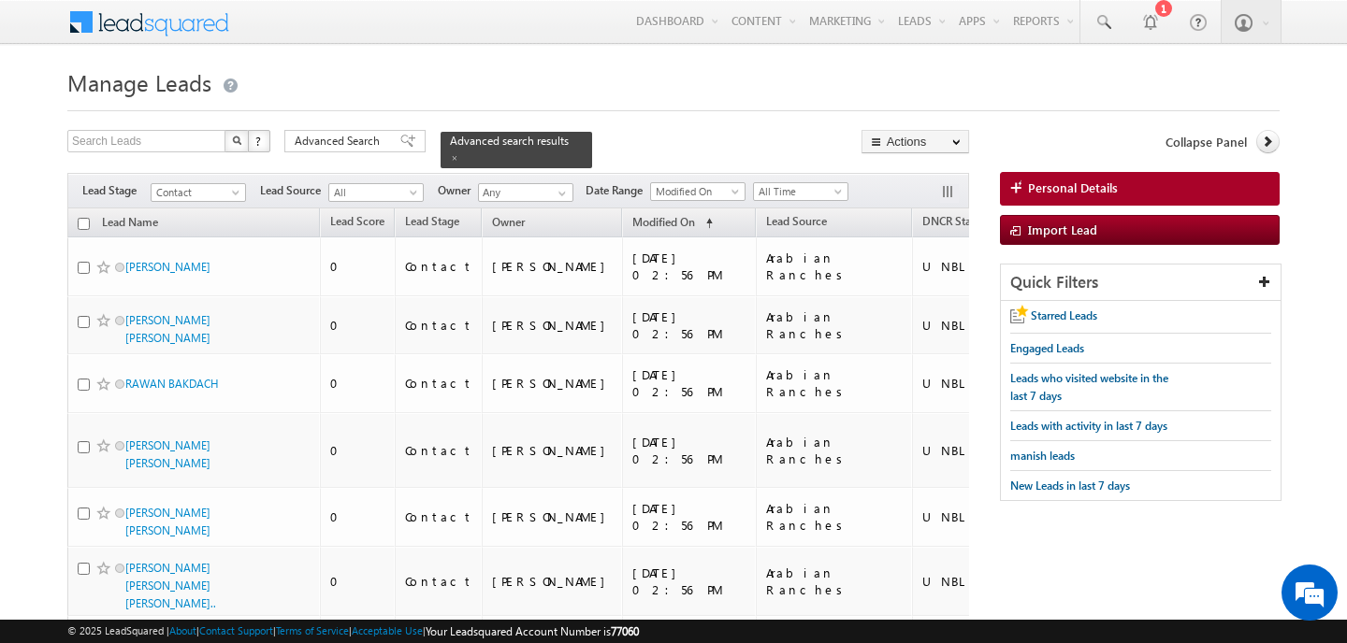
click at [84, 227] on input "checkbox" at bounding box center [84, 224] width 12 height 12
checkbox input "true"
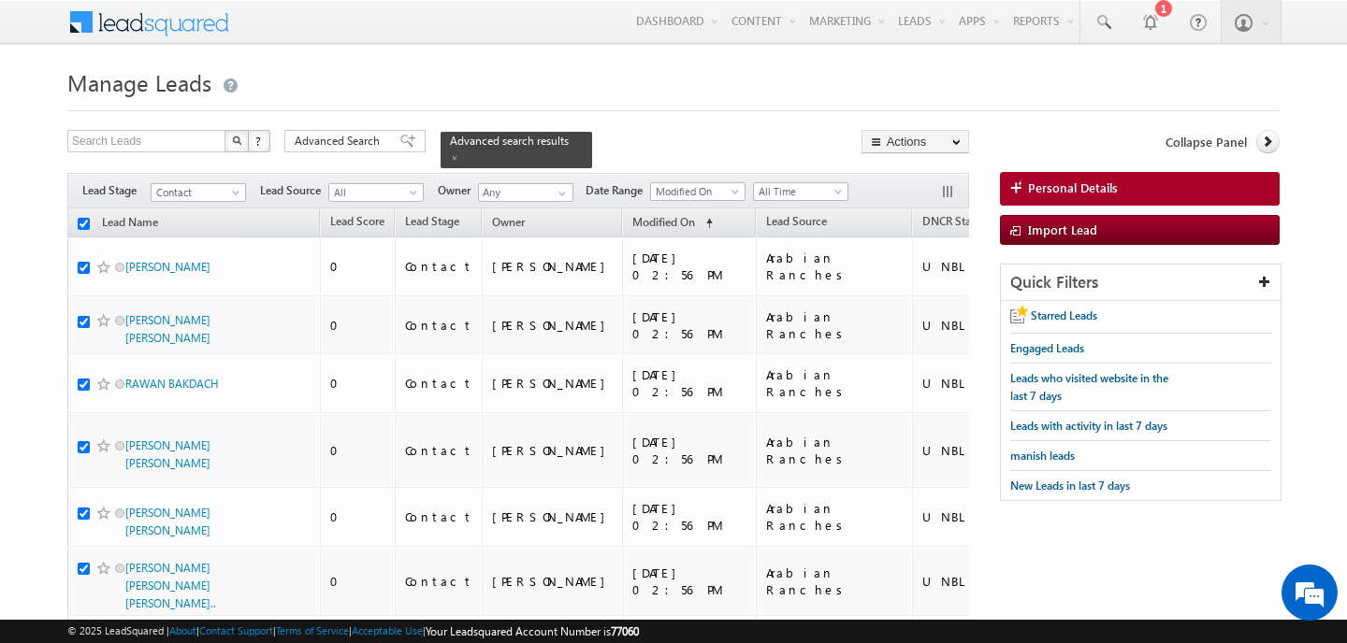
checkbox input "true"
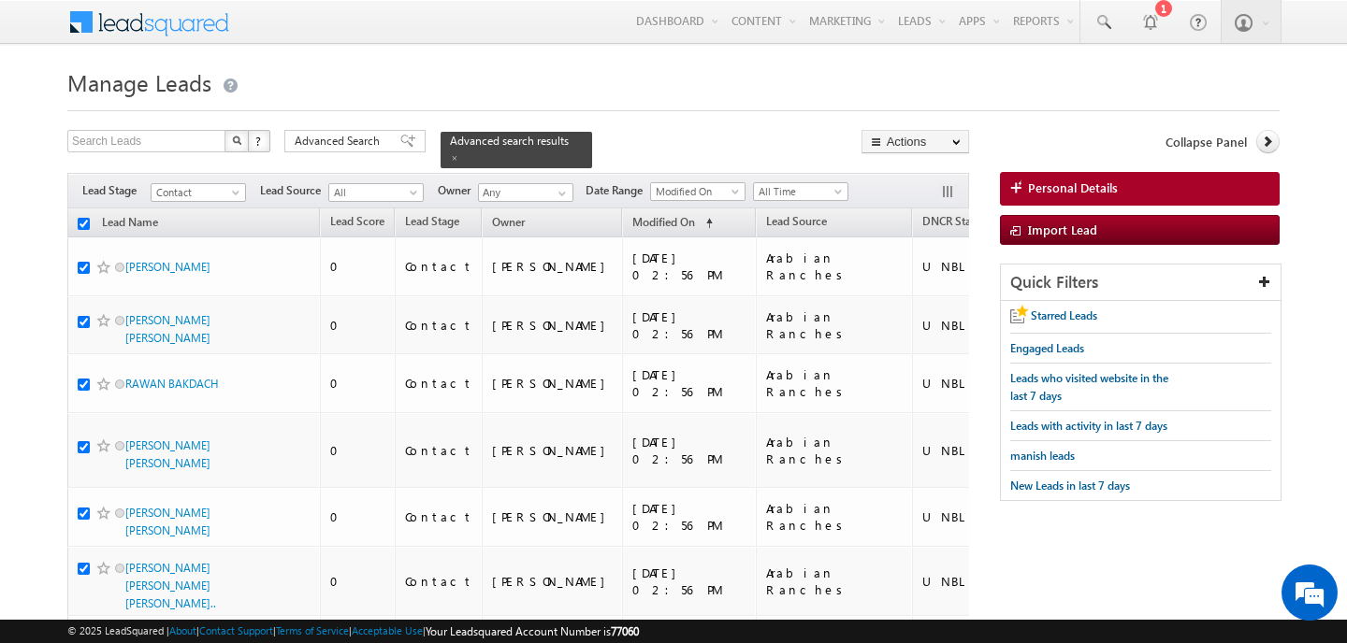
checkbox input "true"
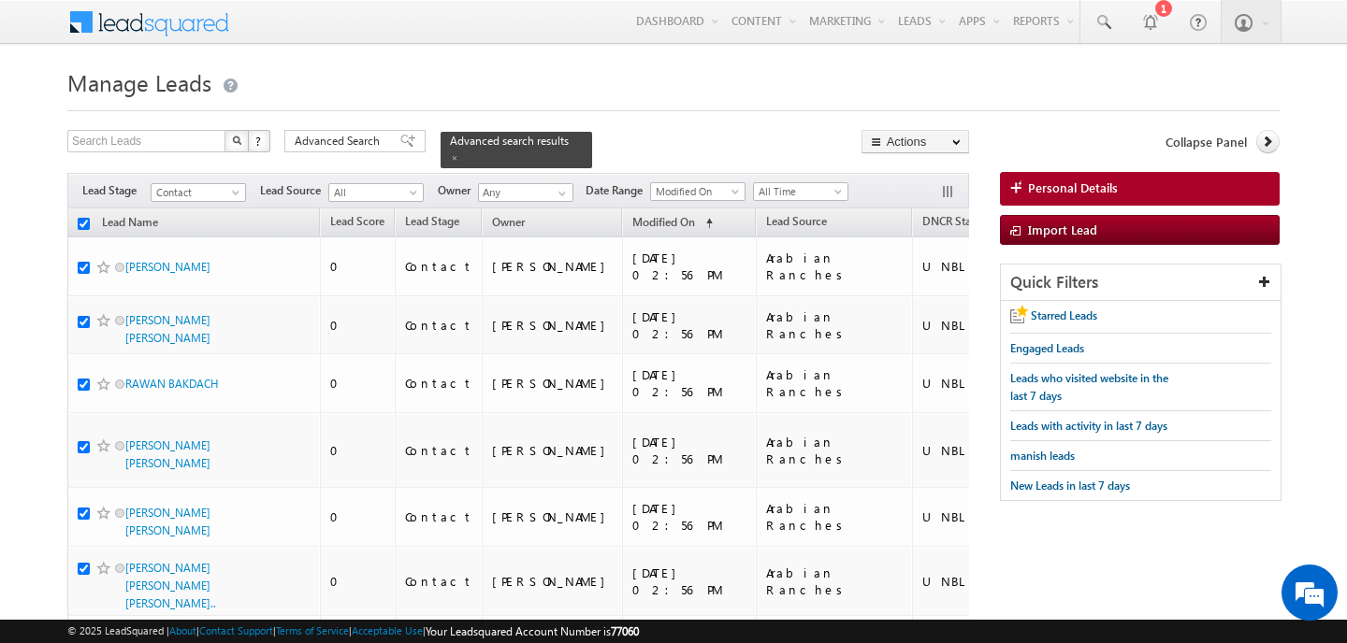
checkbox input "true"
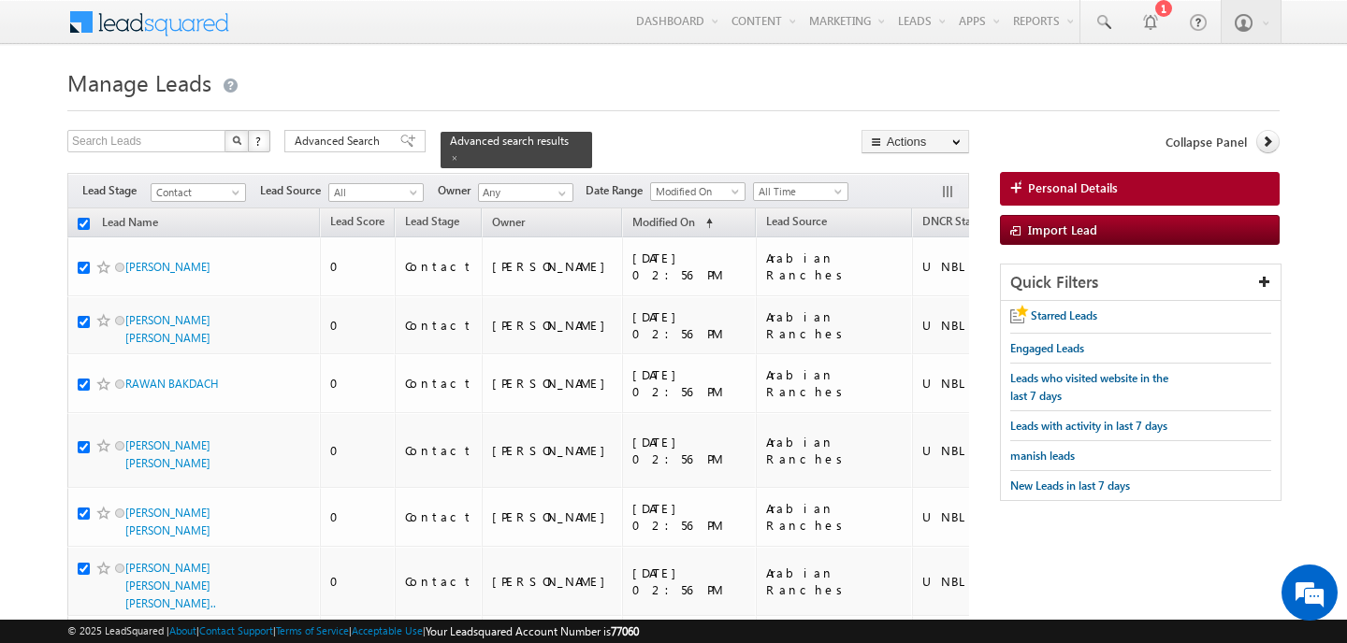
checkbox input "true"
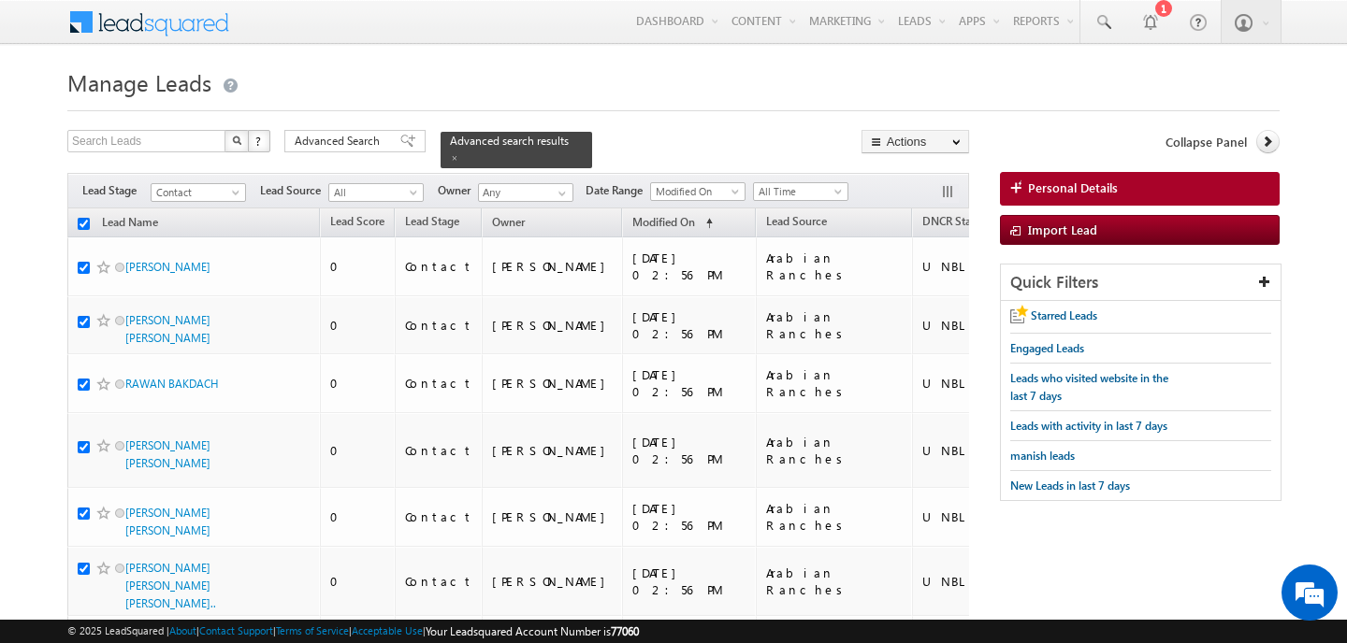
checkbox input "true"
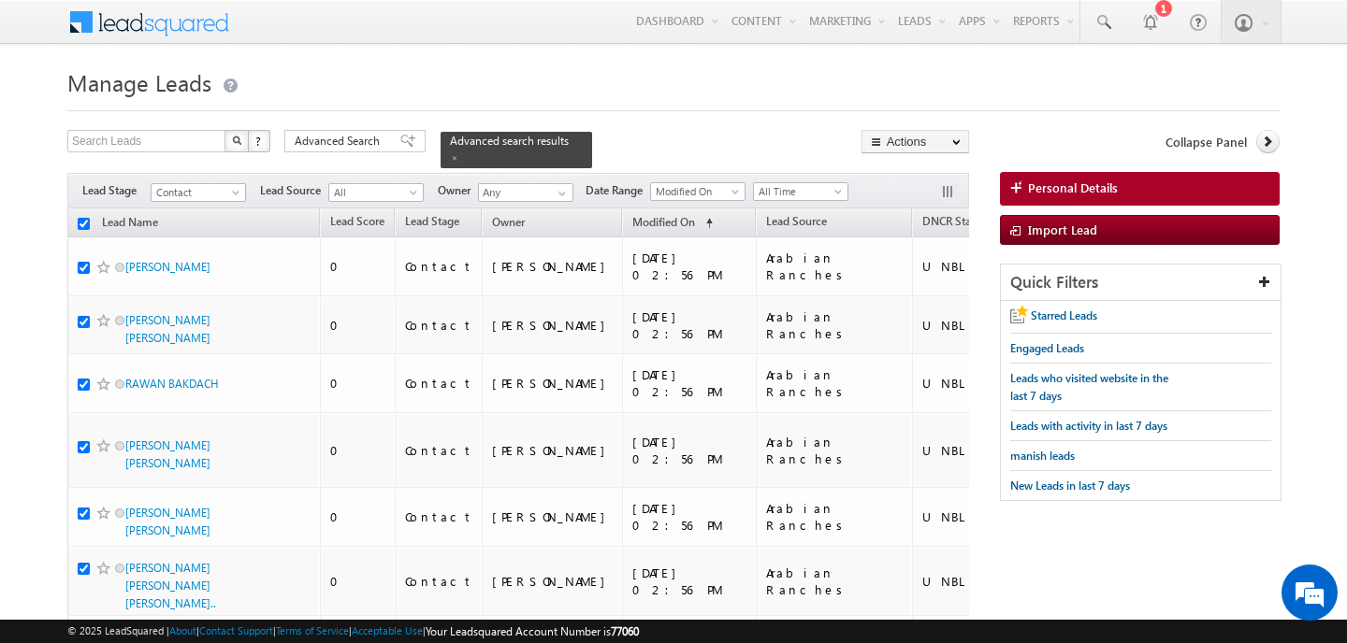
checkbox input "true"
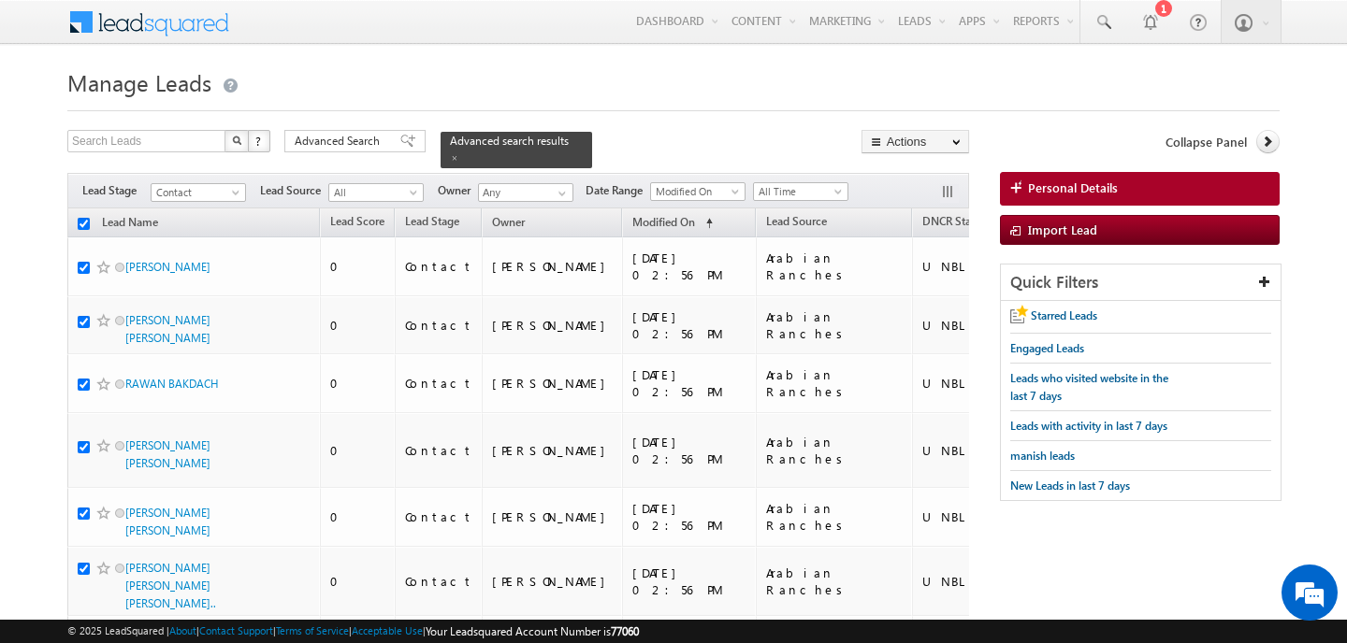
checkbox input "true"
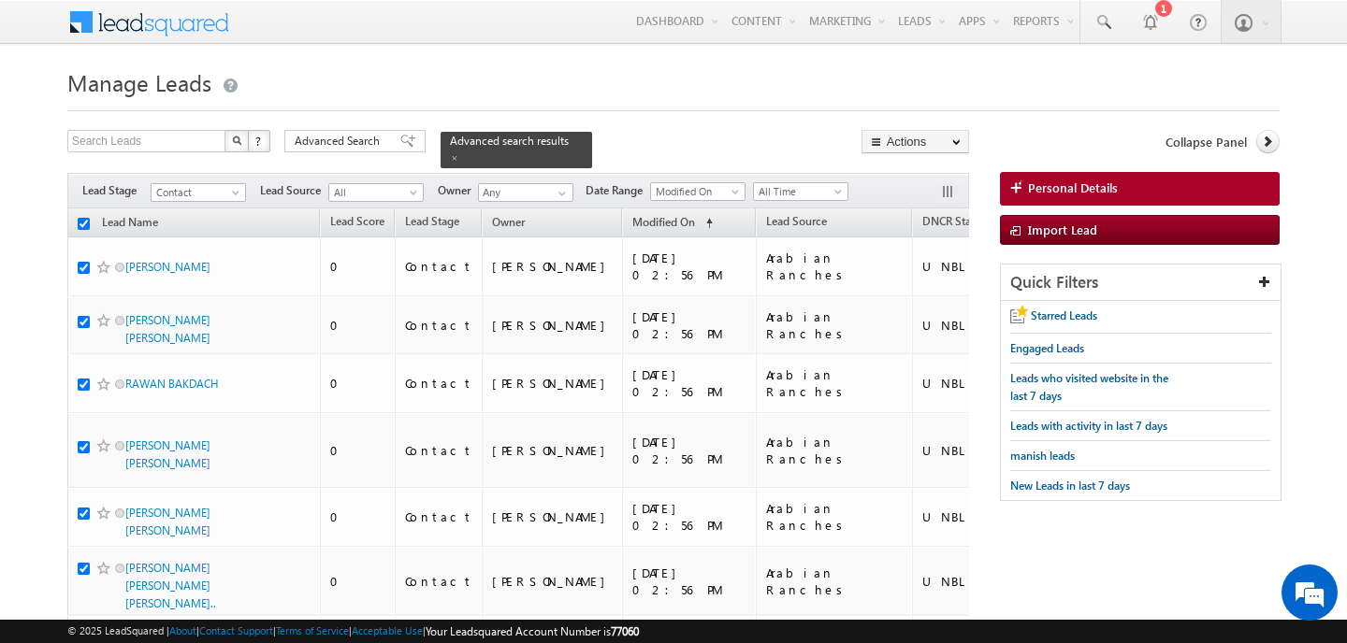
checkbox input "true"
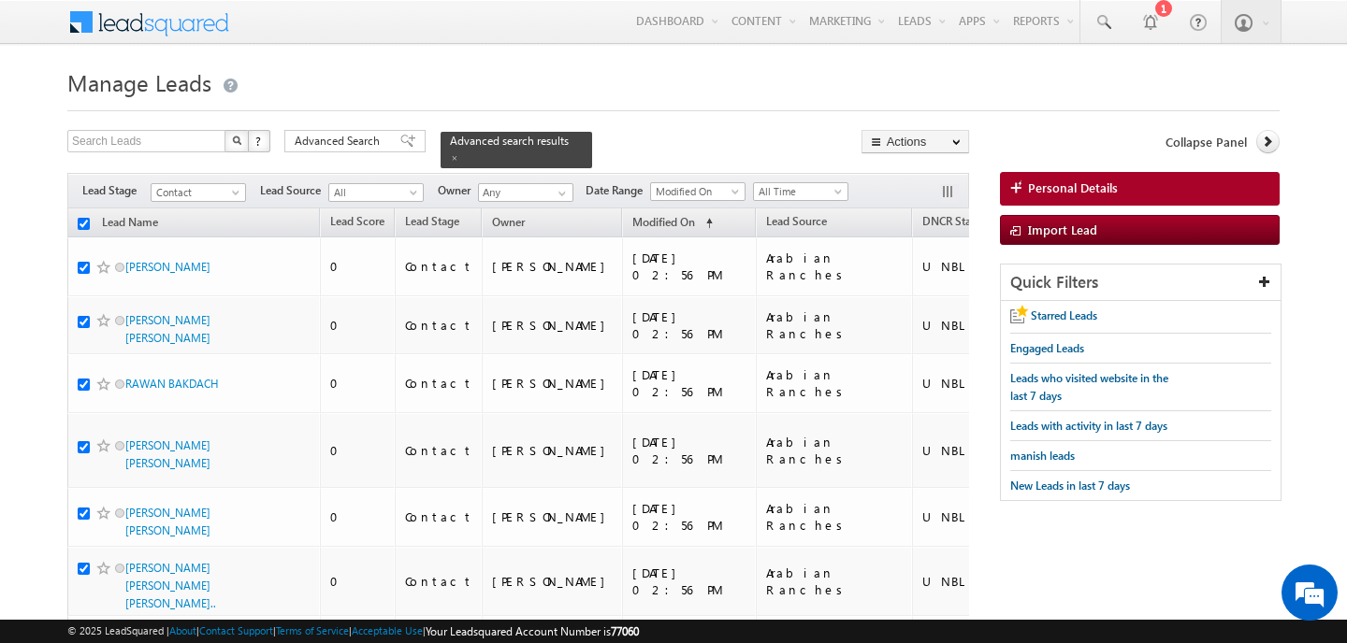
checkbox input "true"
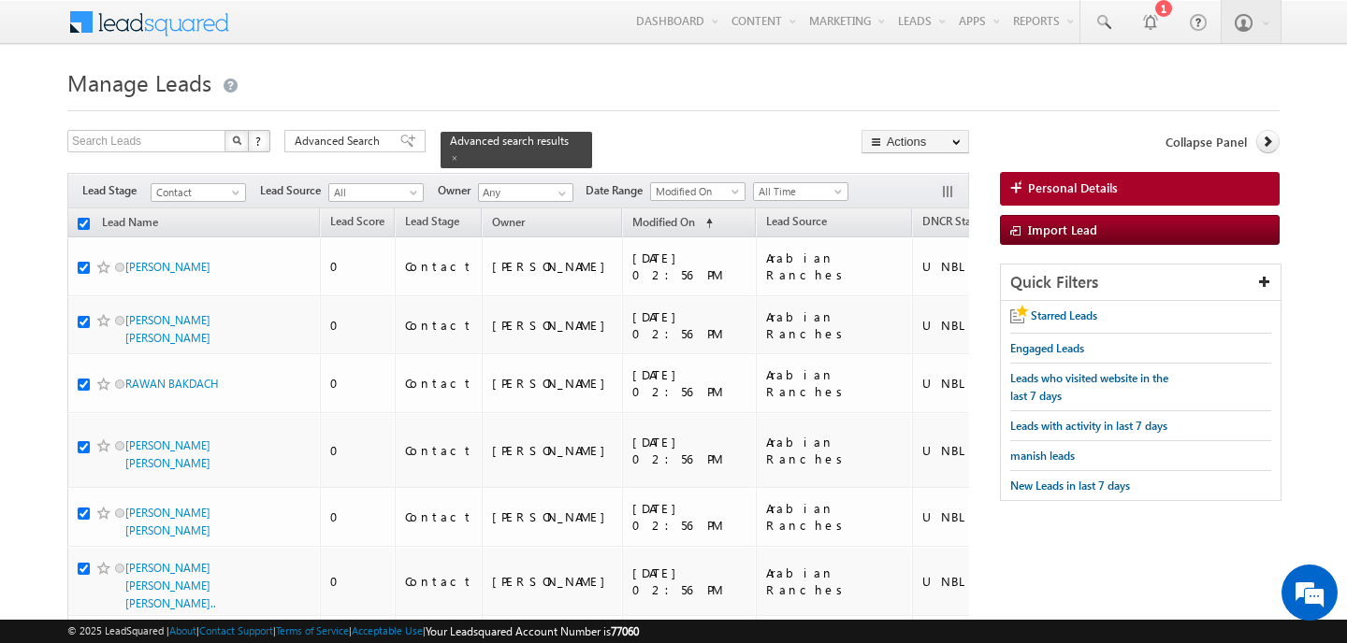
checkbox input "true"
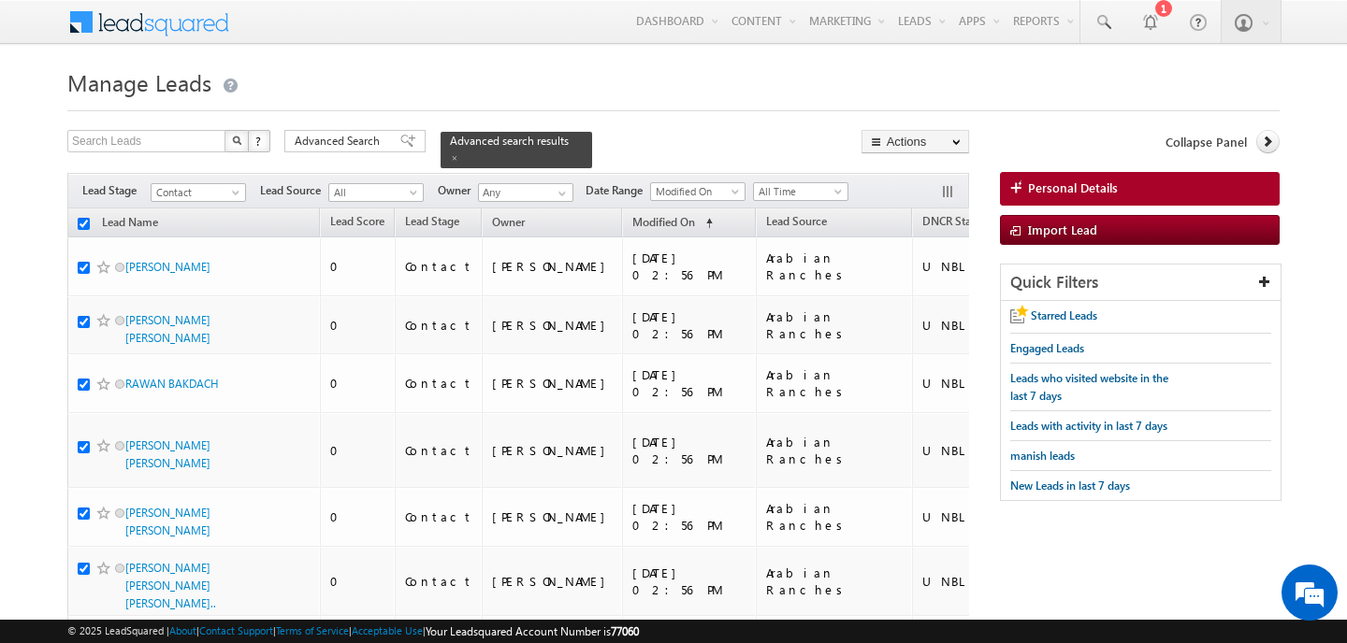
checkbox input "true"
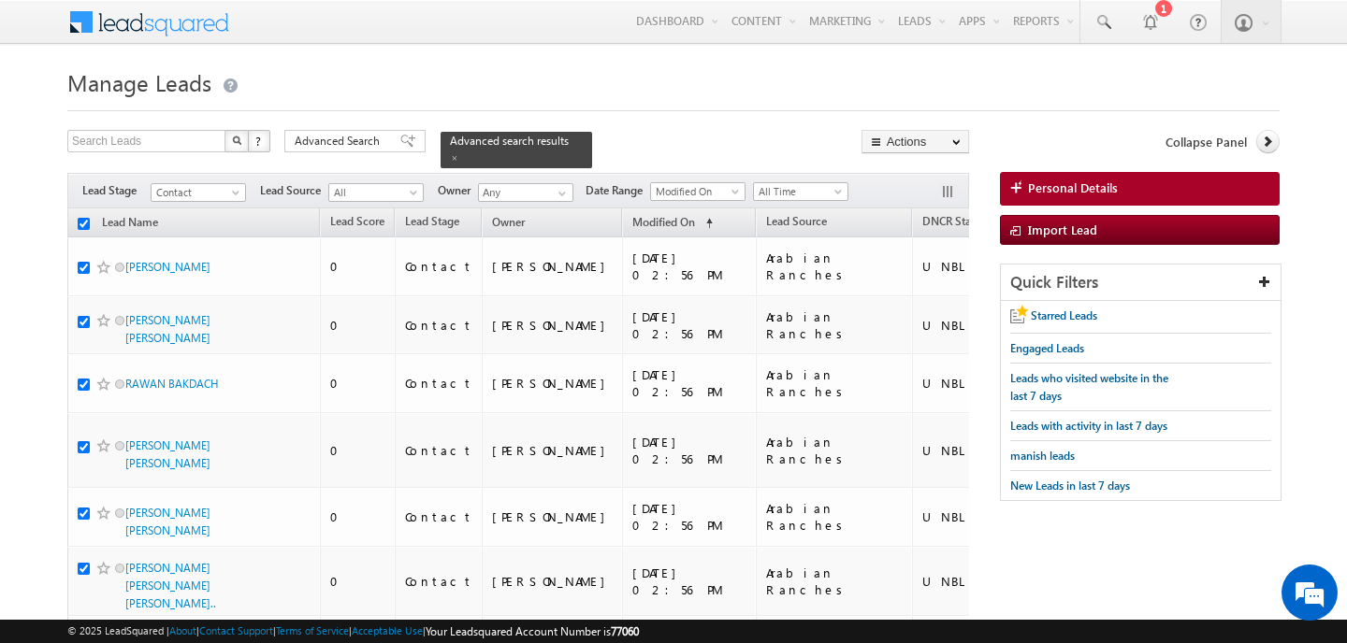
checkbox input "true"
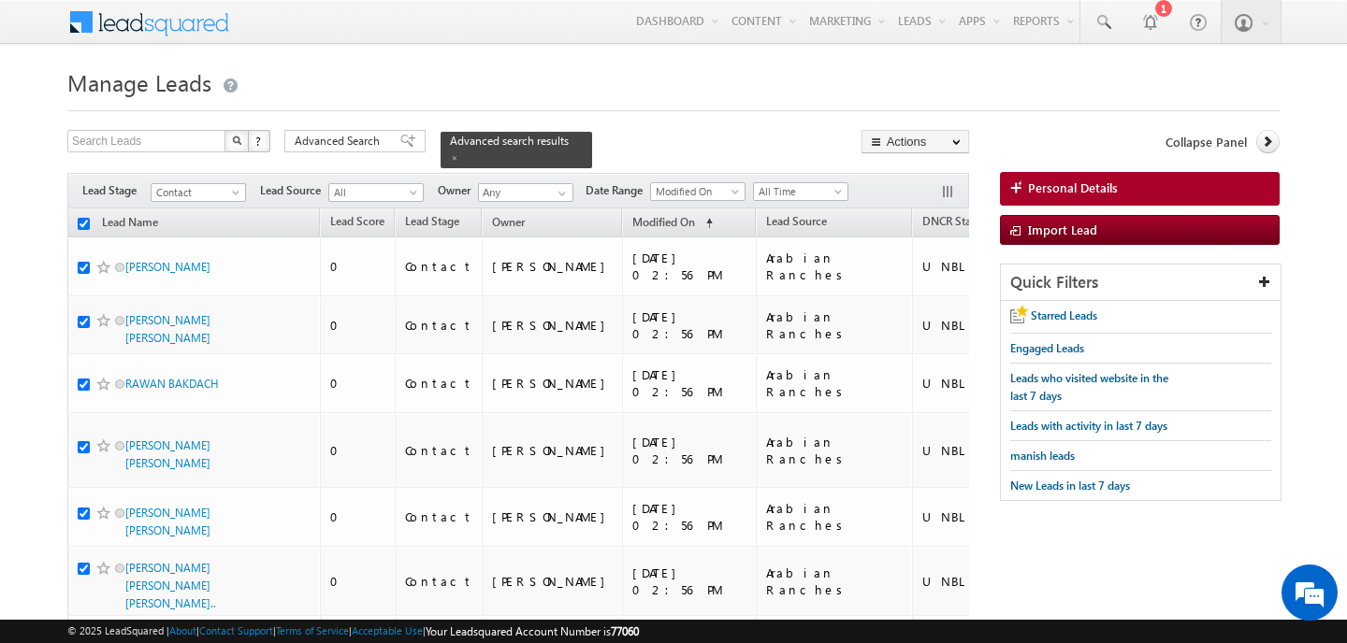
checkbox input "true"
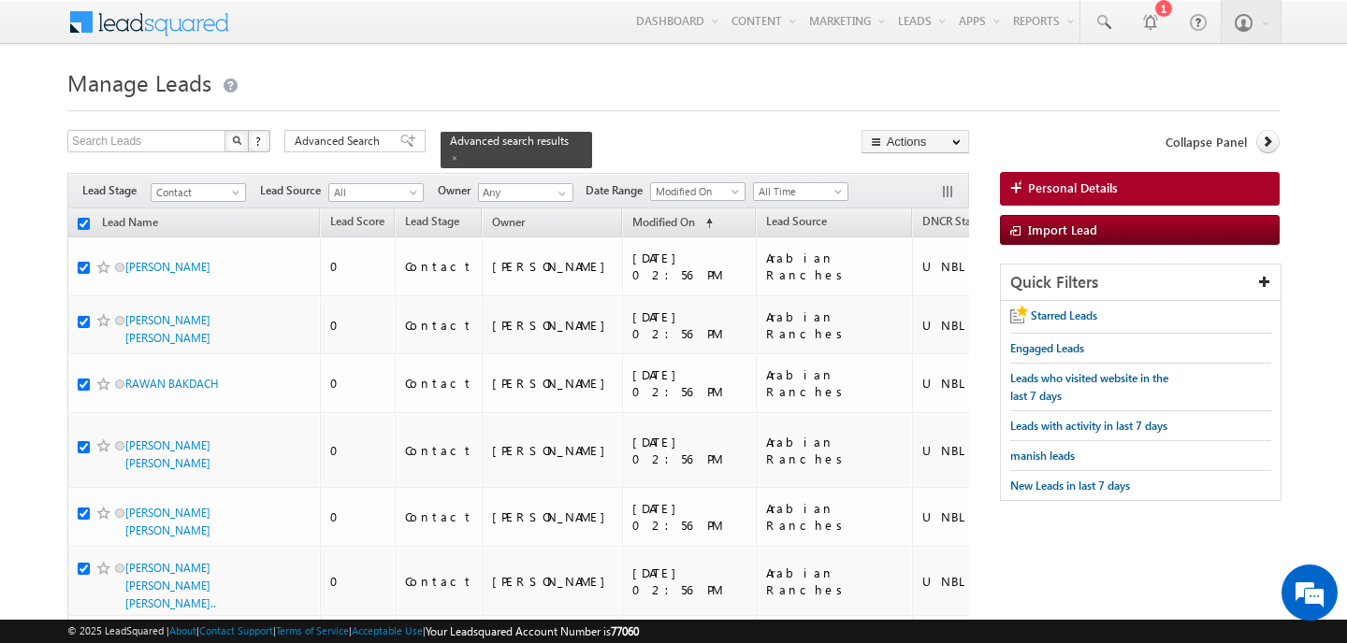
checkbox input "true"
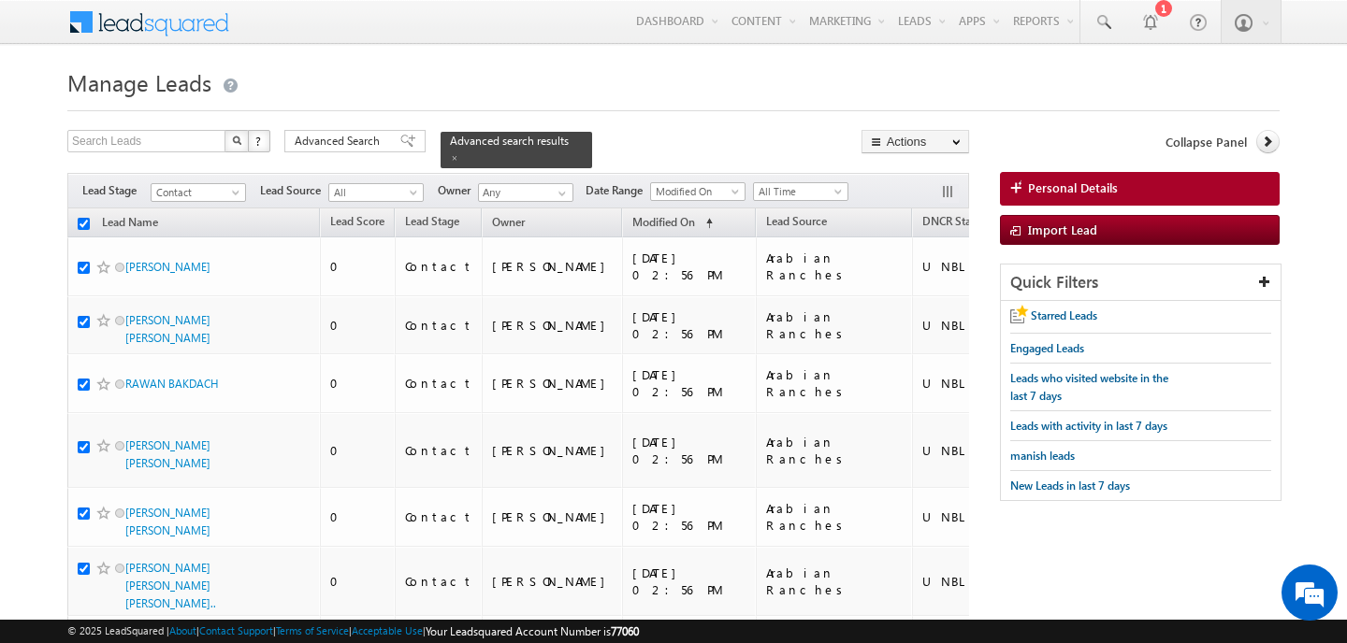
checkbox input "true"
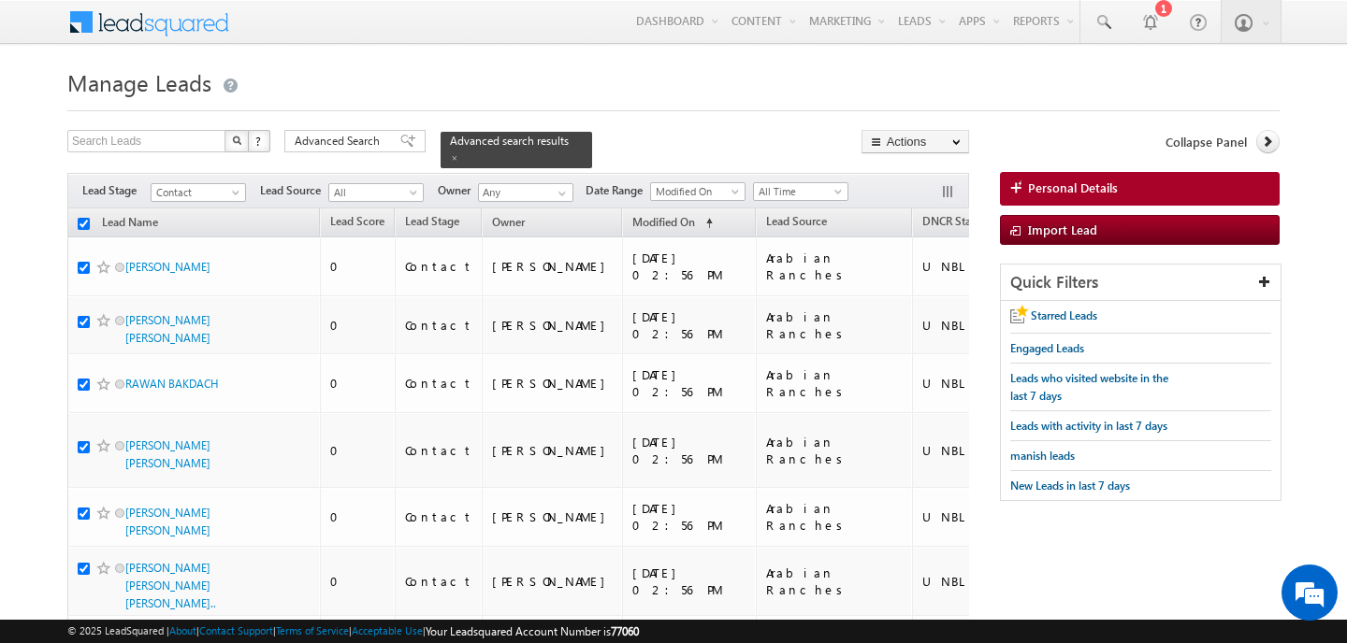
checkbox input "true"
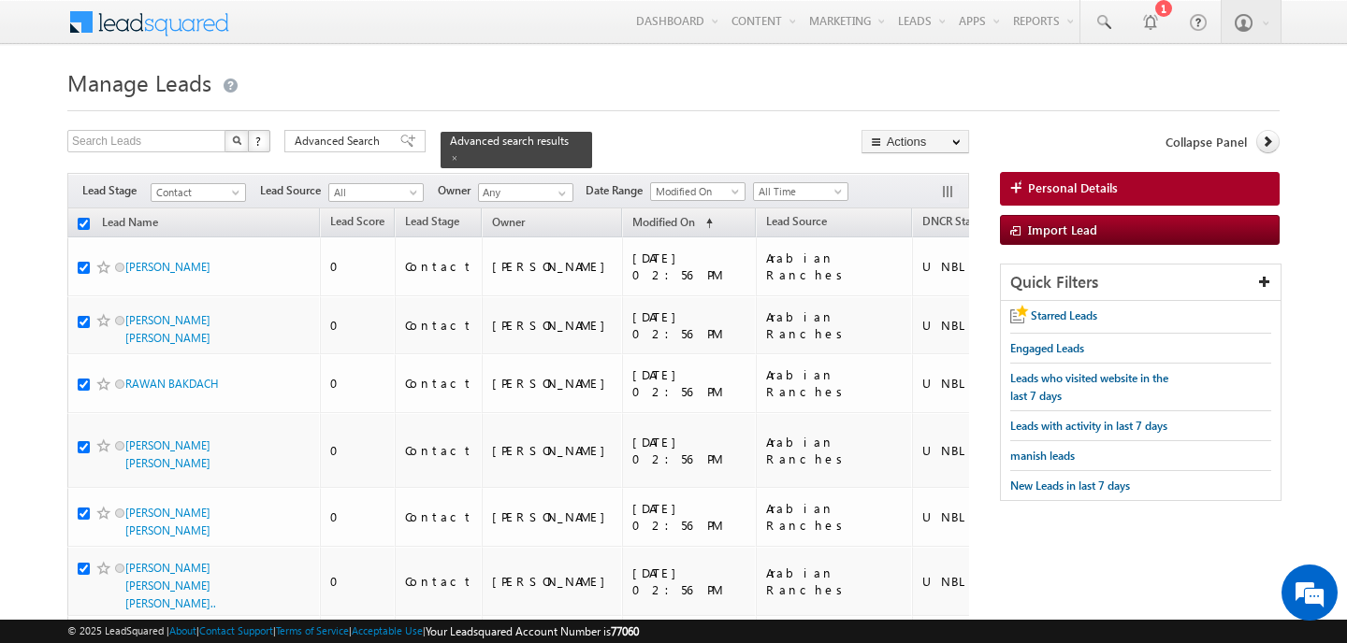
checkbox input "true"
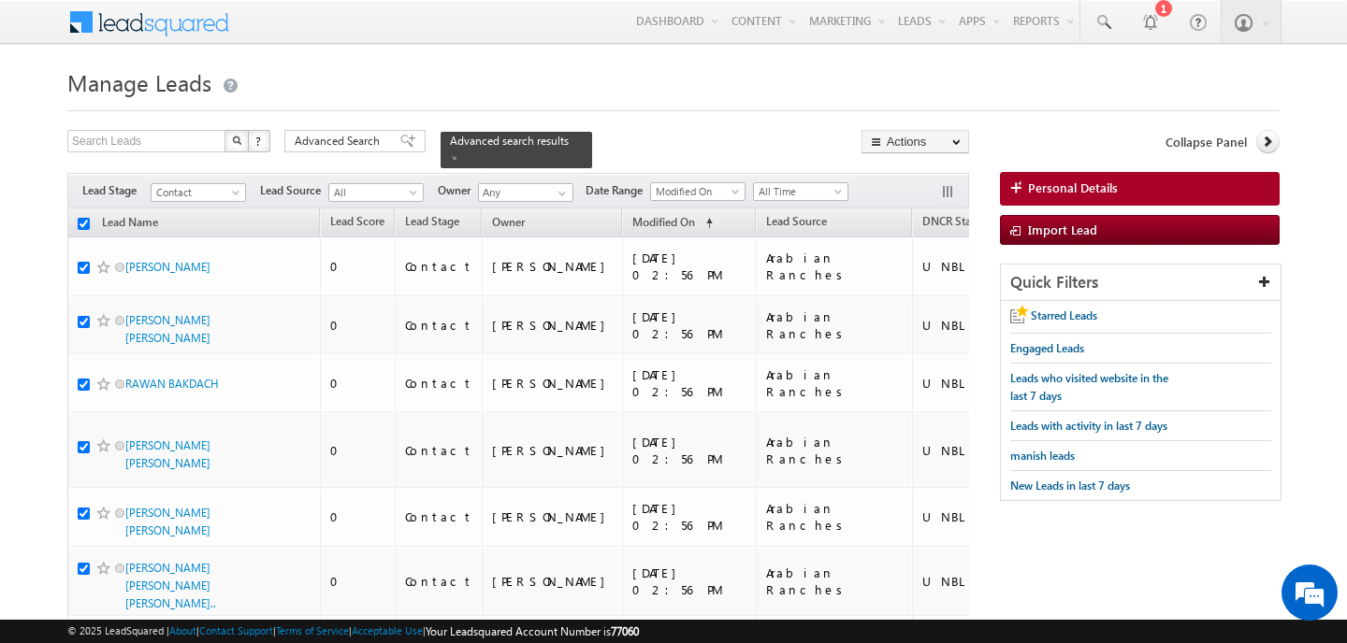
checkbox input "true"
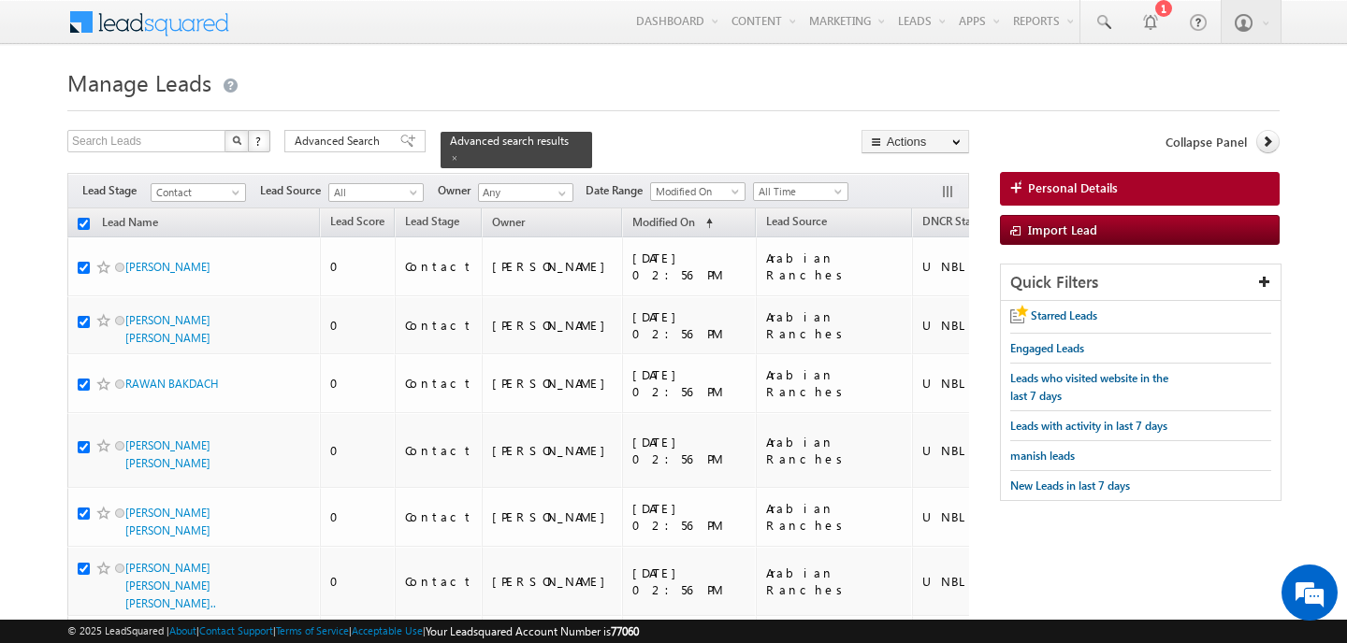
checkbox input "true"
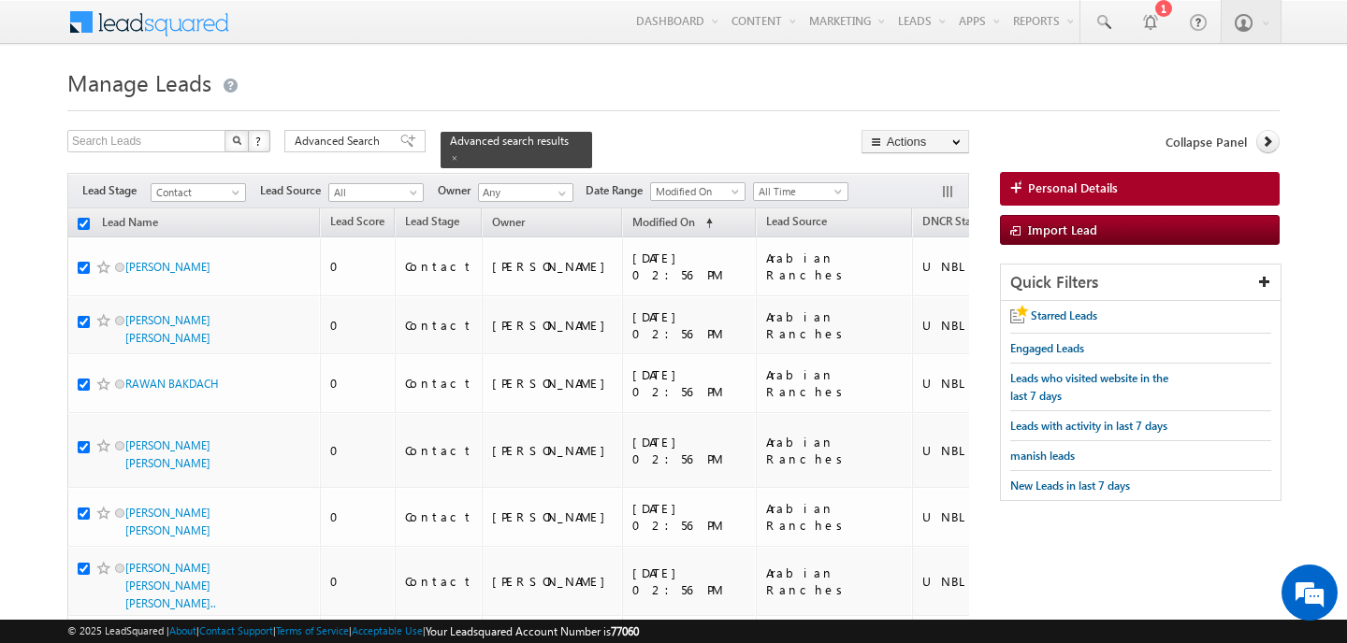
checkbox input "true"
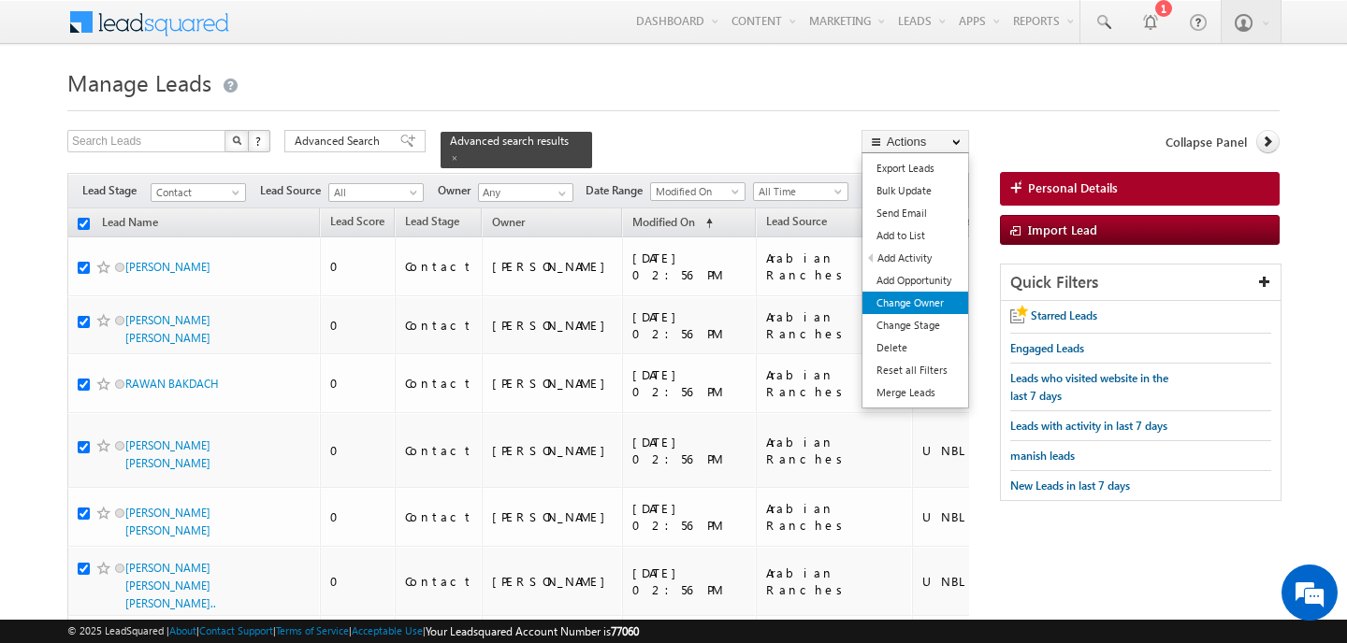
click at [923, 308] on link "Change Owner" at bounding box center [915, 303] width 106 height 22
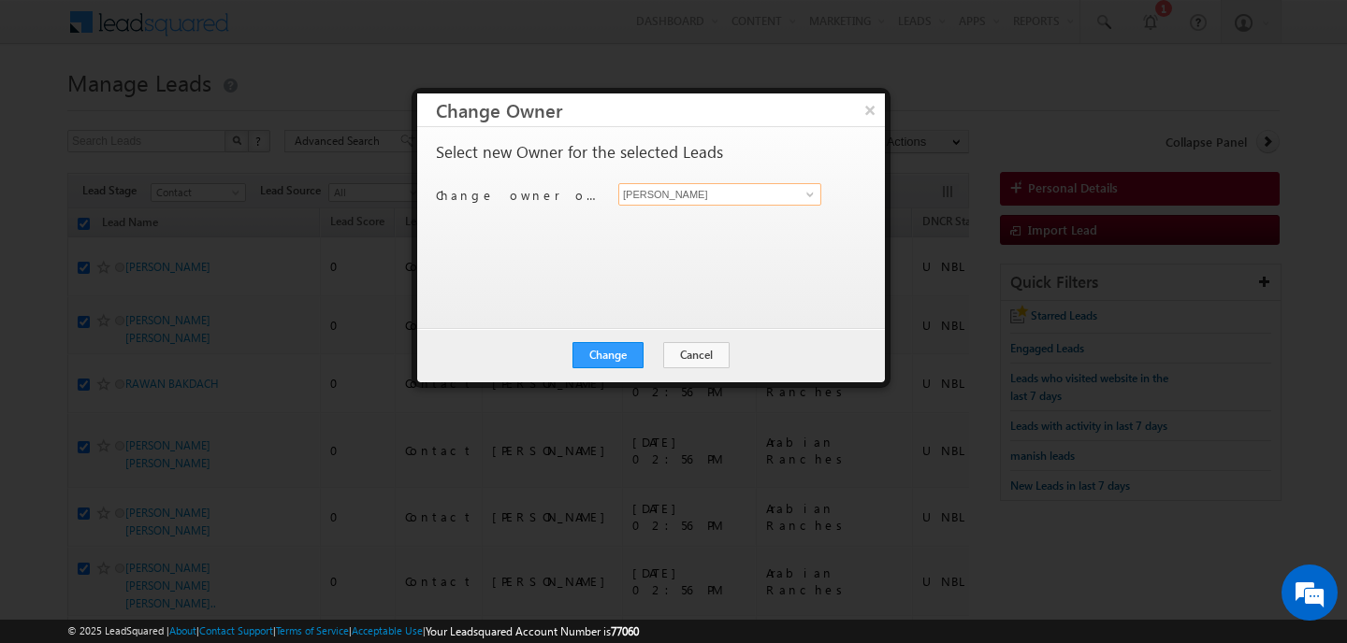
click at [683, 195] on input "[PERSON_NAME]" at bounding box center [719, 194] width 203 height 22
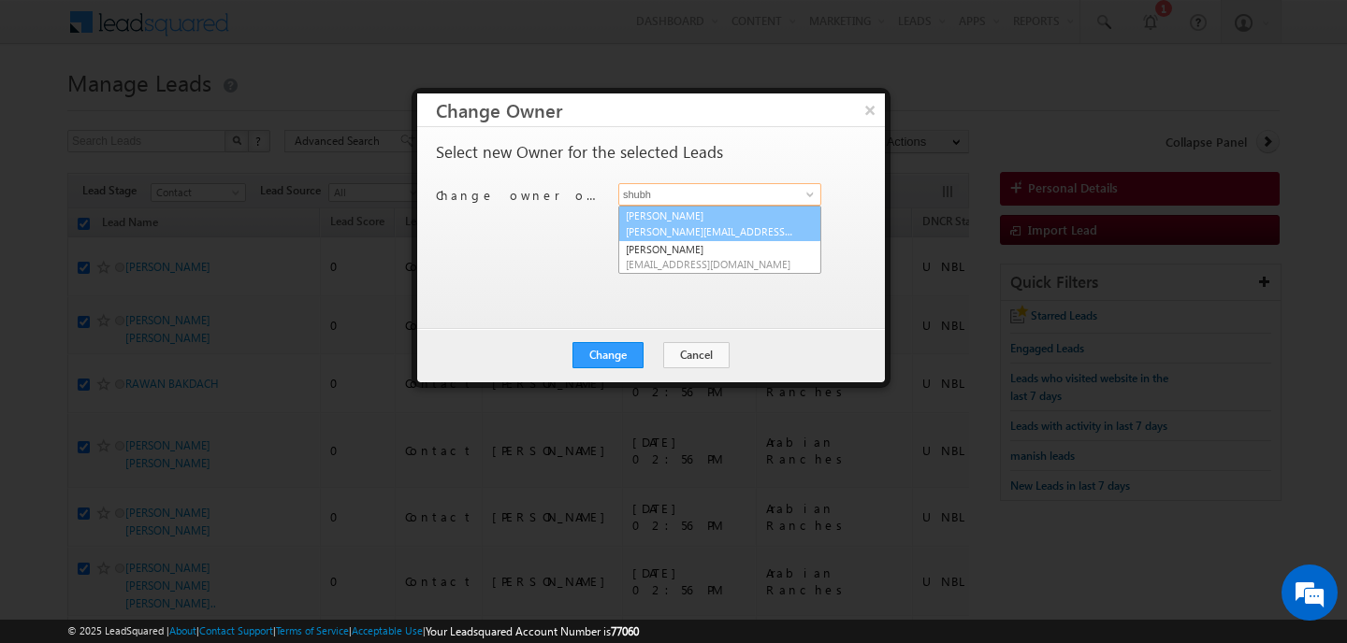
click at [680, 233] on span "[PERSON_NAME][EMAIL_ADDRESS][PERSON_NAME][DOMAIN_NAME]" at bounding box center [710, 231] width 168 height 14
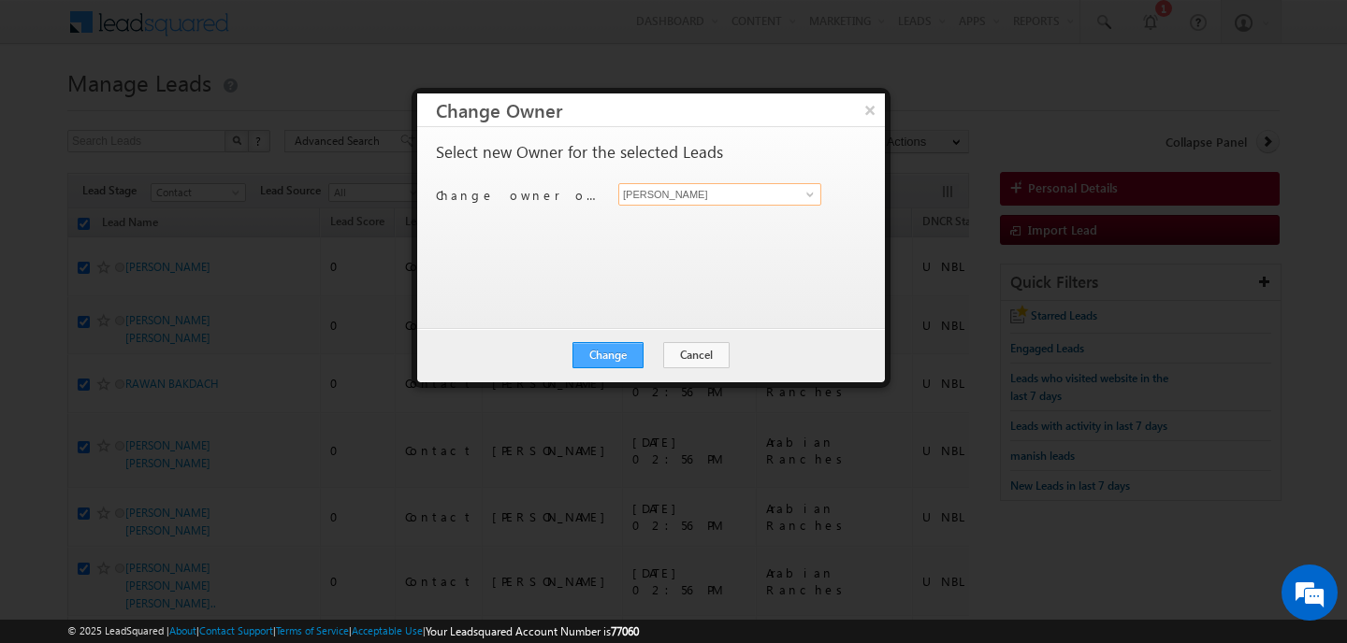
type input "[PERSON_NAME]"
click at [637, 356] on button "Change" at bounding box center [607, 355] width 71 height 26
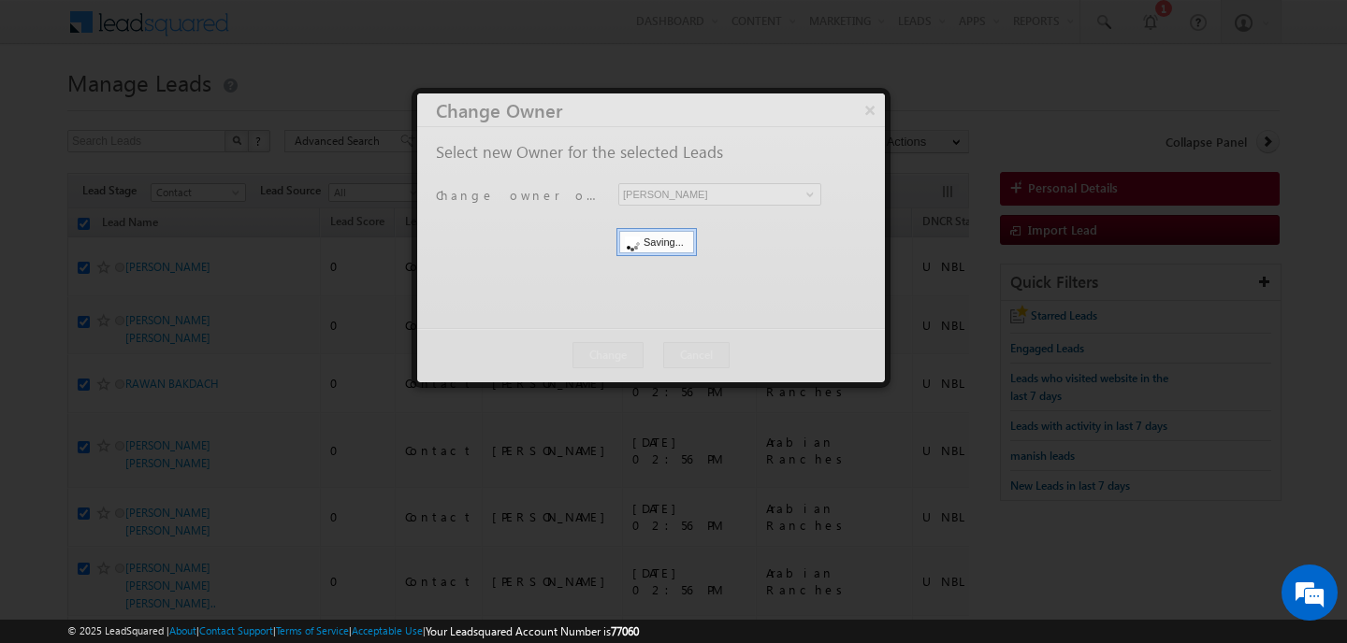
click at [637, 356] on div at bounding box center [651, 238] width 468 height 289
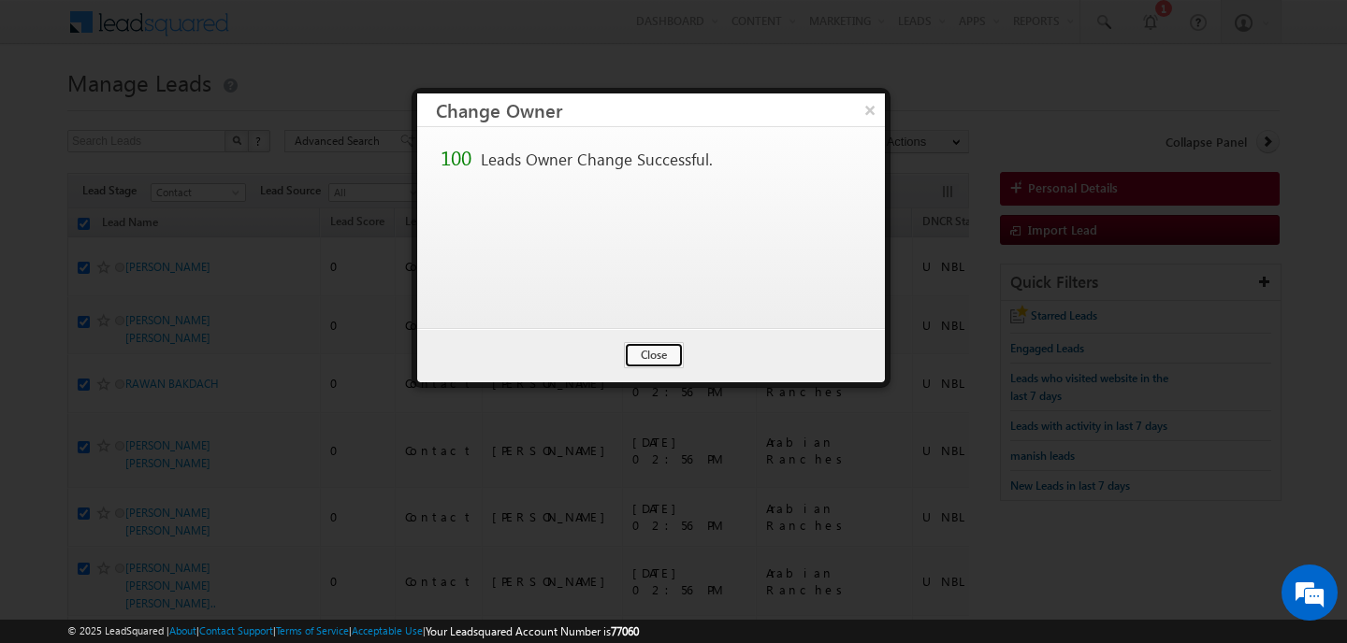
click at [637, 356] on button "Close" at bounding box center [654, 355] width 60 height 26
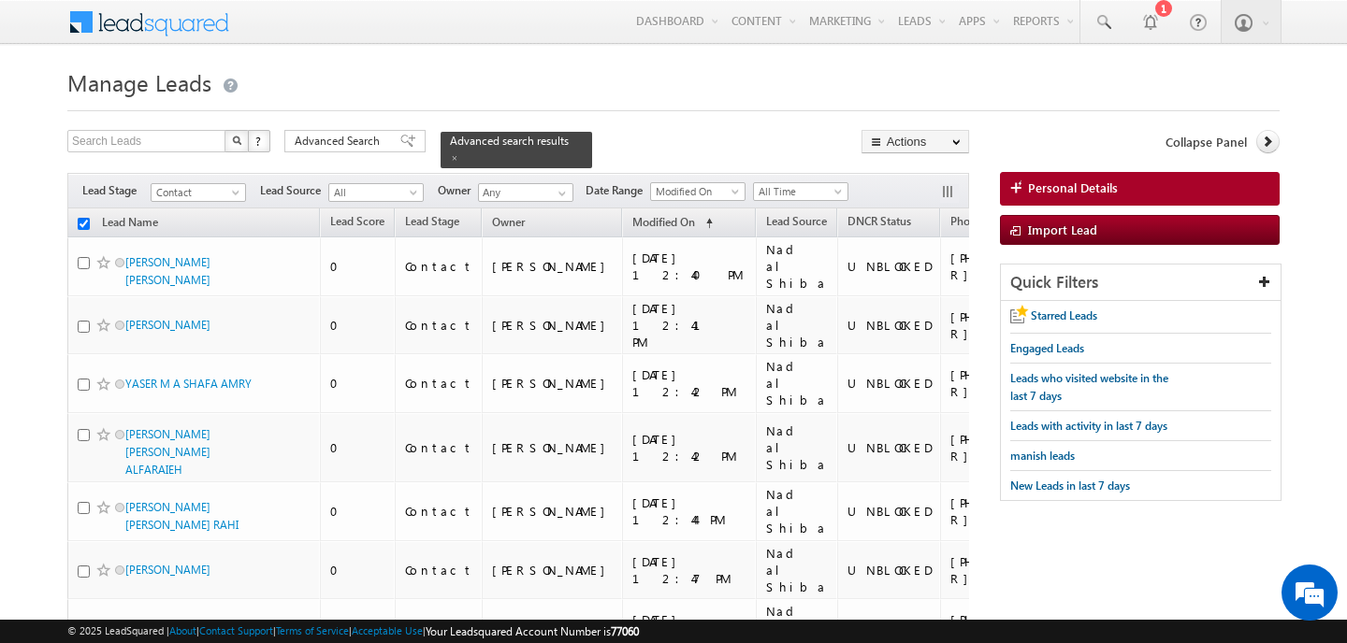
checkbox input "false"
click at [82, 225] on input "checkbox" at bounding box center [84, 224] width 12 height 12
checkbox input "true"
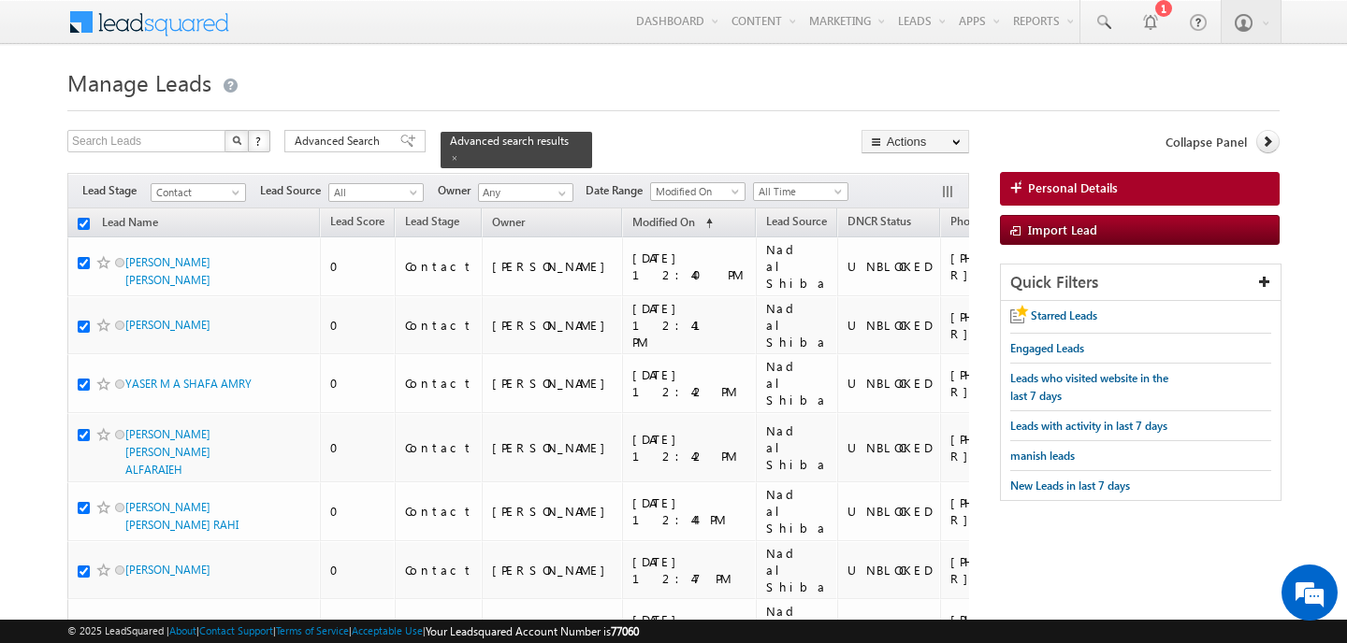
checkbox input "true"
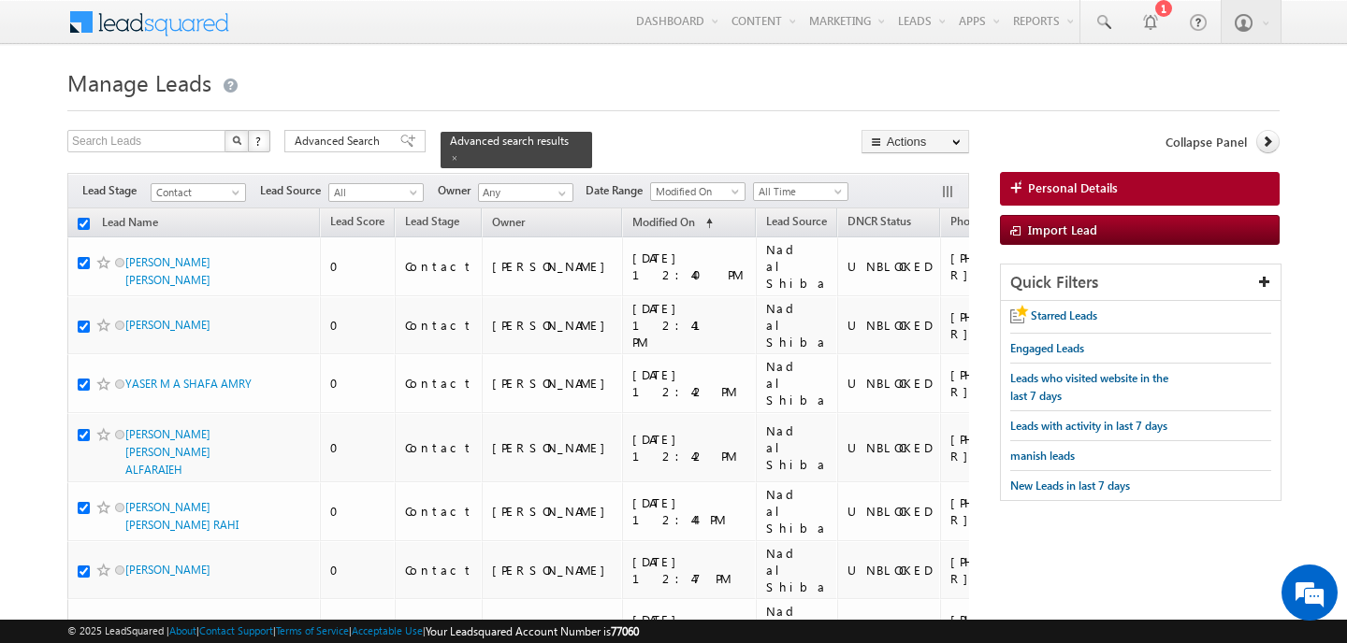
checkbox input "true"
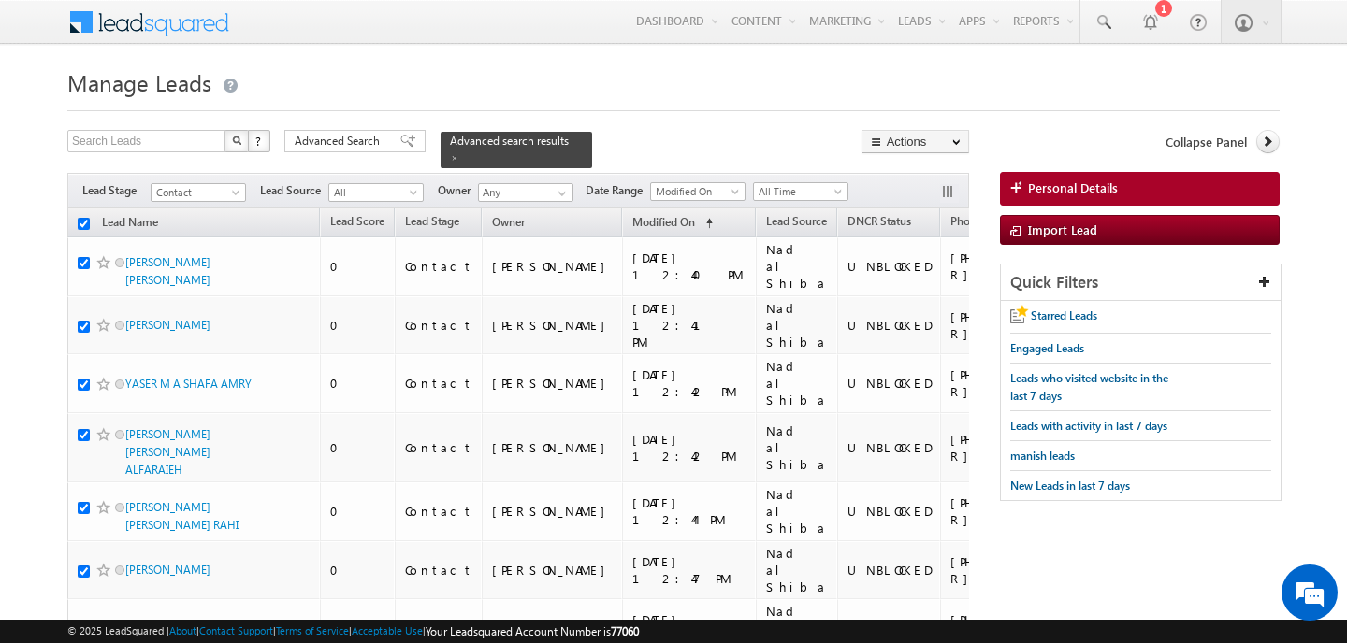
checkbox input "true"
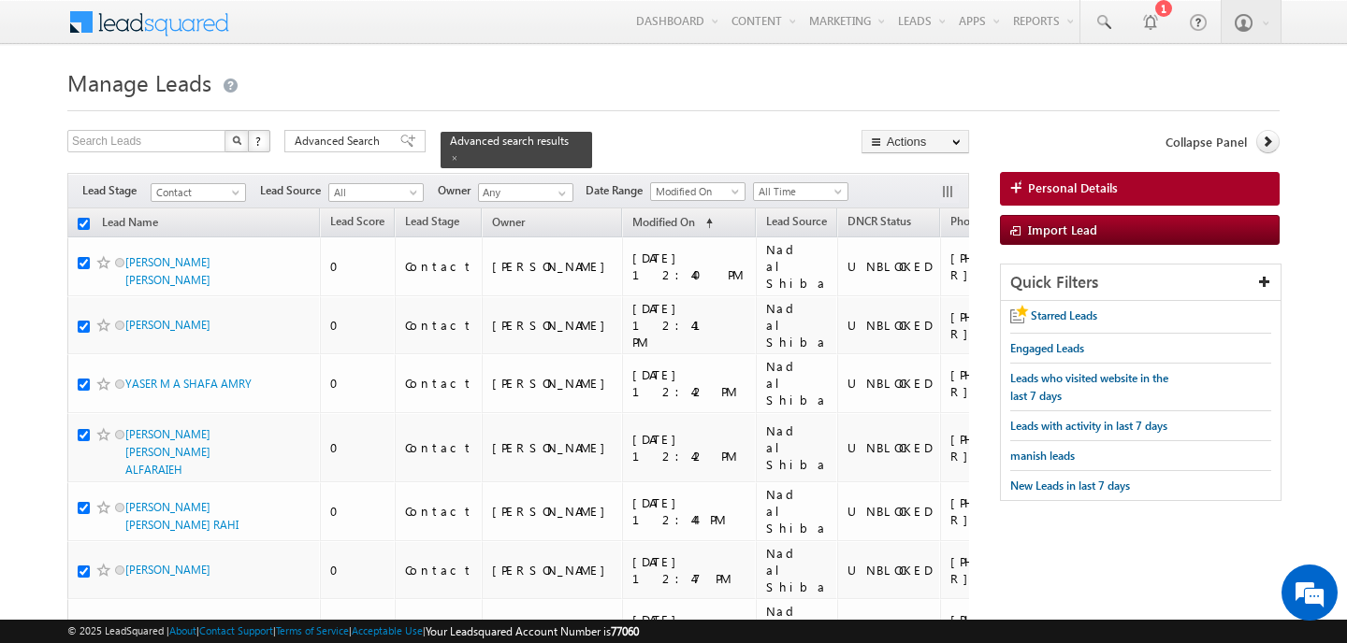
checkbox input "true"
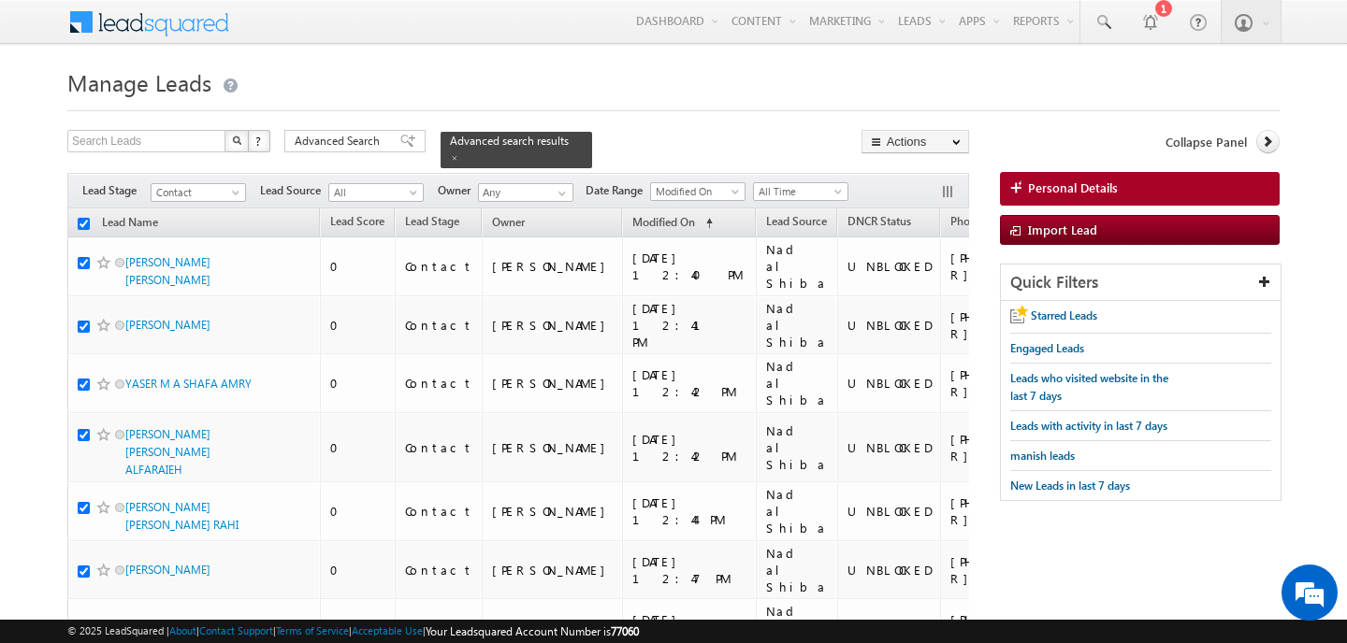
checkbox input "true"
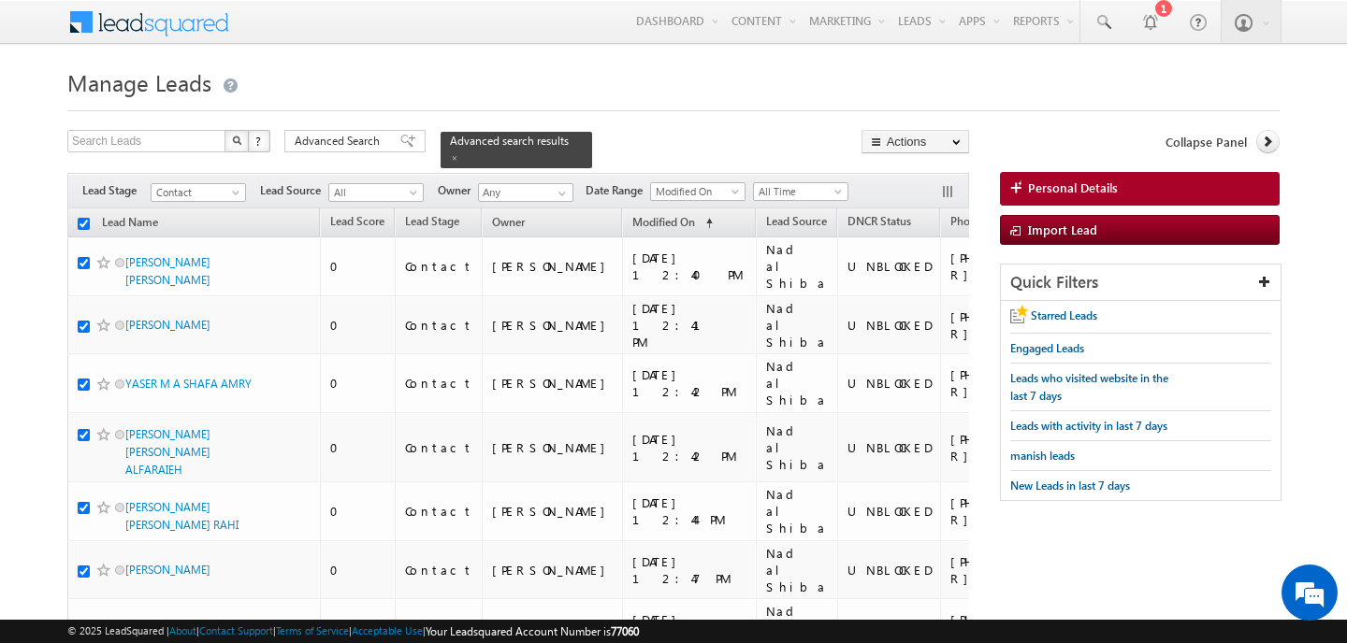
checkbox input "true"
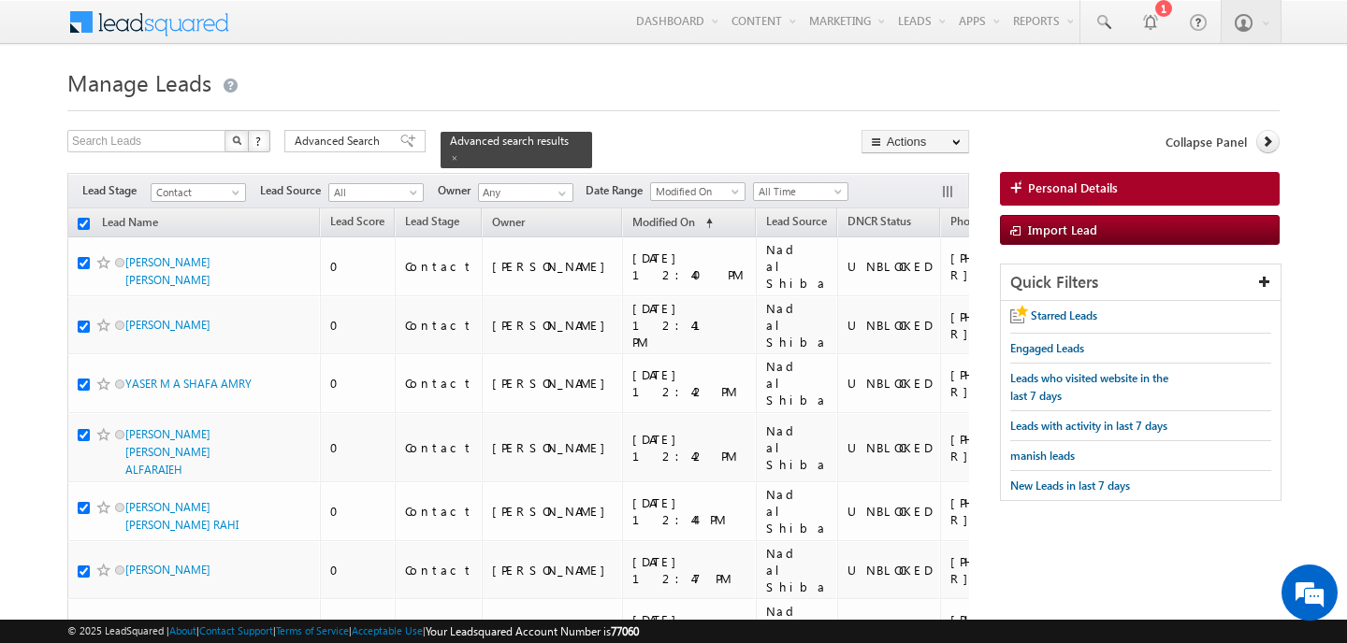
checkbox input "true"
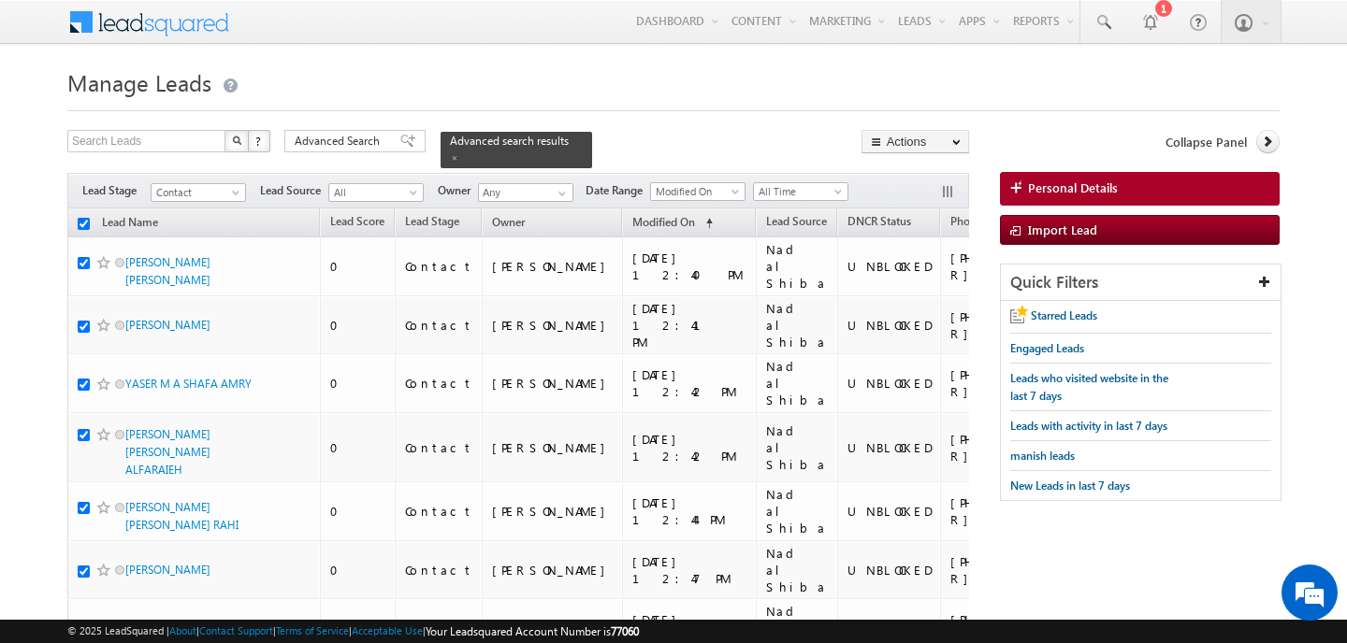
checkbox input "true"
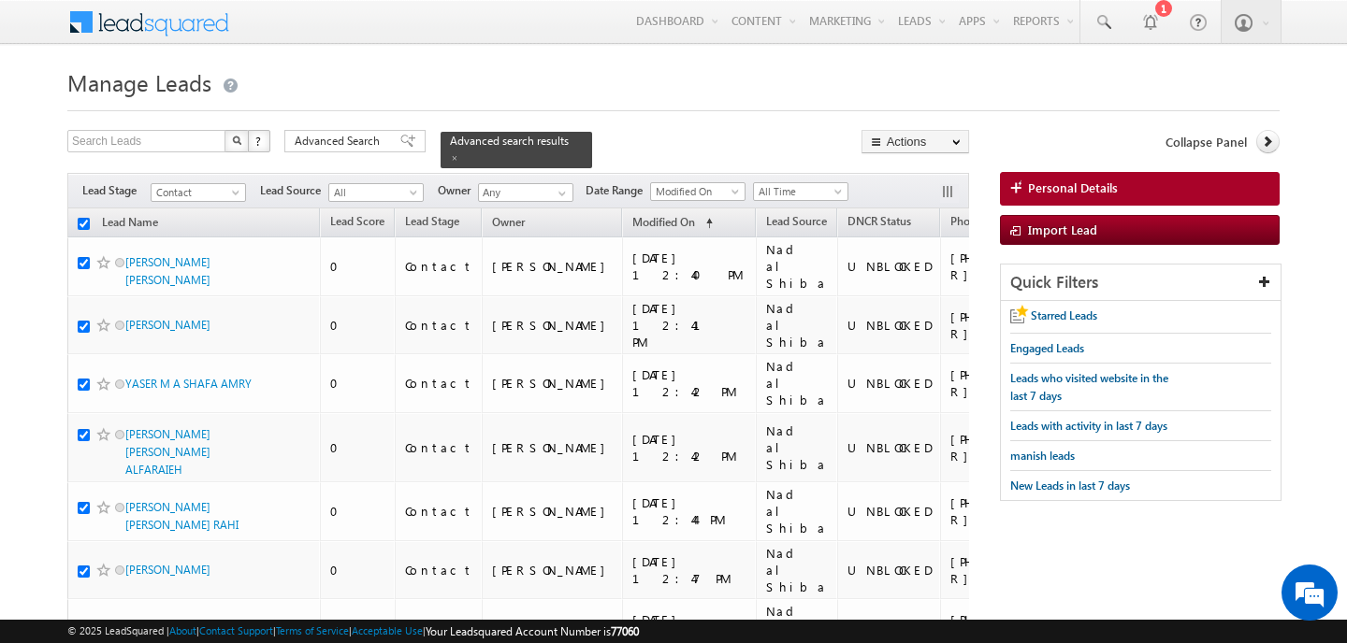
checkbox input "true"
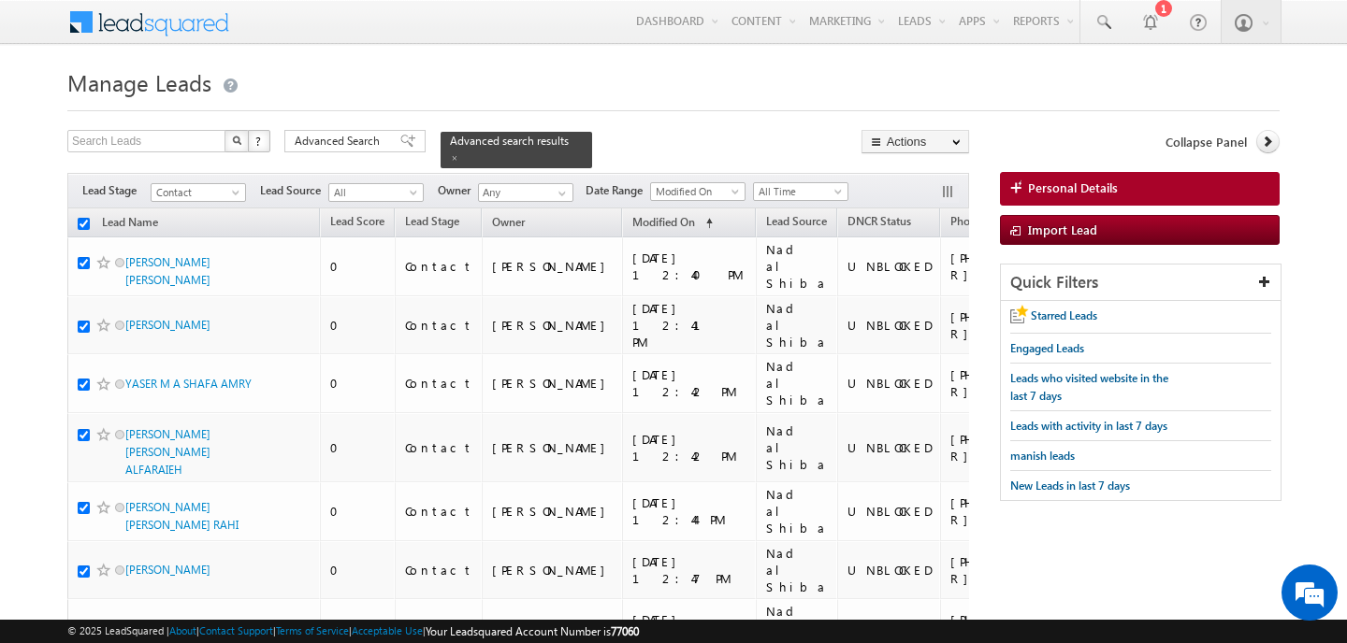
checkbox input "true"
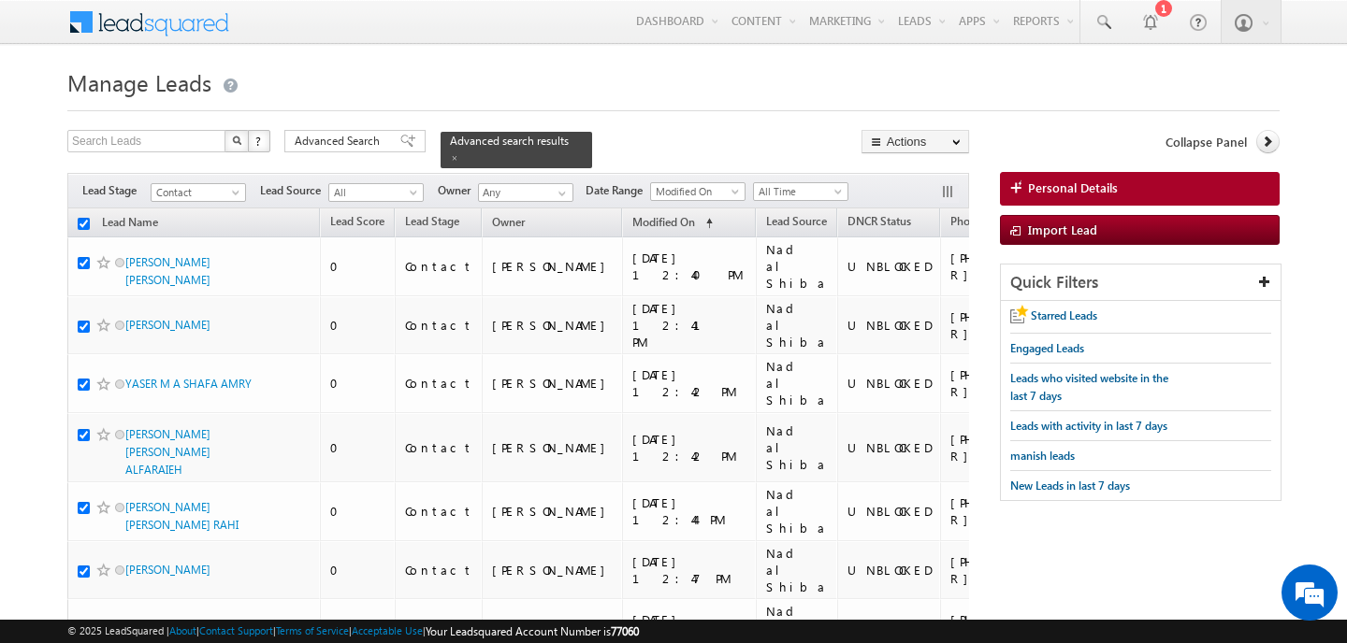
checkbox input "true"
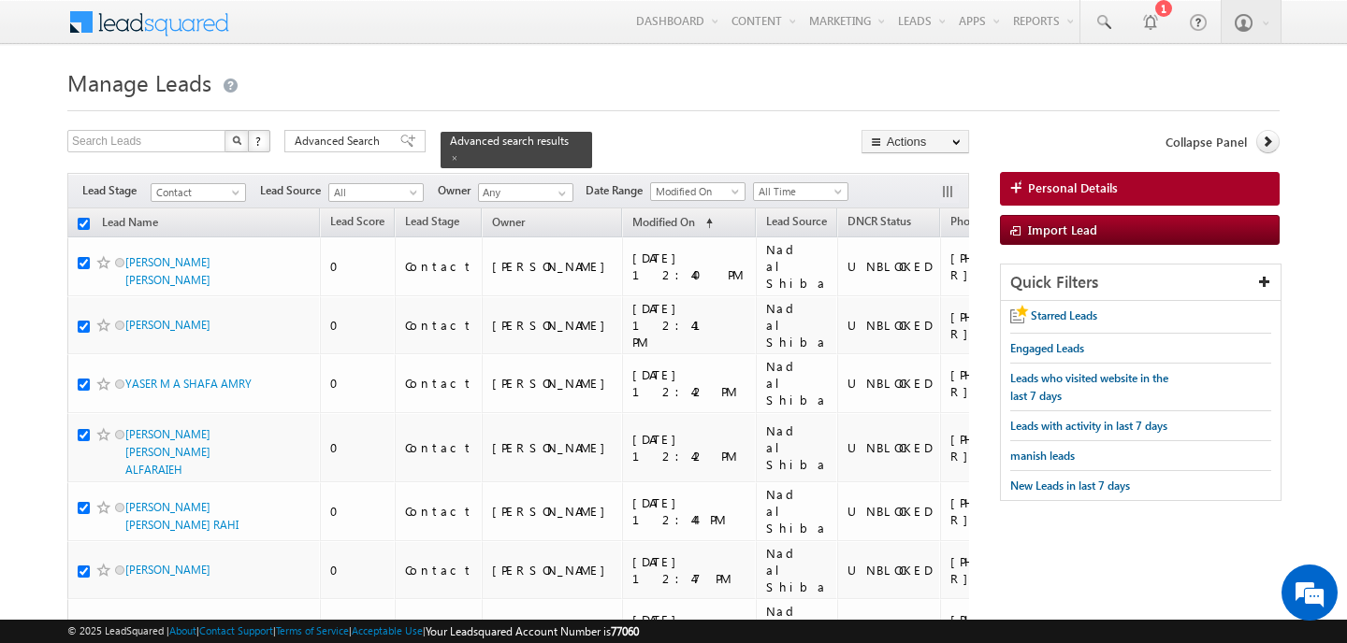
checkbox input "true"
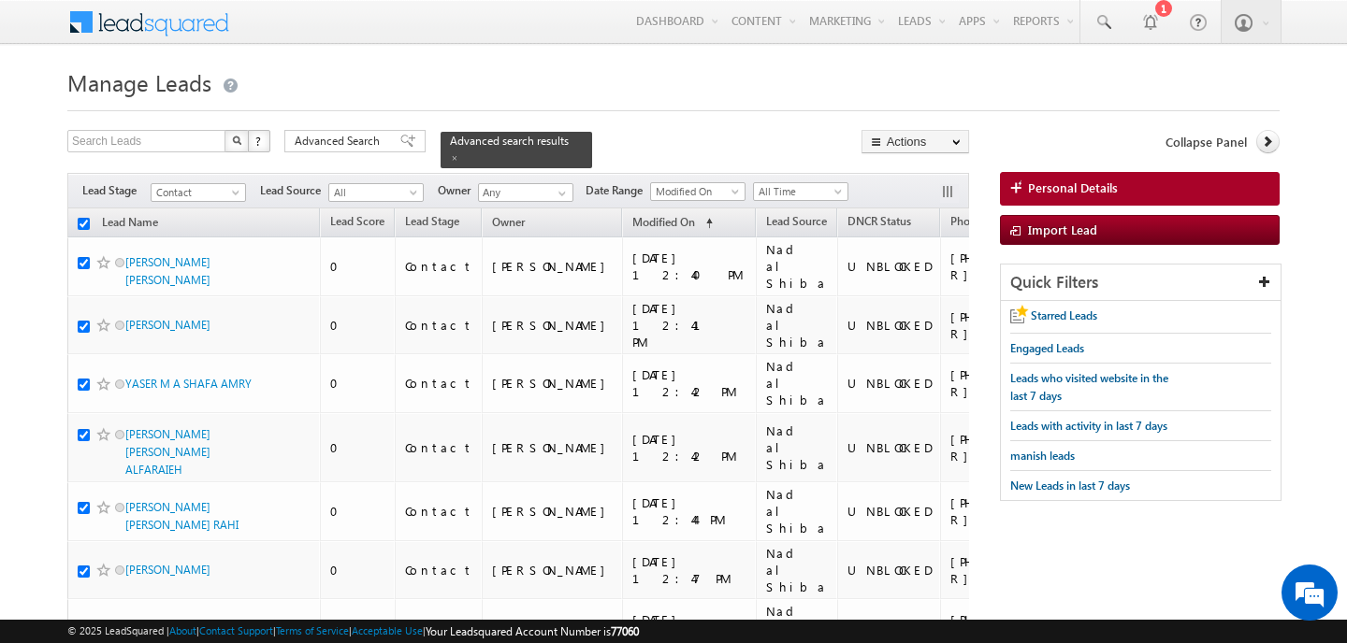
checkbox input "true"
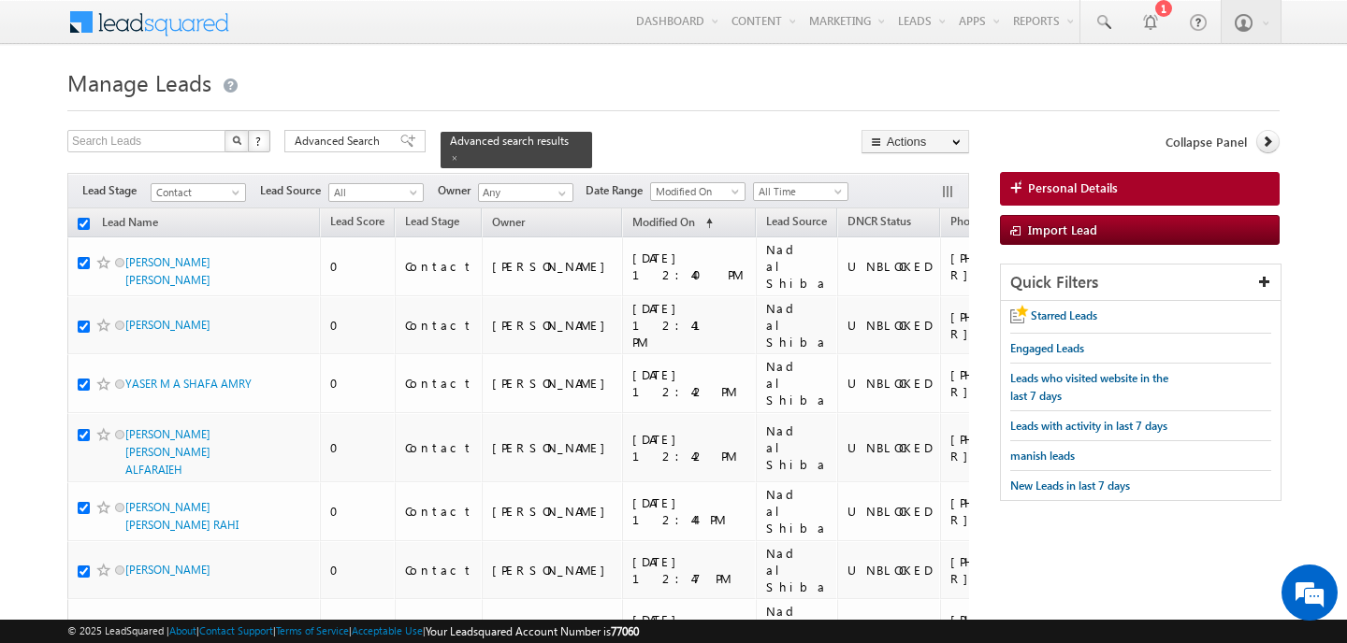
checkbox input "true"
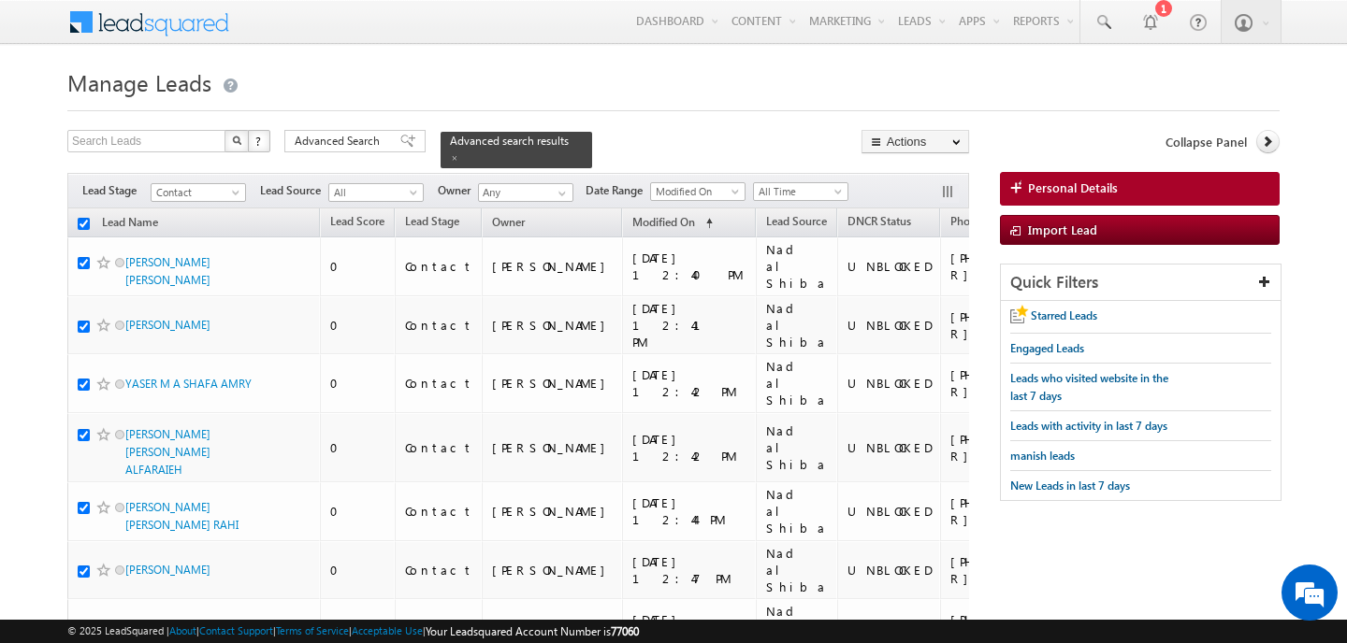
checkbox input "true"
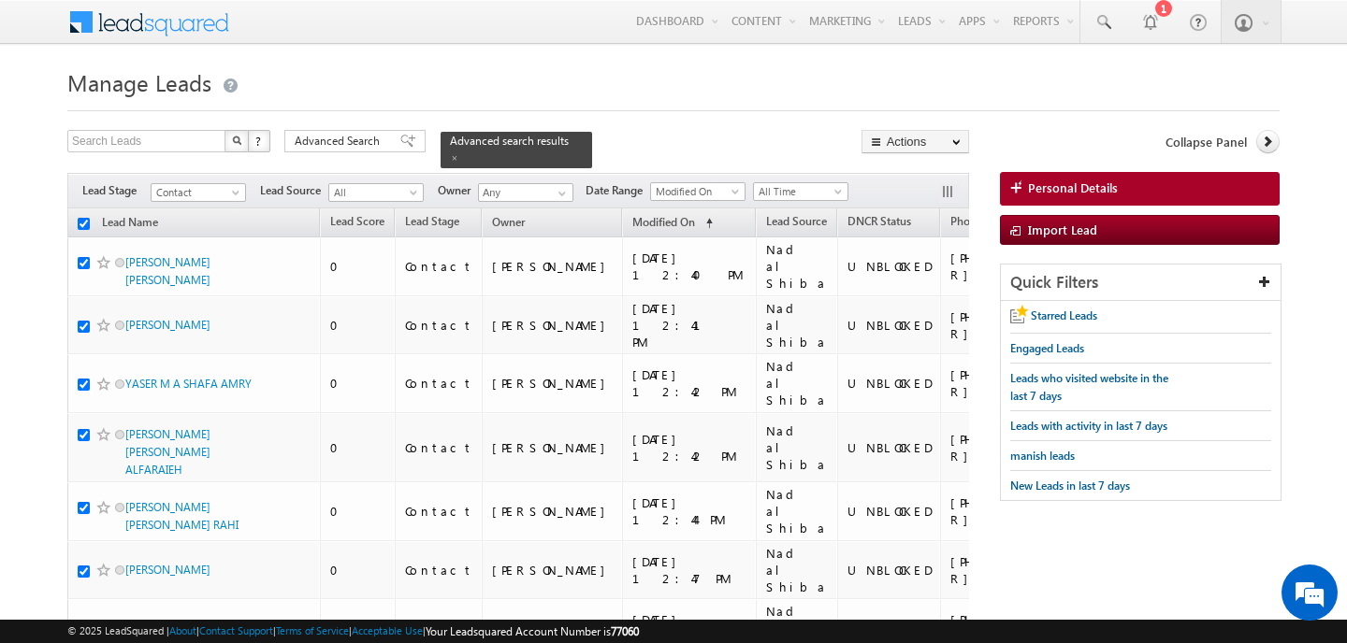
checkbox input "true"
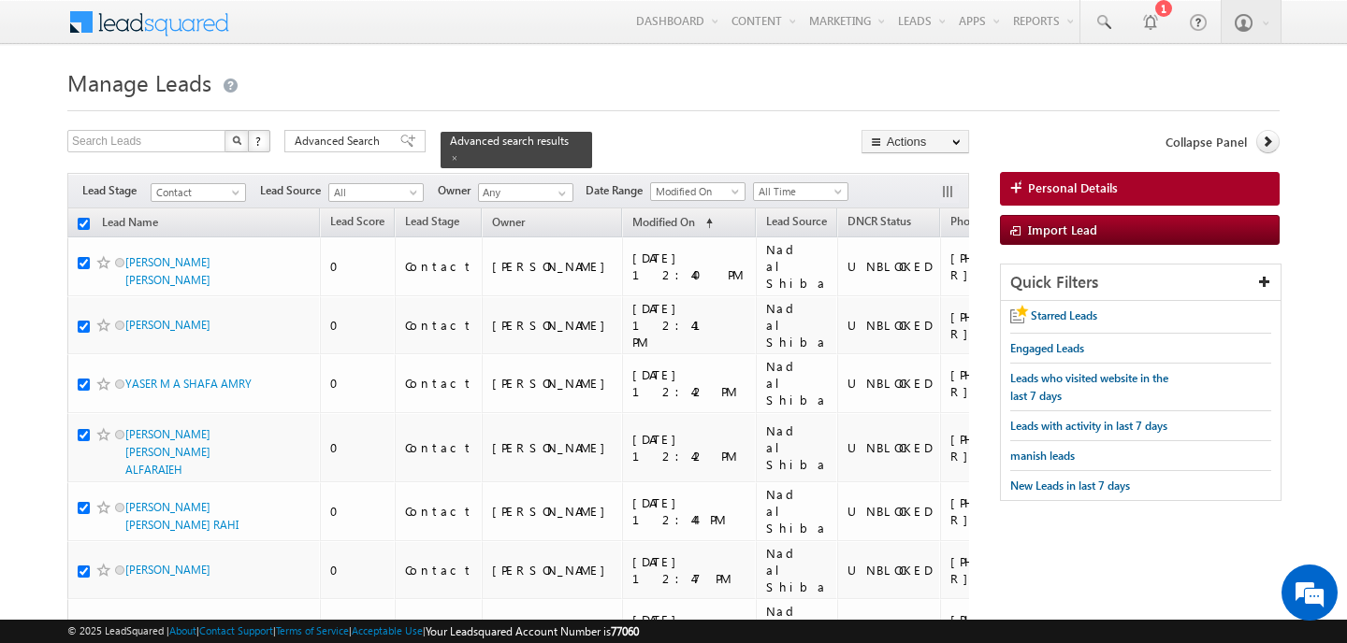
checkbox input "true"
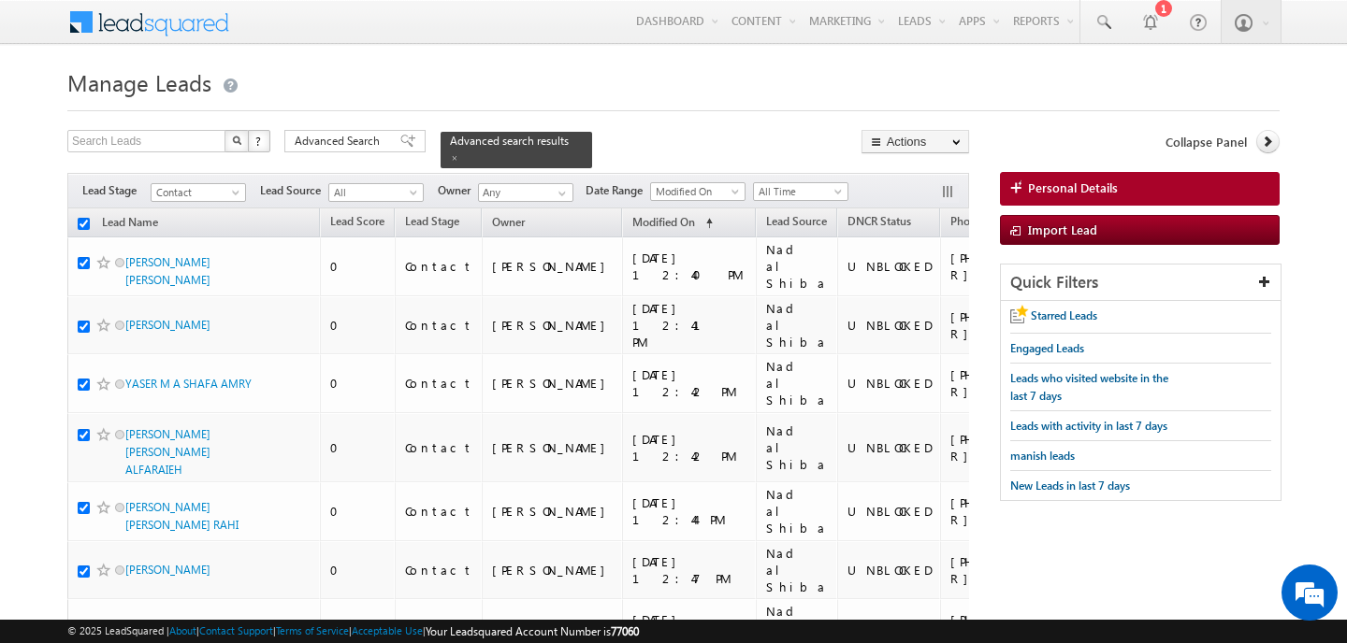
checkbox input "true"
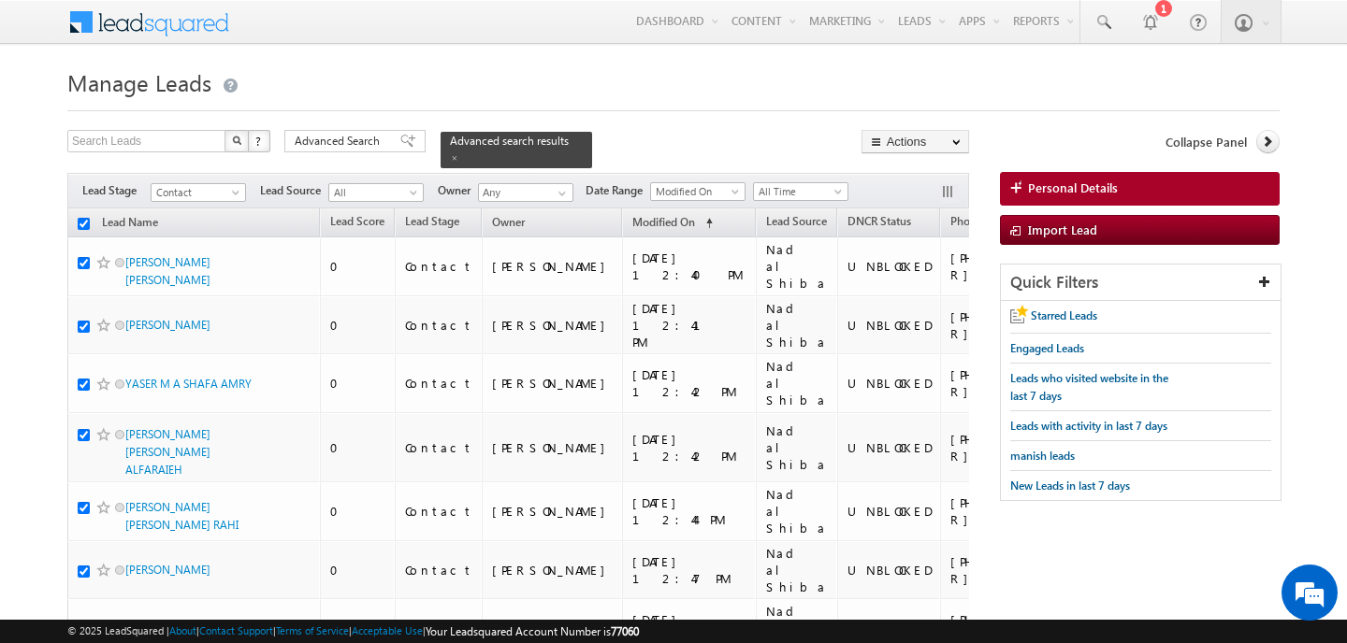
checkbox input "true"
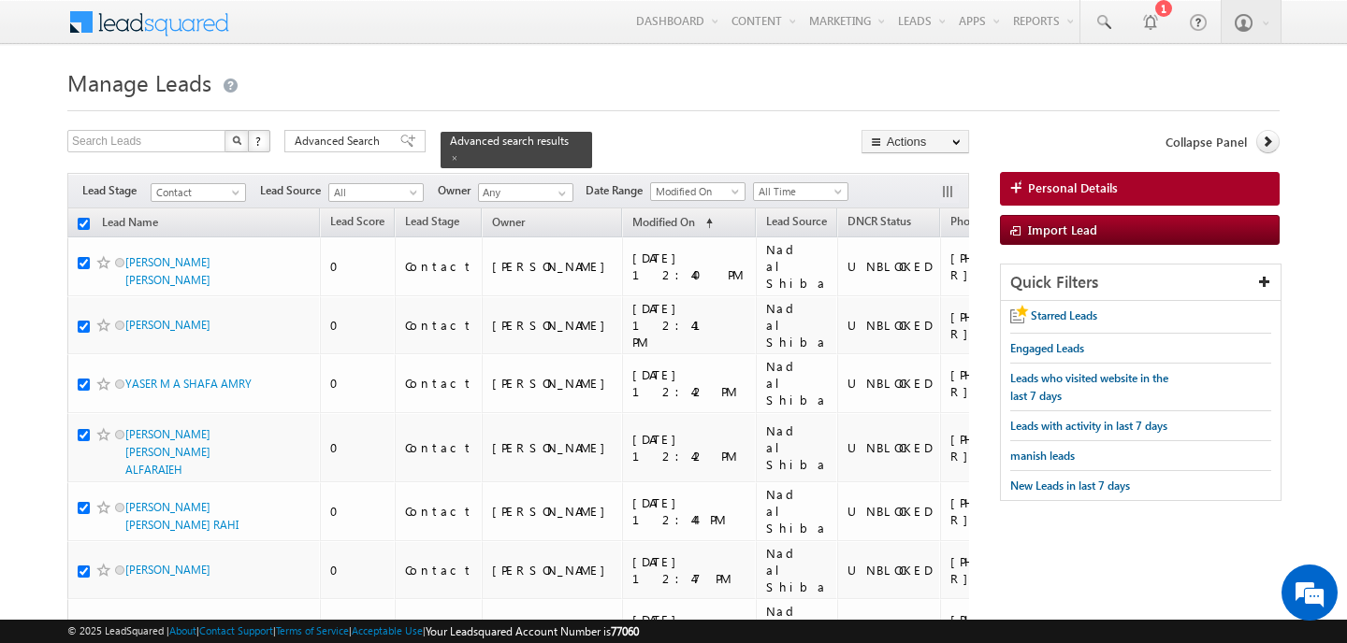
checkbox input "true"
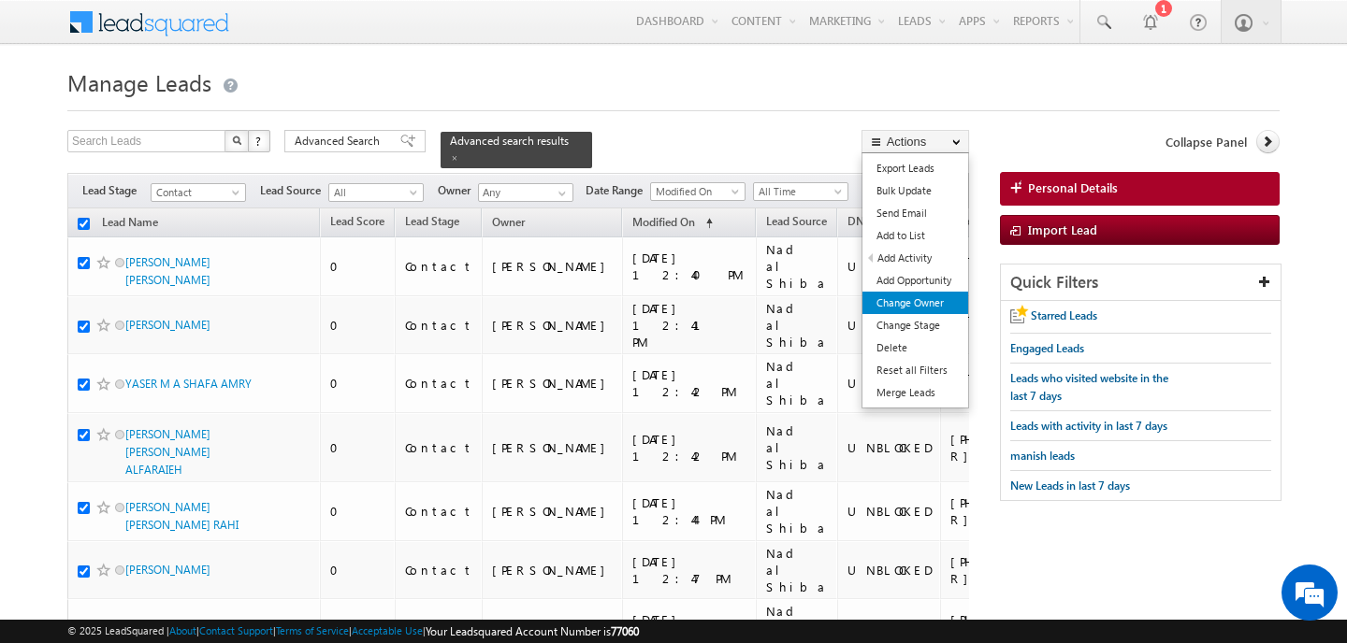
click at [926, 297] on link "Change Owner" at bounding box center [915, 303] width 106 height 22
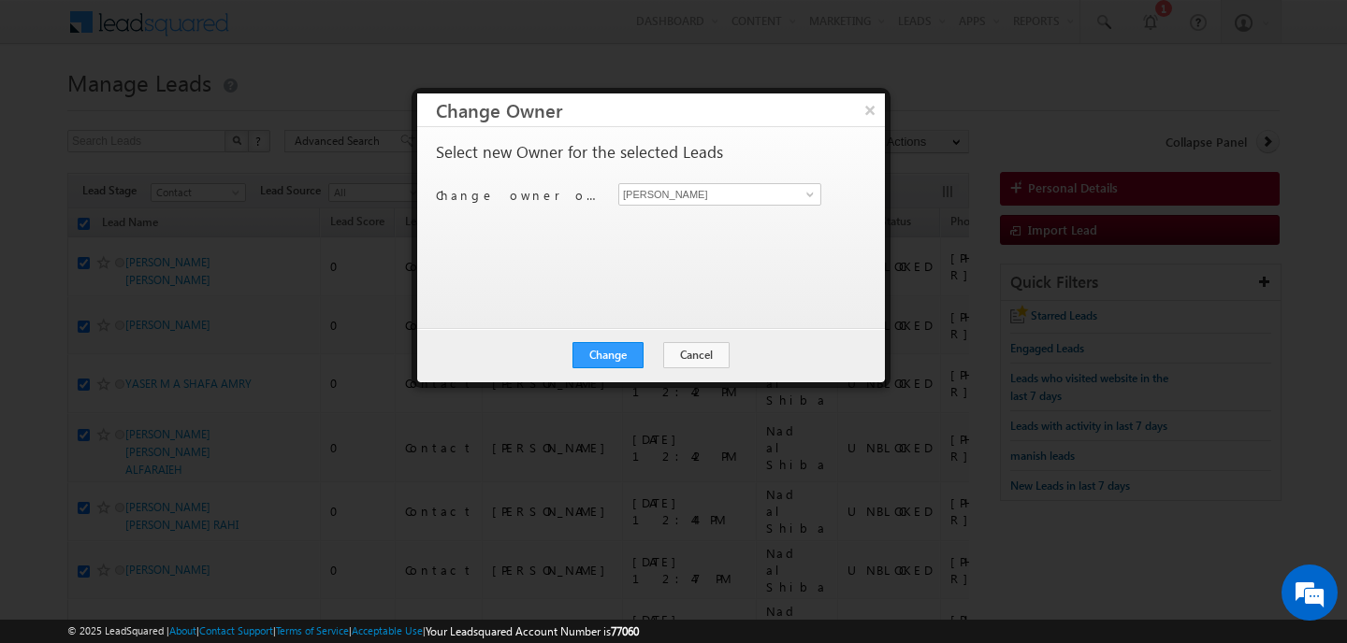
click at [670, 206] on div "Change owner of 100 leads to [PERSON_NAME] [PERSON_NAME]" at bounding box center [649, 197] width 426 height 29
click at [670, 193] on input "[PERSON_NAME]" at bounding box center [719, 194] width 203 height 22
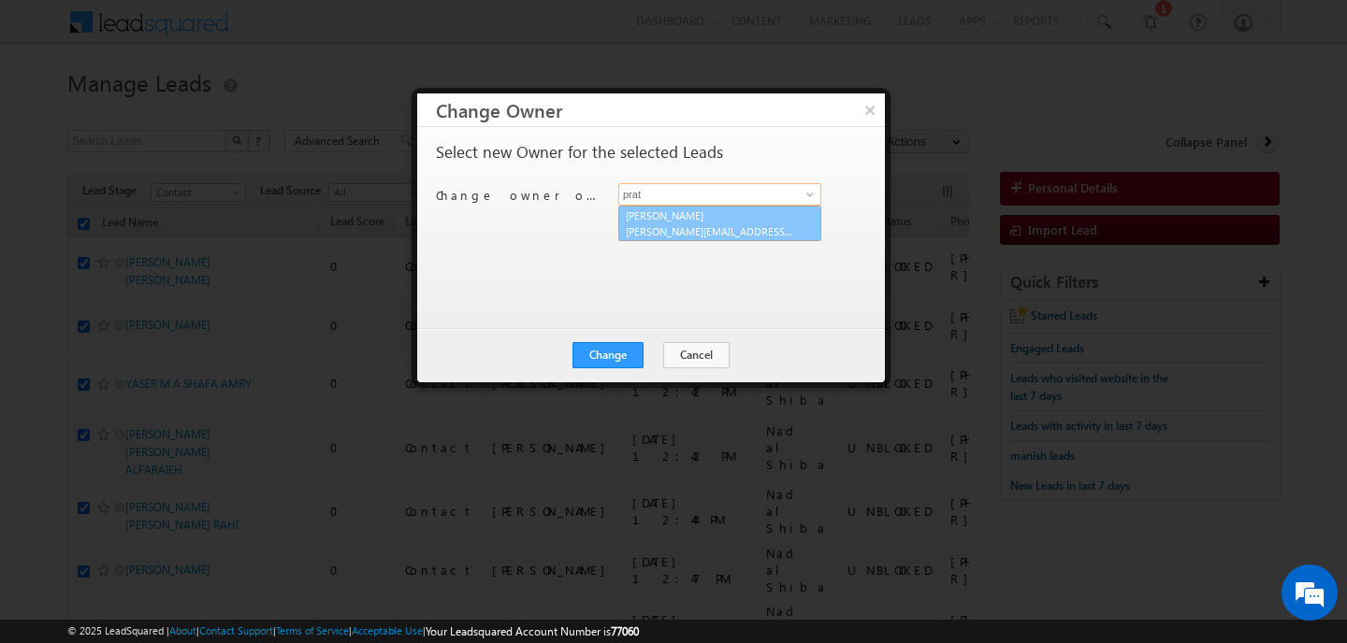
click at [692, 219] on link "[PERSON_NAME] [PERSON_NAME][EMAIL_ADDRESS][PERSON_NAME][DOMAIN_NAME]" at bounding box center [719, 224] width 203 height 36
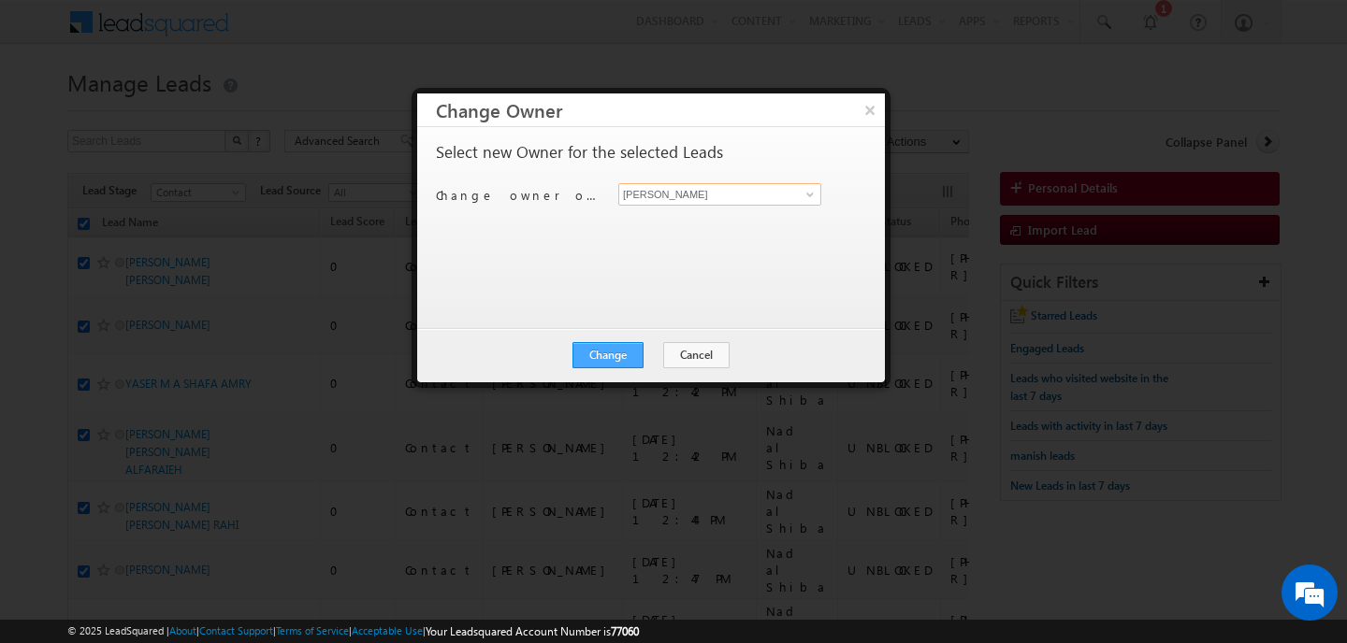
type input "[PERSON_NAME]"
click at [633, 348] on button "Change" at bounding box center [607, 355] width 71 height 26
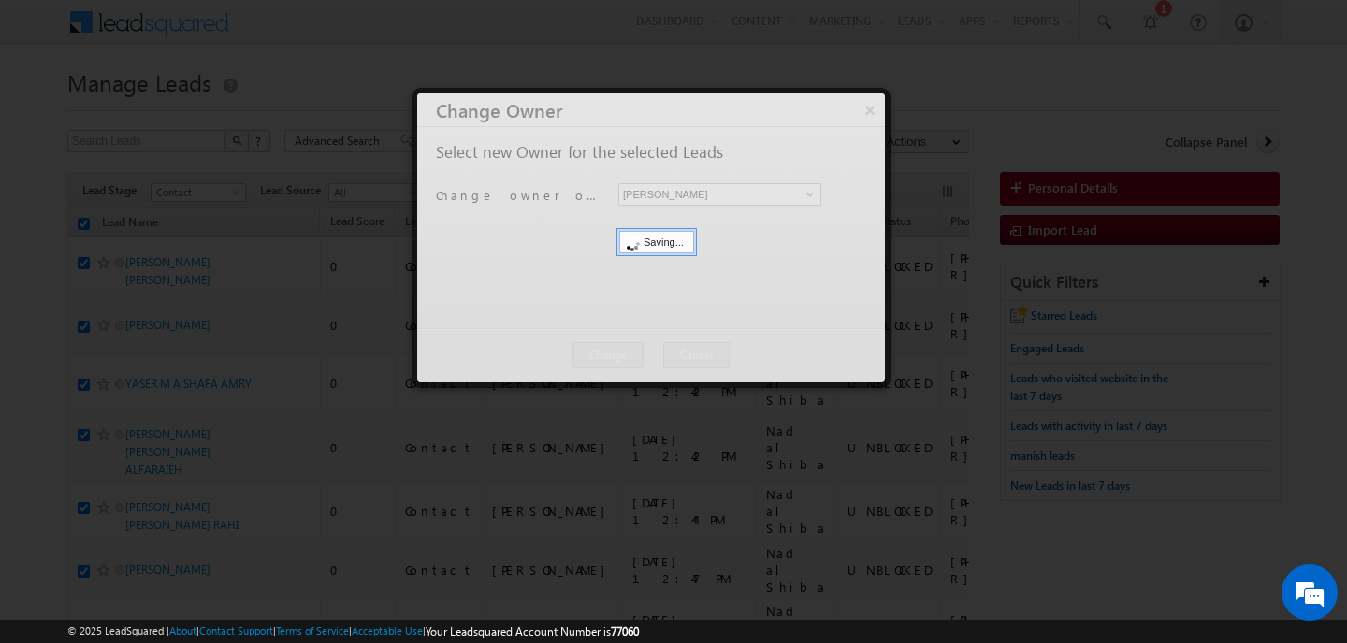
click at [652, 348] on div at bounding box center [651, 238] width 468 height 289
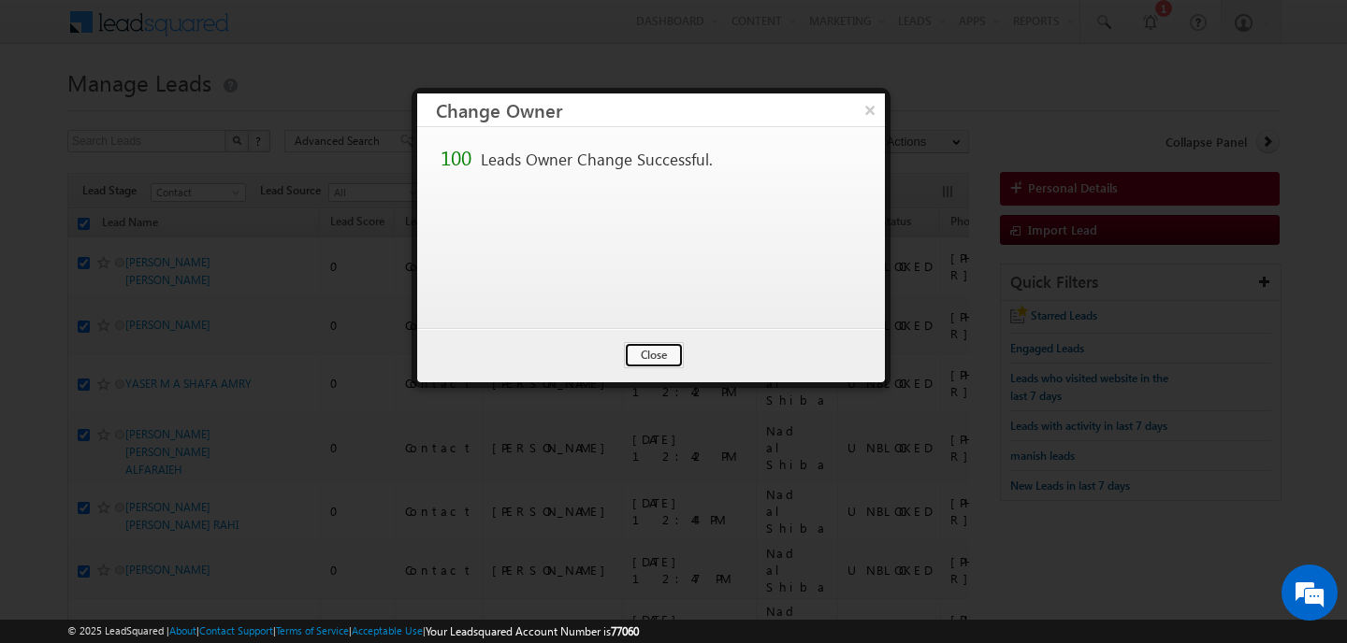
click at [652, 348] on button "Close" at bounding box center [654, 355] width 60 height 26
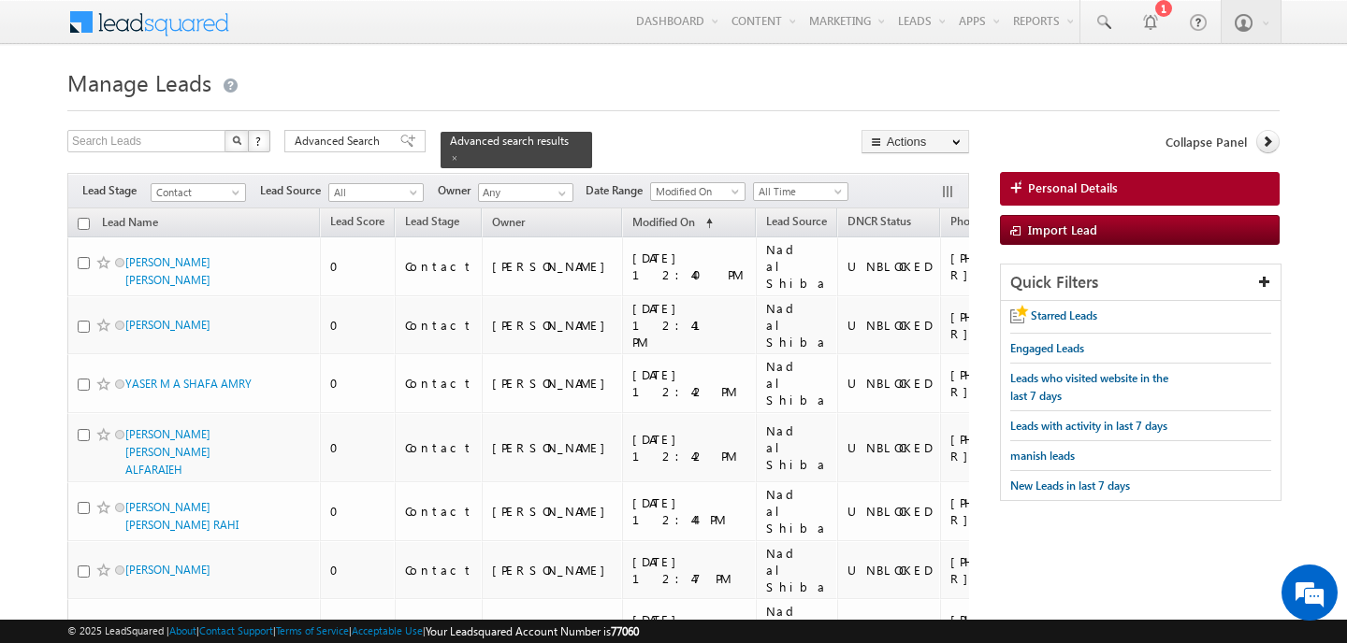
checkbox input "false"
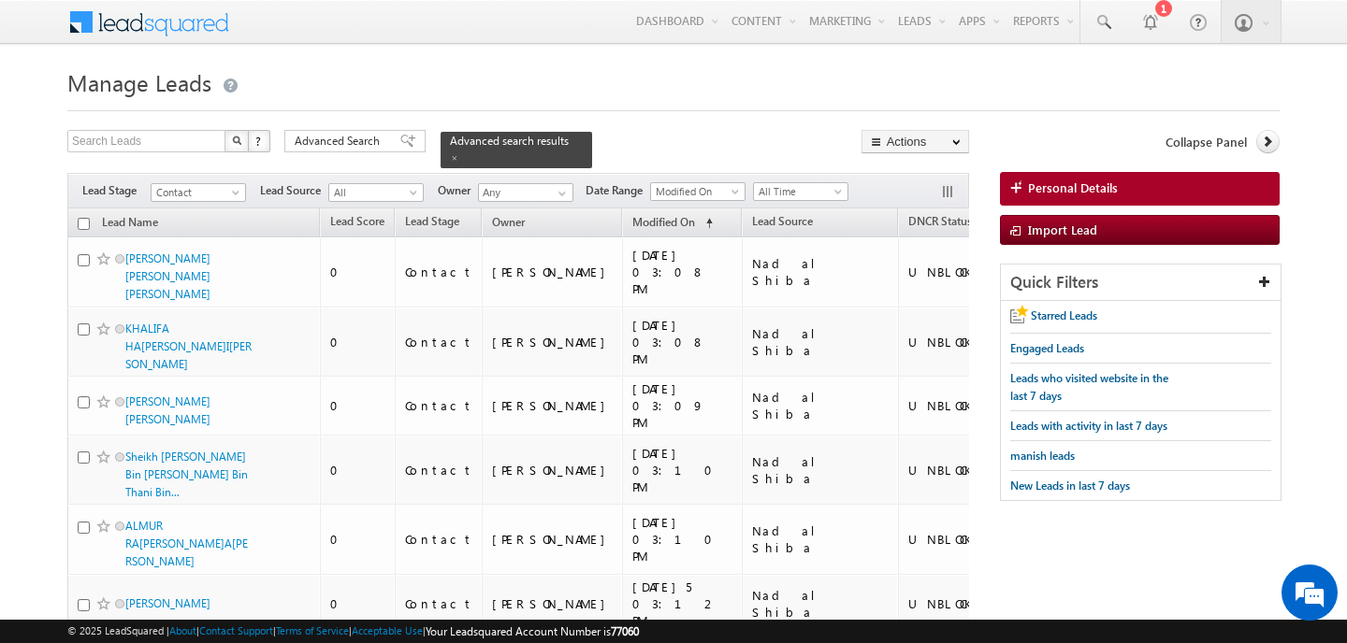
click at [83, 218] on input "checkbox" at bounding box center [84, 224] width 12 height 12
checkbox input "true"
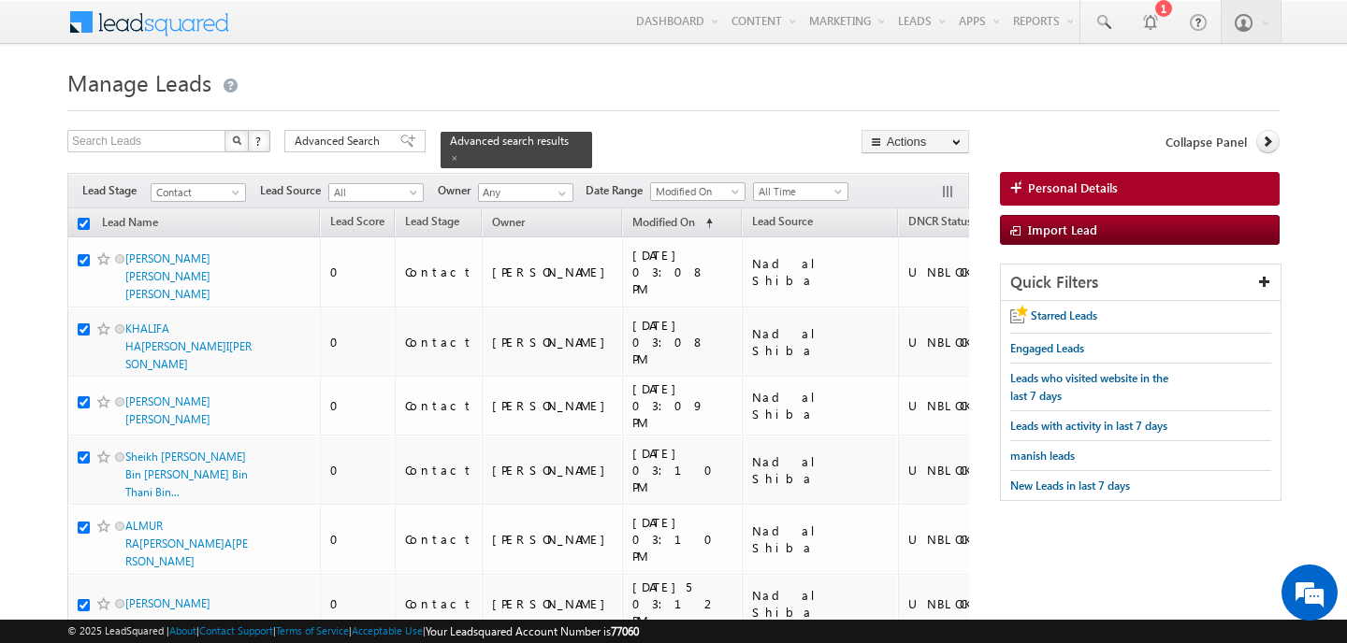
checkbox input "true"
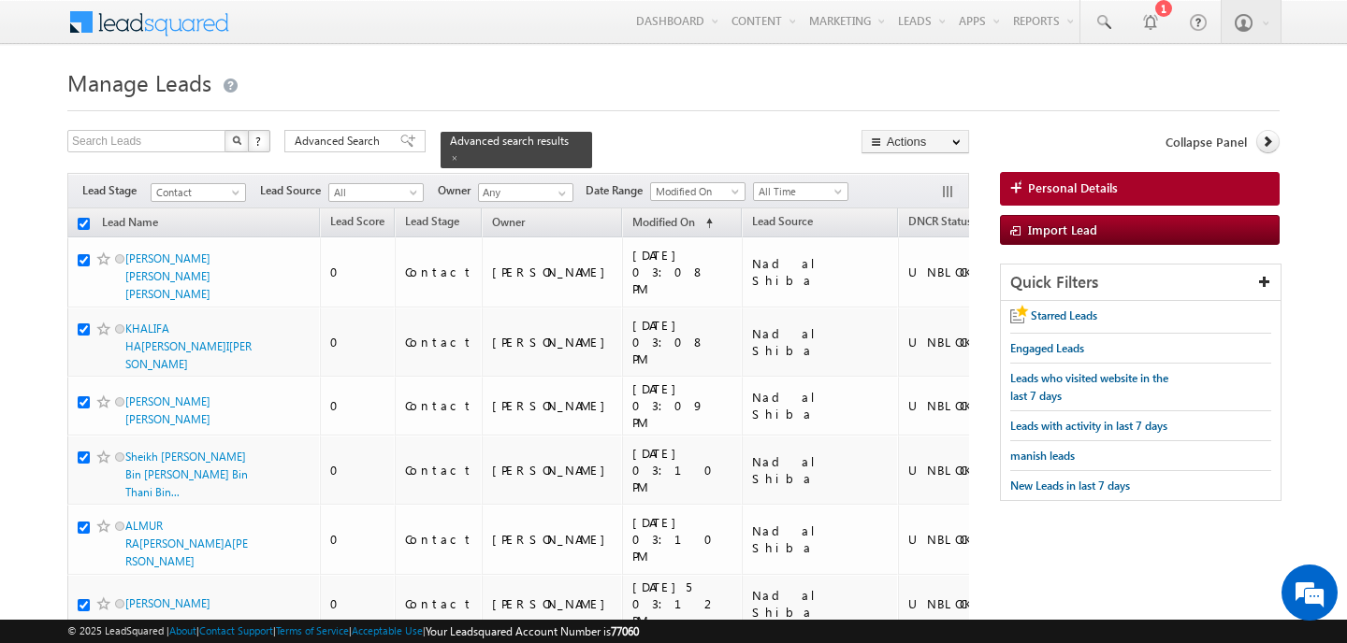
checkbox input "true"
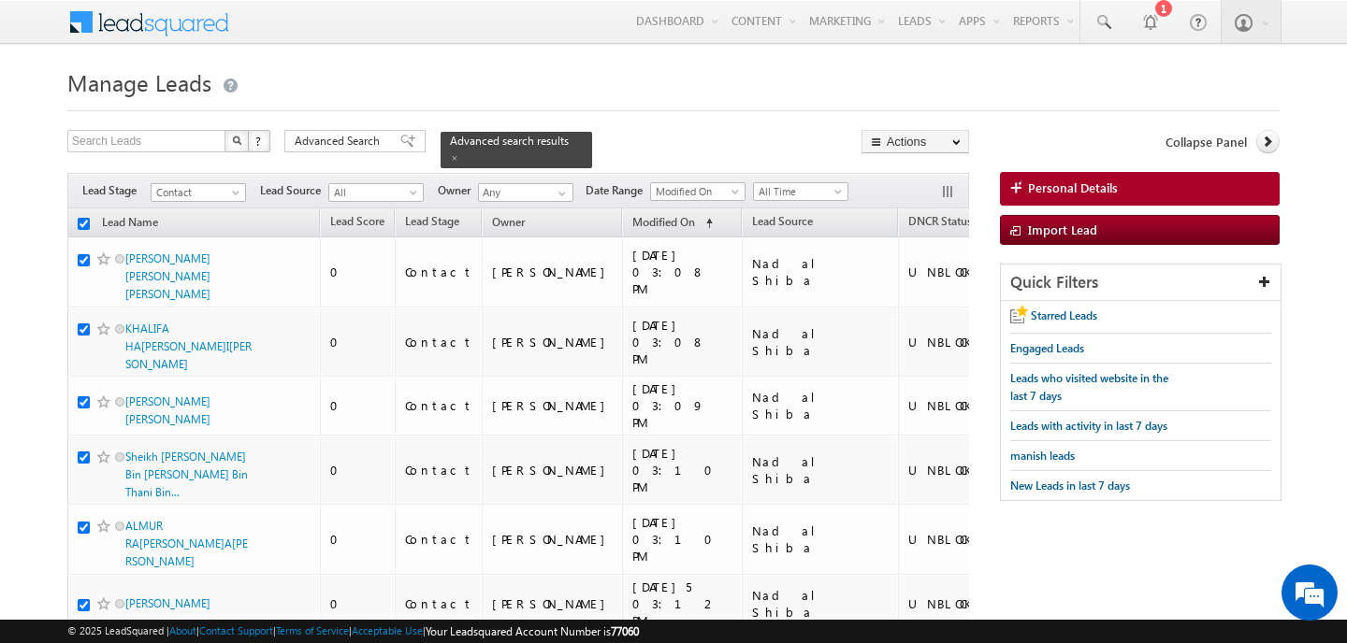
checkbox input "true"
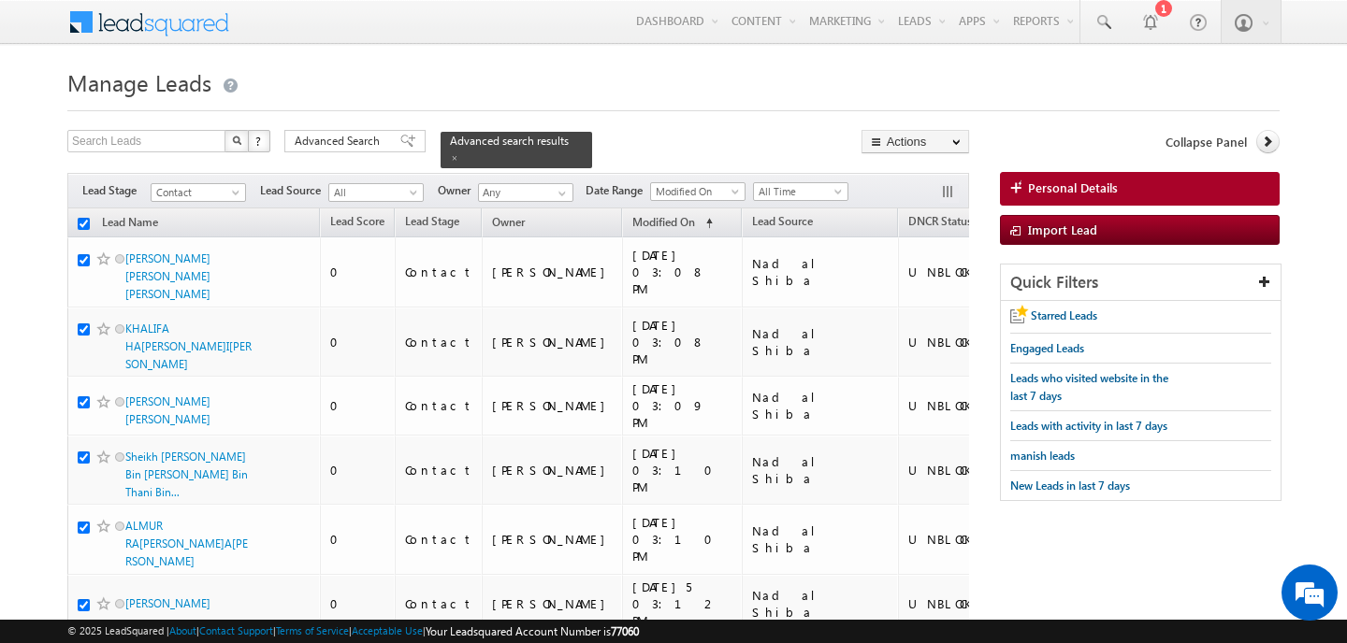
checkbox input "true"
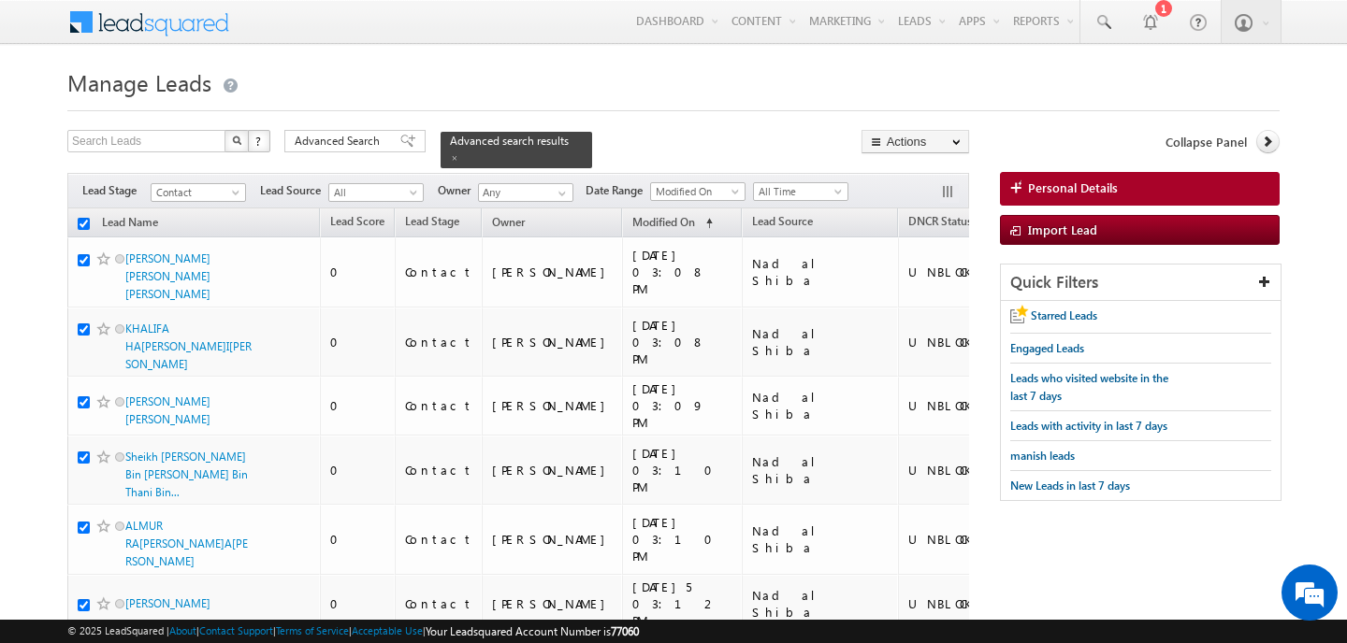
checkbox input "true"
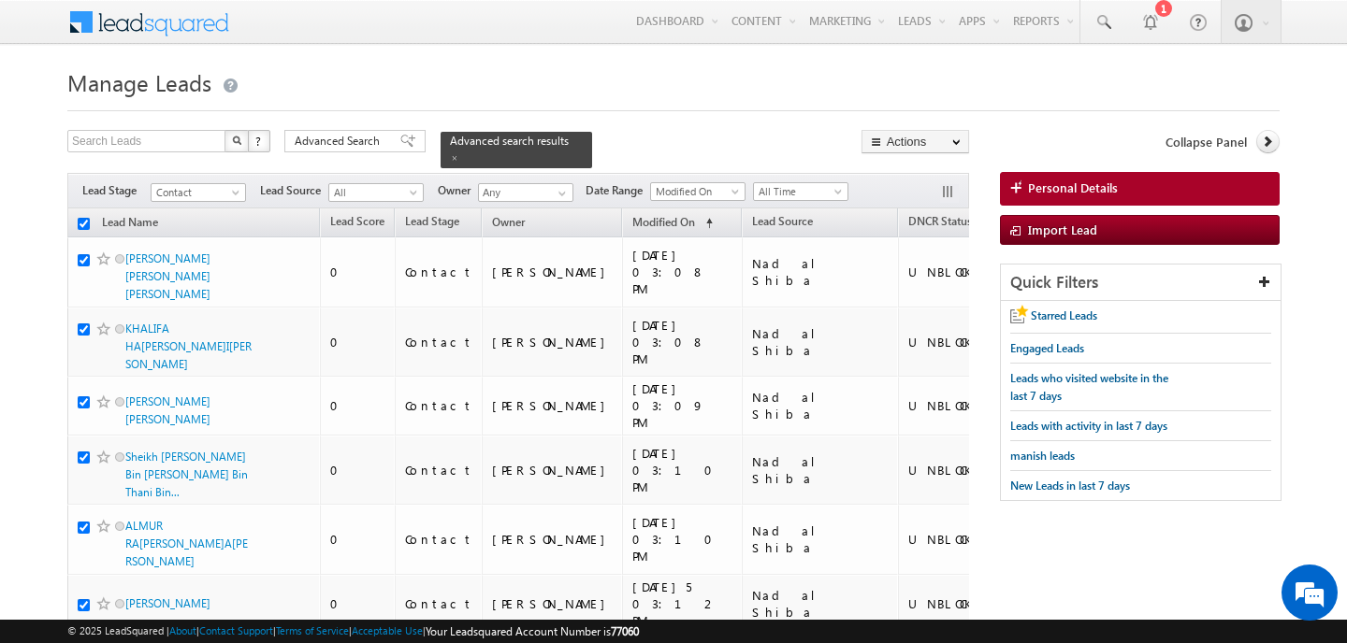
checkbox input "true"
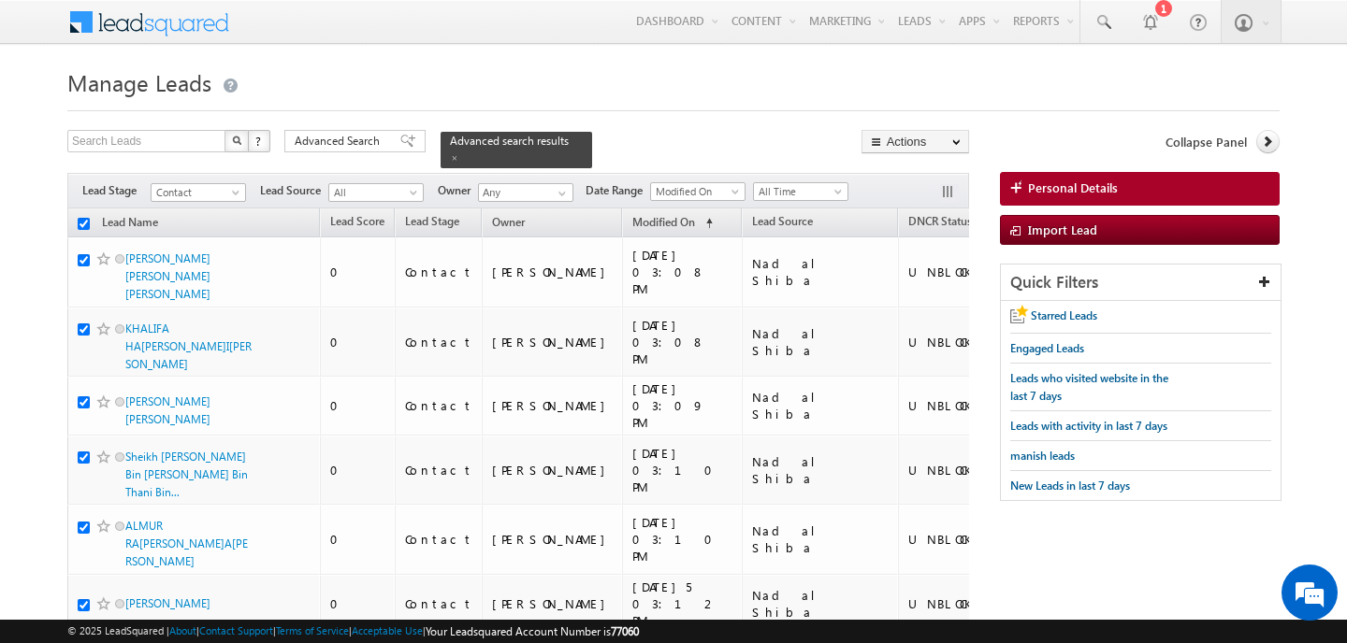
checkbox input "true"
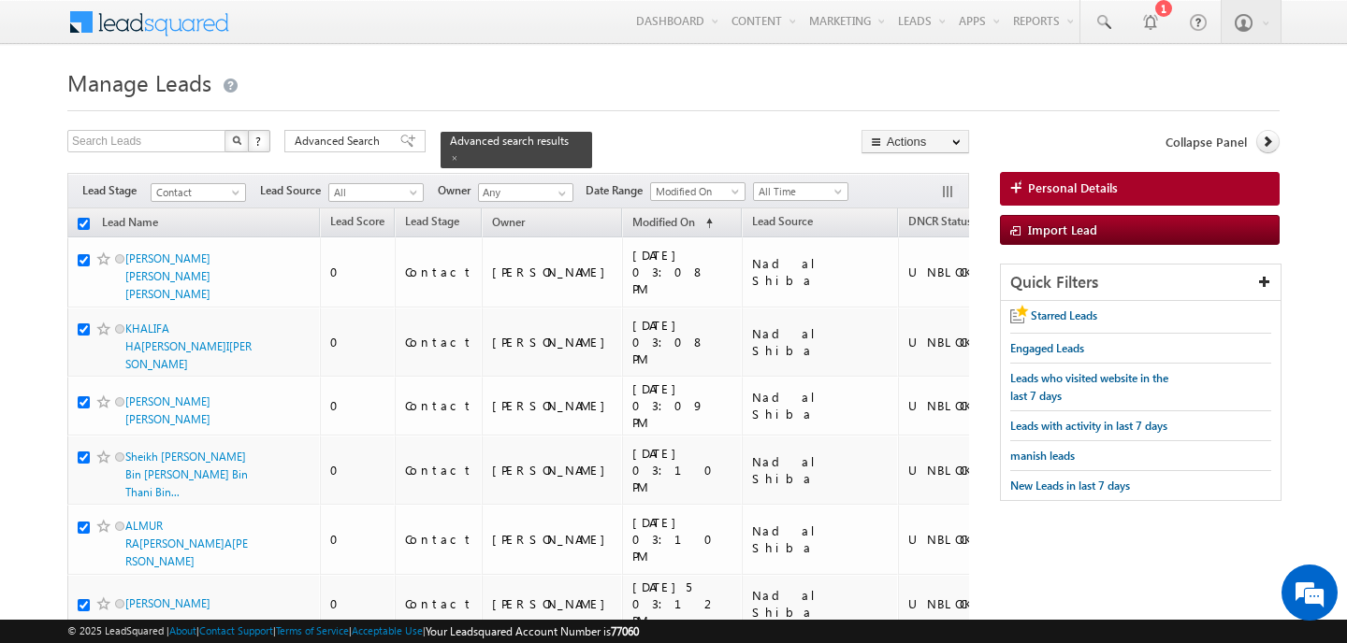
checkbox input "true"
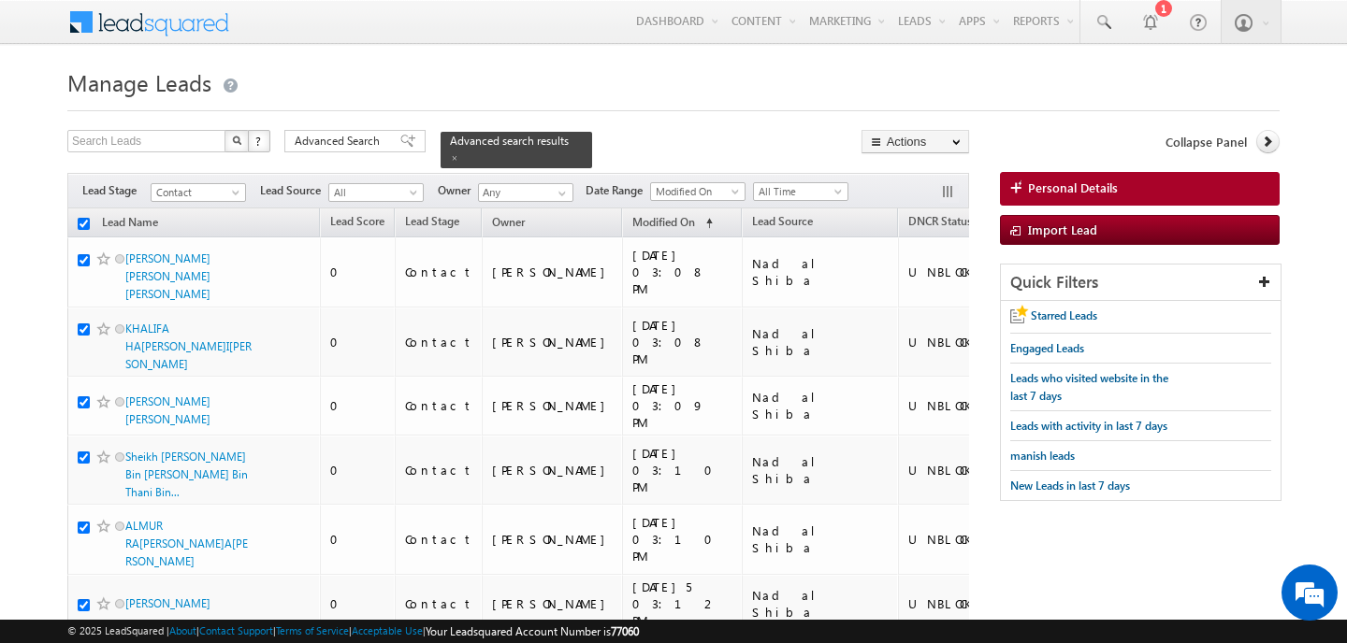
checkbox input "true"
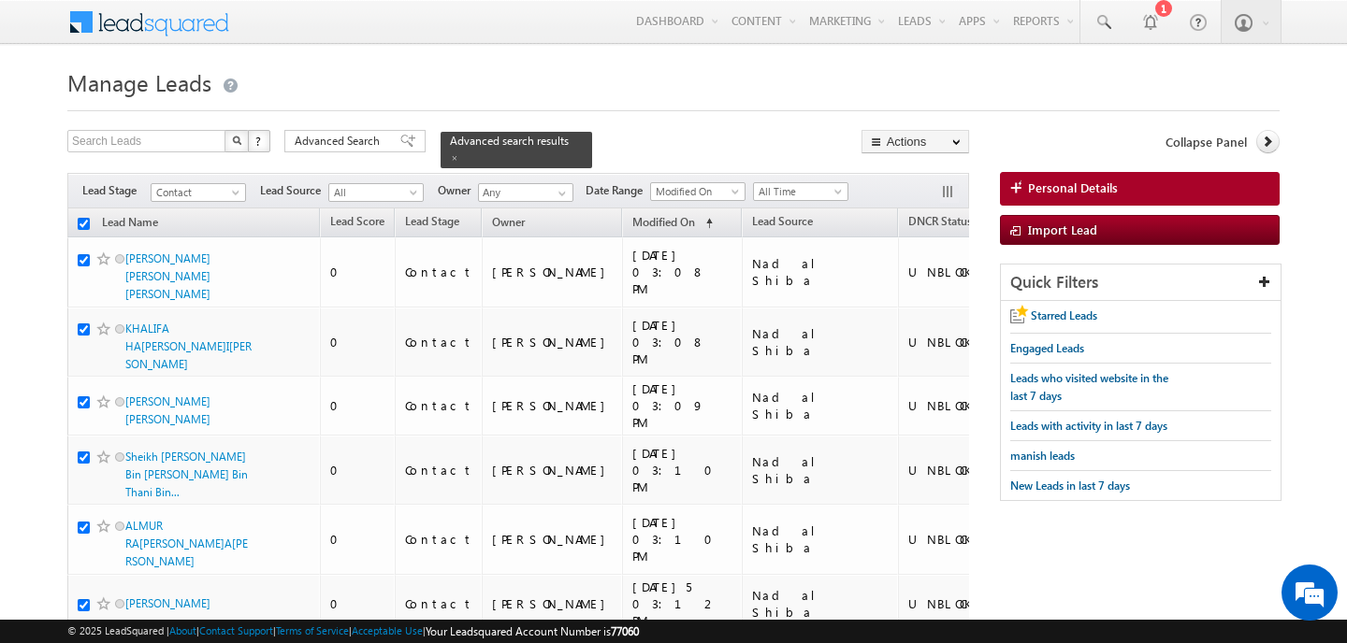
checkbox input "true"
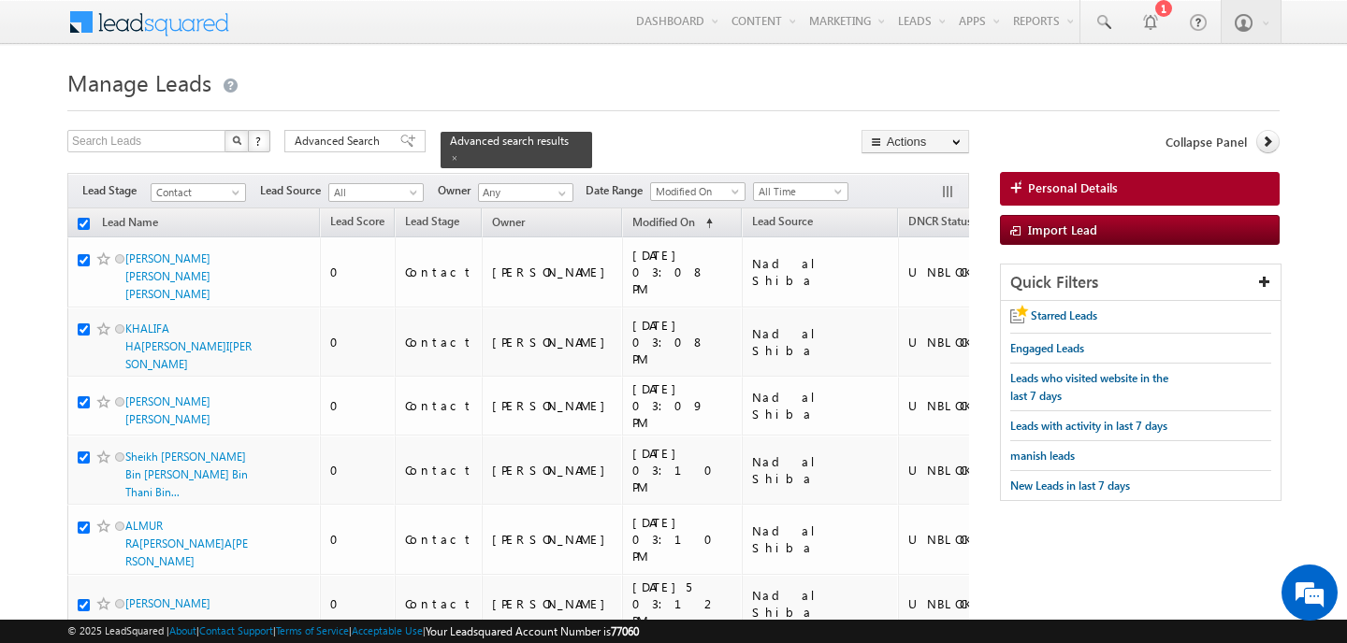
checkbox input "true"
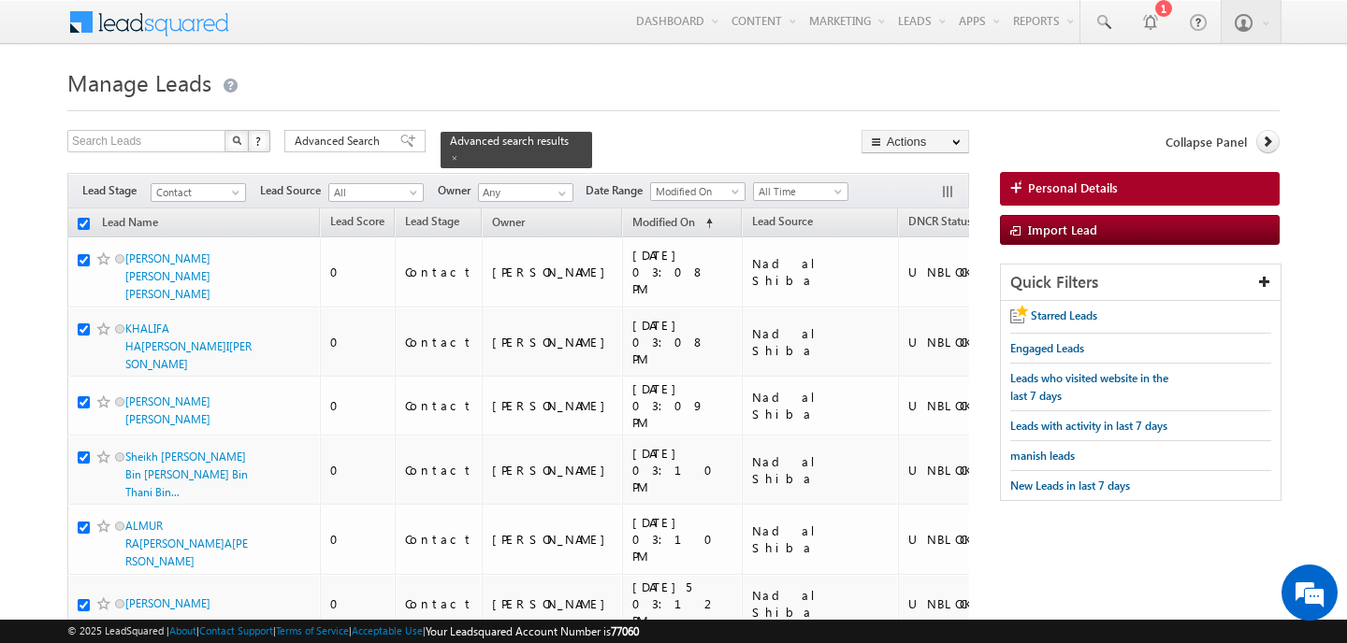
checkbox input "true"
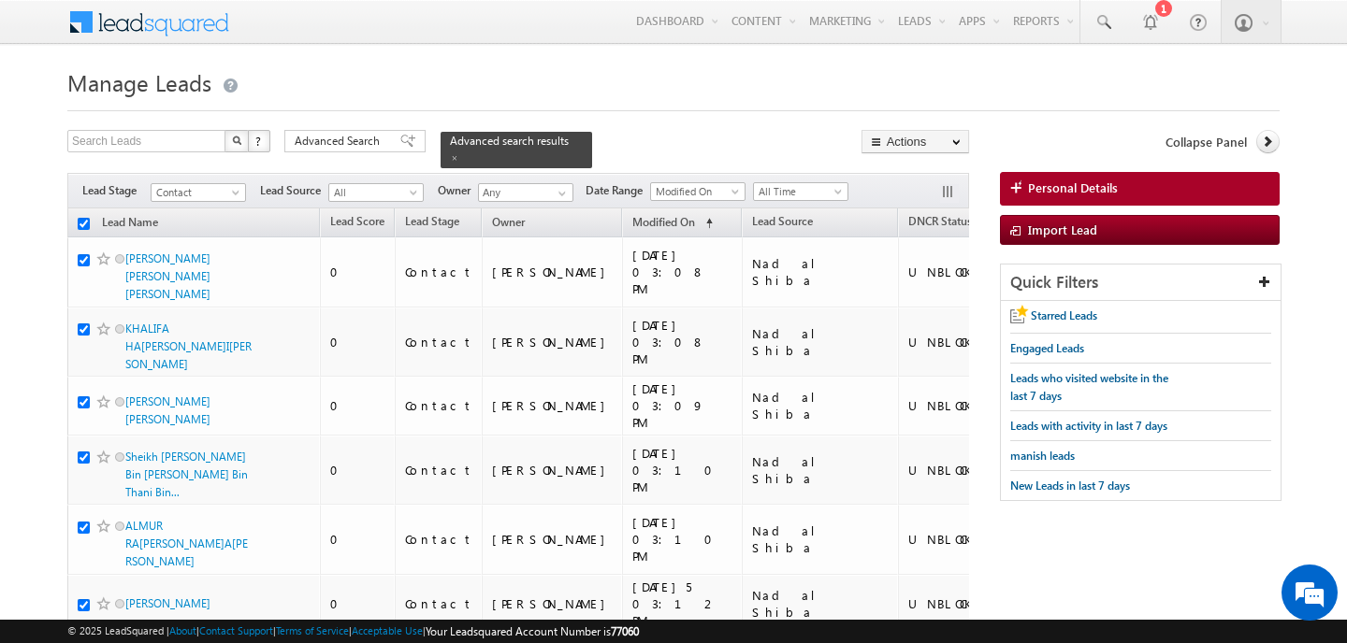
checkbox input "true"
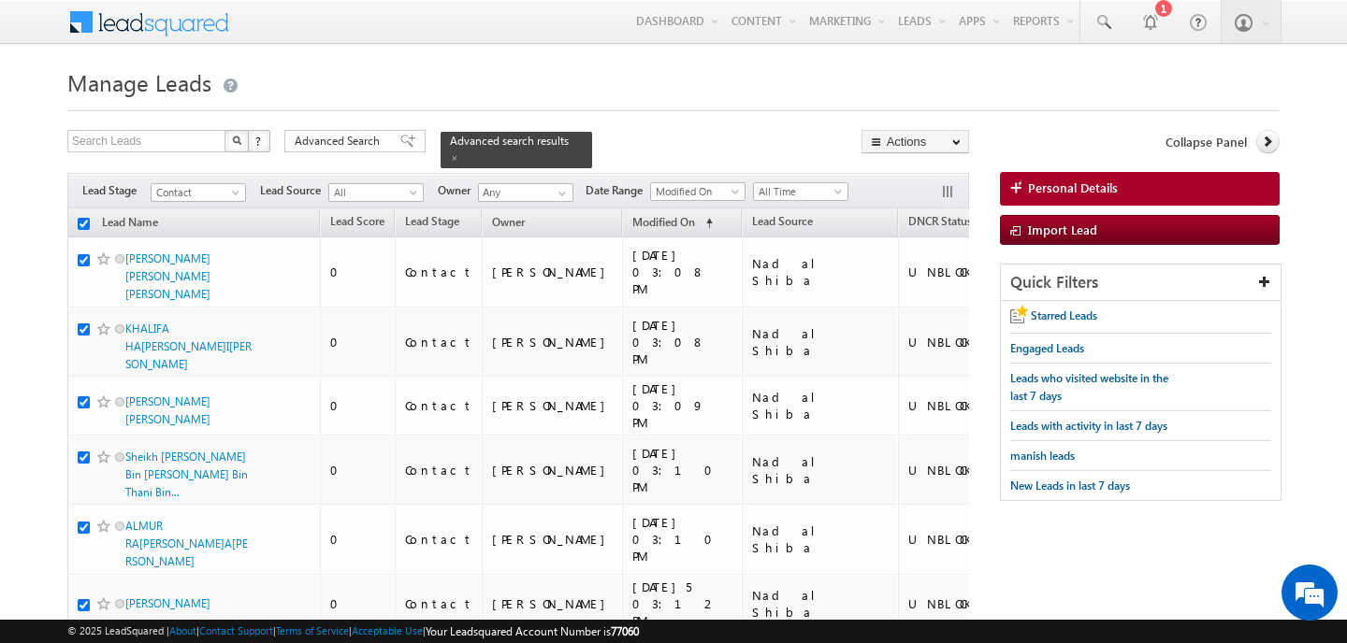
checkbox input "true"
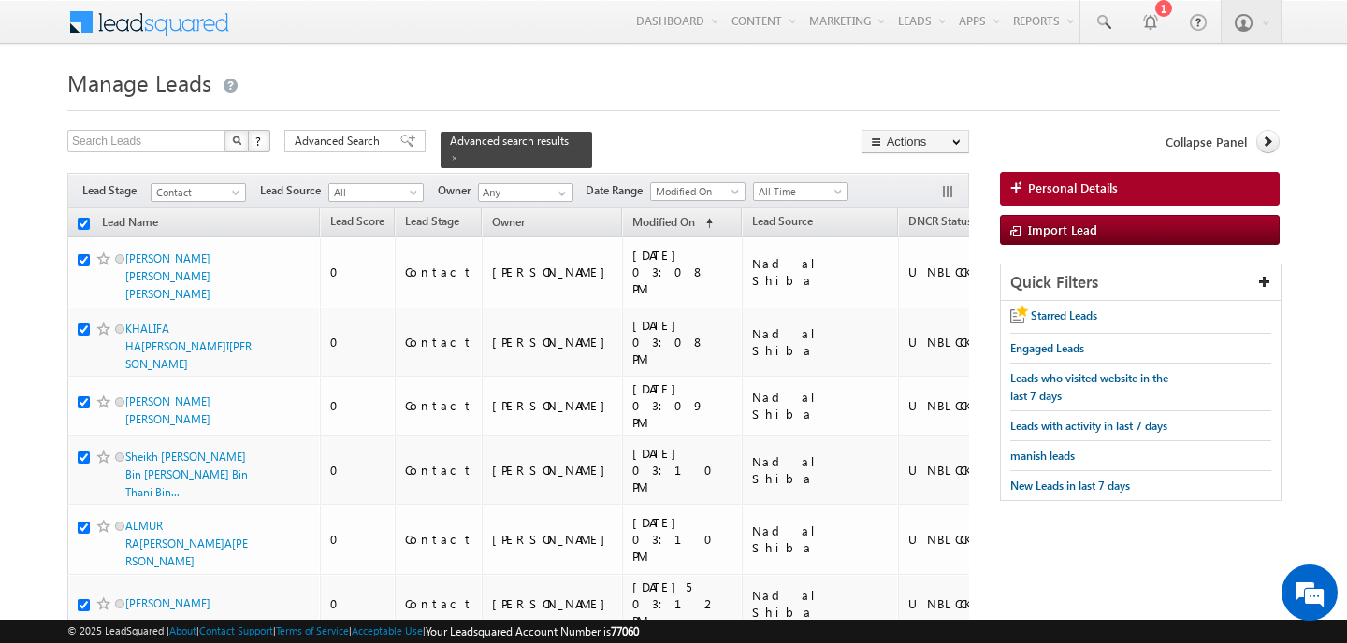
checkbox input "true"
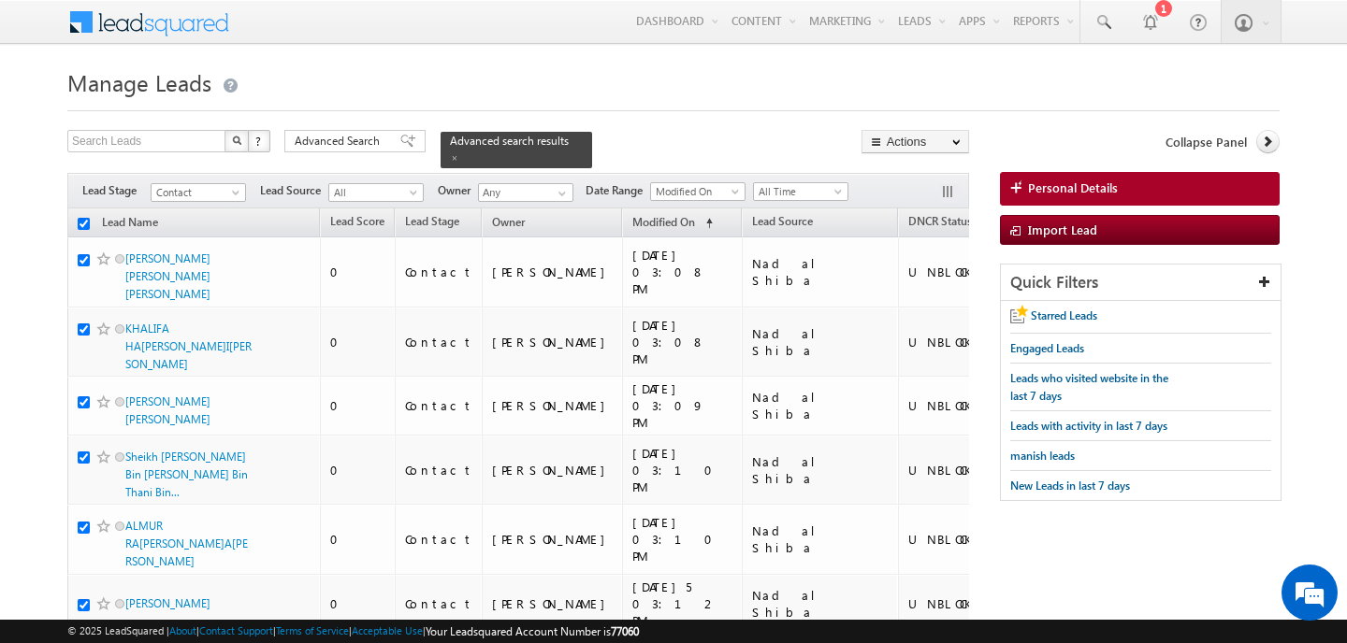
checkbox input "true"
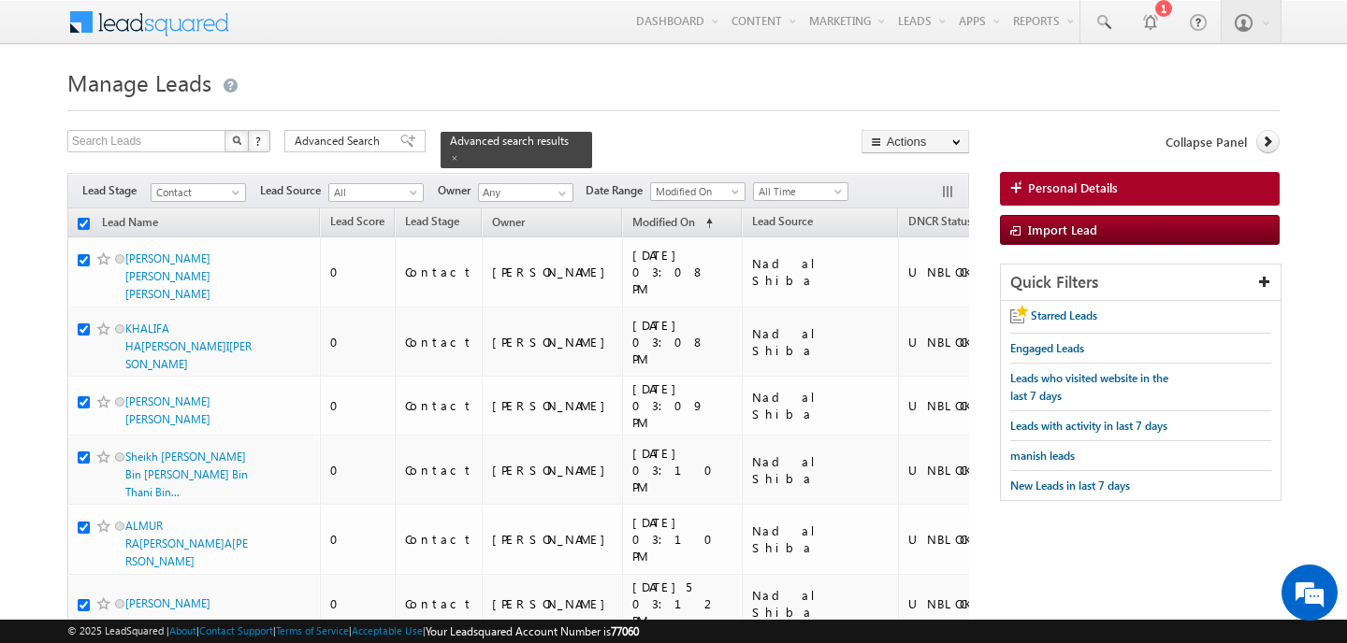
checkbox input "true"
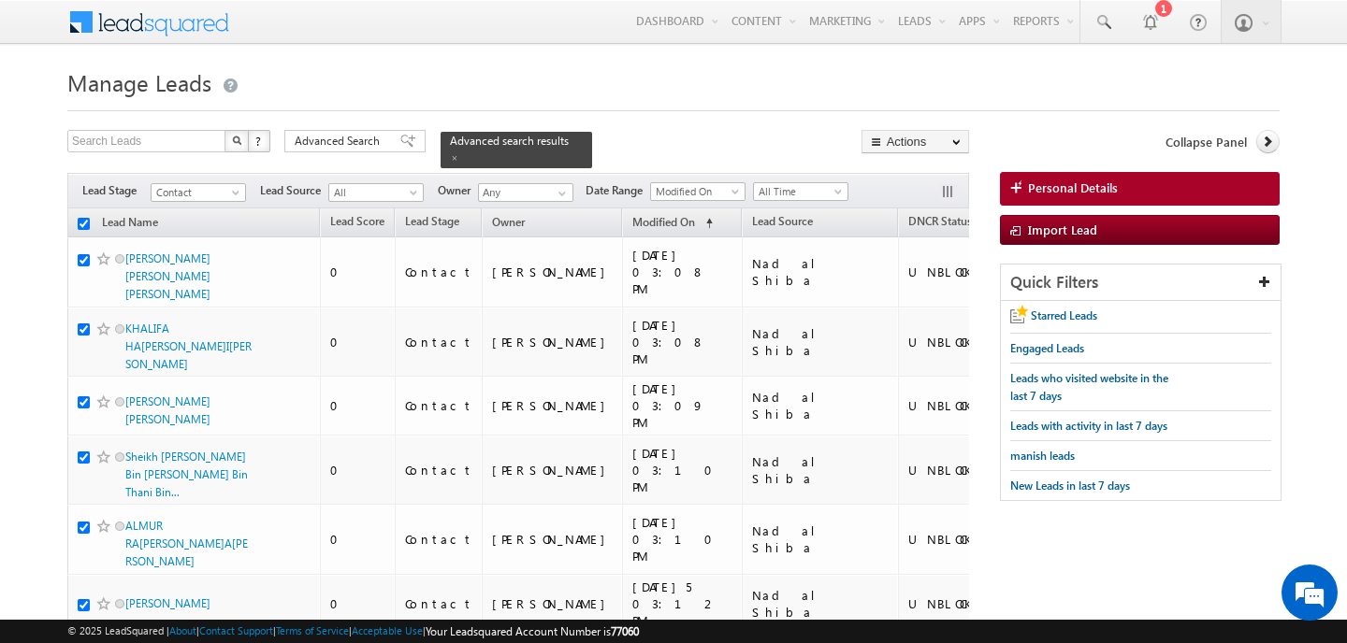
checkbox input "true"
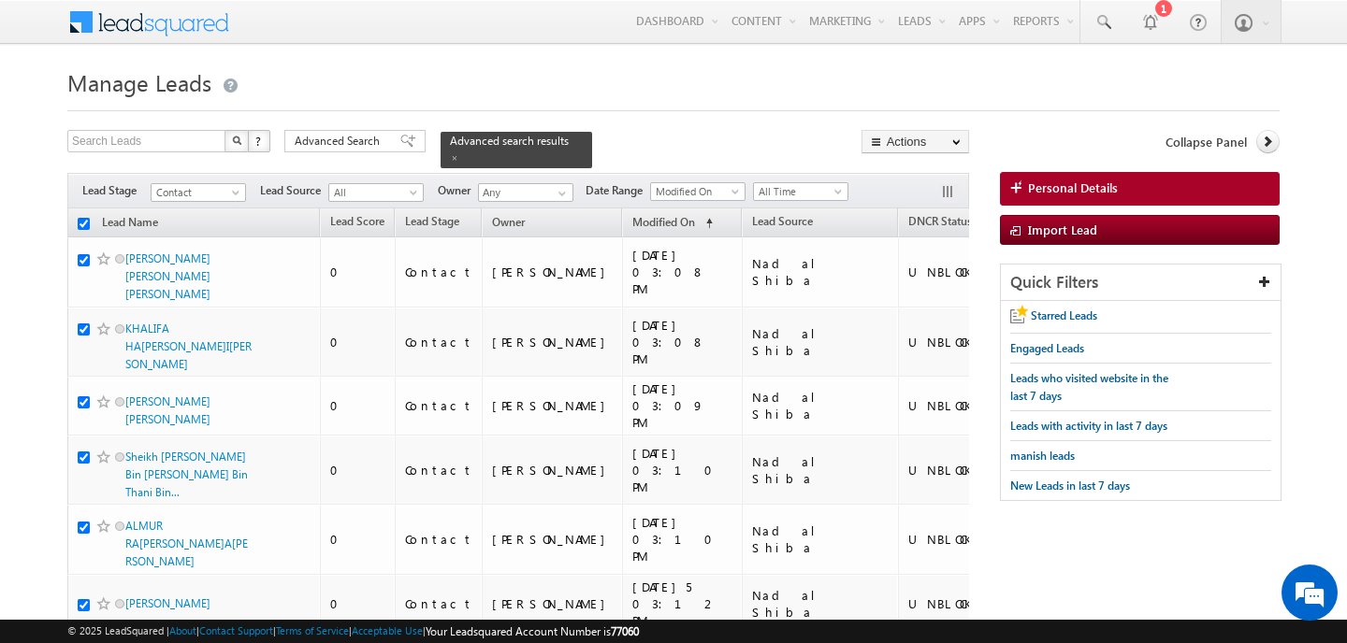
checkbox input "true"
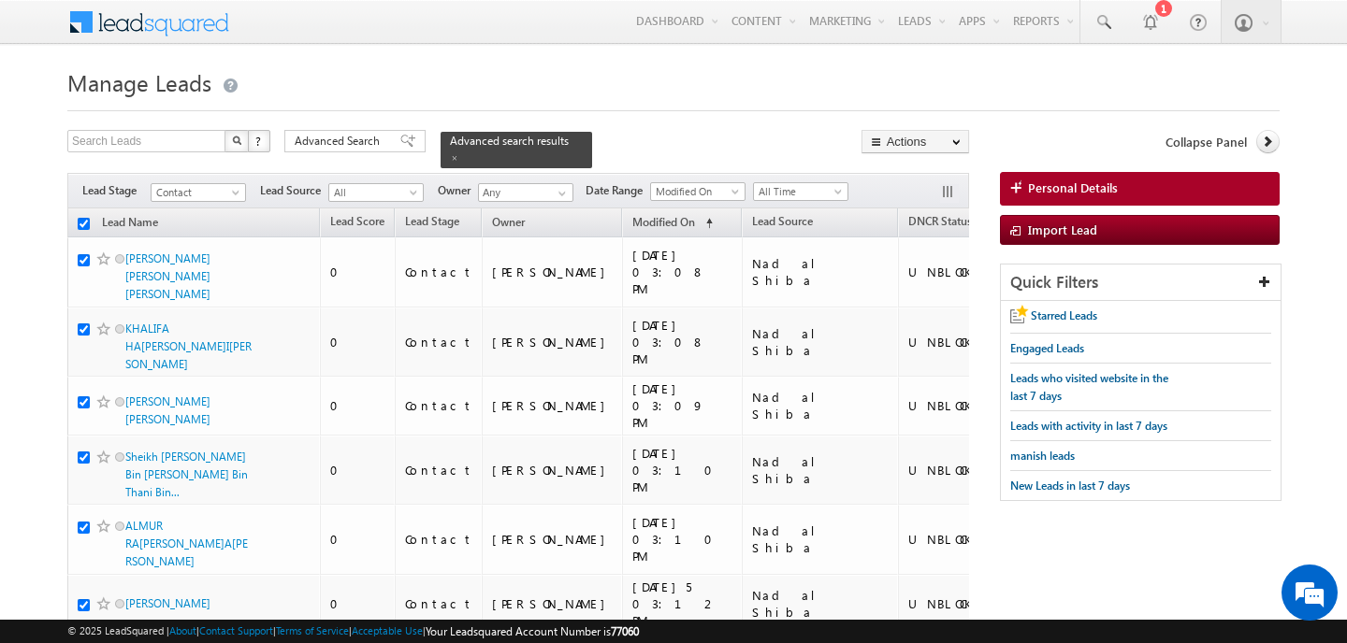
checkbox input "true"
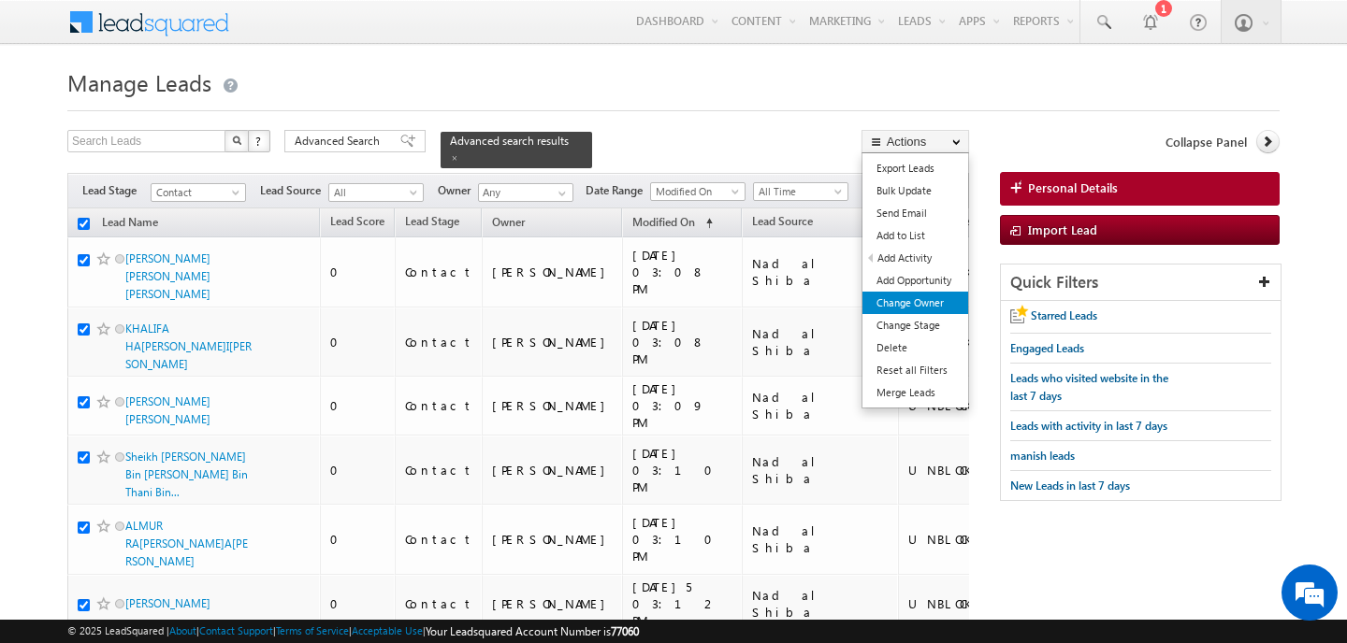
click at [928, 310] on link "Change Owner" at bounding box center [915, 303] width 106 height 22
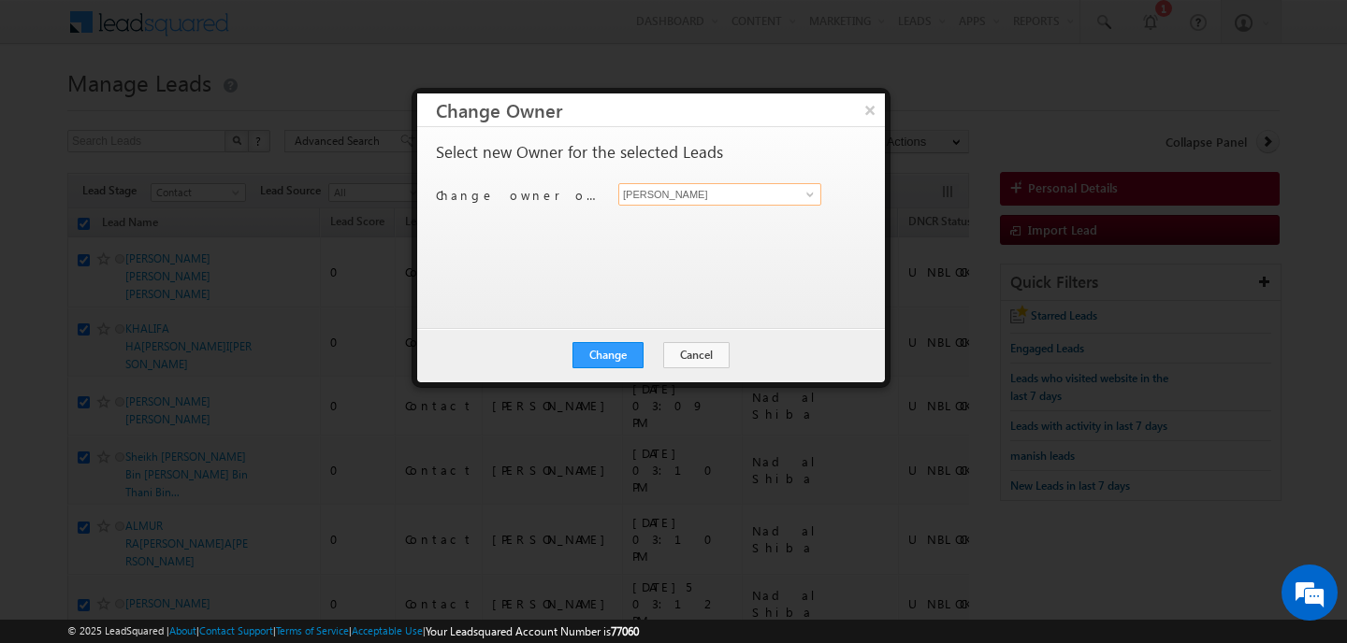
click at [708, 198] on input "[PERSON_NAME]" at bounding box center [719, 194] width 203 height 22
click at [706, 220] on link "[PERSON_NAME] [PERSON_NAME][EMAIL_ADDRESS][PERSON_NAME][DOMAIN_NAME]" at bounding box center [719, 224] width 203 height 36
type input "[PERSON_NAME]"
click at [608, 340] on div "Change Cancel Close" at bounding box center [651, 355] width 468 height 54
click at [621, 347] on button "Change" at bounding box center [607, 355] width 71 height 26
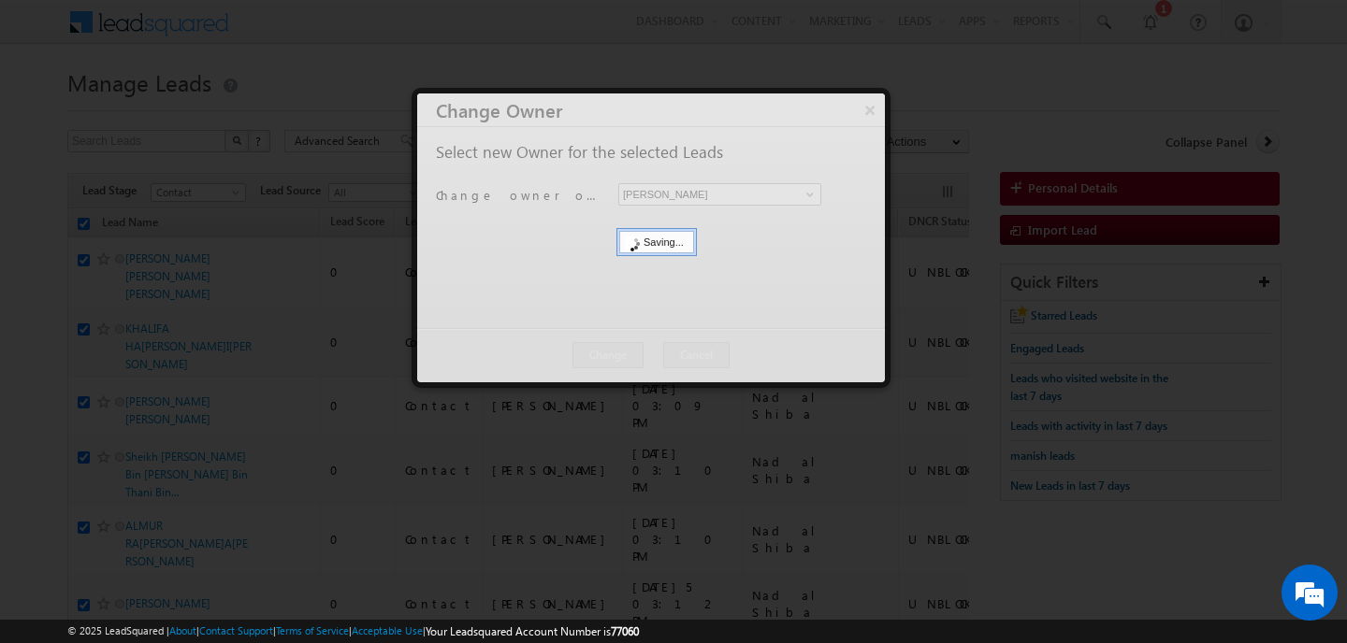
click at [651, 354] on div at bounding box center [651, 238] width 468 height 289
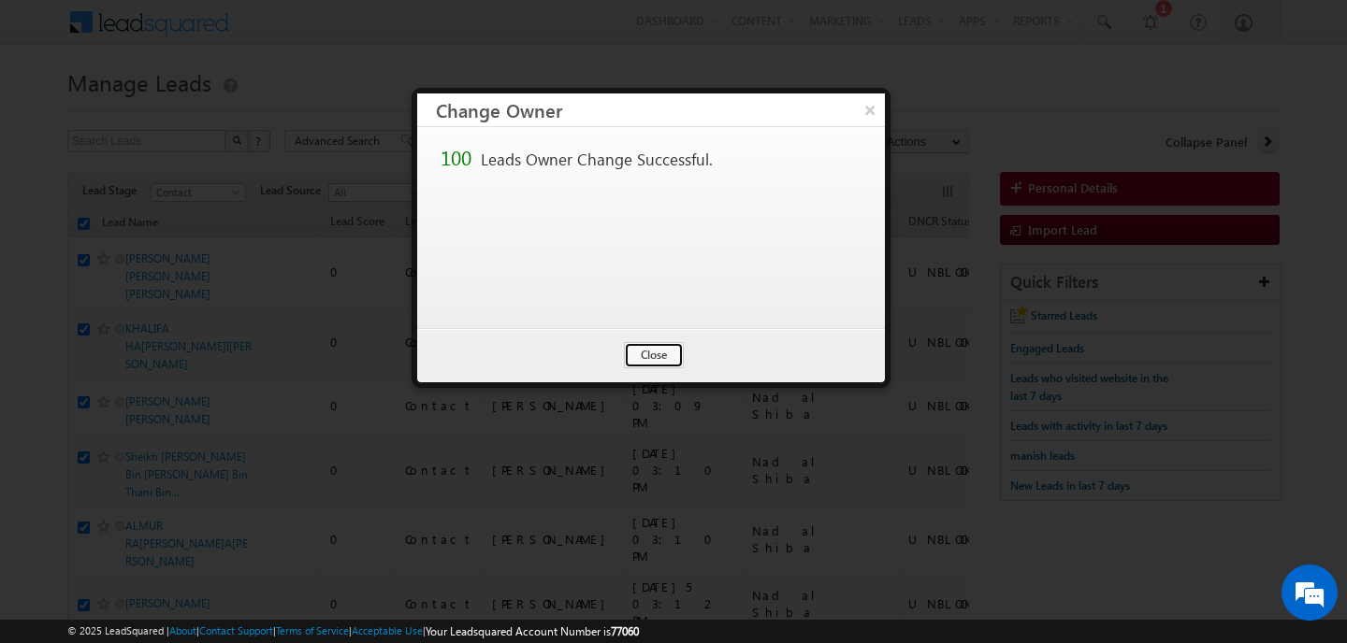
click at [651, 354] on button "Close" at bounding box center [654, 355] width 60 height 26
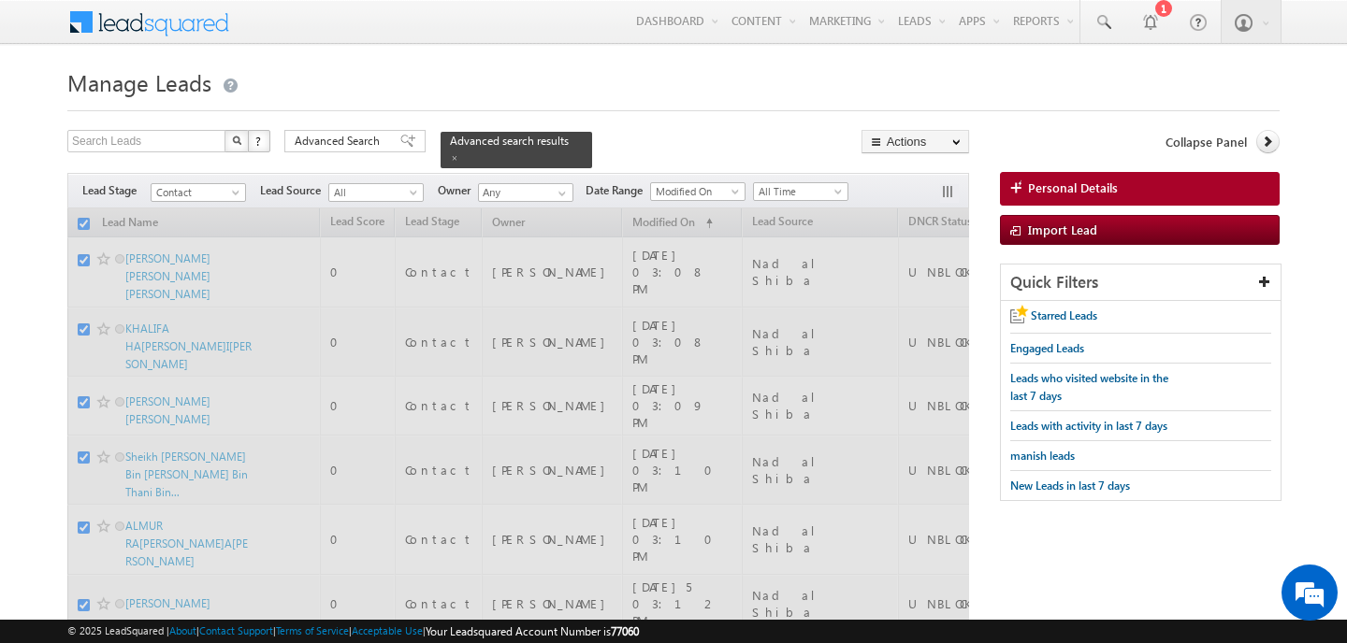
checkbox input "false"
